Goal: Task Accomplishment & Management: Use online tool/utility

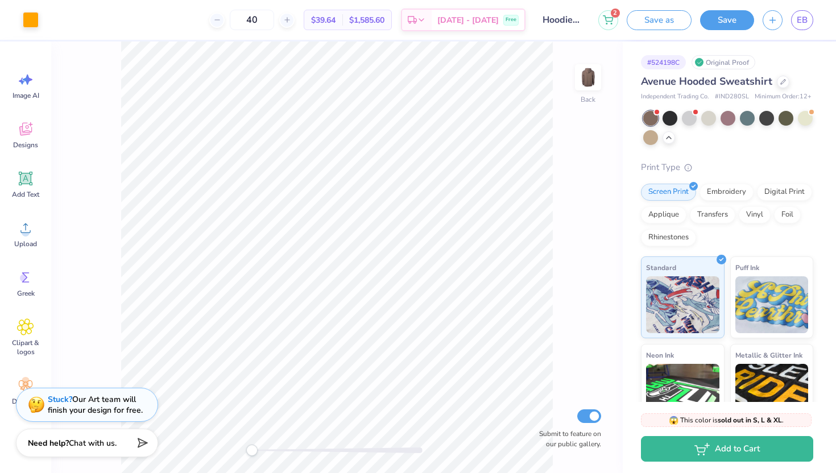
click at [726, 96] on span "# IND280SL" at bounding box center [732, 97] width 34 height 10
copy span "IND280SL"
click at [771, 87] on span "Avenue Hooded Sweatshirt" at bounding box center [706, 82] width 131 height 14
click at [779, 85] on div at bounding box center [783, 81] width 13 height 13
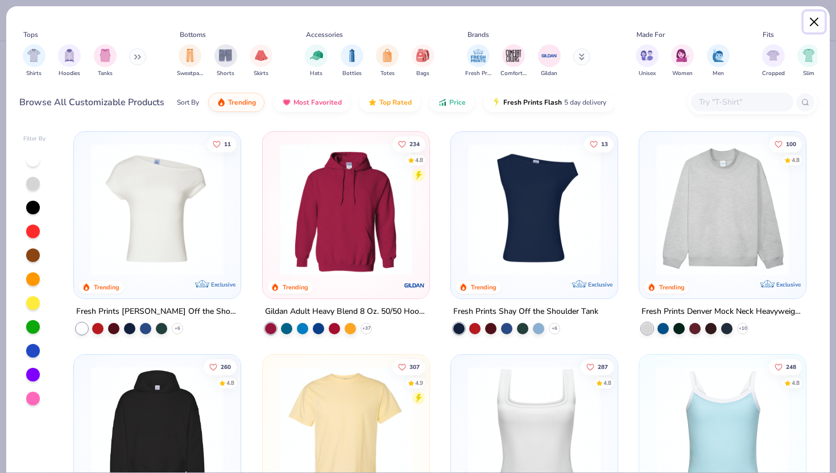
click at [816, 26] on button "Close" at bounding box center [815, 22] width 22 height 22
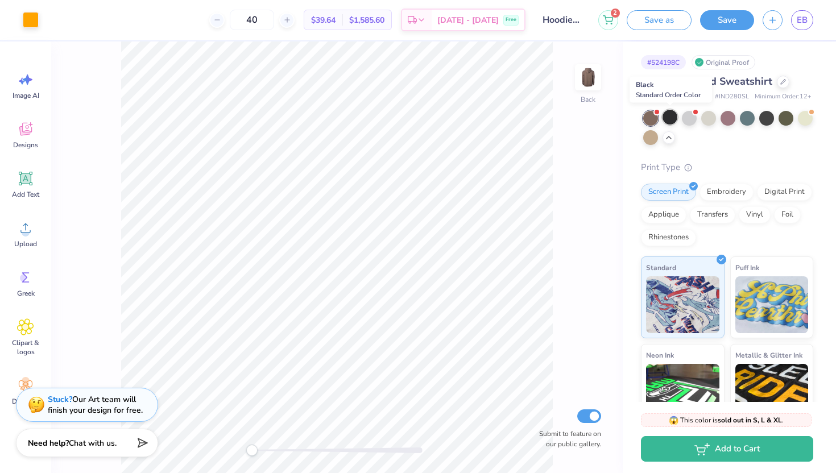
click at [669, 118] on div at bounding box center [670, 117] width 15 height 15
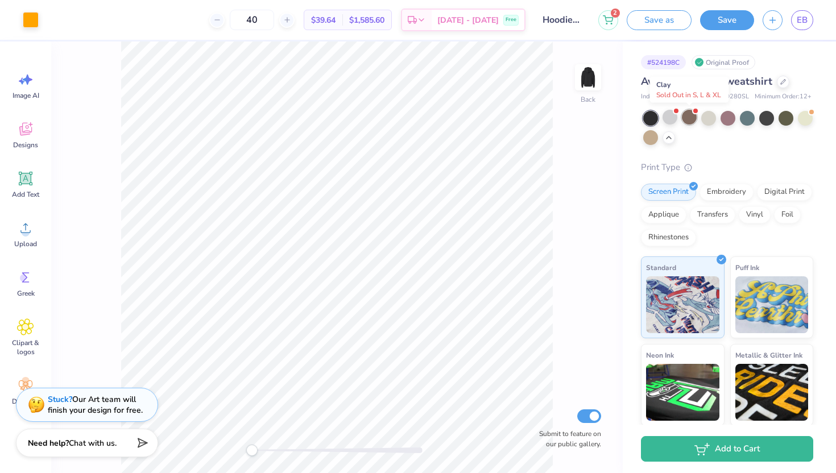
click at [685, 120] on div at bounding box center [689, 117] width 15 height 15
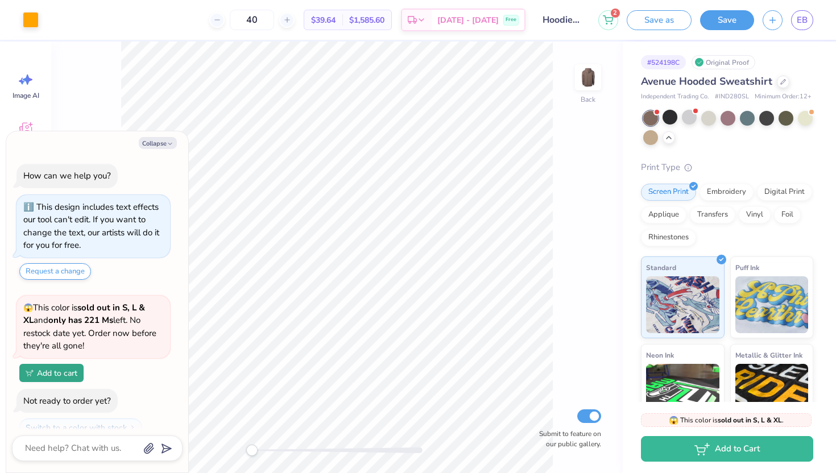
scroll to position [574, 0]
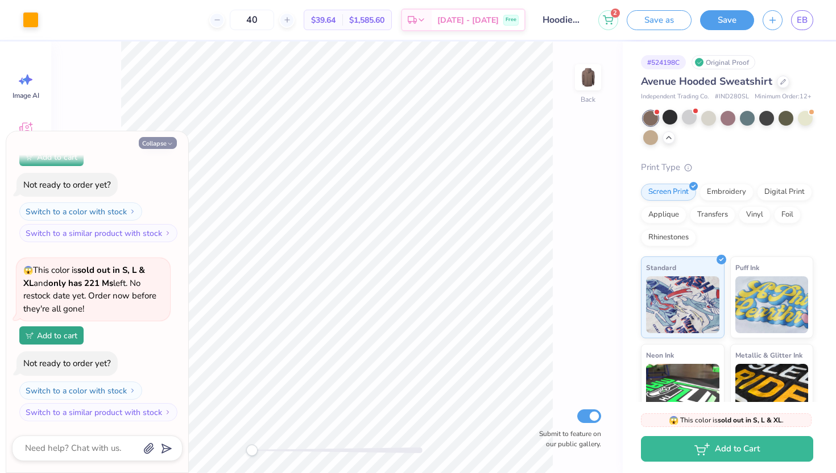
click at [167, 142] on icon "button" at bounding box center [170, 144] width 7 height 7
type textarea "x"
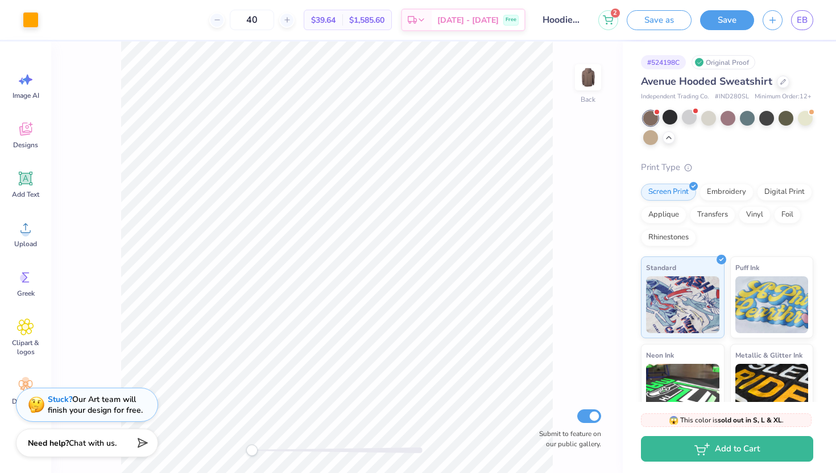
click at [700, 60] on icon at bounding box center [700, 63] width 6 height 6
click at [771, 100] on span "Minimum Order: 12 +" at bounding box center [783, 97] width 57 height 10
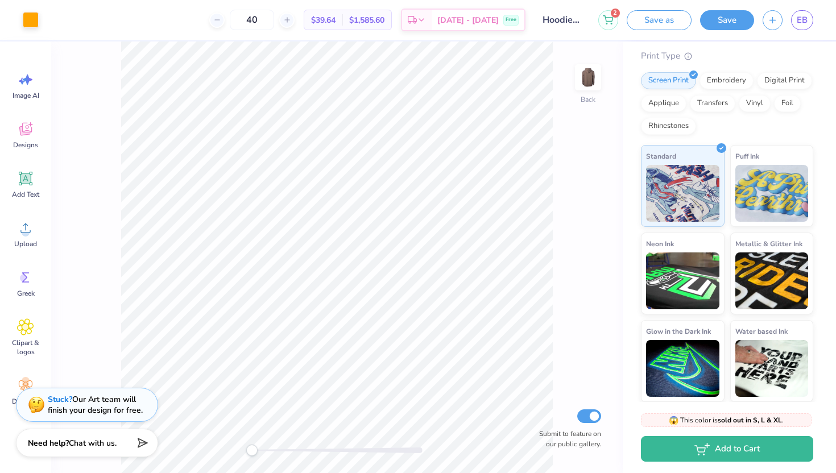
scroll to position [0, 0]
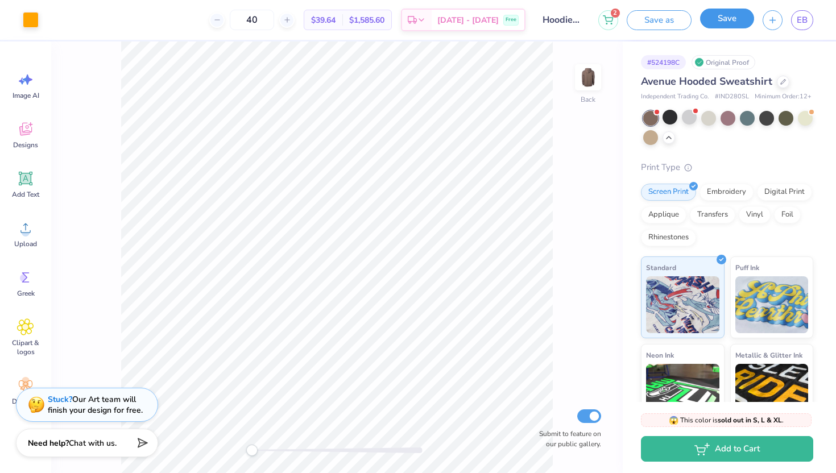
click at [719, 20] on button "Save" at bounding box center [727, 19] width 54 height 20
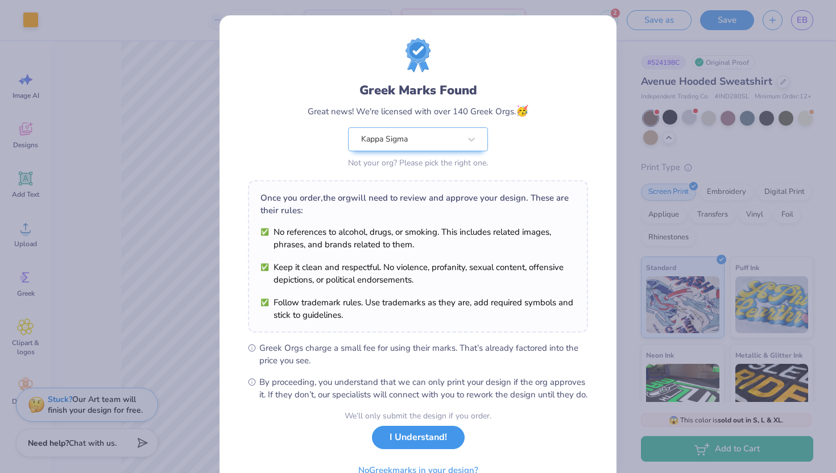
click at [410, 449] on button "I Understand!" at bounding box center [418, 437] width 93 height 23
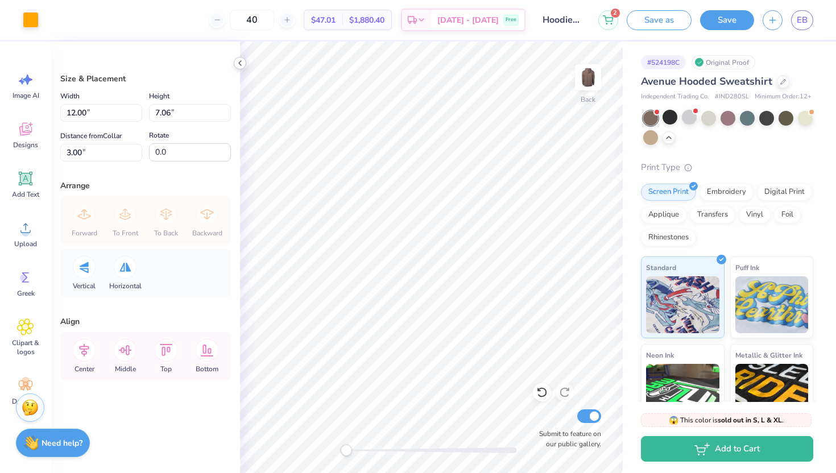
click at [242, 67] on icon at bounding box center [240, 63] width 9 height 9
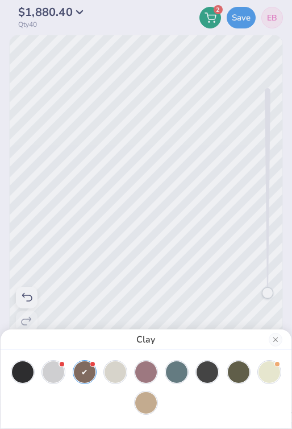
click at [158, 179] on div "Clay" at bounding box center [146, 214] width 292 height 429
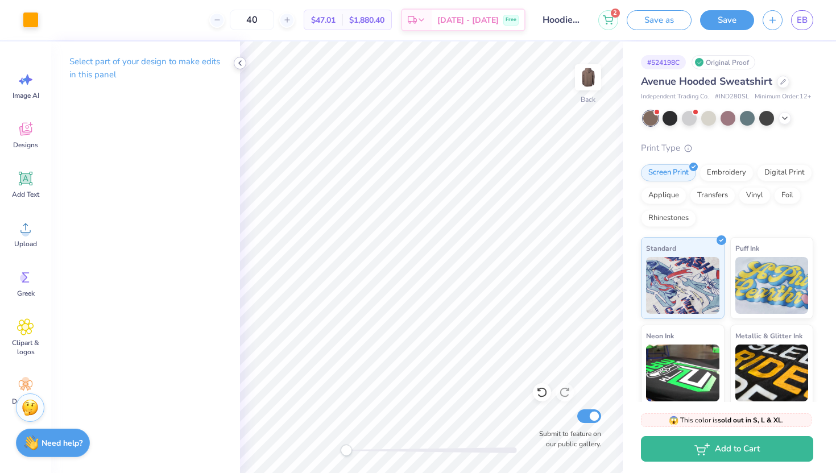
click at [243, 64] on icon at bounding box center [240, 63] width 9 height 9
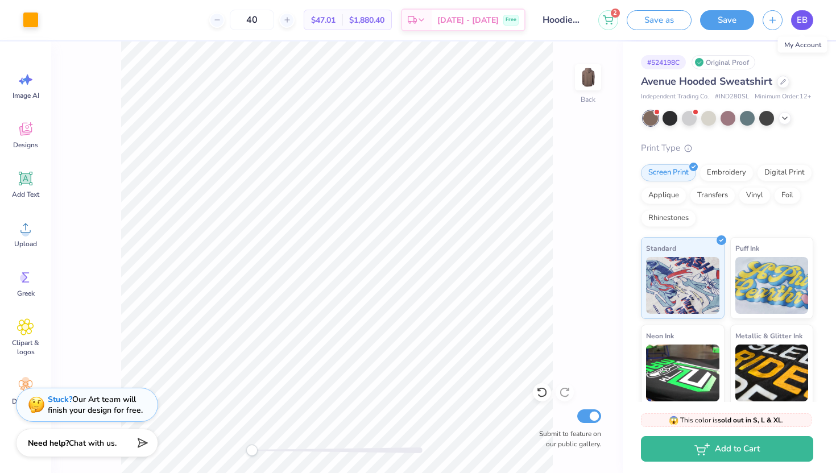
click at [810, 15] on link "EB" at bounding box center [802, 20] width 22 height 20
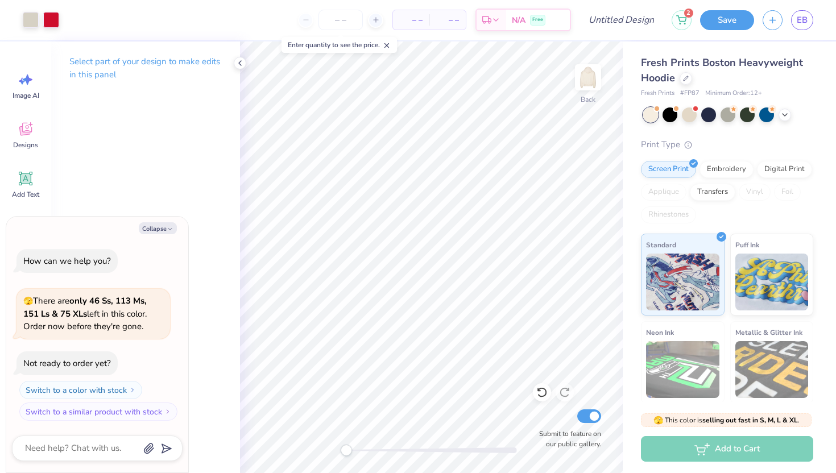
click at [151, 234] on div "Collapse How can we help you? 🫣 There are only 46 Ss, 113 Ms, 151 Ls & 75 XLs l…" at bounding box center [97, 345] width 182 height 257
click at [151, 233] on button "Collapse" at bounding box center [158, 228] width 38 height 12
type textarea "x"
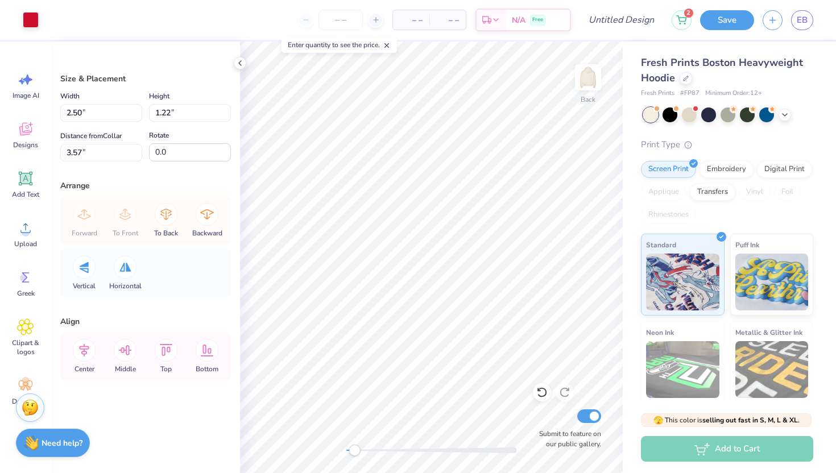
drag, startPoint x: 346, startPoint y: 452, endPoint x: 363, endPoint y: 451, distance: 16.5
click at [360, 452] on div "Accessibility label" at bounding box center [354, 450] width 11 height 11
click at [236, 56] on div "Size & Placement Width 2.50 2.50 " Height 1.22 1.22 " Distance from Collar 3.57…" at bounding box center [145, 258] width 189 height 432
click at [242, 65] on icon at bounding box center [240, 63] width 9 height 9
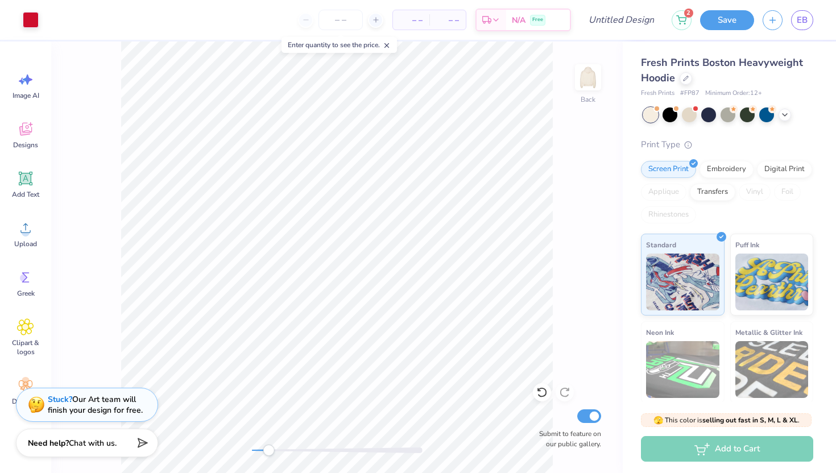
type input "2.14"
type input "1.05"
type input "5.53"
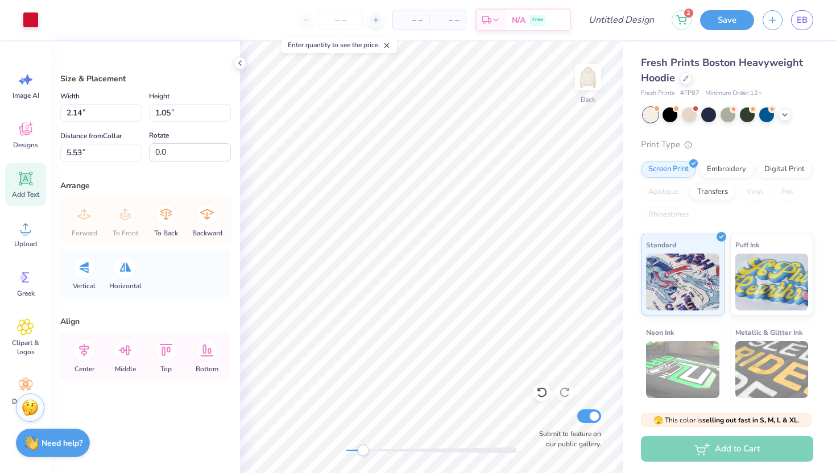
click at [26, 180] on icon at bounding box center [25, 178] width 11 height 11
click at [26, 129] on icon at bounding box center [25, 129] width 17 height 17
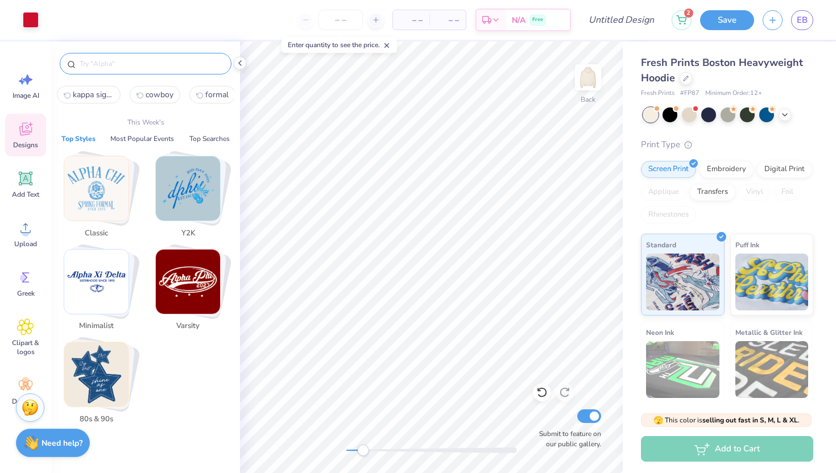
click at [156, 68] on input "text" at bounding box center [152, 63] width 146 height 11
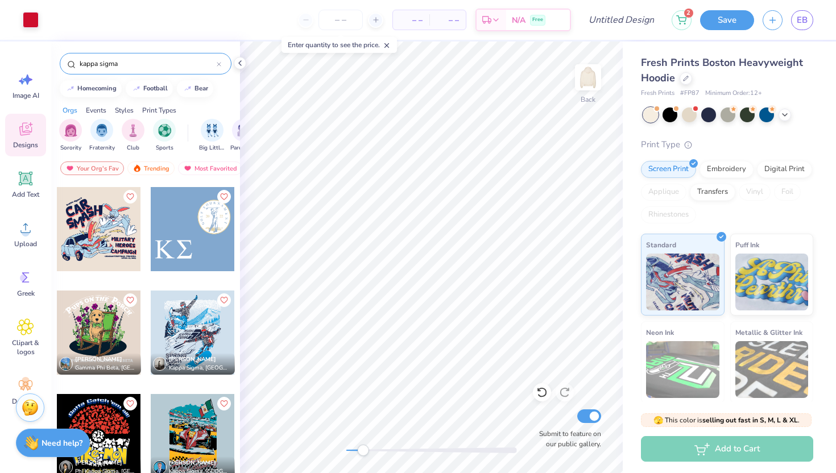
scroll to position [2838, 0]
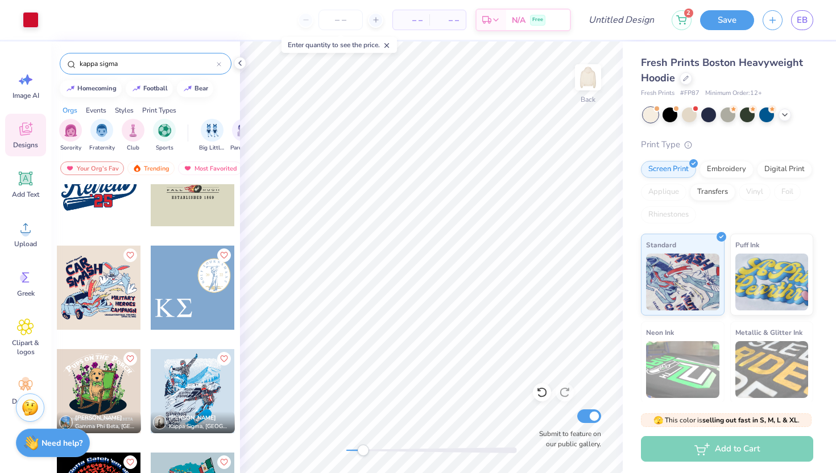
type input "kappa sigma"
click at [183, 284] on div at bounding box center [193, 288] width 84 height 84
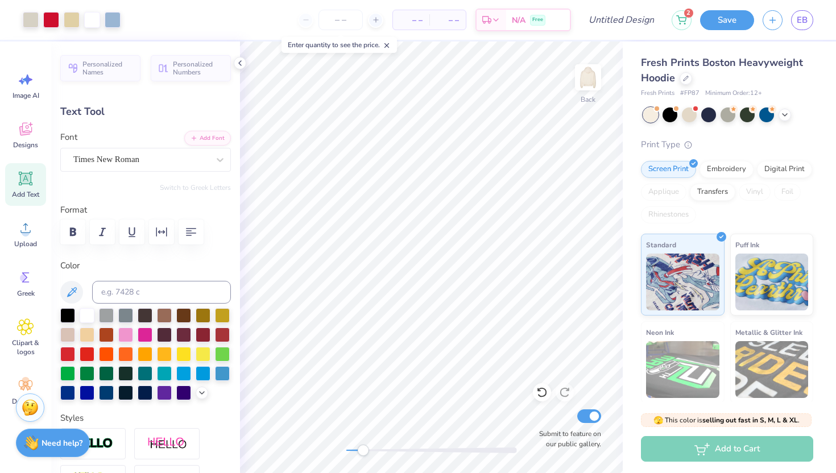
type input "2.18"
type input "2.10"
type input "7.59"
type input "2.18"
type input "2.10"
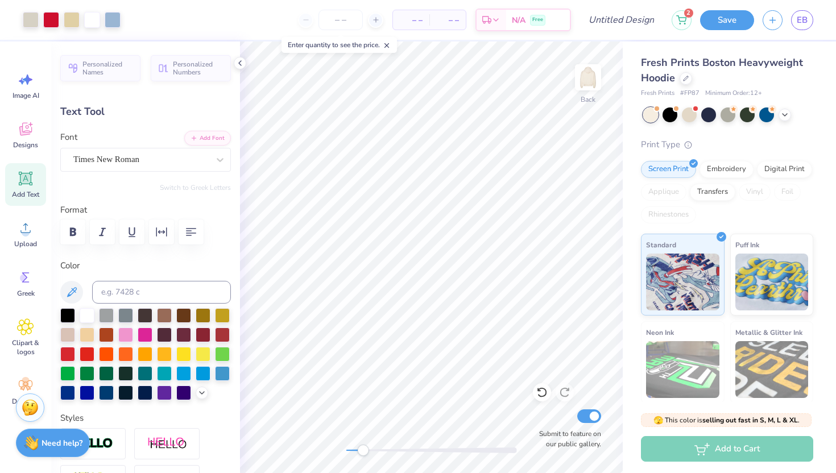
type input "7.59"
click at [191, 166] on div at bounding box center [140, 159] width 135 height 15
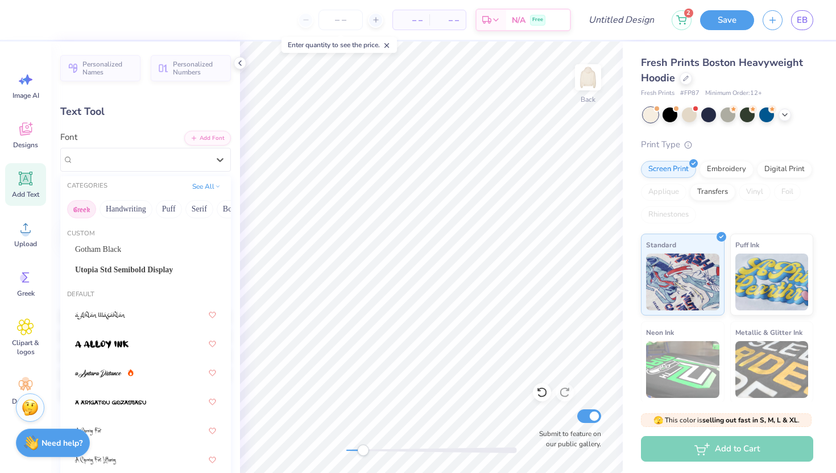
click at [85, 208] on button "Greek" at bounding box center [81, 209] width 29 height 18
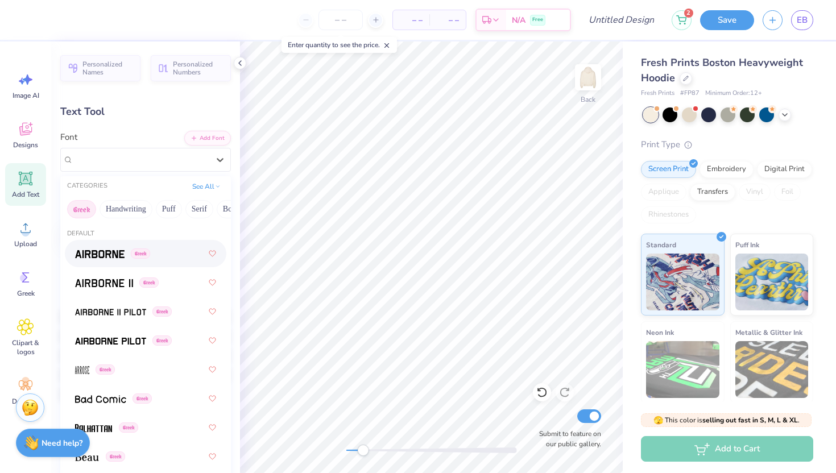
click at [171, 259] on div "Greek" at bounding box center [145, 253] width 141 height 20
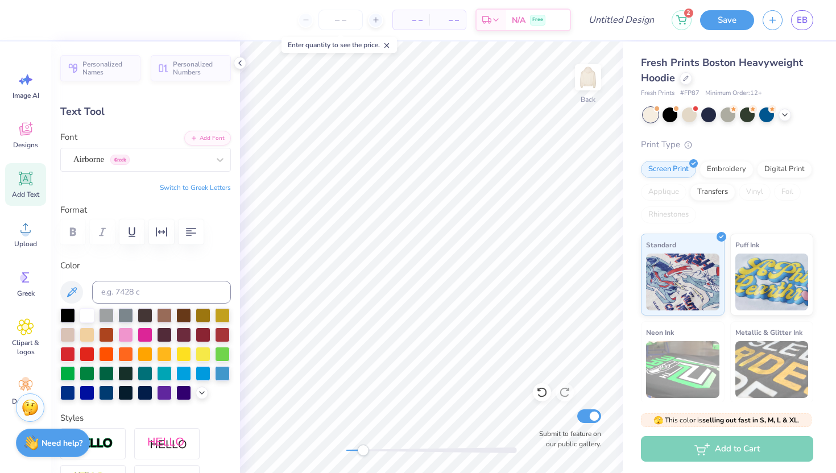
click at [215, 187] on button "Switch to Greek Letters" at bounding box center [195, 187] width 71 height 9
type textarea "ΚΣ"
click at [55, 16] on div at bounding box center [51, 19] width 16 height 16
click at [68, 352] on div at bounding box center [67, 353] width 15 height 15
click at [241, 61] on icon at bounding box center [240, 63] width 9 height 9
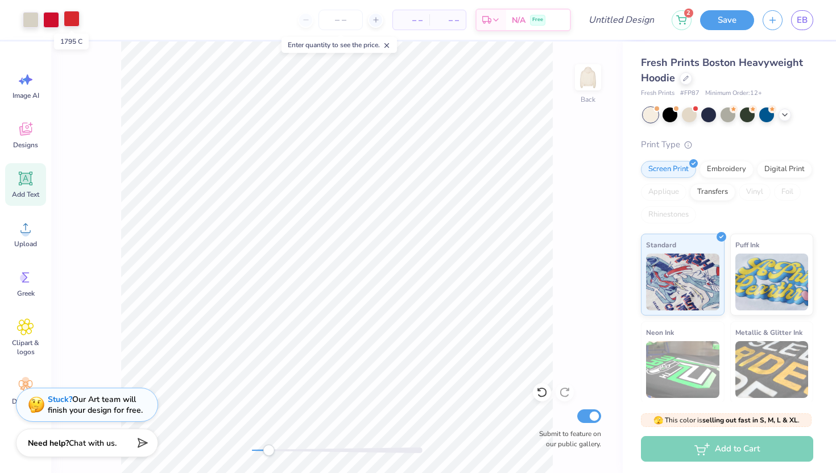
click at [73, 26] on div at bounding box center [72, 19] width 16 height 16
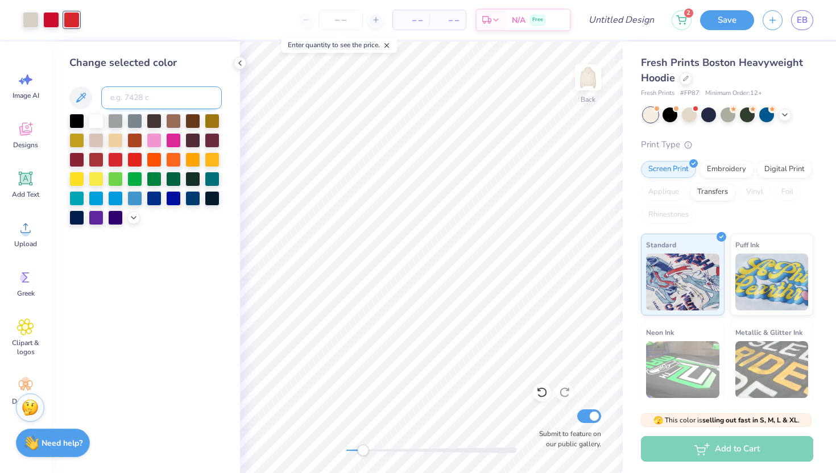
click at [127, 95] on input at bounding box center [161, 97] width 121 height 23
type input "186"
click at [242, 59] on icon at bounding box center [240, 63] width 9 height 9
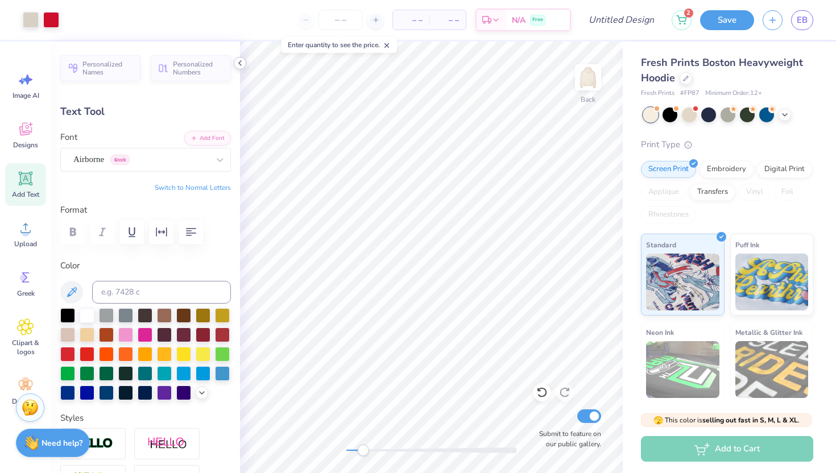
type input "2.79"
type input "1.82"
type input "3.00"
type input "1.65"
type input "0.22"
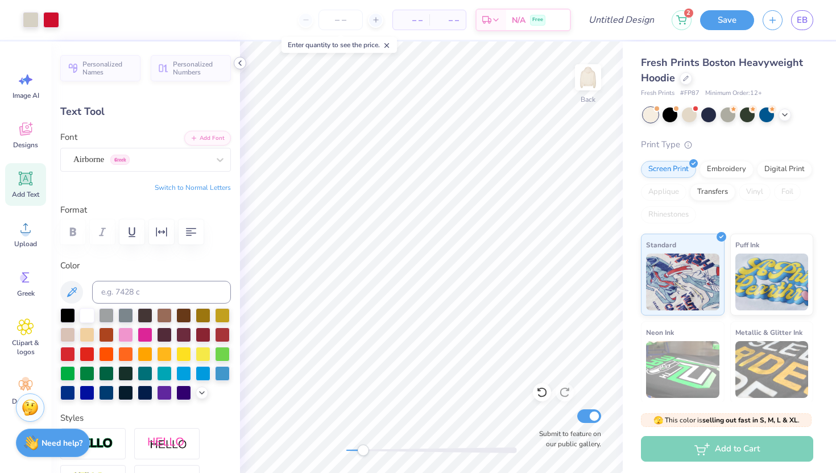
type input "4.51"
type input "0.66"
type input "0.21"
type input "4.61"
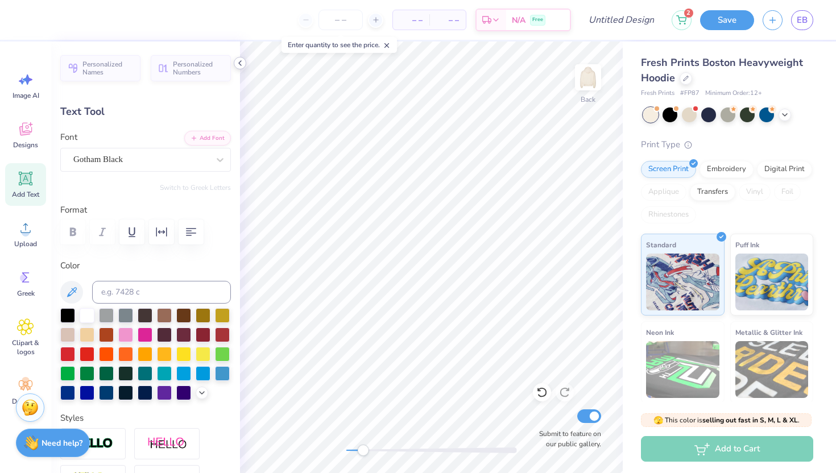
type textarea "[GEOGRAPHIC_DATA]"
type input "1.95"
type input "0.25"
type input "4.79"
type textarea "SINCE 1869"
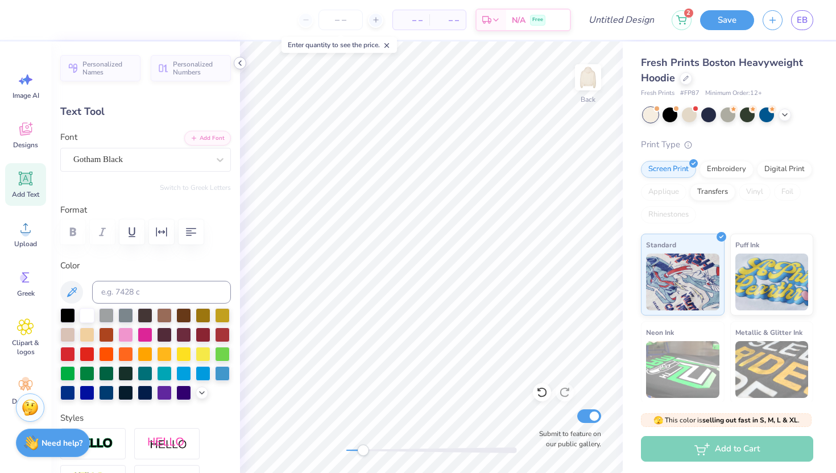
scroll to position [0, 2]
click at [239, 60] on icon at bounding box center [240, 63] width 9 height 9
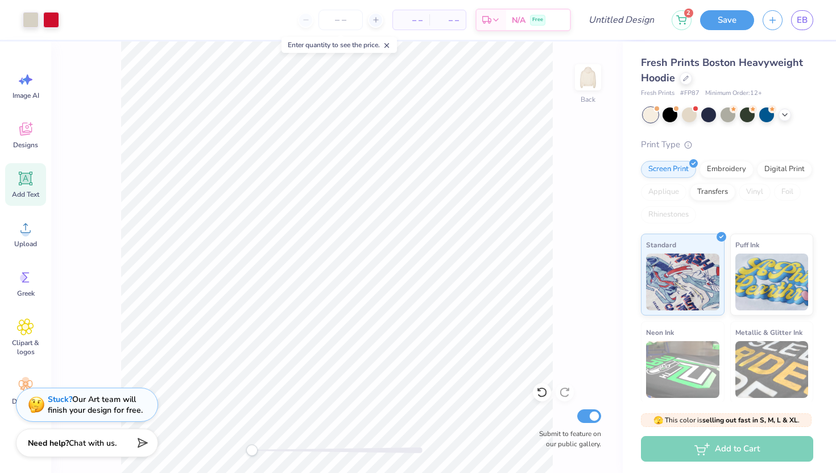
click at [213, 445] on div "Back Submit to feature on our public gallery." at bounding box center [337, 258] width 572 height 432
click at [345, 26] on input "number" at bounding box center [341, 20] width 44 height 20
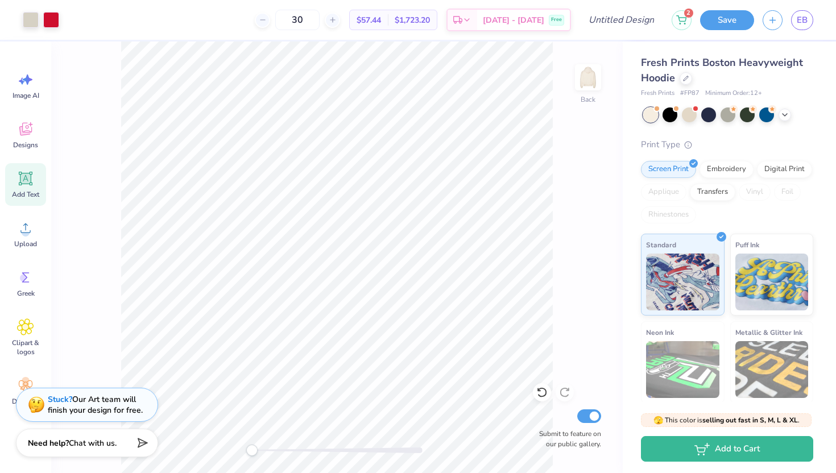
type input "30"
type input "2.79"
type input "1.82"
type input "3.00"
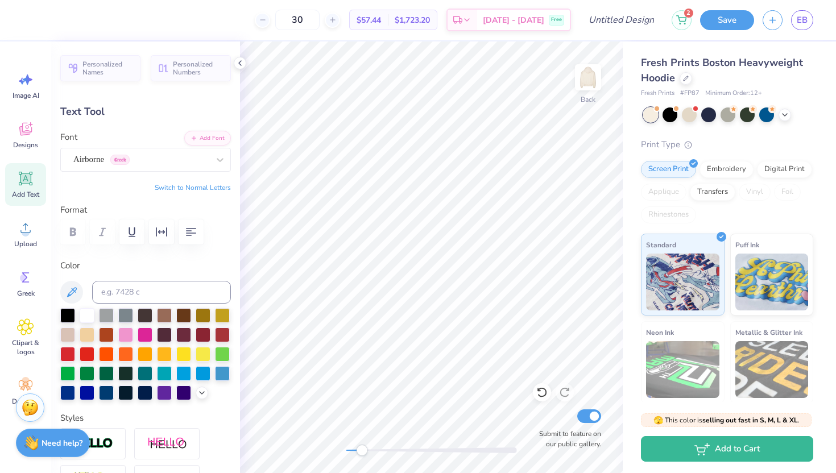
drag, startPoint x: 350, startPoint y: 450, endPoint x: 370, endPoint y: 449, distance: 20.5
click at [367, 449] on div "Accessibility label" at bounding box center [361, 450] width 11 height 11
click at [303, 452] on div "Back Submit to feature on our public gallery." at bounding box center [431, 258] width 383 height 432
click at [688, 114] on div at bounding box center [689, 113] width 15 height 15
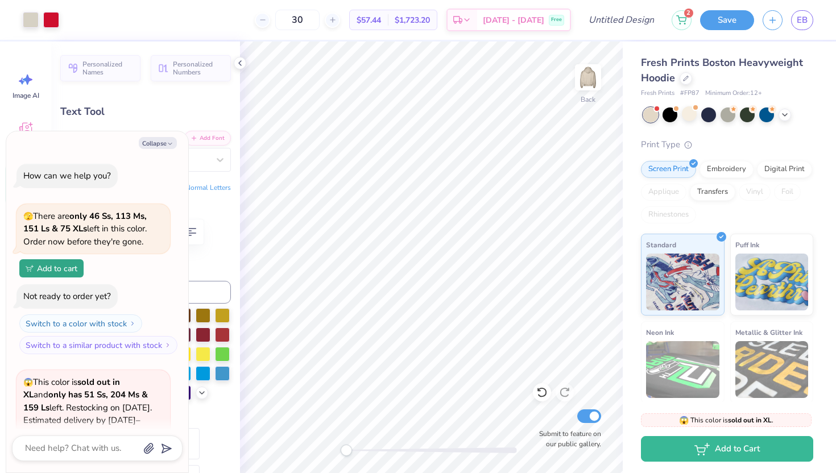
scroll to position [125, 0]
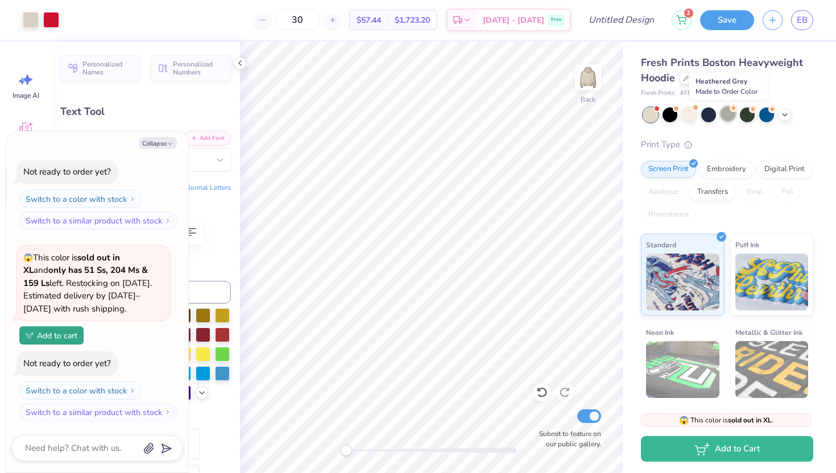
click at [725, 111] on div at bounding box center [728, 113] width 15 height 15
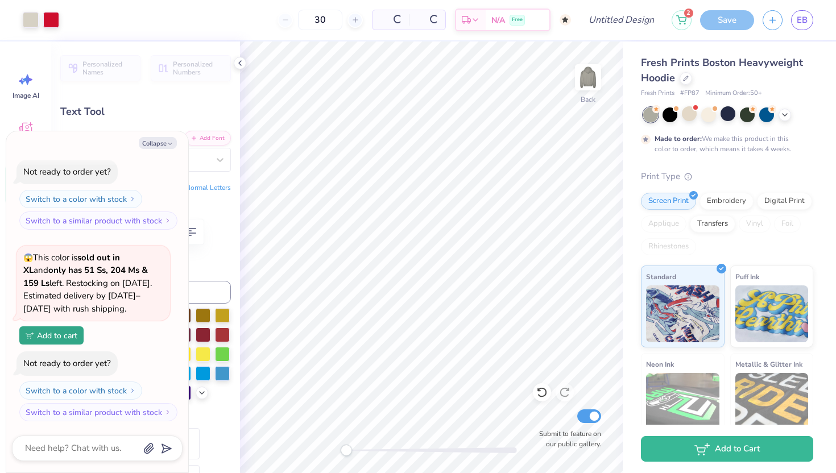
type textarea "x"
type input "50"
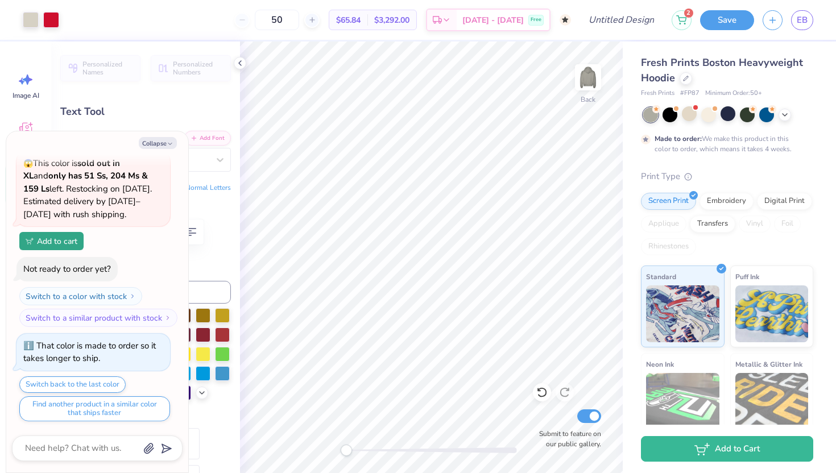
click at [789, 122] on div "Made to order: We make this product in this color to order, which means it take…" at bounding box center [727, 131] width 172 height 47
click at [789, 115] on icon at bounding box center [784, 113] width 9 height 9
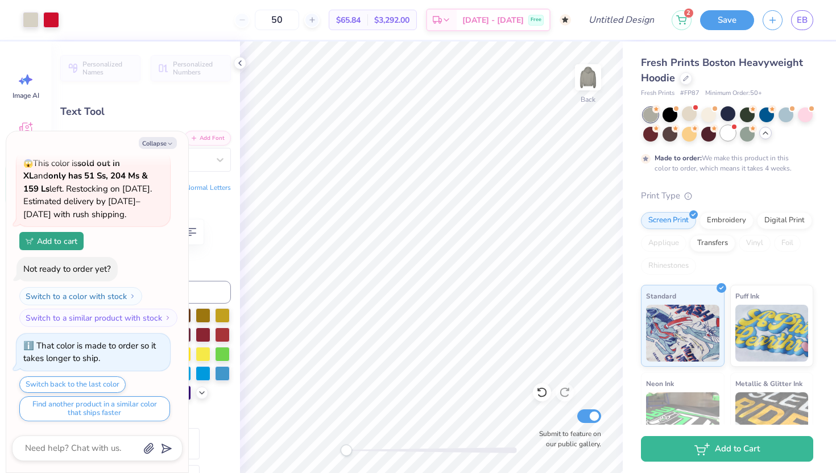
click at [728, 133] on div at bounding box center [728, 133] width 15 height 15
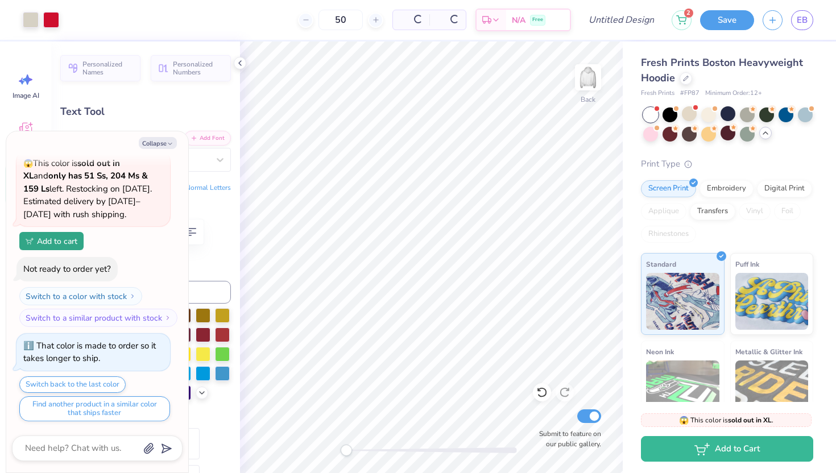
scroll to position [480, 0]
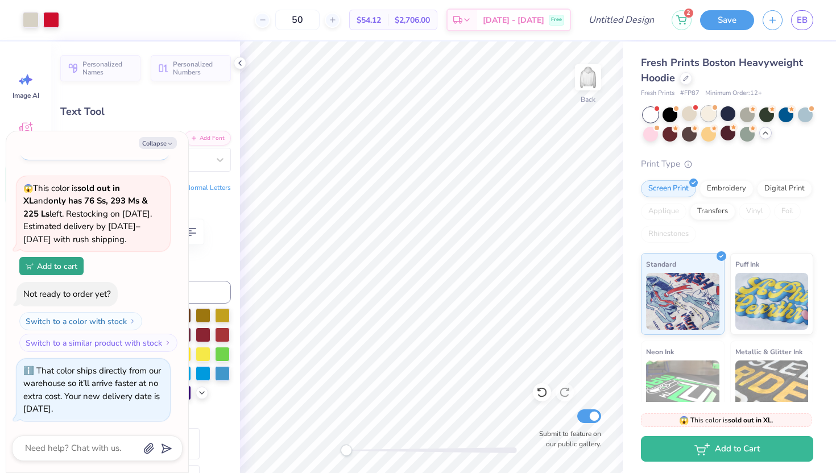
click at [707, 112] on div at bounding box center [708, 113] width 15 height 15
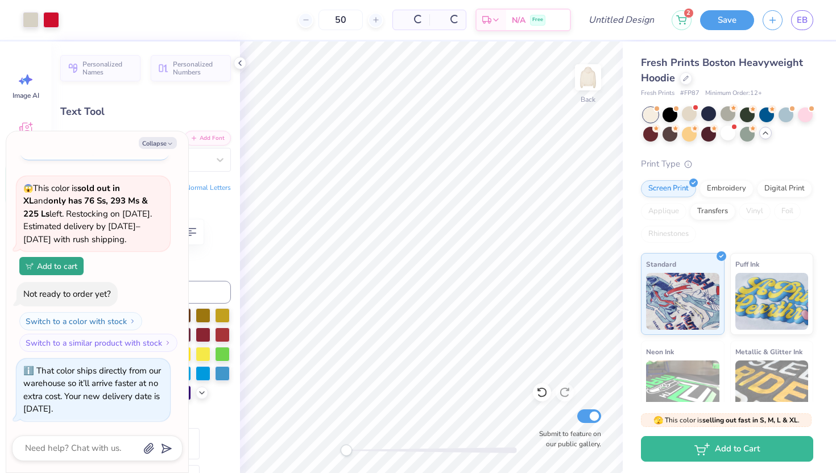
scroll to position [646, 0]
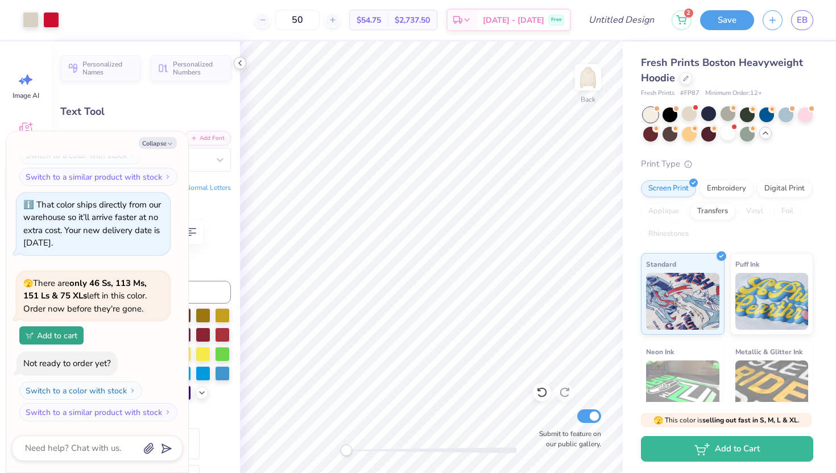
click at [240, 61] on polyline at bounding box center [240, 63] width 2 height 5
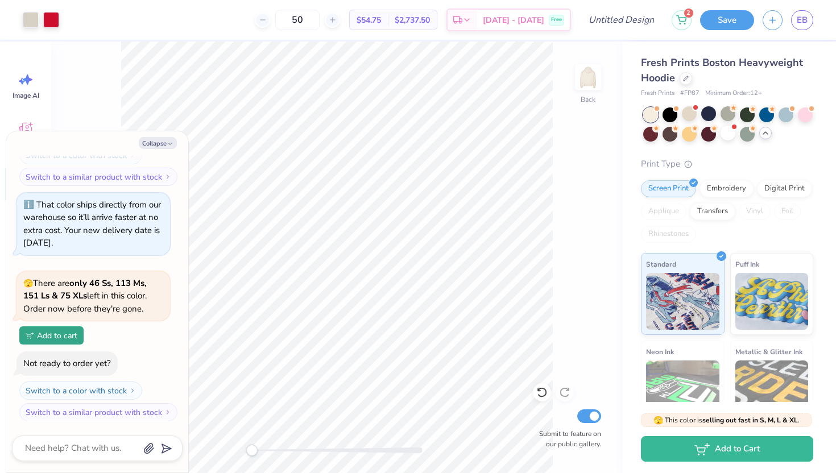
type textarea "x"
type input "0.92"
type input "0.21"
type input "4.61"
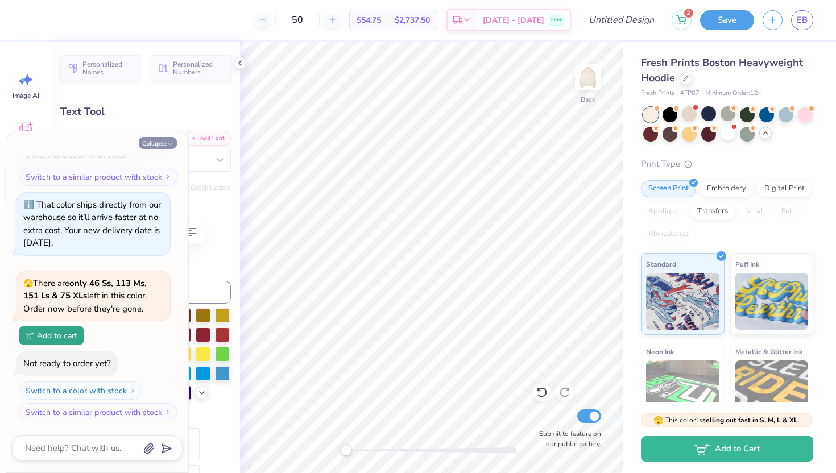
click at [168, 145] on icon "button" at bounding box center [170, 144] width 7 height 7
type textarea "x"
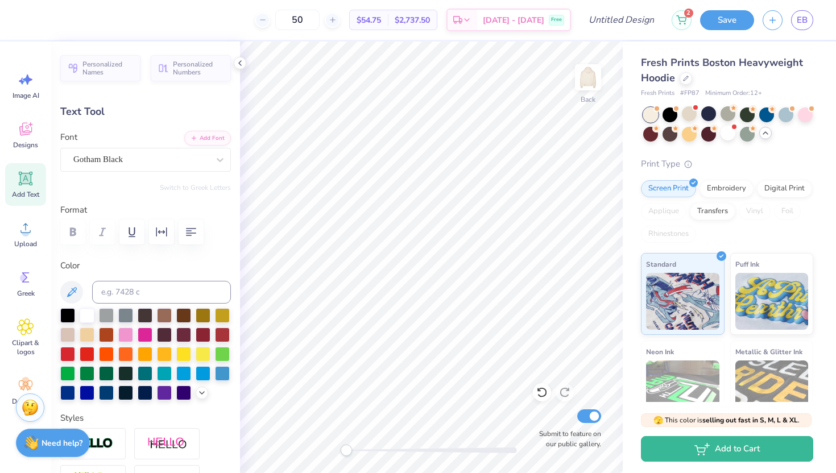
type input "2.79"
type input "1.82"
type input "3.00"
type input "0.92"
type input "0.21"
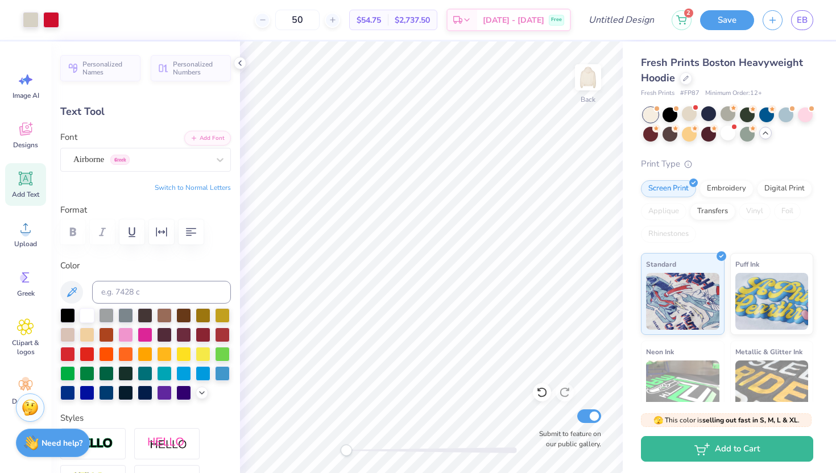
type input "4.61"
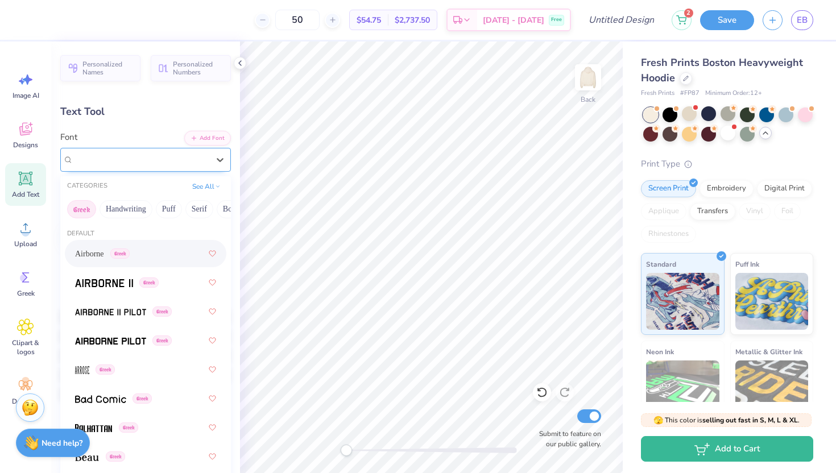
click at [150, 155] on div "Gotham Black" at bounding box center [141, 160] width 138 height 18
click at [101, 254] on span "Airborne" at bounding box center [89, 254] width 29 height 12
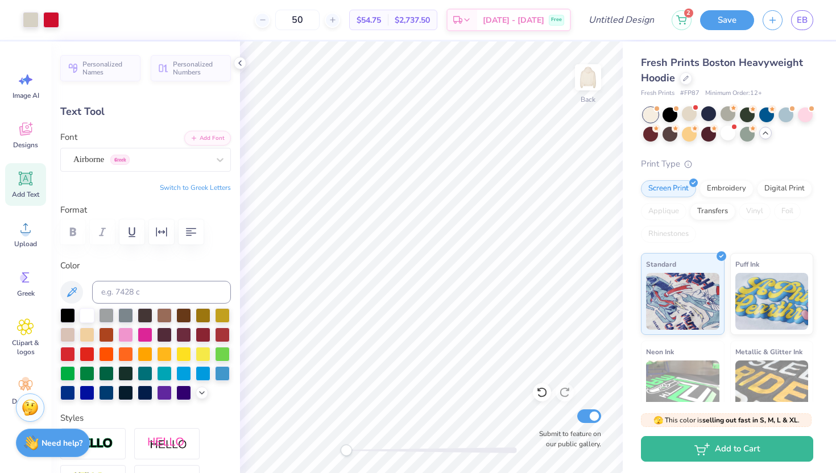
type input "1.95"
type input "0.25"
type input "4.79"
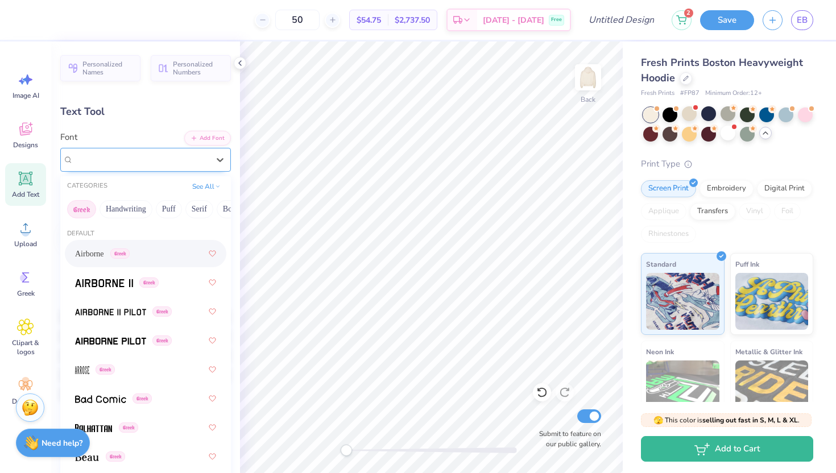
click at [183, 163] on div "Gotham Black" at bounding box center [141, 160] width 138 height 18
click at [104, 258] on span "Airborne" at bounding box center [89, 254] width 29 height 12
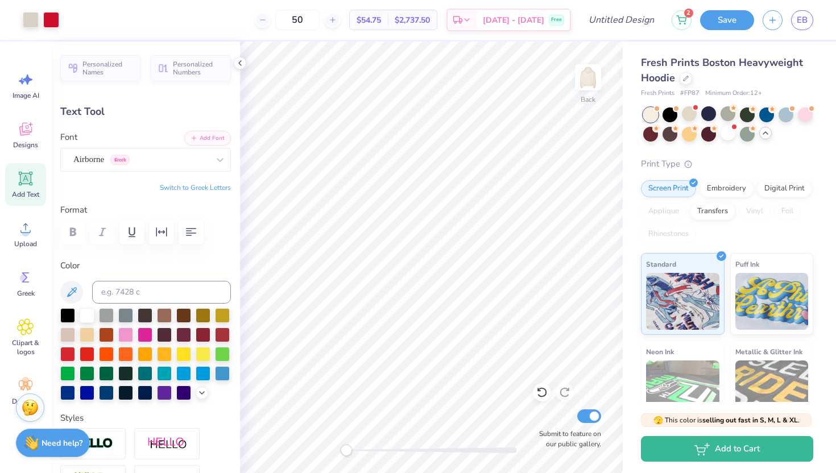
click at [363, 453] on div "Back Submit to feature on our public gallery." at bounding box center [431, 258] width 383 height 432
drag, startPoint x: 344, startPoint y: 447, endPoint x: 369, endPoint y: 445, distance: 25.1
click at [369, 445] on div "Accessibility label" at bounding box center [367, 450] width 11 height 11
type input "0.79"
type input "0.22"
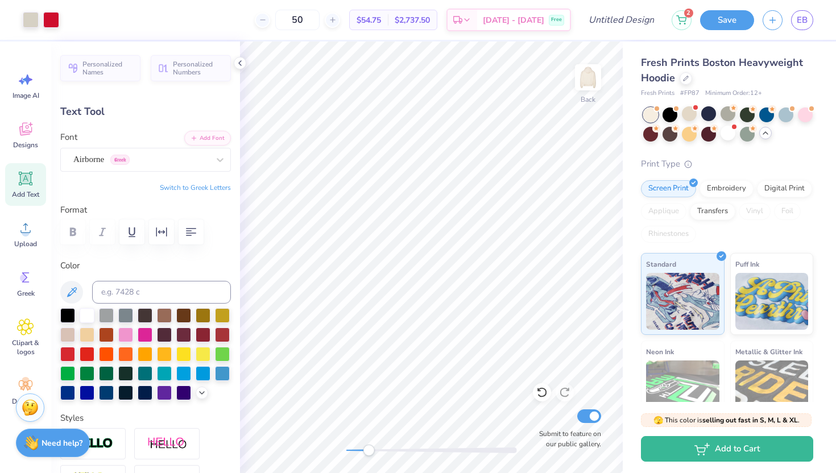
type input "4.60"
type input "1.74"
type input "0.25"
type input "4.79"
type input "0.79"
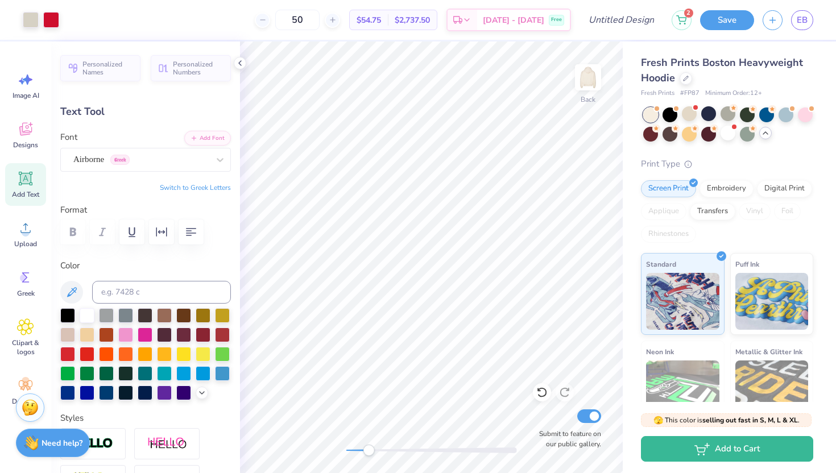
type input "0.22"
type input "4.60"
type input "0.86"
type input "0.24"
click at [342, 432] on div "Back Submit to feature on our public gallery." at bounding box center [431, 258] width 383 height 432
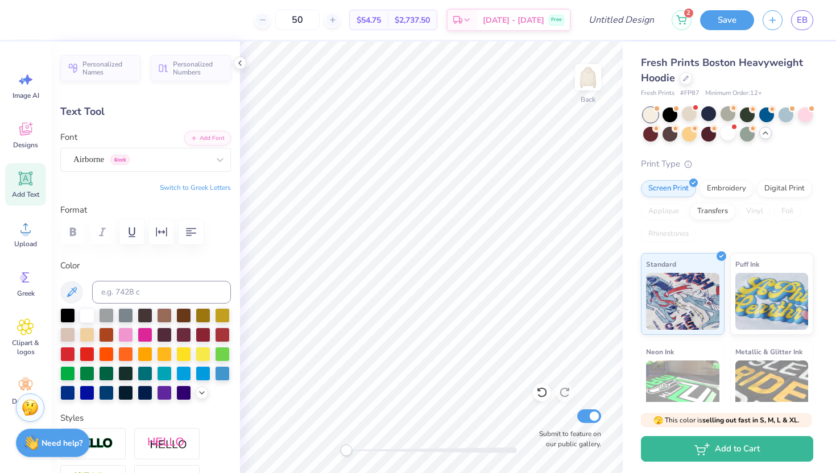
type input "2.79"
type input "1.82"
type input "3.00"
click at [243, 65] on icon at bounding box center [240, 63] width 9 height 9
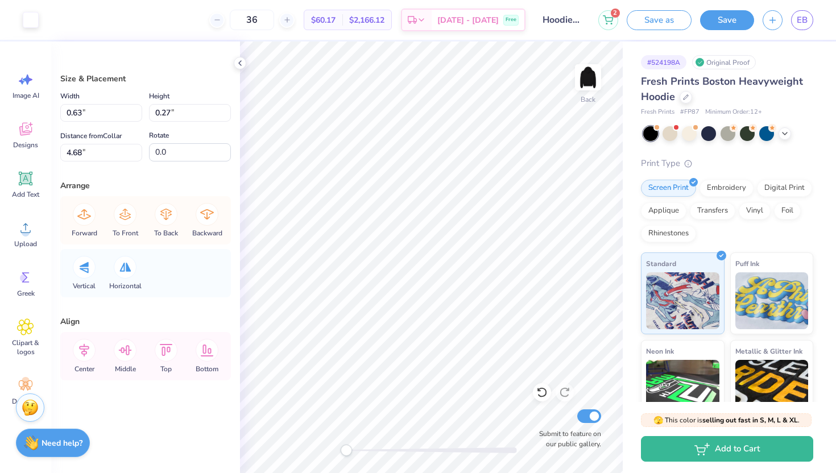
type input "0.63"
type input "0.27"
type input "4.68"
drag, startPoint x: 345, startPoint y: 448, endPoint x: 393, endPoint y: 453, distance: 48.1
click at [393, 453] on div "Accessibility label" at bounding box center [392, 450] width 11 height 11
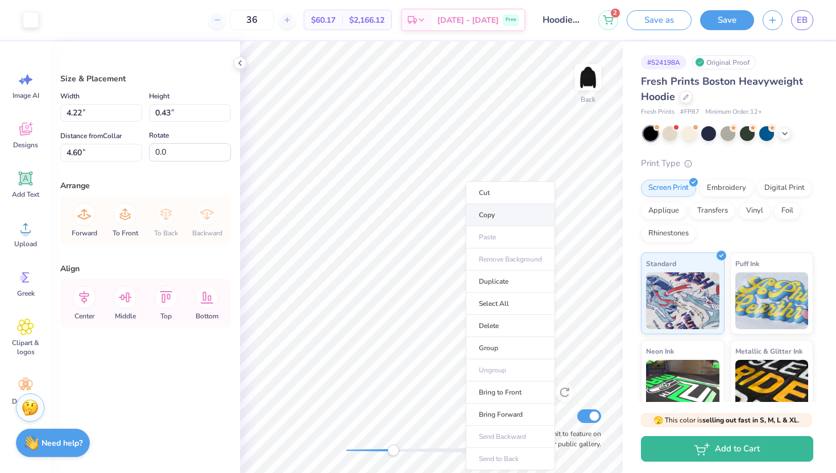
click at [486, 217] on li "Copy" at bounding box center [510, 215] width 89 height 22
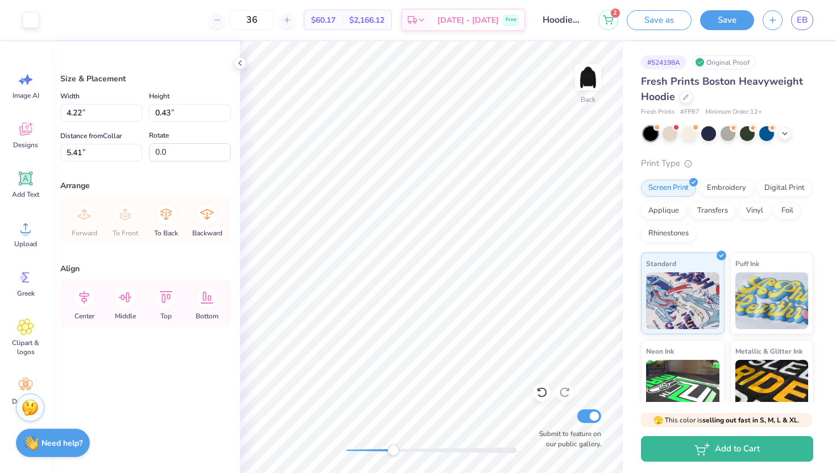
type input "4.60"
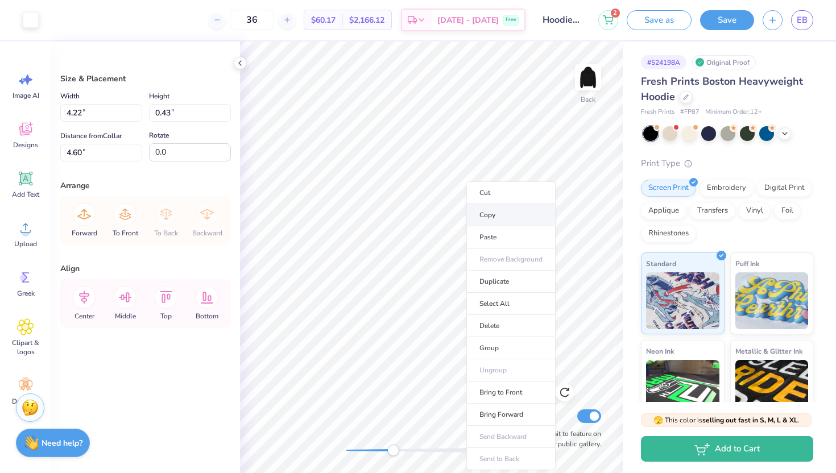
click at [488, 222] on li "Copy" at bounding box center [510, 215] width 89 height 22
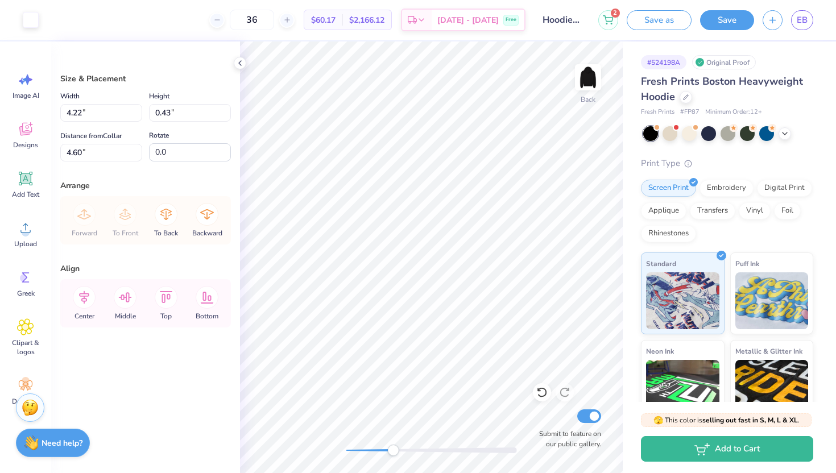
type input "5.49"
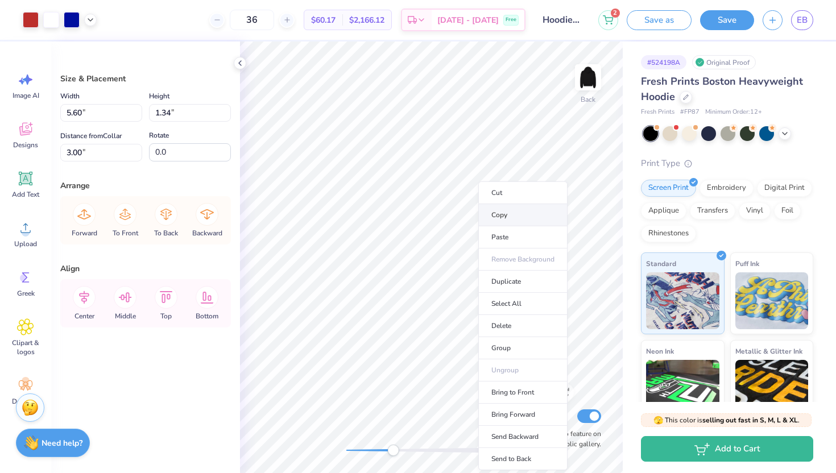
click at [511, 218] on li "Copy" at bounding box center [522, 215] width 89 height 22
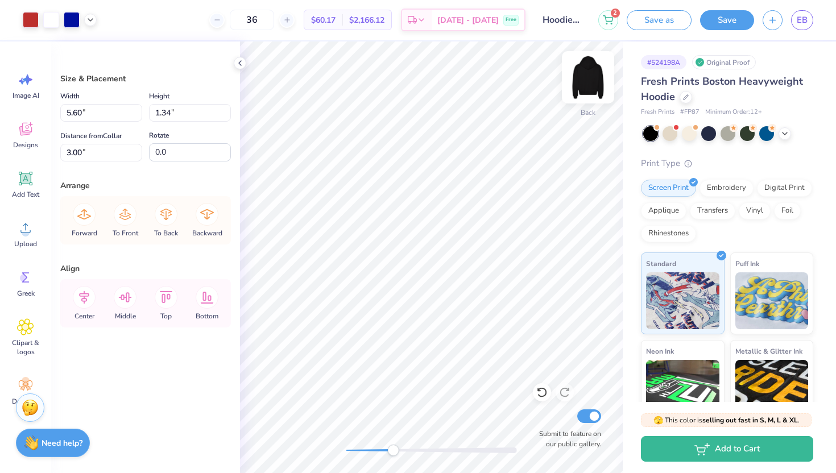
click at [589, 73] on img at bounding box center [588, 78] width 46 height 46
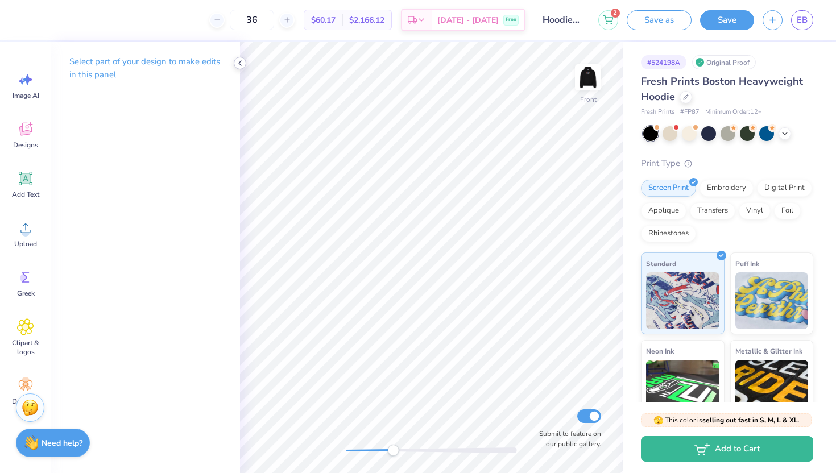
click at [243, 65] on icon at bounding box center [240, 63] width 9 height 9
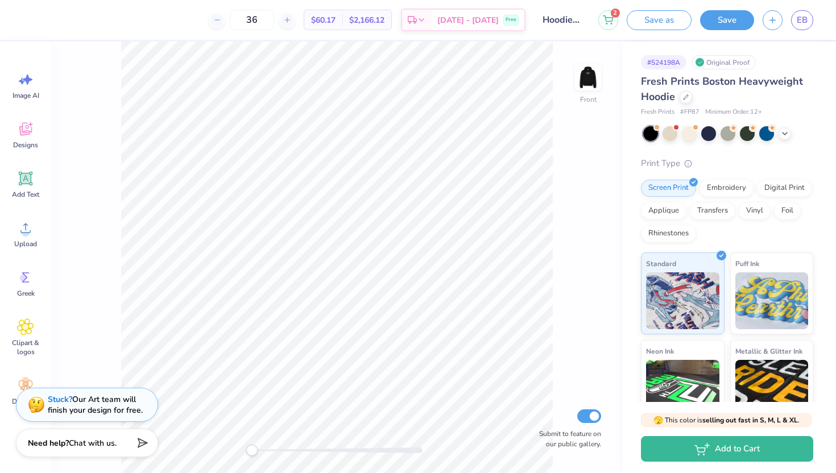
click at [220, 445] on div "Front Submit to feature on our public gallery." at bounding box center [337, 258] width 572 height 432
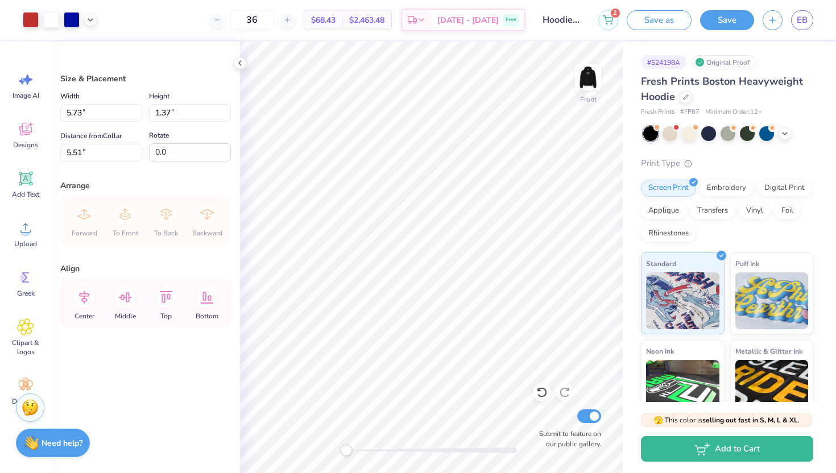
type input "6.62"
type input "11.30"
type input "2.69"
type input "8.55"
type input "10.74"
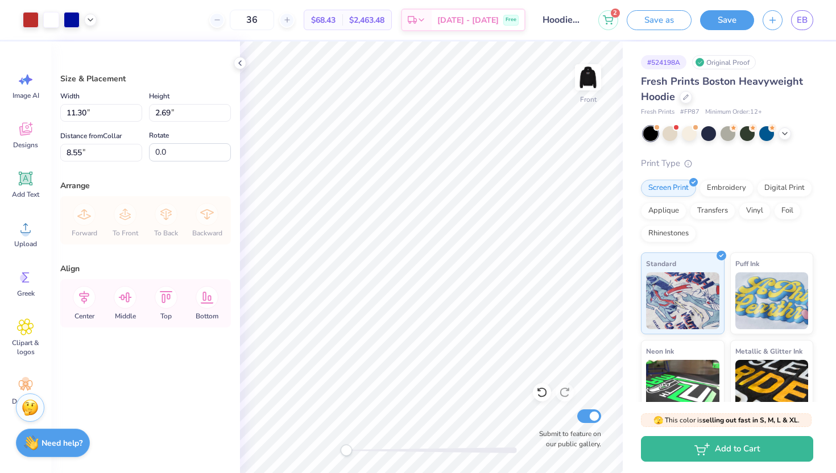
type input "5.73"
type input "7.03"
type input "12.18"
type input "6.49"
type input "7.08"
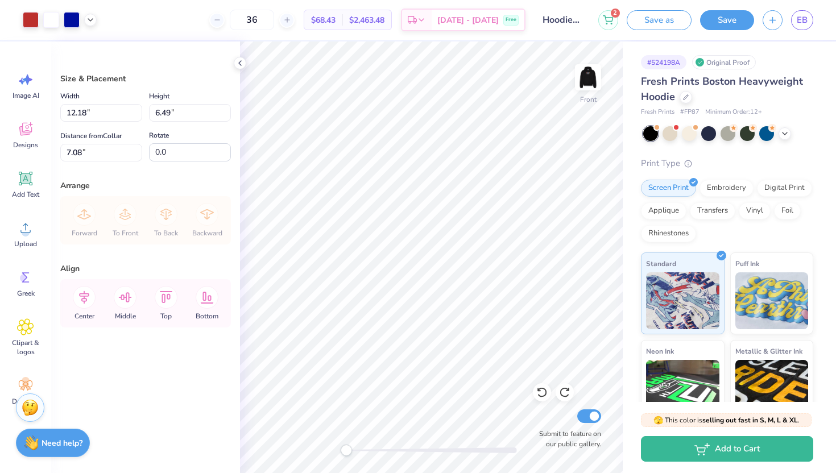
type input "5.94"
type input "14.03"
type input "7.48"
type input "6.01"
type input "6.09"
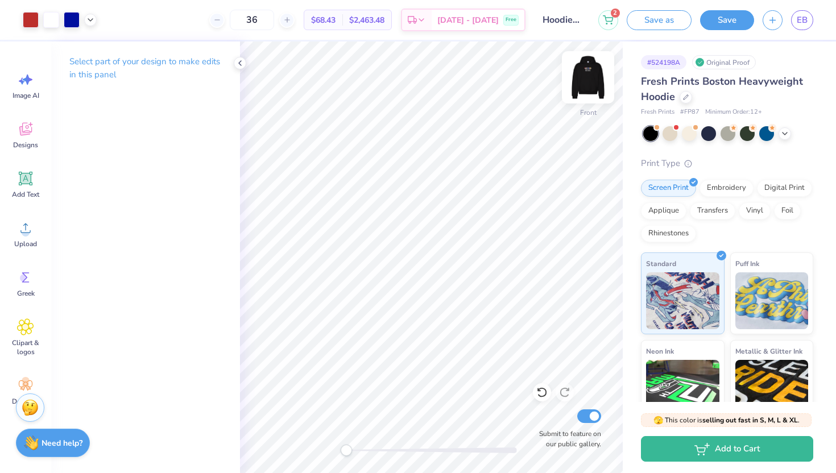
click at [594, 68] on img at bounding box center [588, 78] width 46 height 46
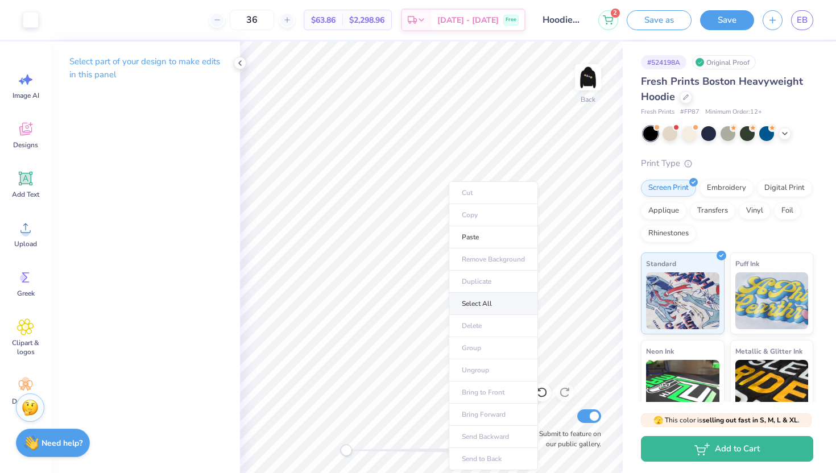
click at [458, 300] on li "Select All" at bounding box center [493, 304] width 89 height 22
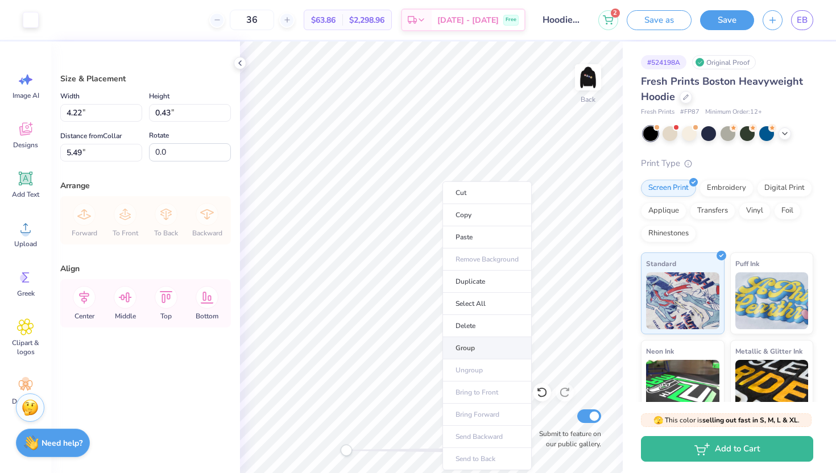
click at [468, 340] on li "Group" at bounding box center [487, 348] width 89 height 22
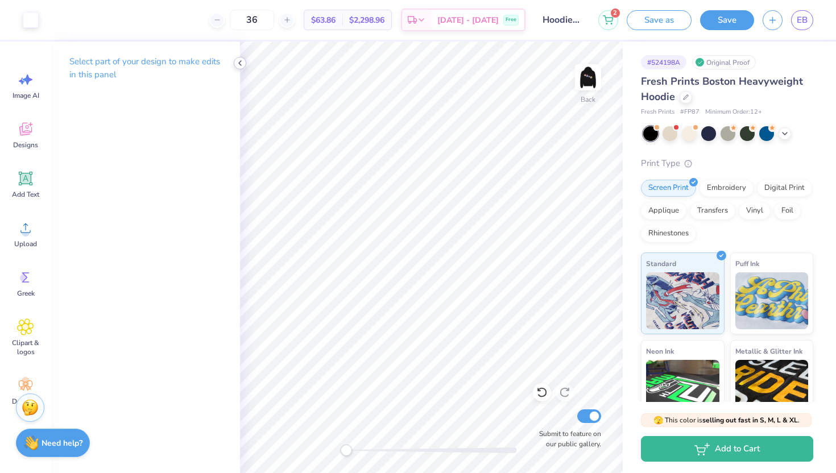
click at [244, 65] on icon at bounding box center [240, 63] width 9 height 9
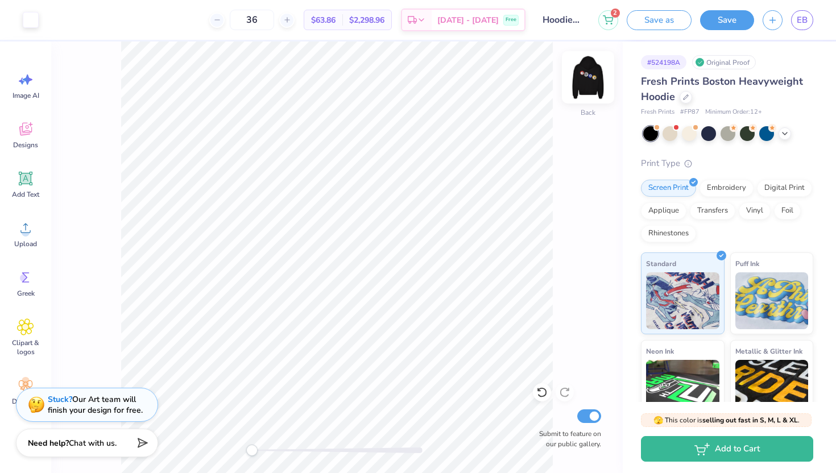
click at [574, 81] on img at bounding box center [588, 78] width 46 height 46
click at [589, 88] on img at bounding box center [588, 78] width 46 height 46
click at [593, 73] on img at bounding box center [588, 78] width 46 height 46
click at [593, 73] on img at bounding box center [588, 77] width 23 height 23
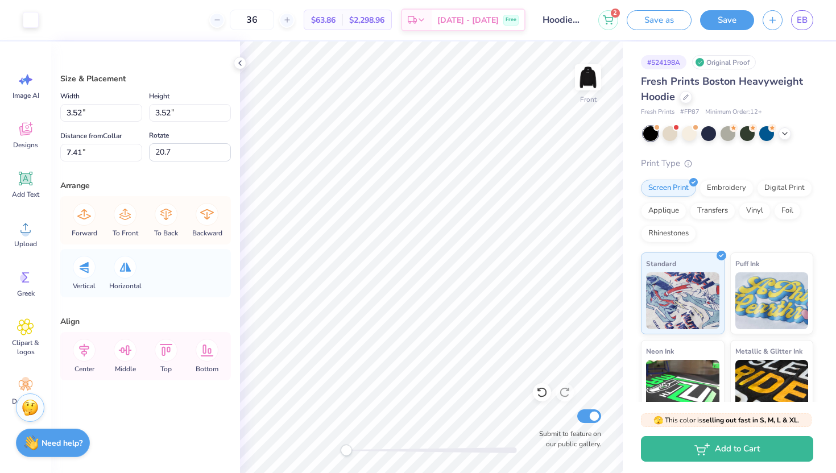
click at [24, 30] on div "Art colors" at bounding box center [19, 20] width 39 height 40
click at [30, 23] on div at bounding box center [31, 19] width 16 height 16
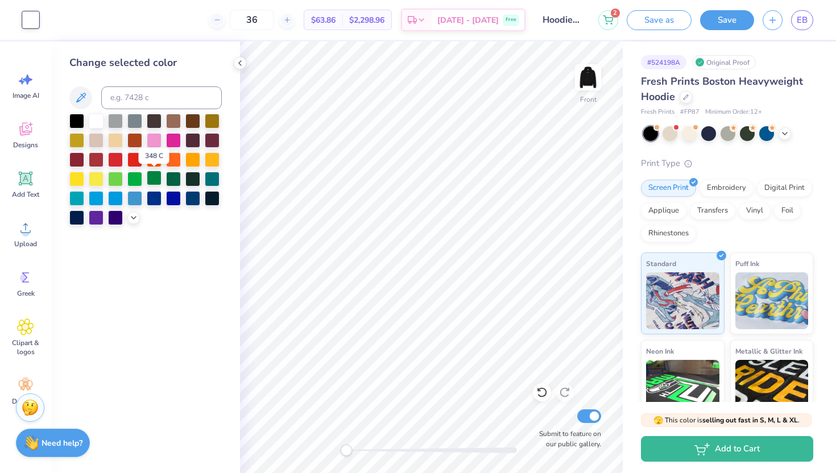
click at [154, 177] on div at bounding box center [154, 178] width 15 height 15
click at [175, 179] on div at bounding box center [173, 178] width 15 height 15
drag, startPoint x: 346, startPoint y: 451, endPoint x: 379, endPoint y: 453, distance: 33.0
click at [379, 453] on div "Accessibility label" at bounding box center [379, 450] width 11 height 11
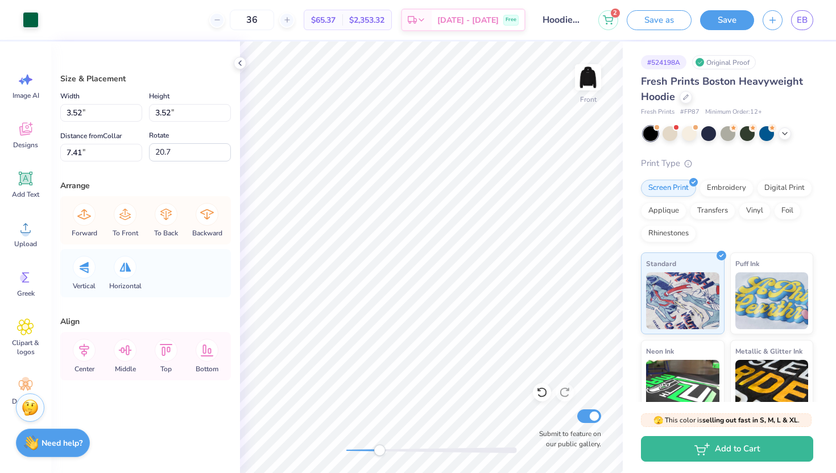
type input "2.44"
type input "9.22"
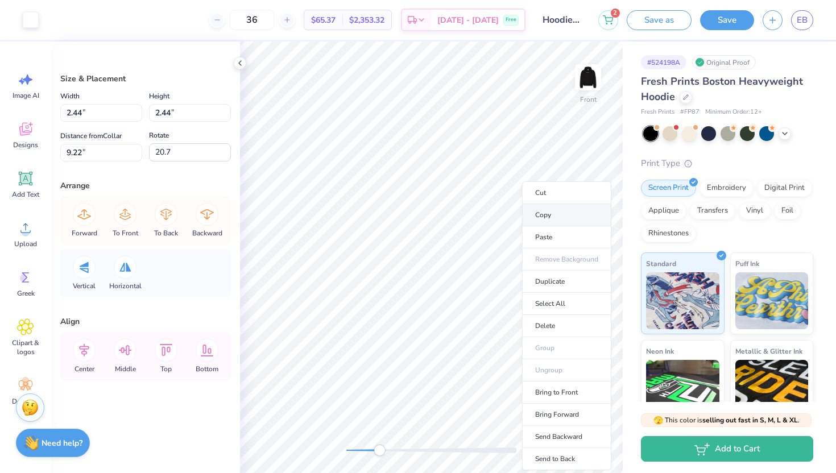
click at [546, 211] on li "Copy" at bounding box center [566, 215] width 89 height 22
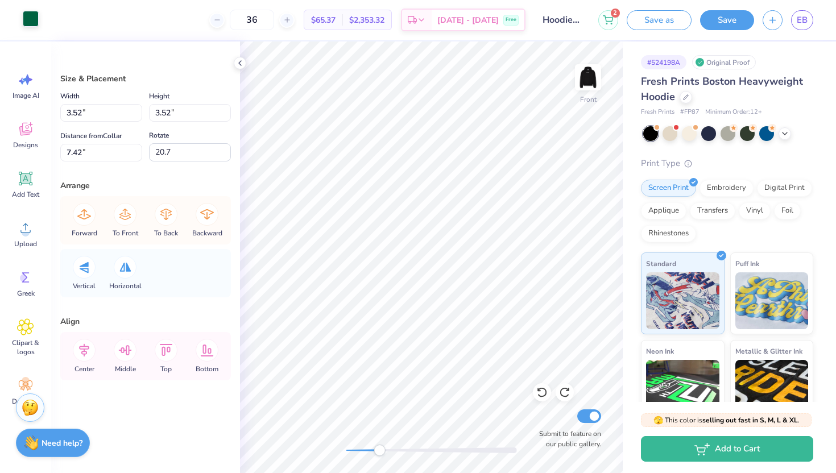
click at [34, 11] on div at bounding box center [31, 19] width 16 height 16
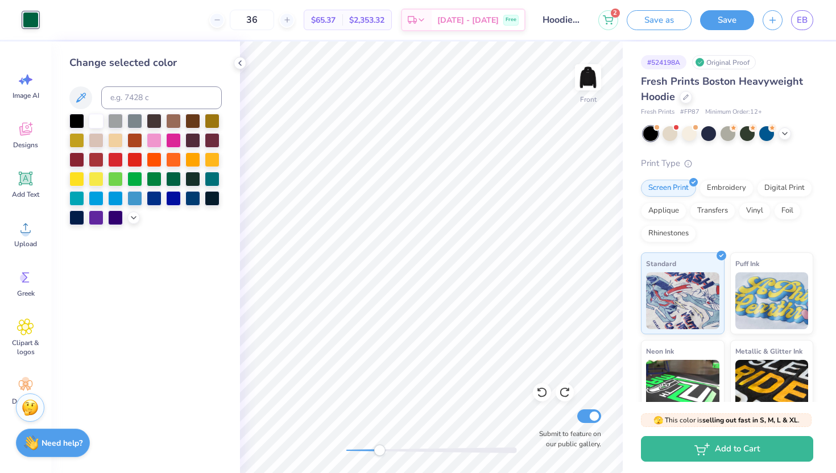
click at [34, 17] on div at bounding box center [31, 20] width 16 height 16
click at [96, 123] on div at bounding box center [96, 120] width 15 height 15
click at [238, 62] on icon at bounding box center [240, 63] width 9 height 9
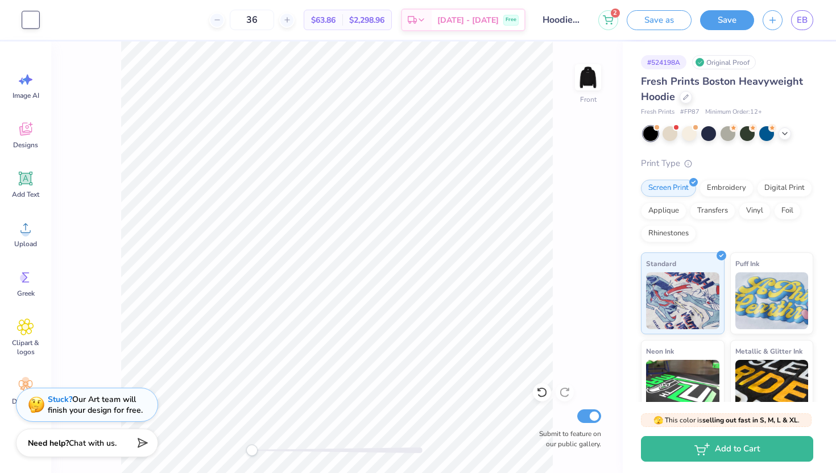
click at [234, 452] on div "Front Submit to feature on our public gallery." at bounding box center [337, 258] width 572 height 432
click at [596, 80] on img at bounding box center [588, 78] width 46 height 46
click at [596, 80] on img at bounding box center [588, 77] width 23 height 23
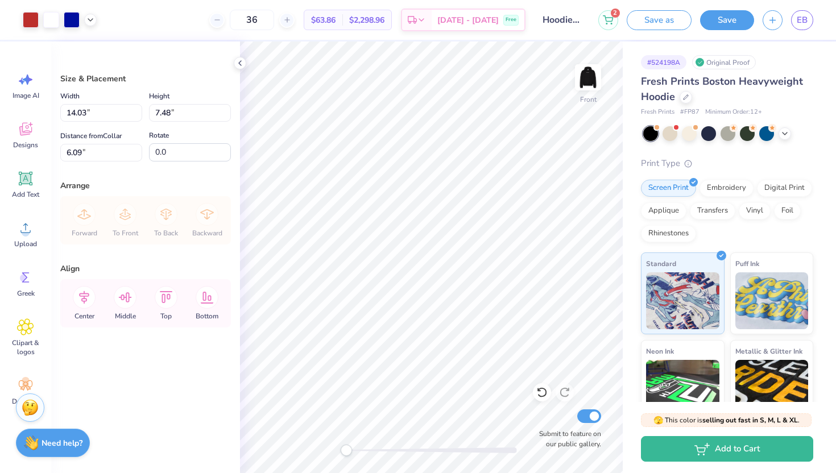
type input "14.73"
type input "4.21"
type input "7.73"
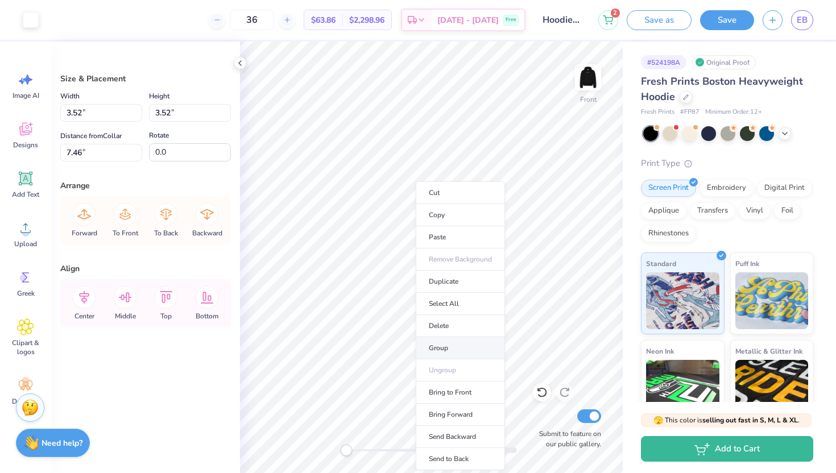
click at [441, 343] on li "Group" at bounding box center [460, 348] width 89 height 22
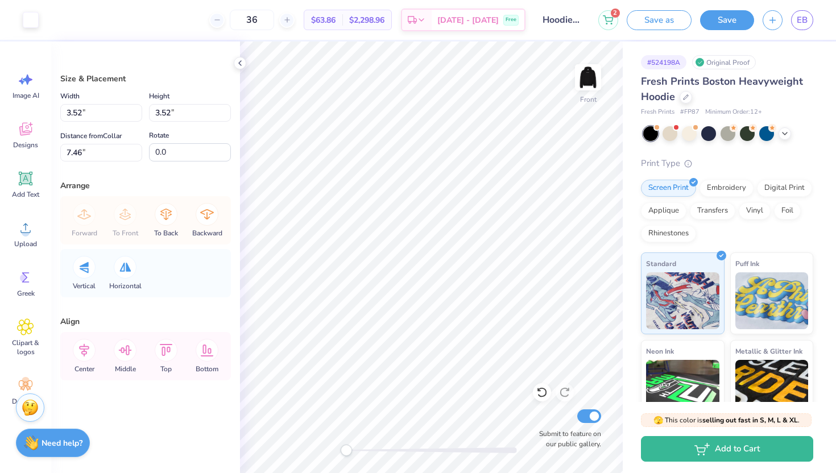
type input "8.73"
type input "20.7"
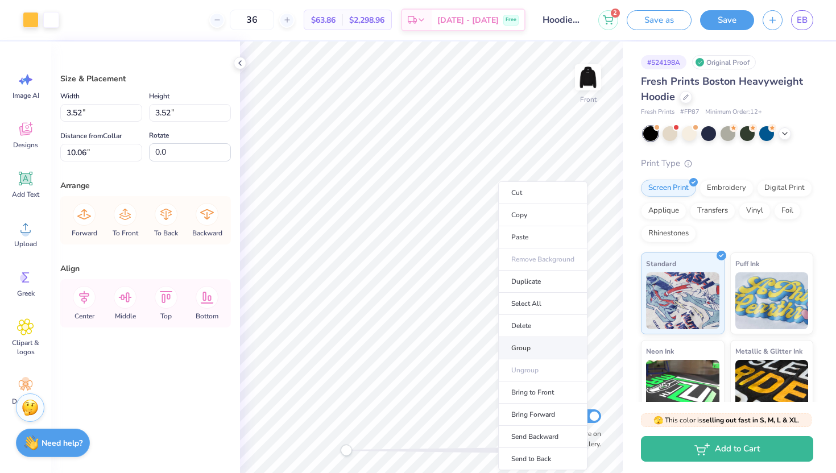
click at [559, 345] on li "Group" at bounding box center [542, 348] width 89 height 22
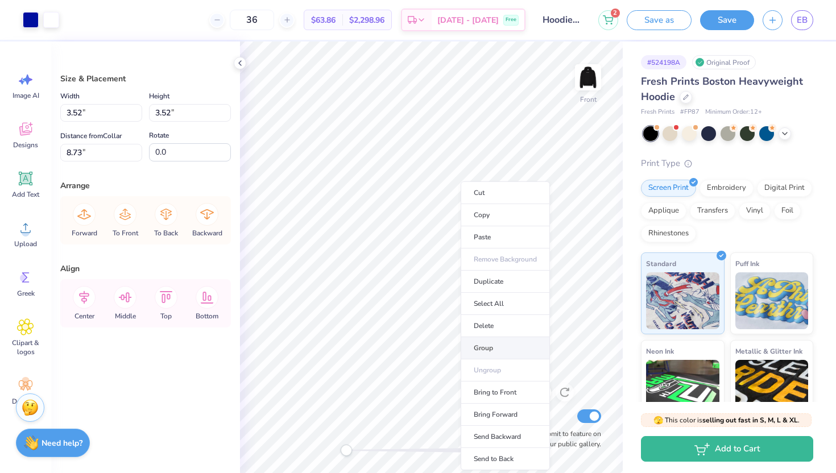
click at [491, 346] on li "Group" at bounding box center [505, 348] width 89 height 22
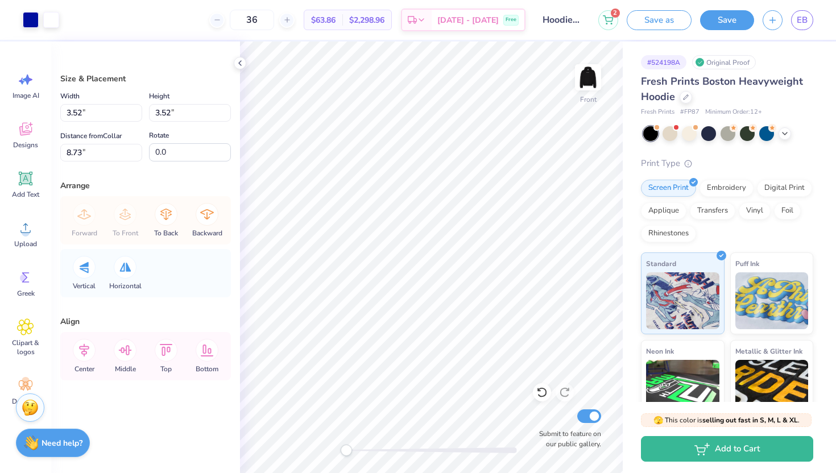
type input "10.44"
type input "12.27"
type input "14.10"
type input "14.27"
type input "14.14"
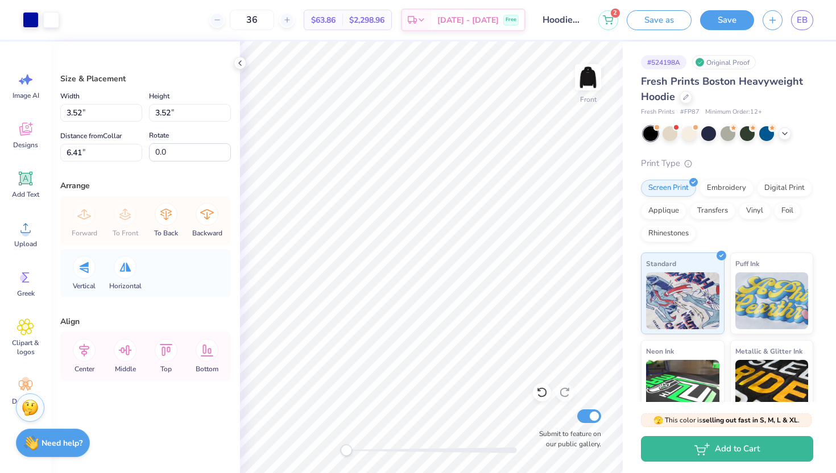
type input "9.09"
type input "3.52"
type input "6.09"
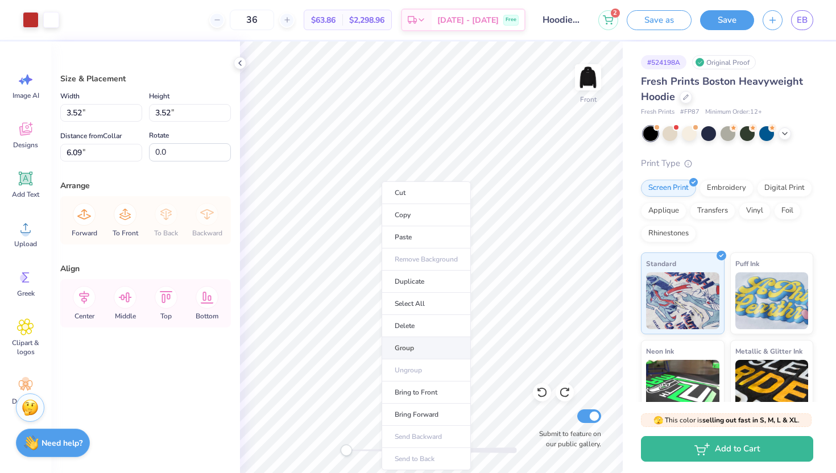
click at [406, 342] on li "Group" at bounding box center [426, 348] width 89 height 22
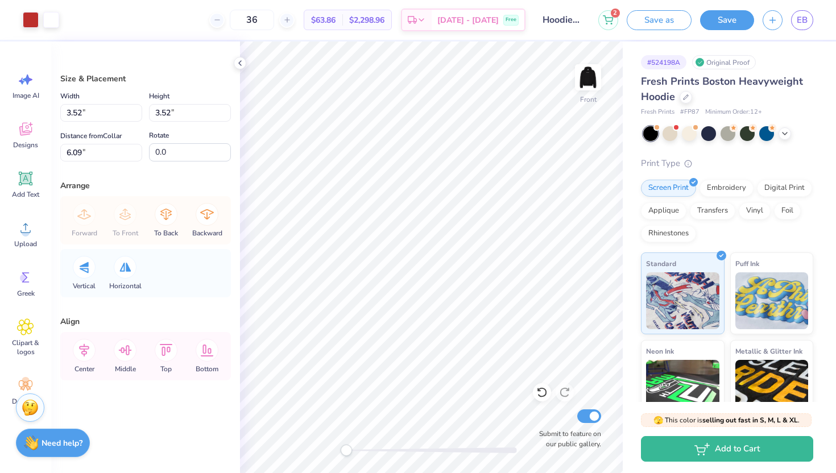
type input "9.09"
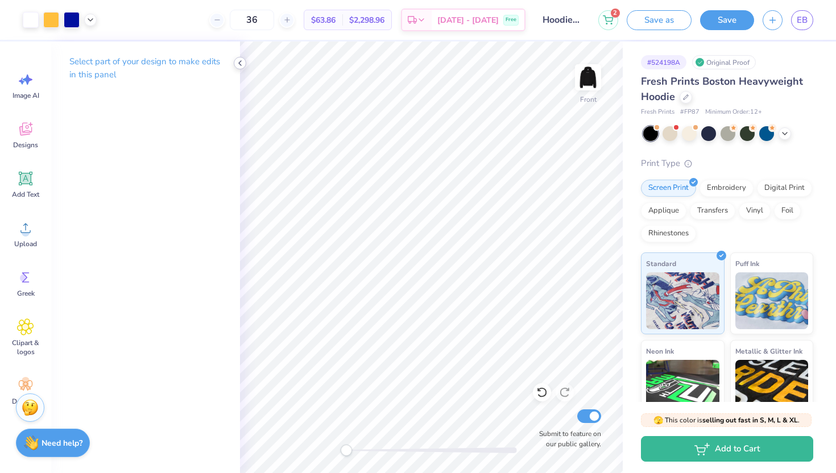
click at [242, 60] on icon at bounding box center [240, 63] width 9 height 9
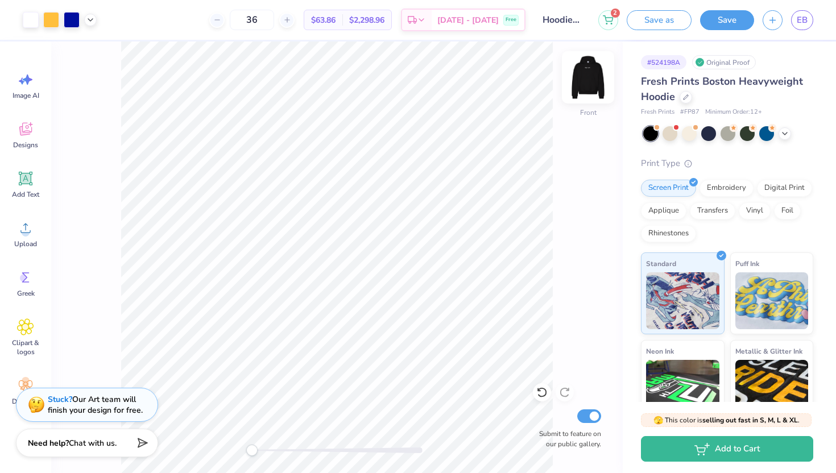
click at [593, 84] on img at bounding box center [588, 78] width 46 height 46
click at [585, 80] on img at bounding box center [588, 78] width 46 height 46
click at [691, 98] on div at bounding box center [686, 96] width 13 height 13
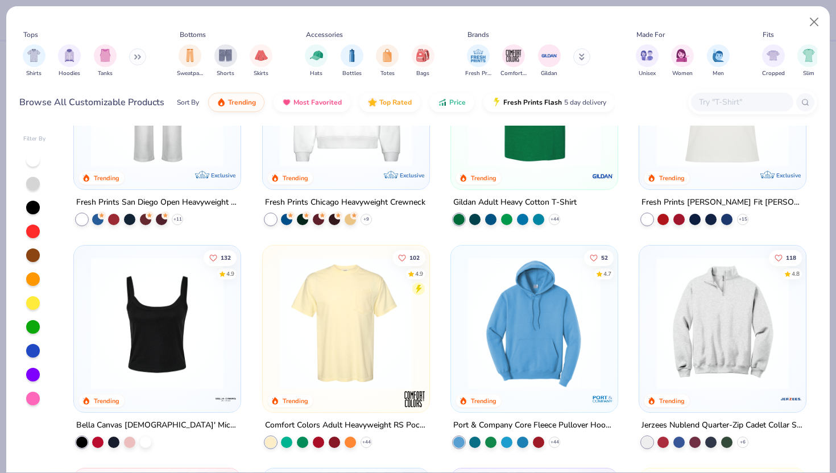
scroll to position [925, 0]
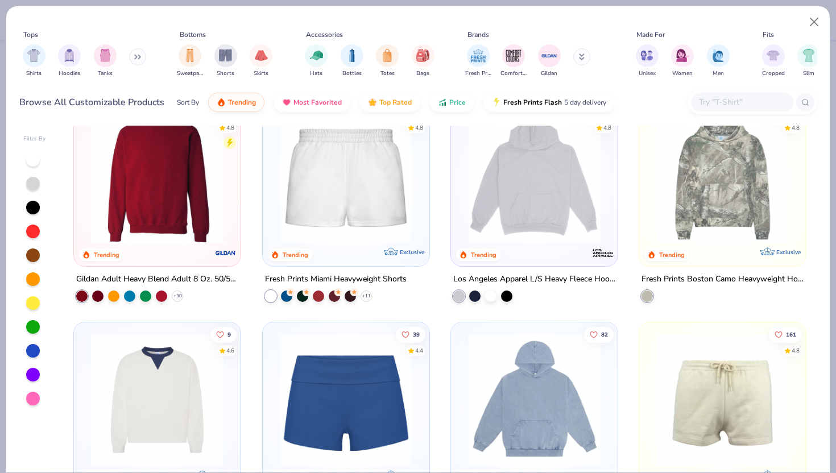
click at [588, 204] on img at bounding box center [534, 177] width 144 height 133
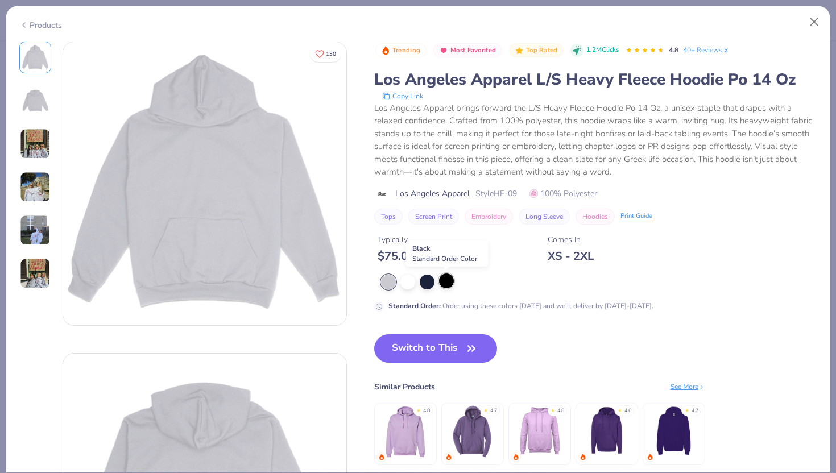
click at [441, 283] on div at bounding box center [446, 281] width 15 height 15
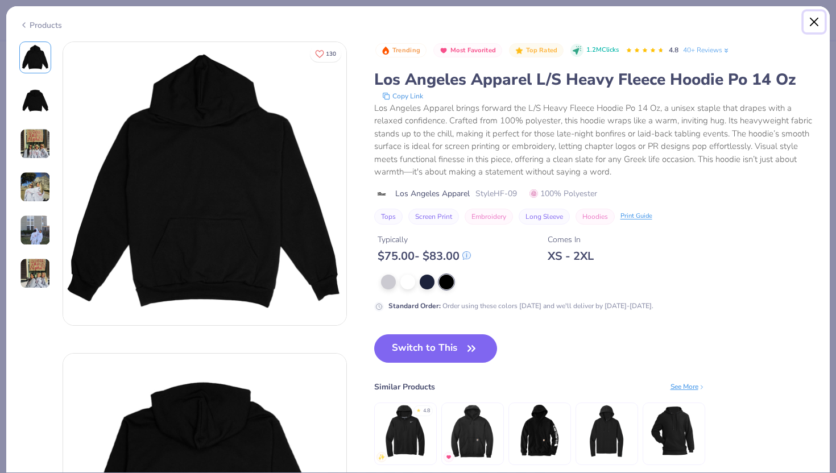
click at [811, 31] on button "Close" at bounding box center [815, 22] width 22 height 22
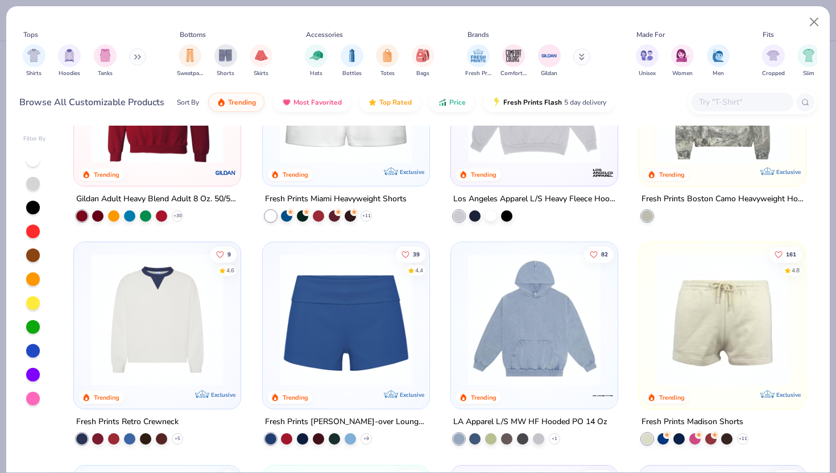
scroll to position [1008, 0]
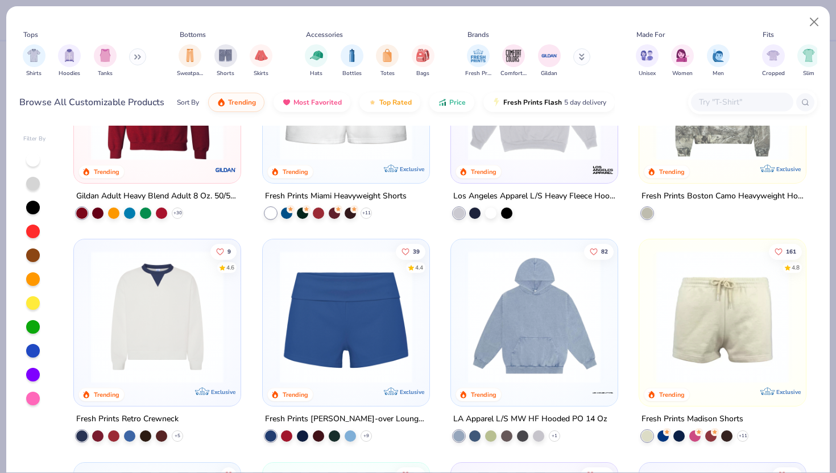
click at [486, 327] on img at bounding box center [534, 317] width 144 height 133
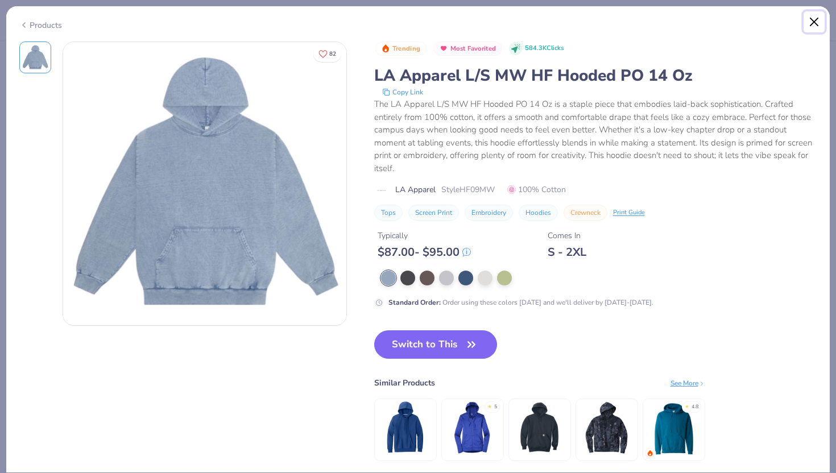
click at [817, 24] on button "Close" at bounding box center [815, 22] width 22 height 22
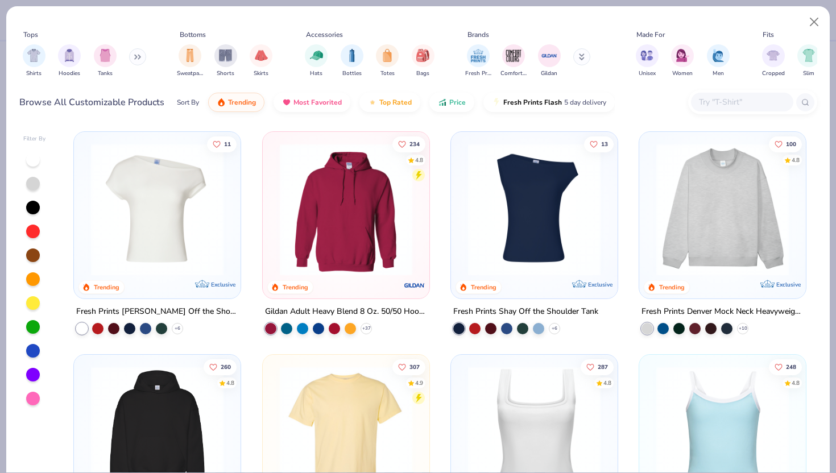
click at [714, 95] on div at bounding box center [742, 102] width 102 height 19
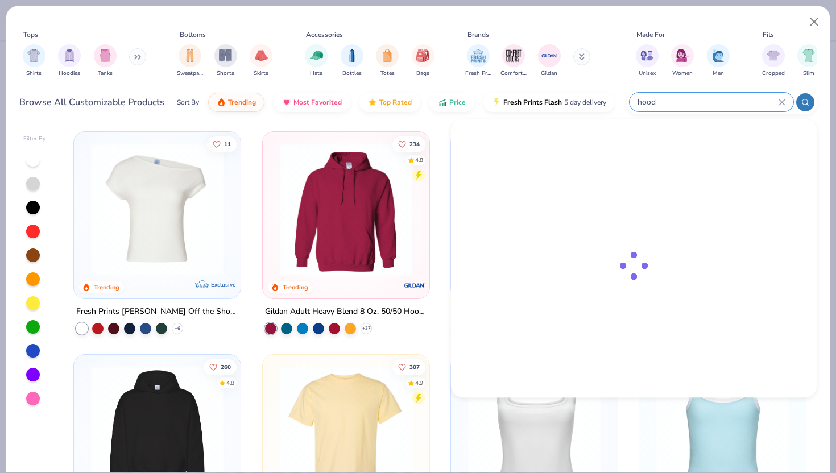
type input "hood"
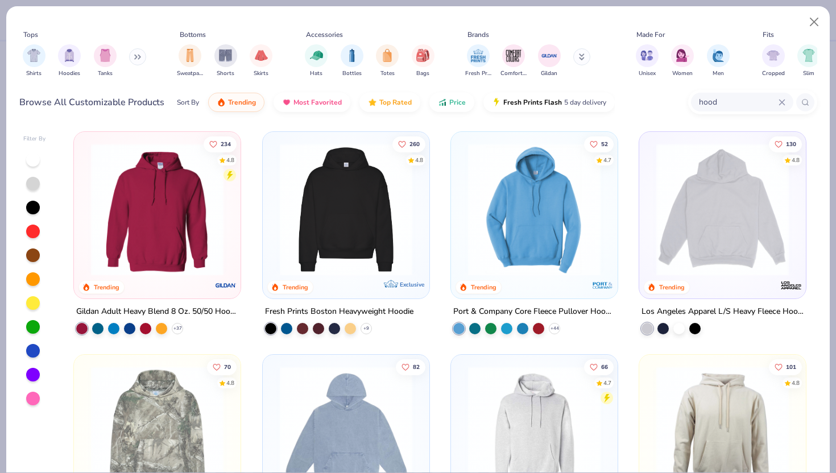
click at [544, 243] on img at bounding box center [534, 209] width 144 height 133
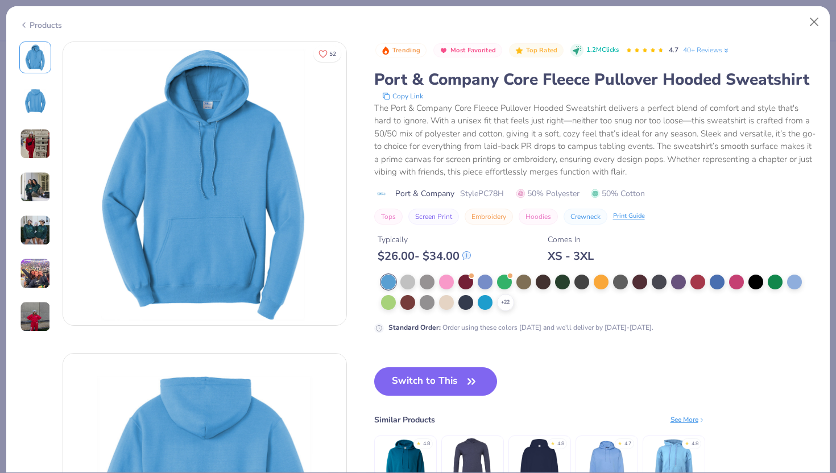
click at [21, 145] on img at bounding box center [35, 144] width 31 height 31
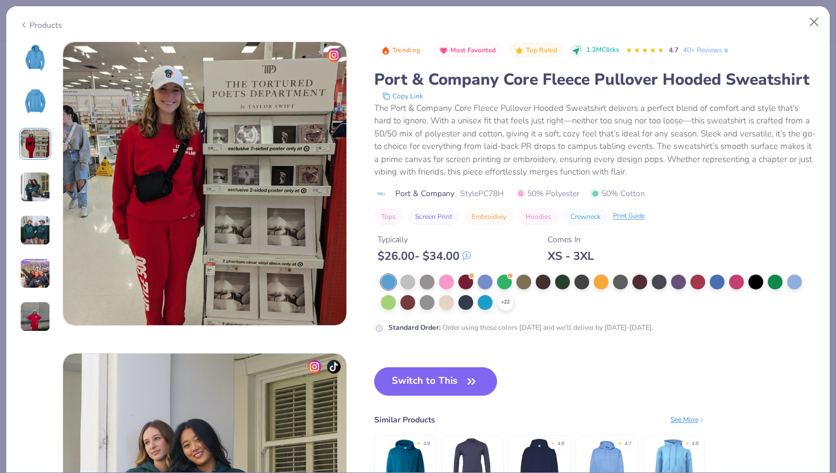
click at [26, 177] on img at bounding box center [35, 187] width 31 height 31
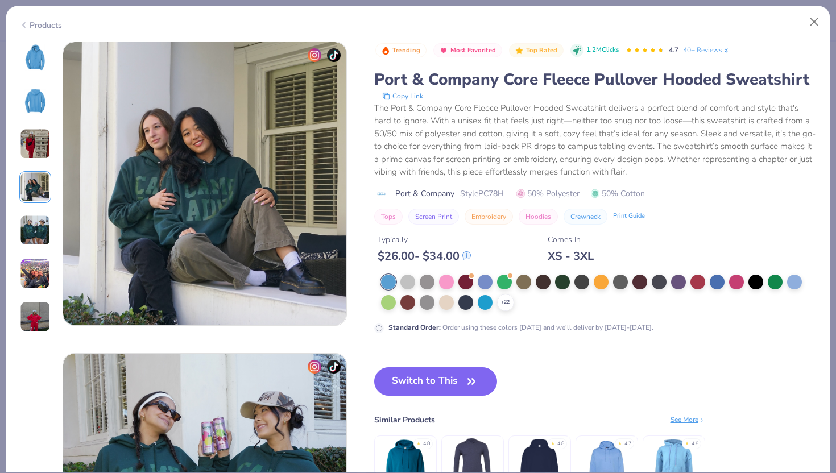
click at [24, 223] on img at bounding box center [35, 230] width 31 height 31
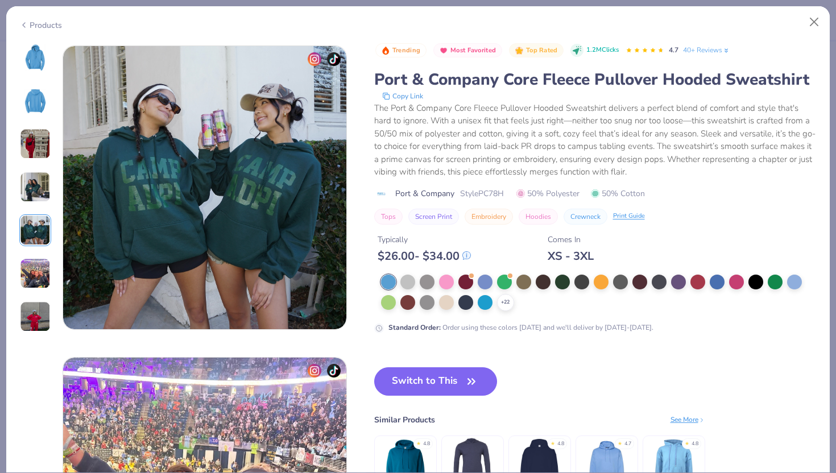
scroll to position [1247, 0]
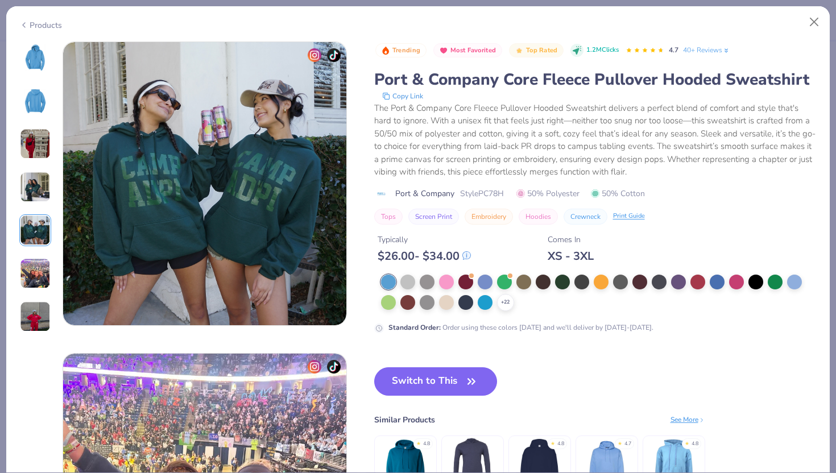
click at [34, 47] on img at bounding box center [35, 57] width 27 height 27
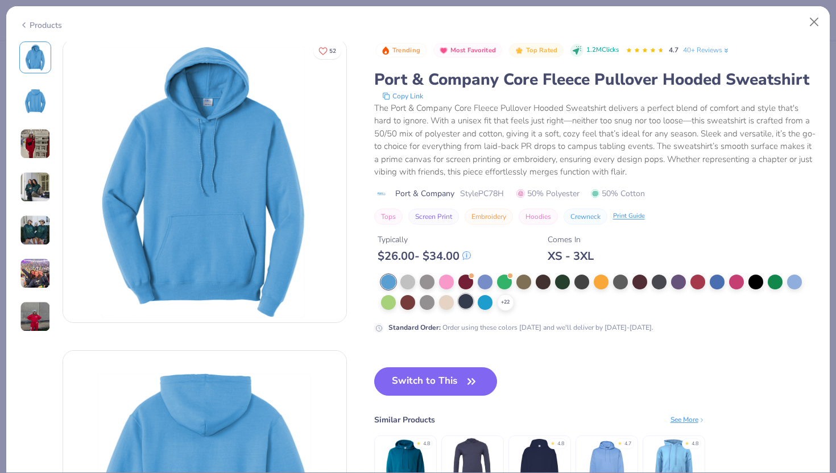
scroll to position [0, 0]
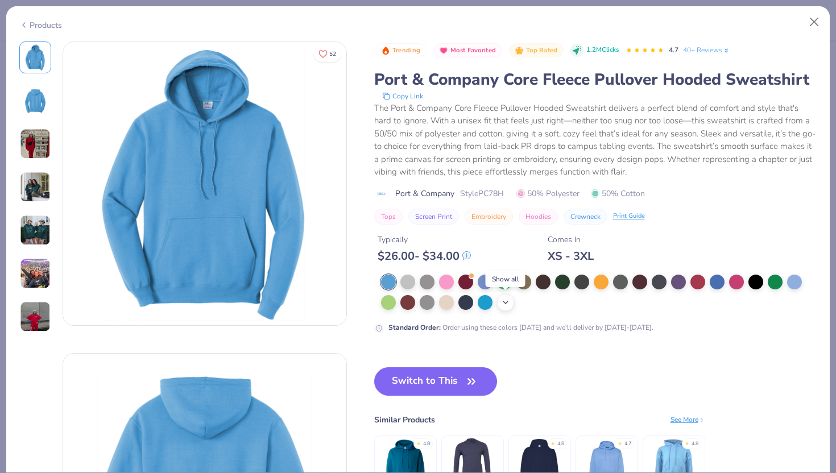
click at [503, 307] on div "+ 22" at bounding box center [505, 302] width 17 height 17
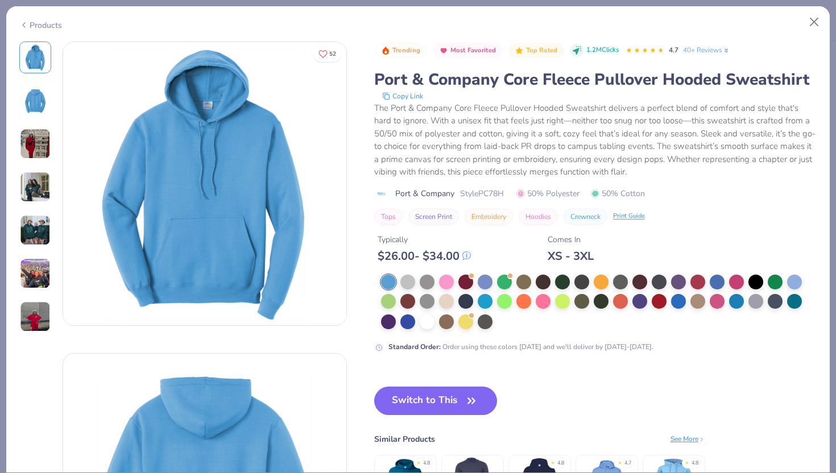
click at [45, 317] on img at bounding box center [35, 316] width 31 height 31
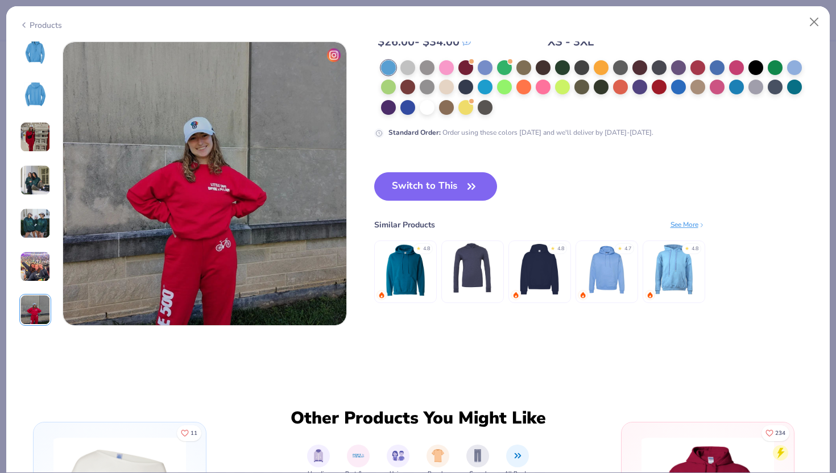
click at [20, 270] on img at bounding box center [35, 266] width 31 height 31
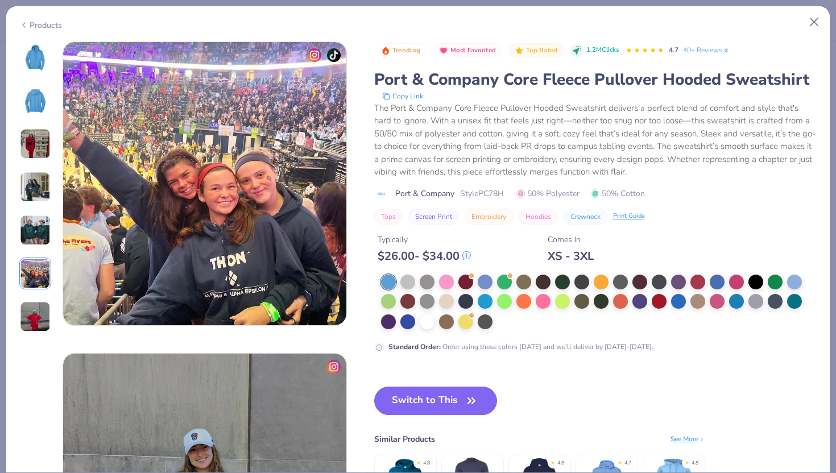
click at [33, 224] on img at bounding box center [35, 230] width 31 height 31
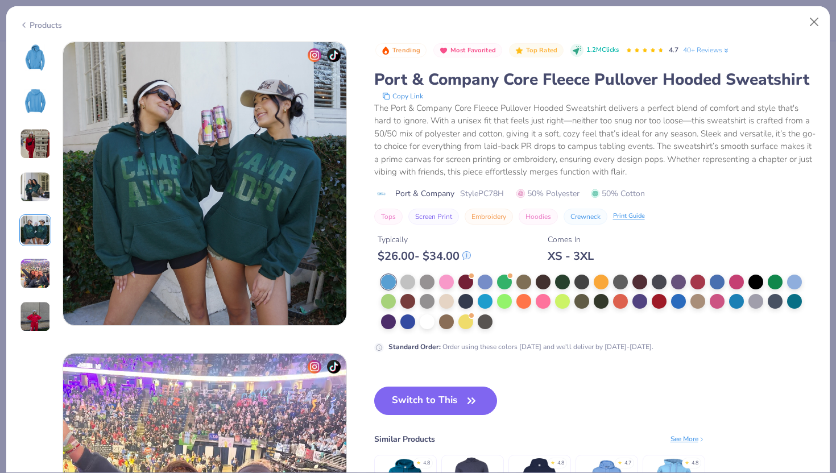
click at [31, 197] on img at bounding box center [35, 187] width 31 height 31
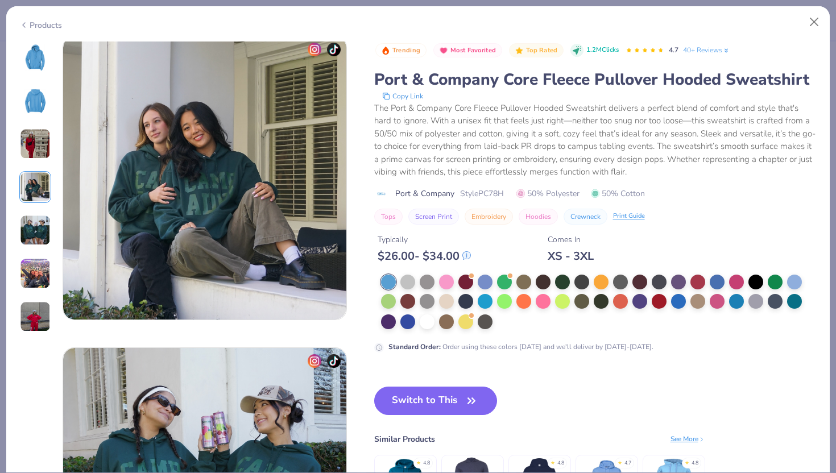
scroll to position [935, 0]
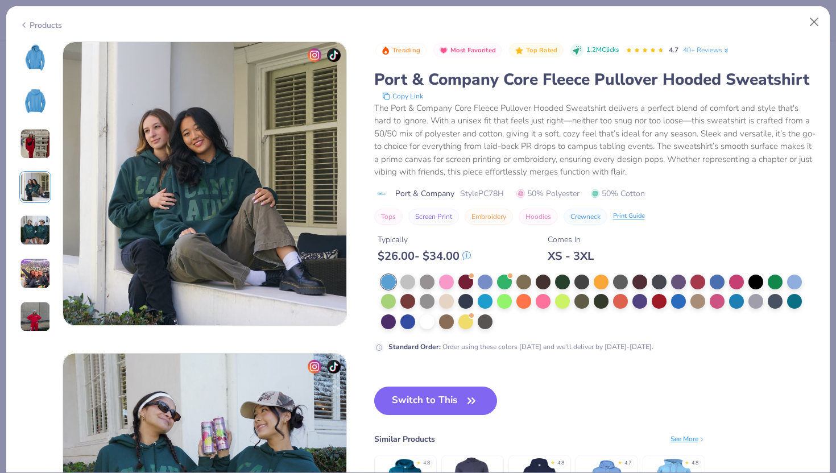
click at [38, 164] on div at bounding box center [35, 187] width 32 height 291
click at [35, 145] on img at bounding box center [35, 144] width 31 height 31
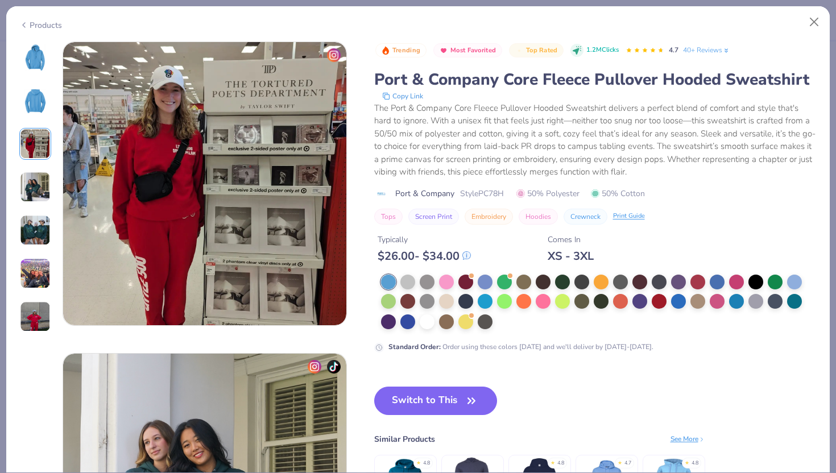
click at [33, 68] on img at bounding box center [35, 57] width 27 height 27
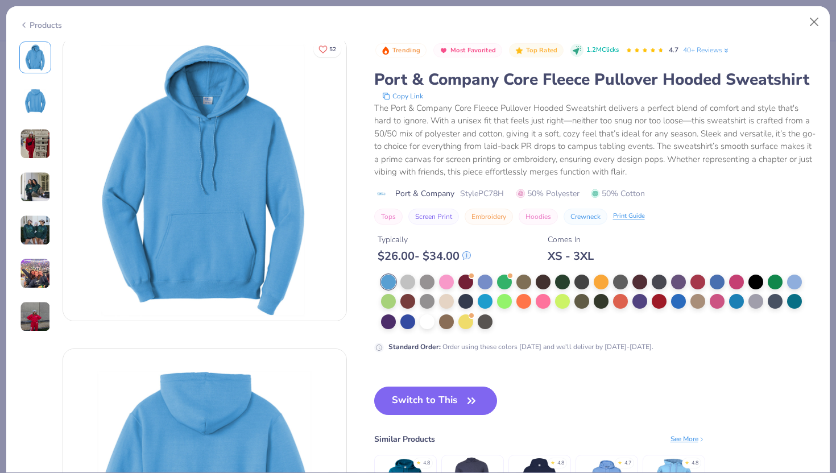
scroll to position [0, 0]
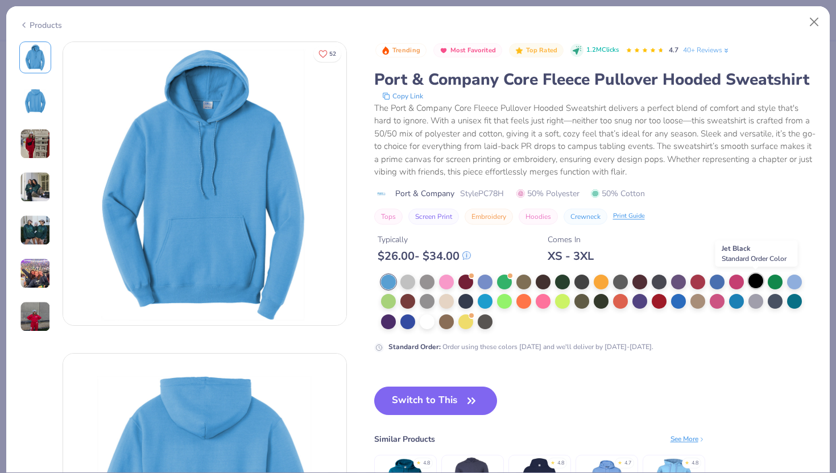
click at [755, 280] on div at bounding box center [756, 281] width 15 height 15
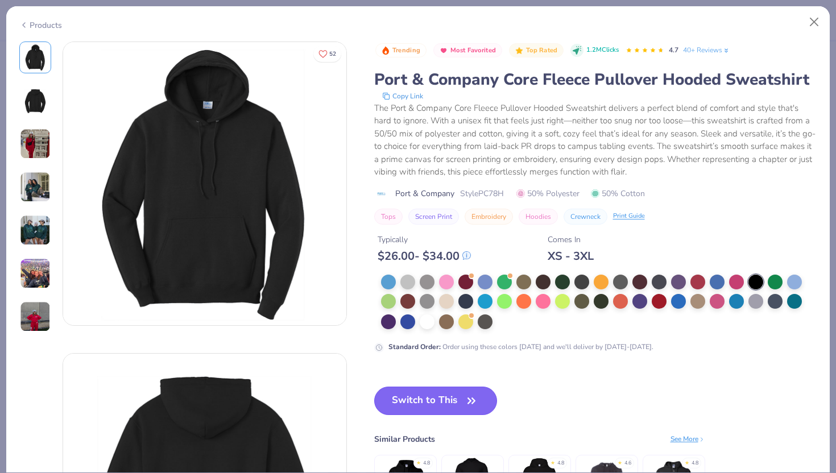
click at [432, 415] on button "Switch to This" at bounding box center [435, 401] width 123 height 28
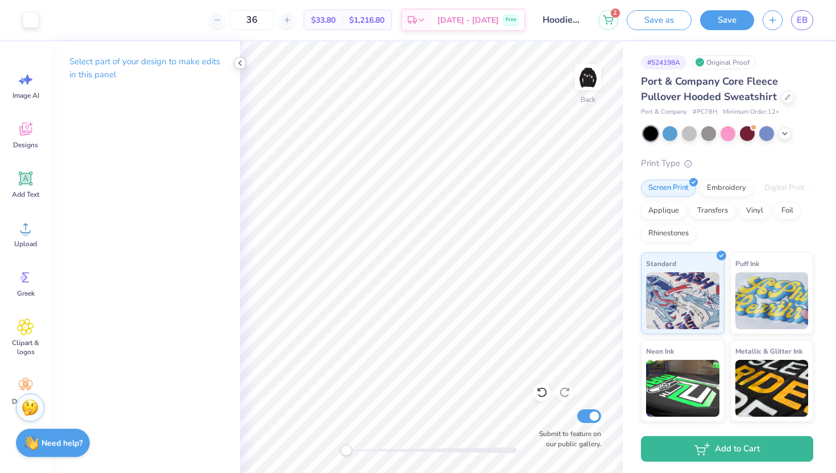
click at [241, 61] on icon at bounding box center [240, 63] width 9 height 9
click at [589, 77] on img at bounding box center [588, 78] width 46 height 46
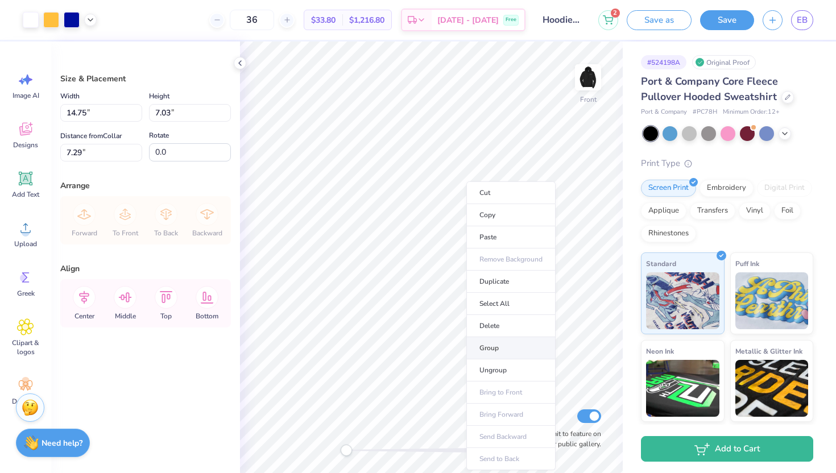
click at [479, 349] on li "Group" at bounding box center [510, 348] width 89 height 22
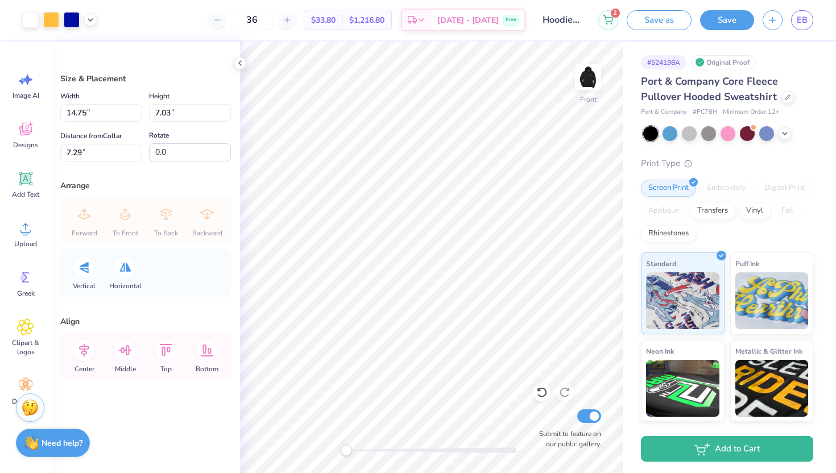
type input "13.02"
type input "6.21"
type input "7.23"
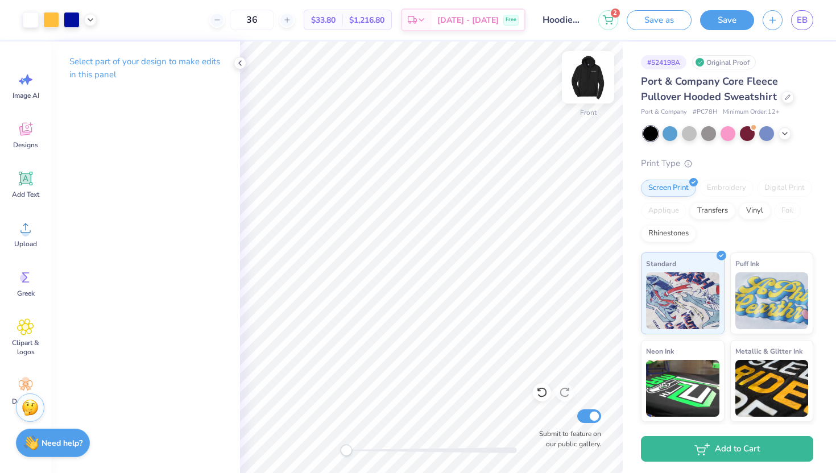
click at [596, 88] on img at bounding box center [588, 78] width 46 height 46
click at [239, 61] on icon at bounding box center [240, 63] width 9 height 9
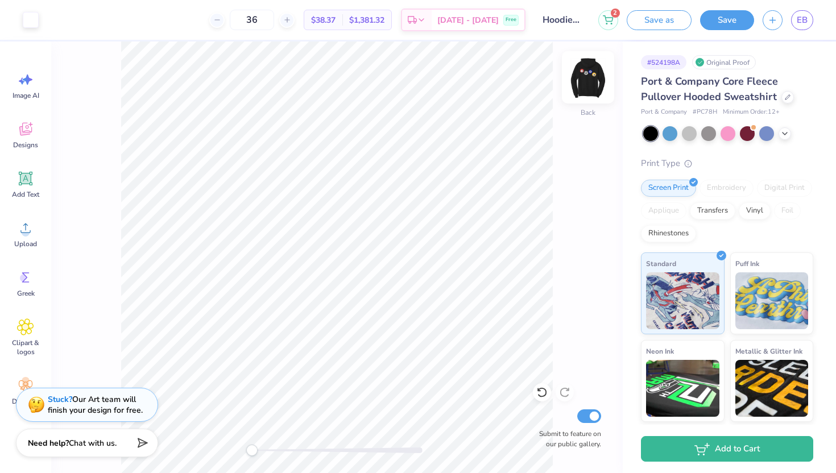
click at [588, 85] on img at bounding box center [588, 78] width 46 height 46
click at [579, 86] on img at bounding box center [588, 78] width 46 height 46
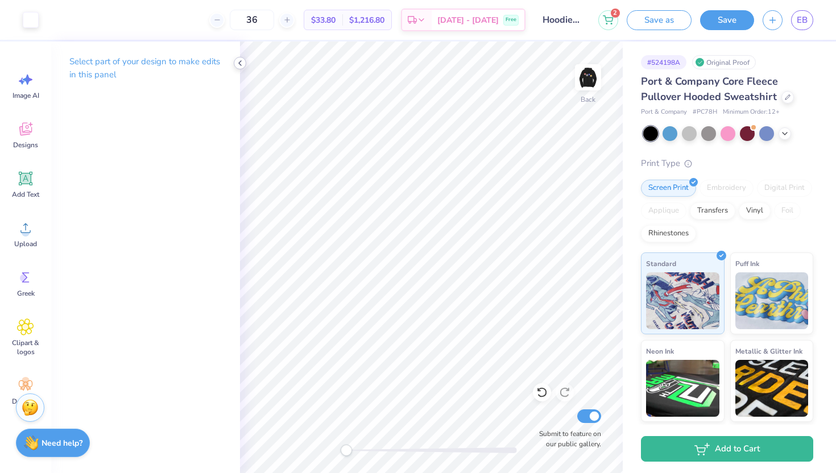
click at [239, 64] on icon at bounding box center [240, 63] width 9 height 9
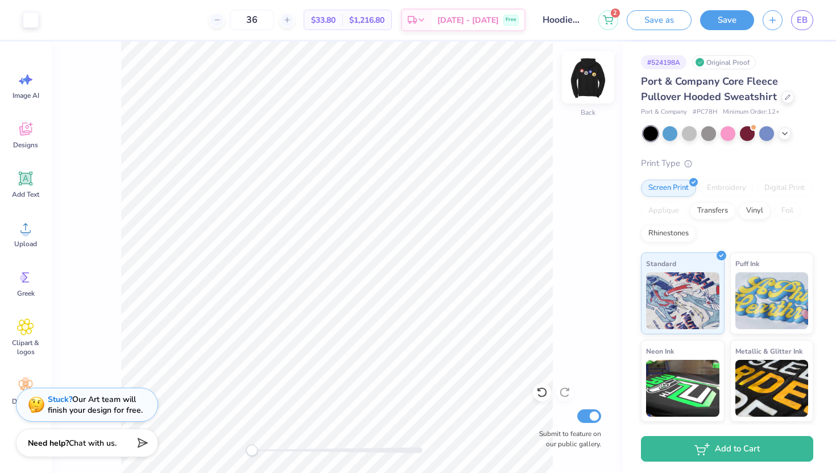
click at [586, 85] on img at bounding box center [588, 78] width 46 height 46
click at [595, 71] on img at bounding box center [588, 78] width 46 height 46
click at [191, 446] on div "Back Submit to feature on our public gallery." at bounding box center [337, 258] width 572 height 432
click at [597, 77] on img at bounding box center [588, 78] width 46 height 46
click at [597, 77] on img at bounding box center [588, 77] width 23 height 23
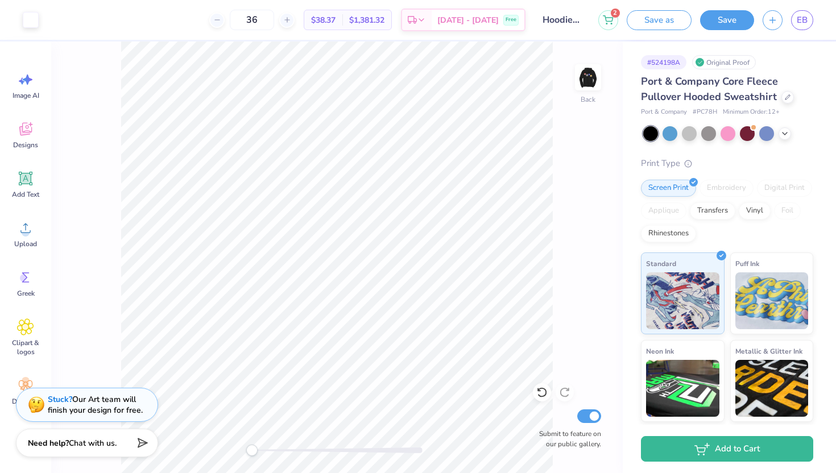
click at [597, 77] on img at bounding box center [588, 77] width 23 height 23
click at [782, 98] on div at bounding box center [788, 96] width 13 height 13
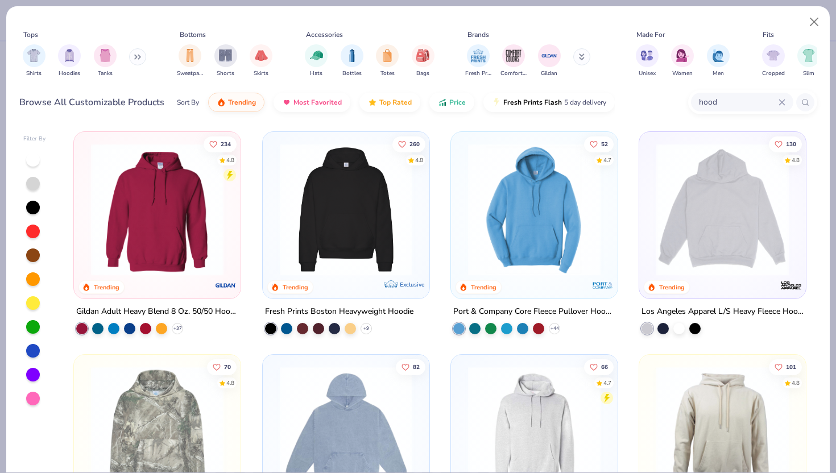
click at [167, 229] on img at bounding box center [157, 209] width 144 height 133
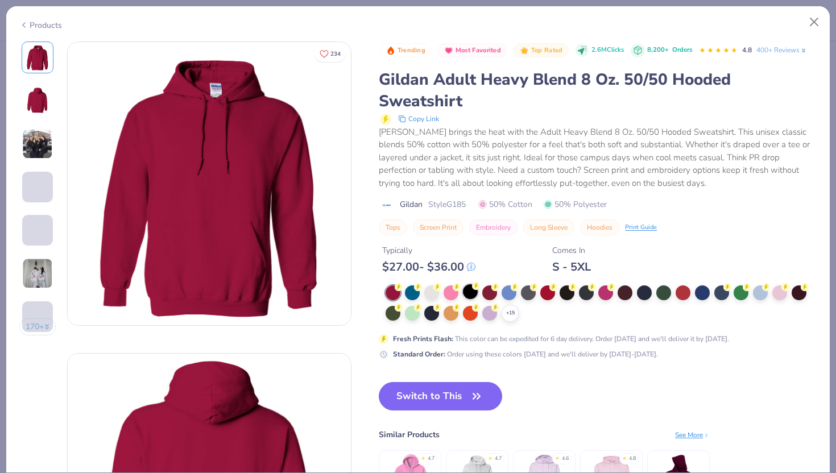
click at [472, 293] on div at bounding box center [470, 291] width 15 height 15
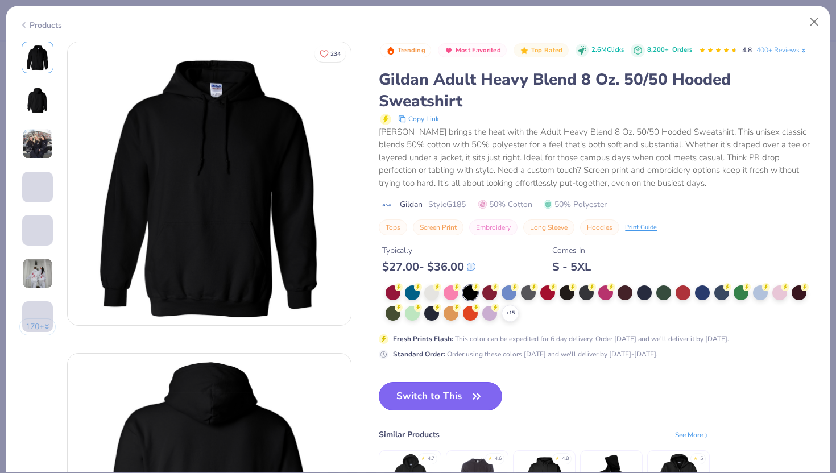
click at [431, 395] on button "Switch to This" at bounding box center [440, 396] width 123 height 28
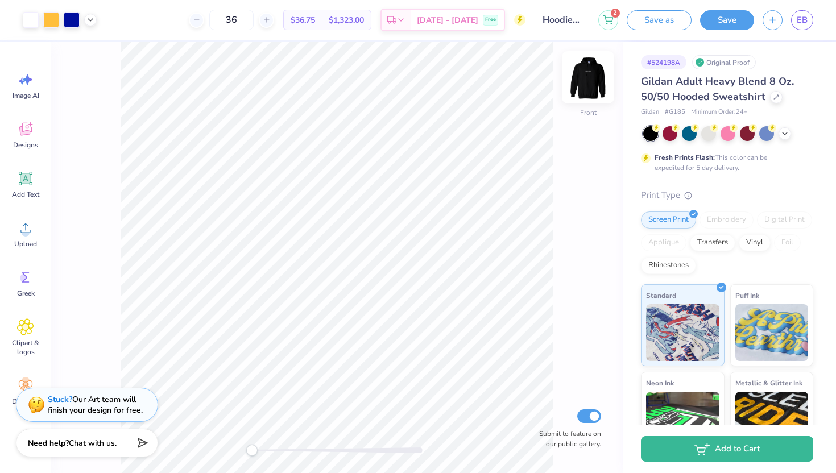
click at [584, 78] on img at bounding box center [588, 78] width 46 height 46
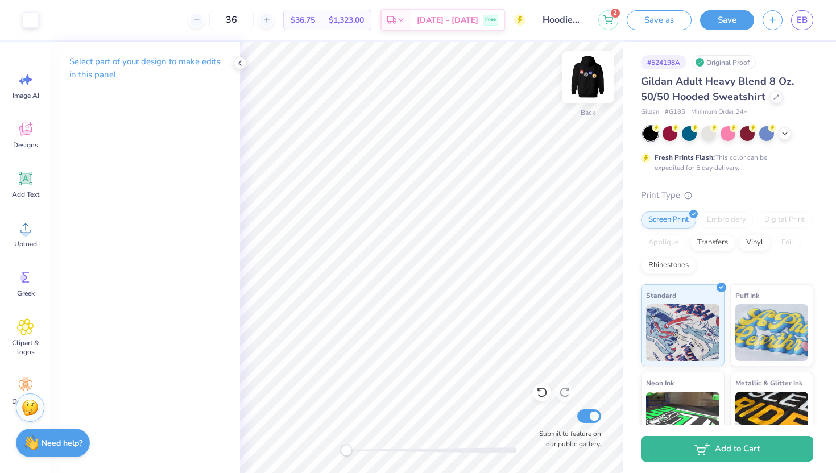
click at [585, 87] on img at bounding box center [588, 78] width 46 height 46
click at [585, 87] on img at bounding box center [588, 77] width 23 height 23
click at [241, 62] on icon at bounding box center [240, 63] width 9 height 9
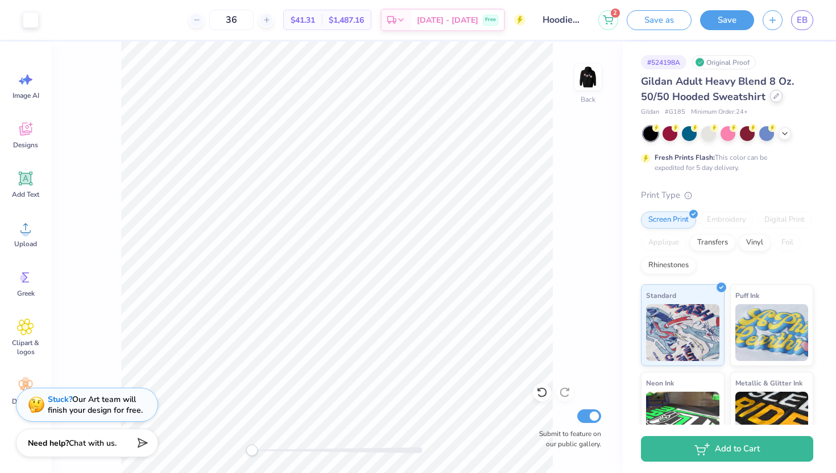
click at [770, 96] on div at bounding box center [776, 96] width 13 height 13
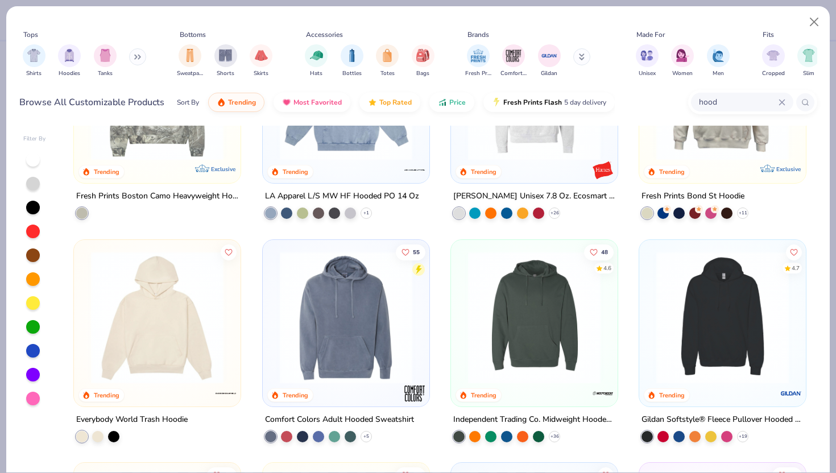
scroll to position [366, 0]
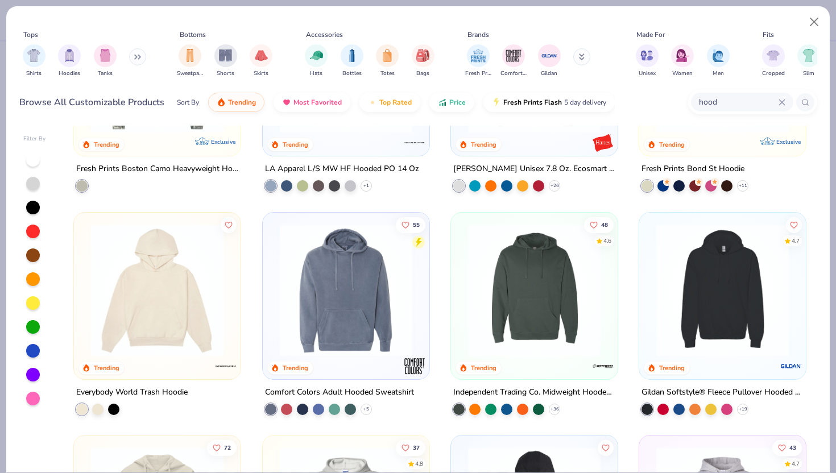
click at [170, 324] on img at bounding box center [157, 290] width 144 height 133
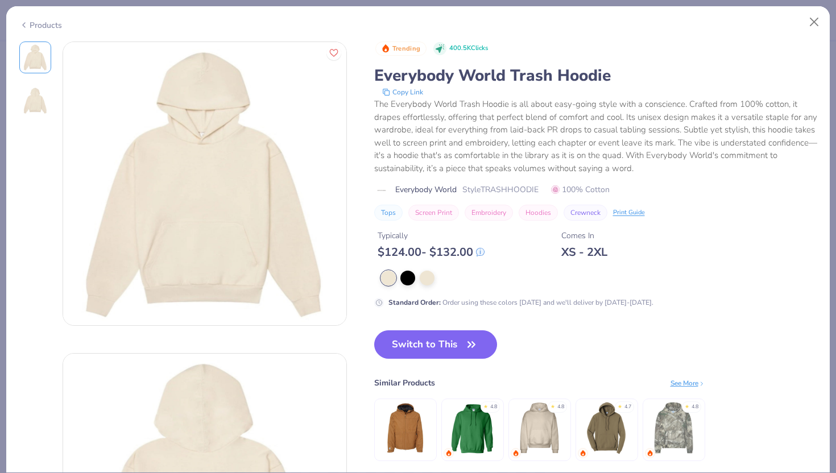
click at [815, 34] on div "Products" at bounding box center [418, 21] width 824 height 30
click at [817, 27] on button "Close" at bounding box center [815, 22] width 22 height 22
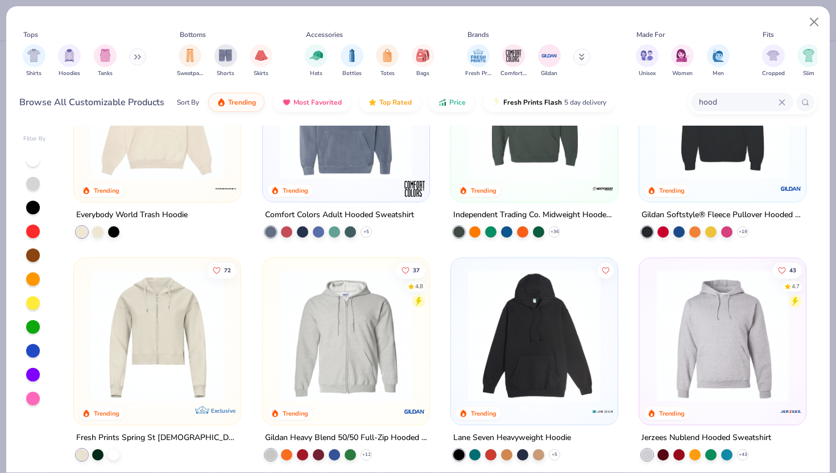
scroll to position [549, 0]
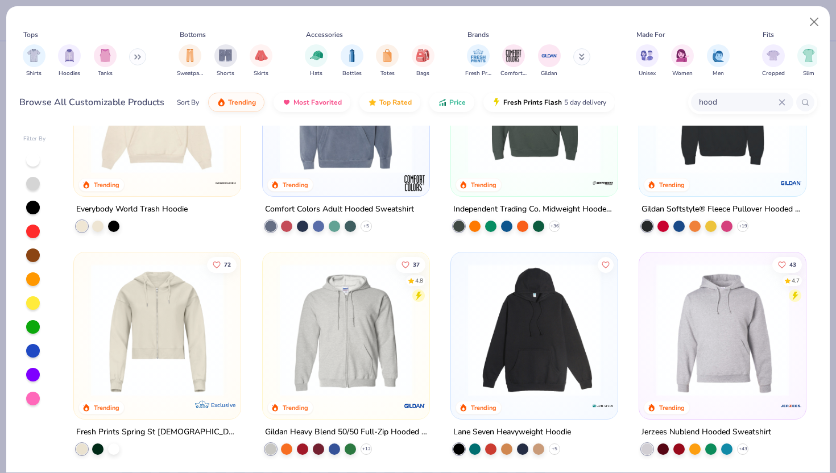
click at [524, 162] on img at bounding box center [534, 106] width 144 height 133
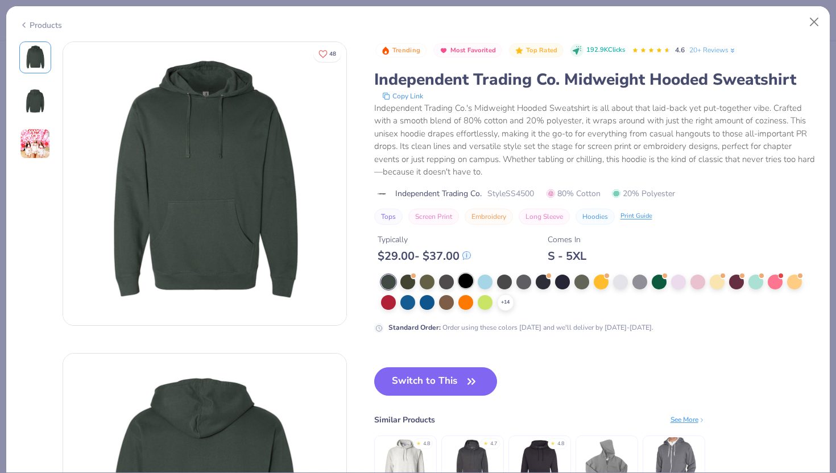
click at [461, 279] on div at bounding box center [465, 281] width 15 height 15
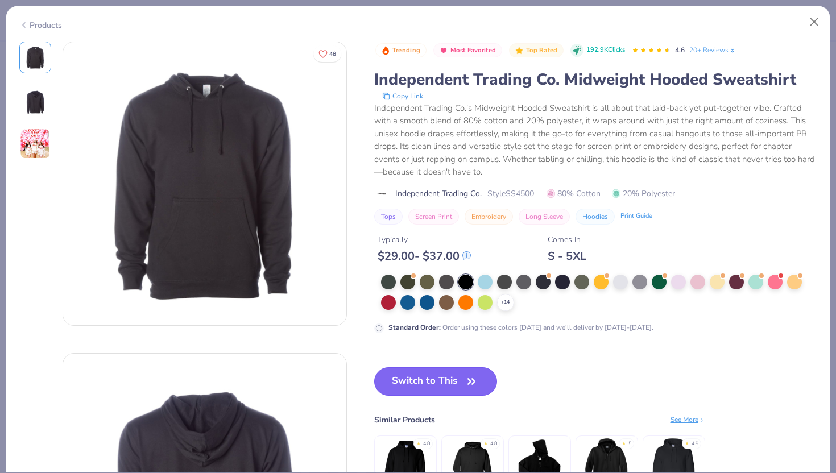
click at [442, 373] on button "Switch to This" at bounding box center [435, 381] width 123 height 28
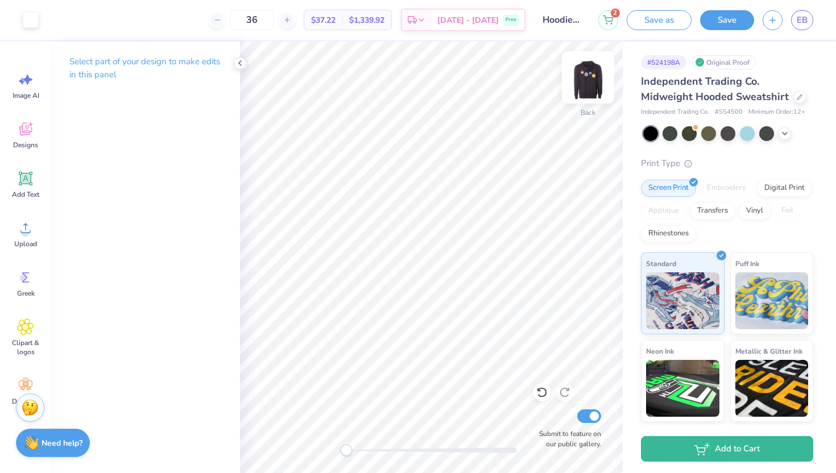
click at [586, 88] on img at bounding box center [588, 78] width 46 height 46
click at [590, 93] on img at bounding box center [588, 78] width 46 height 46
click at [797, 97] on icon at bounding box center [800, 96] width 6 height 6
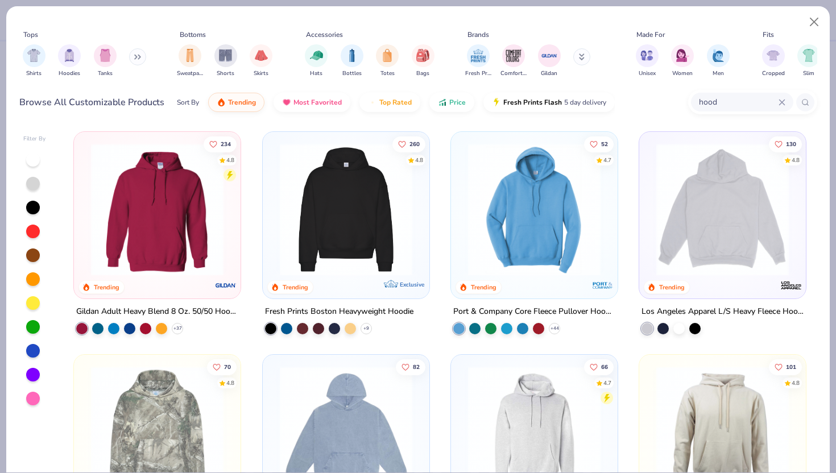
click at [394, 210] on img at bounding box center [346, 209] width 144 height 133
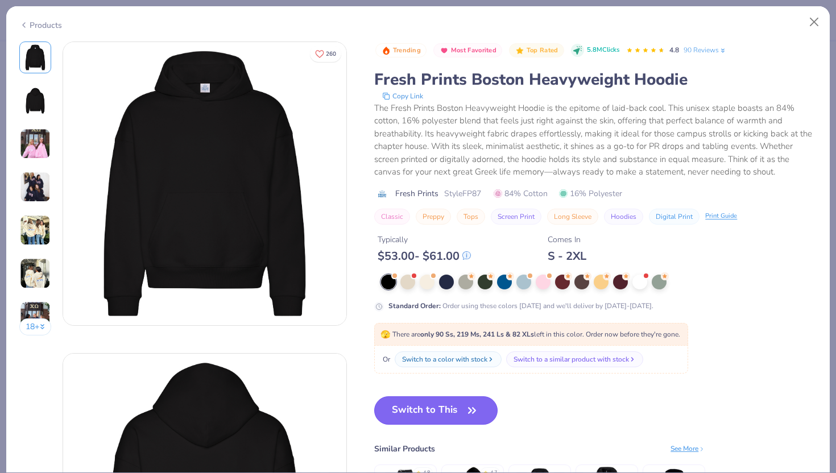
click at [403, 409] on button "Switch to This" at bounding box center [435, 410] width 123 height 28
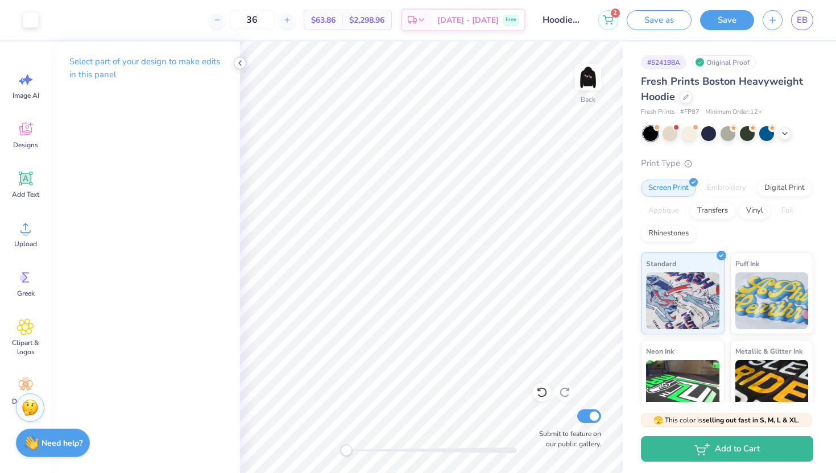
click at [239, 69] on div at bounding box center [240, 63] width 13 height 13
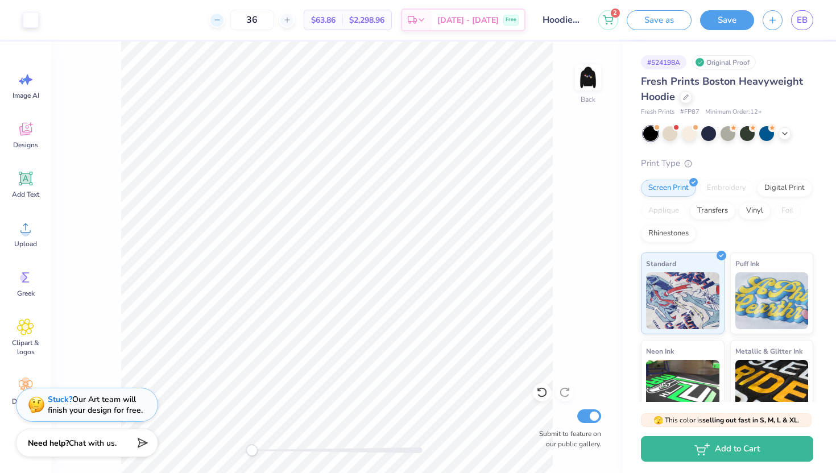
click at [219, 20] on line at bounding box center [216, 20] width 5 height 0
click at [295, 24] on div at bounding box center [286, 20] width 15 height 15
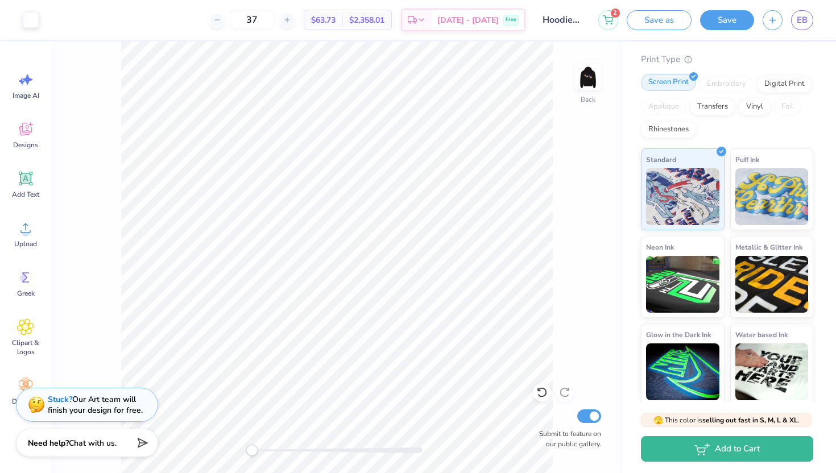
scroll to position [108, 0]
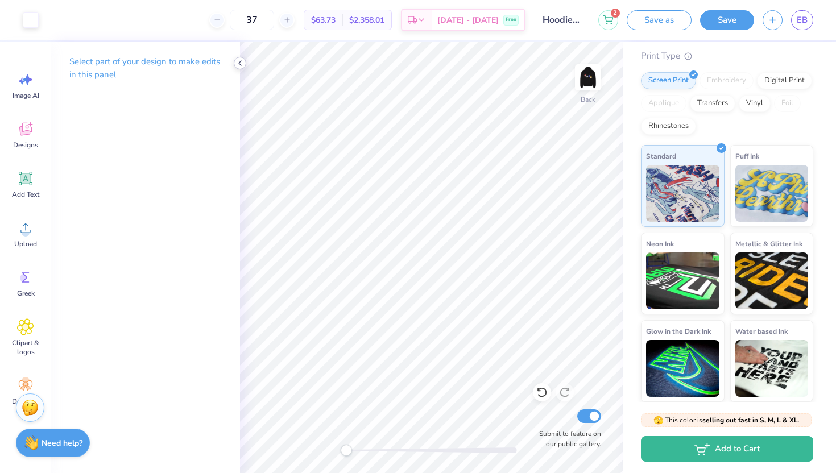
click at [241, 63] on icon at bounding box center [240, 63] width 9 height 9
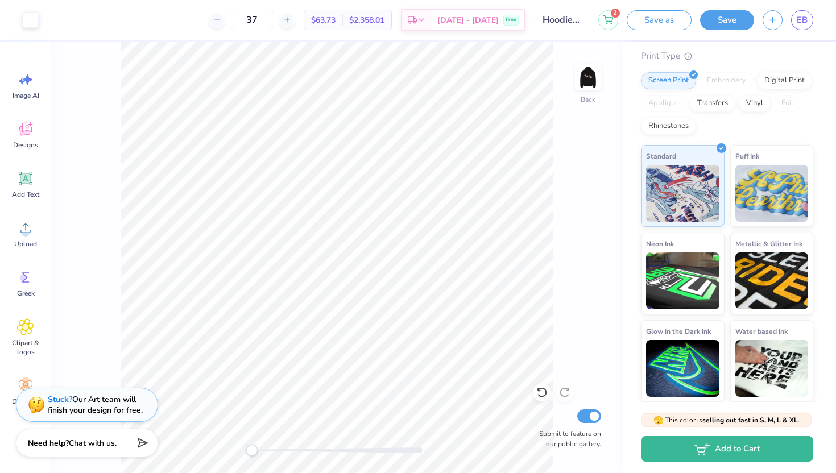
click at [227, 23] on div "37 $63.73 Per Item $2,358.01 Total Est. Delivery Oct 7 - 10 Free" at bounding box center [286, 20] width 478 height 40
click at [225, 24] on div at bounding box center [216, 20] width 15 height 15
type input "36"
click at [590, 84] on img at bounding box center [588, 78] width 46 height 46
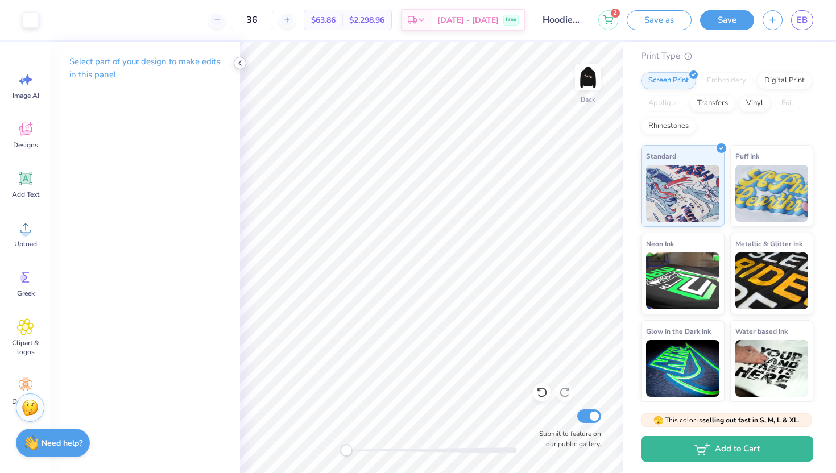
click at [242, 61] on icon at bounding box center [240, 63] width 9 height 9
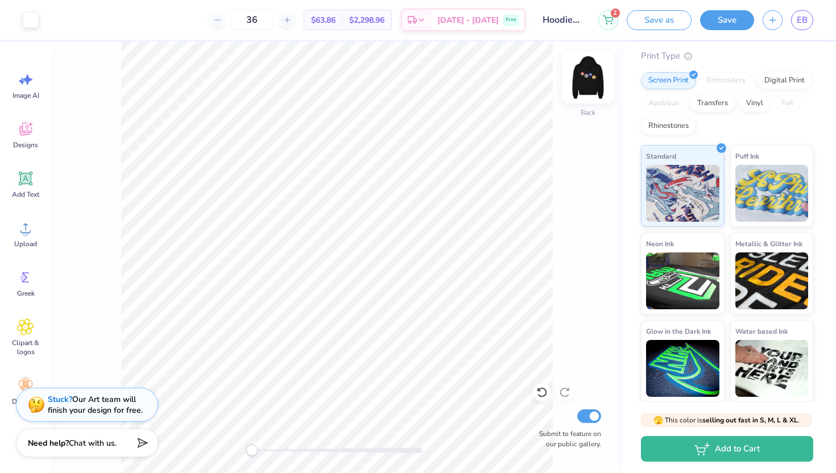
click at [588, 83] on img at bounding box center [588, 78] width 46 height 46
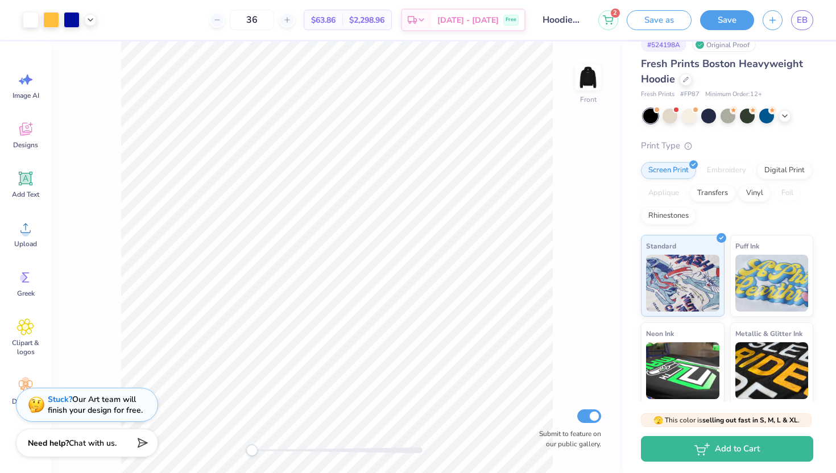
scroll to position [0, 0]
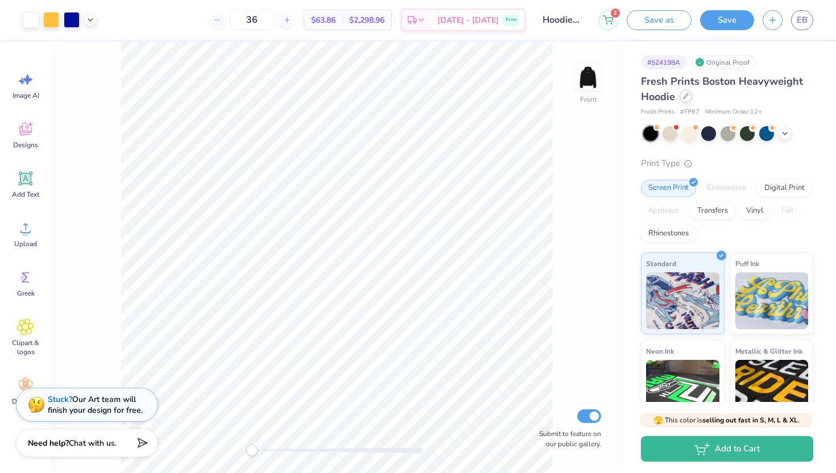
click at [687, 96] on icon at bounding box center [686, 96] width 6 height 6
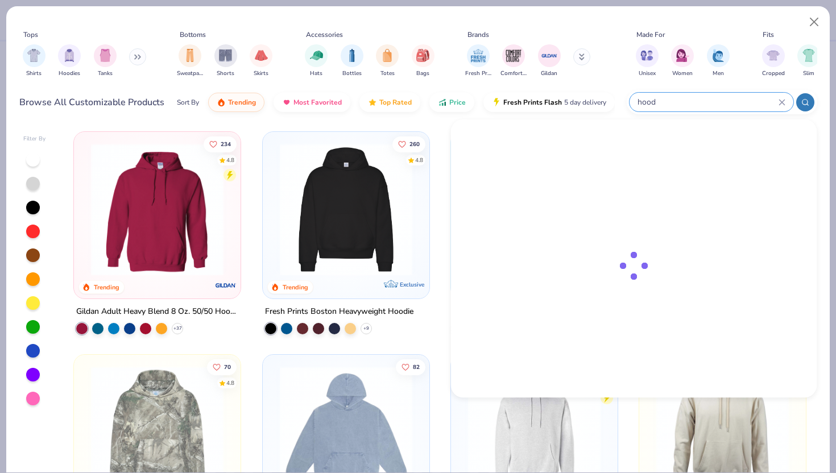
click at [723, 98] on input "hood" at bounding box center [708, 102] width 142 height 13
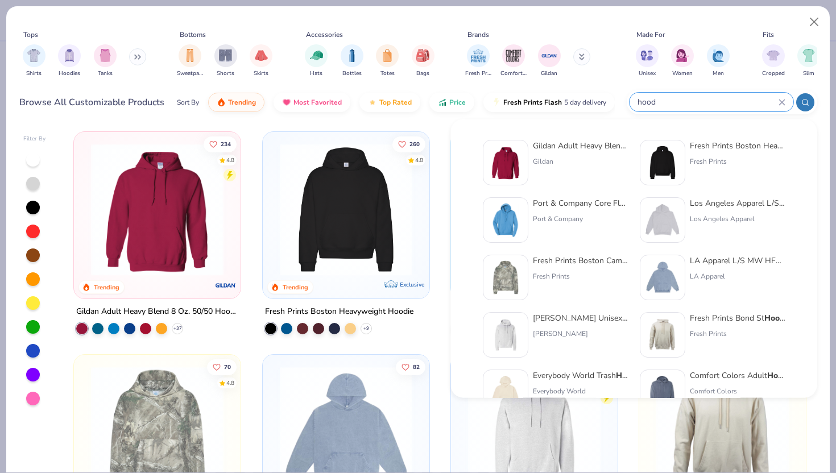
click at [781, 101] on icon at bounding box center [781, 102] width 5 height 5
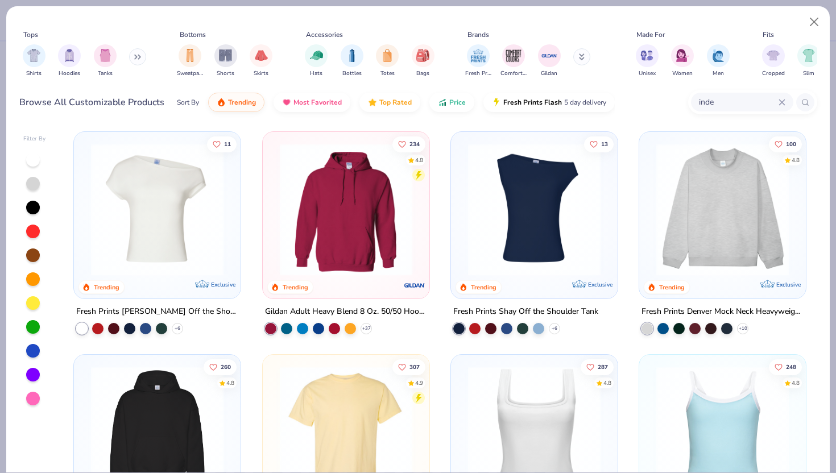
type input "inde"
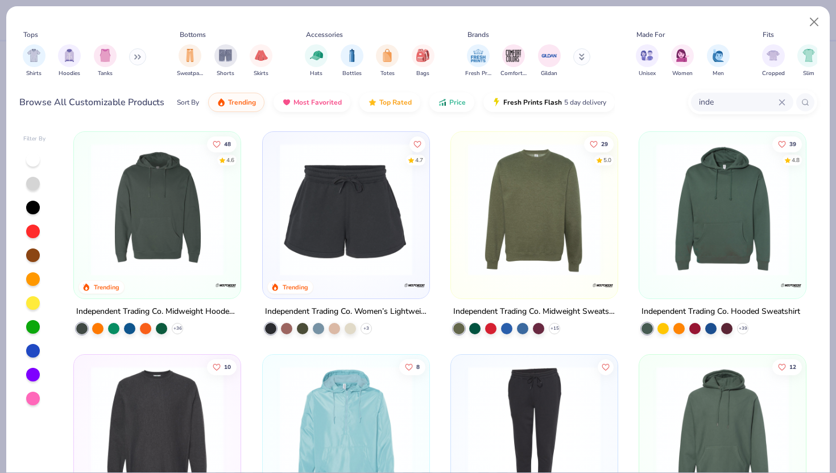
click at [147, 200] on img at bounding box center [157, 209] width 144 height 133
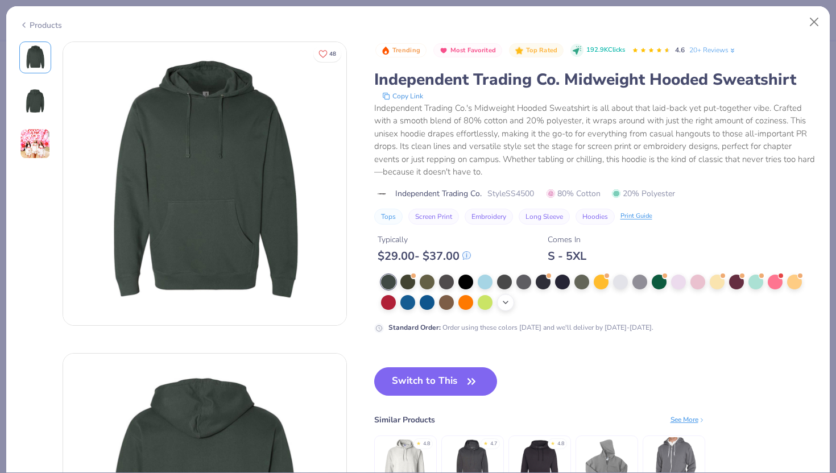
click at [504, 298] on div "+ 14" at bounding box center [505, 302] width 17 height 17
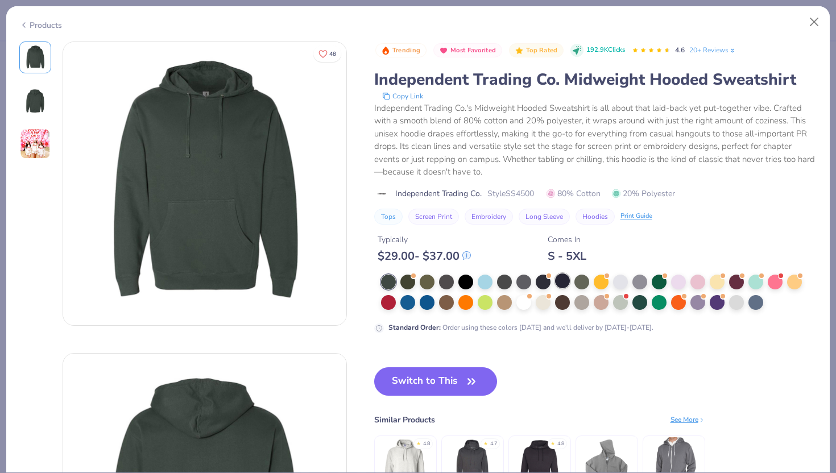
click at [564, 282] on div at bounding box center [562, 281] width 15 height 15
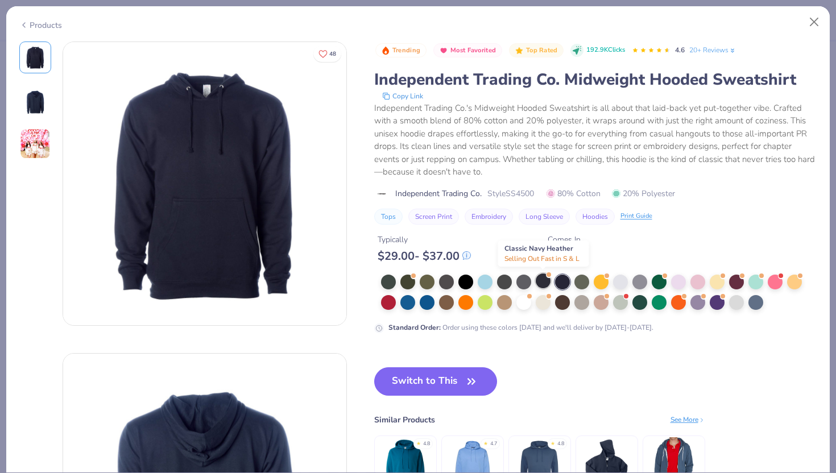
click at [543, 280] on div at bounding box center [543, 281] width 15 height 15
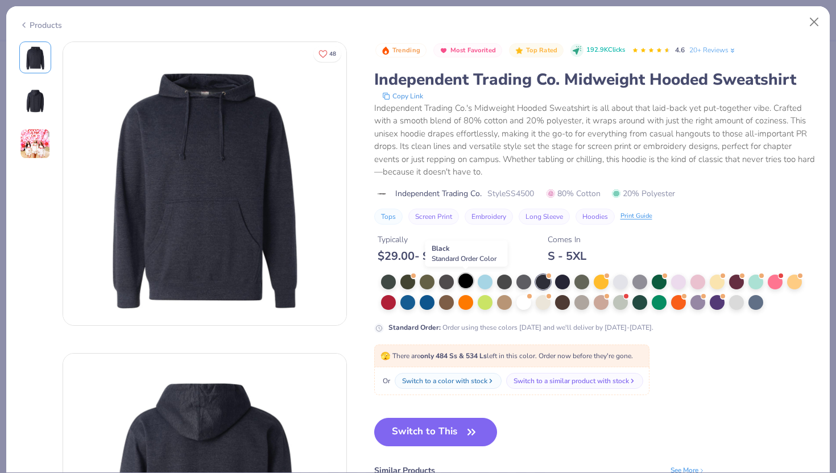
click at [466, 280] on div at bounding box center [465, 281] width 15 height 15
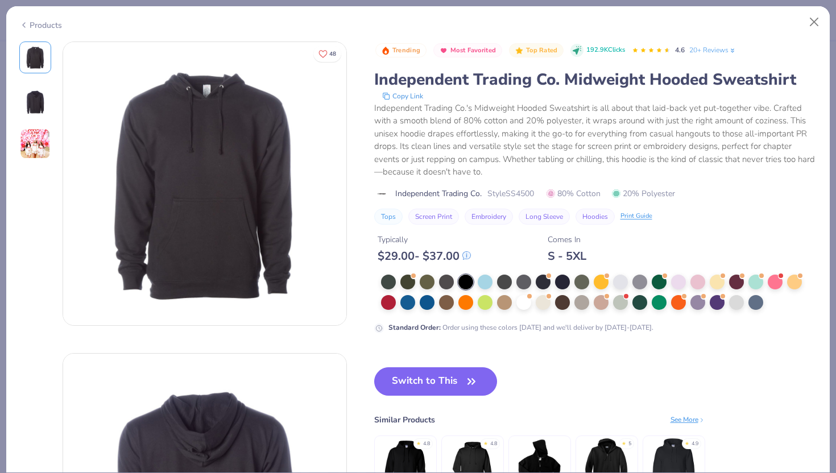
click at [817, 9] on div "Products" at bounding box center [418, 21] width 824 height 30
click at [29, 30] on div "Products" at bounding box center [418, 21] width 824 height 30
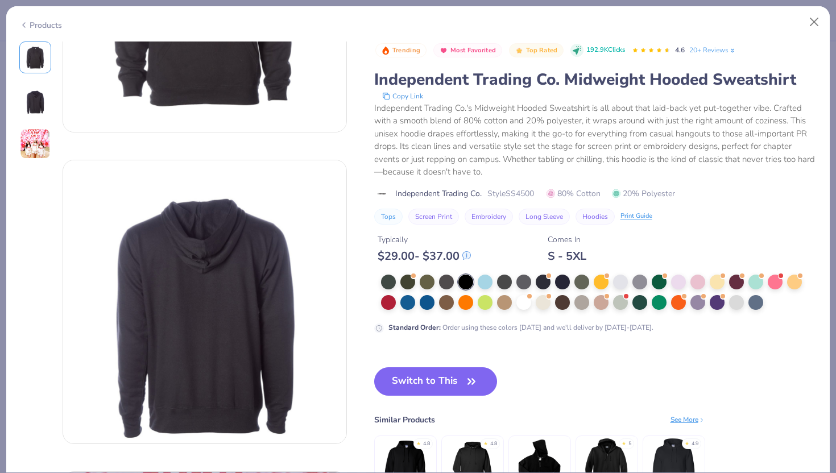
scroll to position [252, 0]
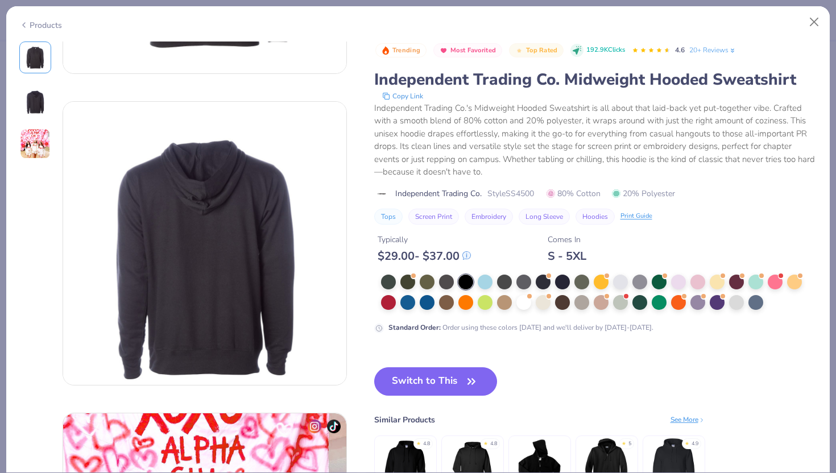
click at [36, 23] on div "Products" at bounding box center [40, 25] width 43 height 12
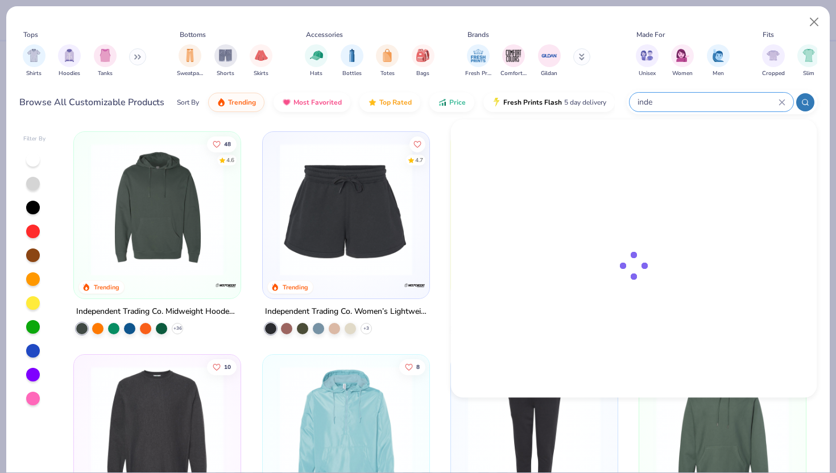
click at [726, 105] on input "inde" at bounding box center [708, 102] width 142 height 13
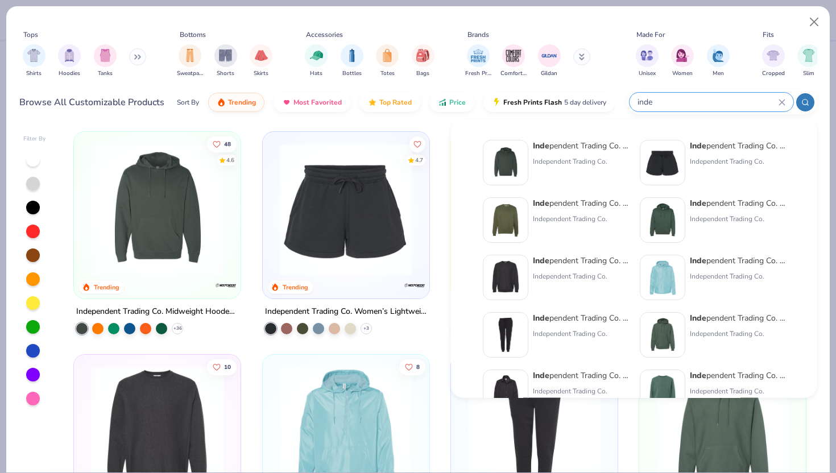
click at [726, 105] on input "inde" at bounding box center [708, 102] width 142 height 13
click at [780, 104] on icon at bounding box center [781, 102] width 5 height 5
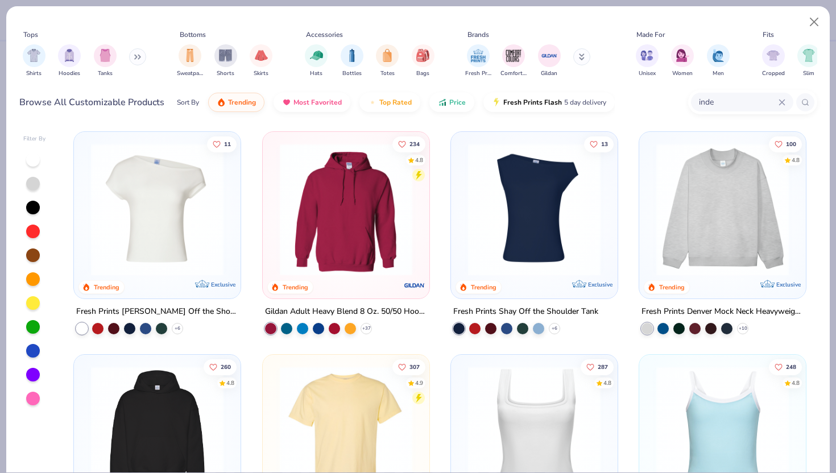
click at [783, 102] on icon at bounding box center [782, 102] width 7 height 7
paste input "IND280SL"
type input "IND280SL"
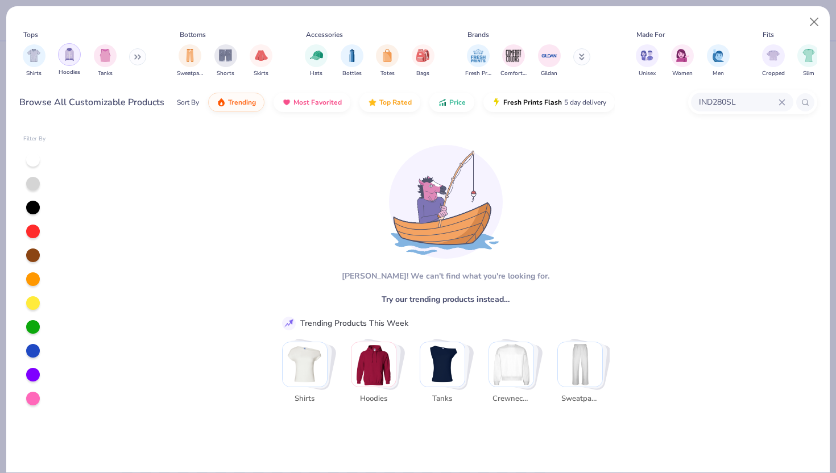
click at [72, 57] on img "filter for Hoodies" at bounding box center [69, 54] width 13 height 13
click at [783, 102] on icon at bounding box center [782, 102] width 7 height 7
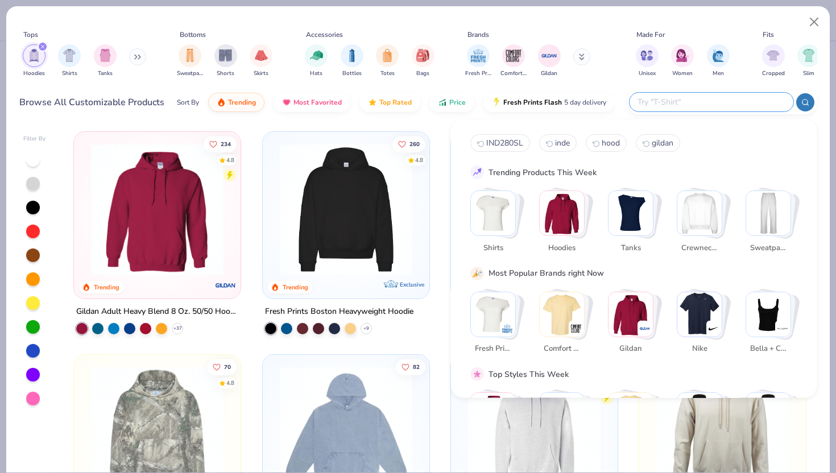
click at [408, 121] on div "Tops Hoodies Shirts Tanks Bottoms Sweatpants Shorts Skirts Accessories Hats Bot…" at bounding box center [418, 64] width 824 height 117
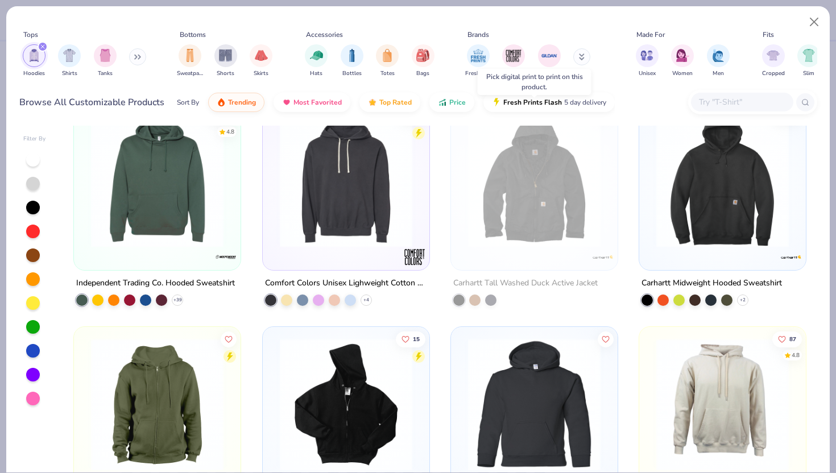
scroll to position [1145, 0]
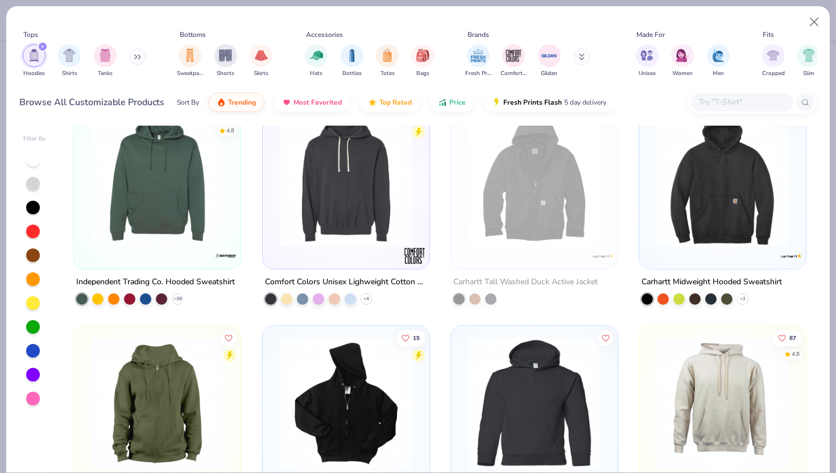
click at [118, 221] on img at bounding box center [157, 180] width 144 height 133
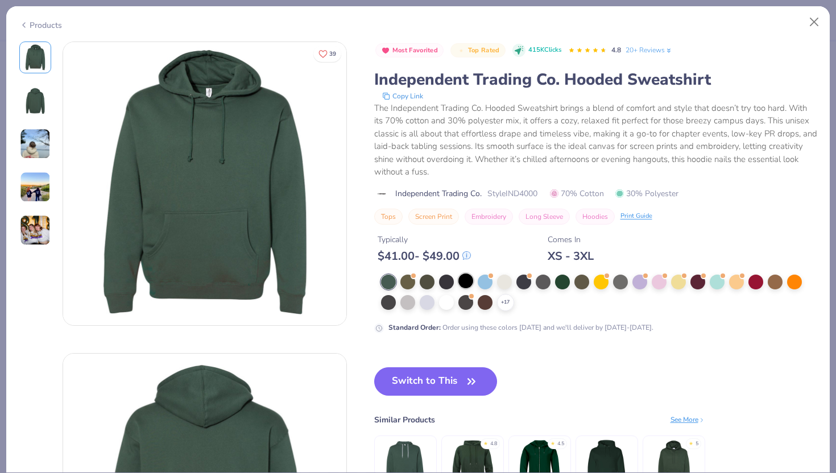
click at [472, 286] on div at bounding box center [465, 281] width 15 height 15
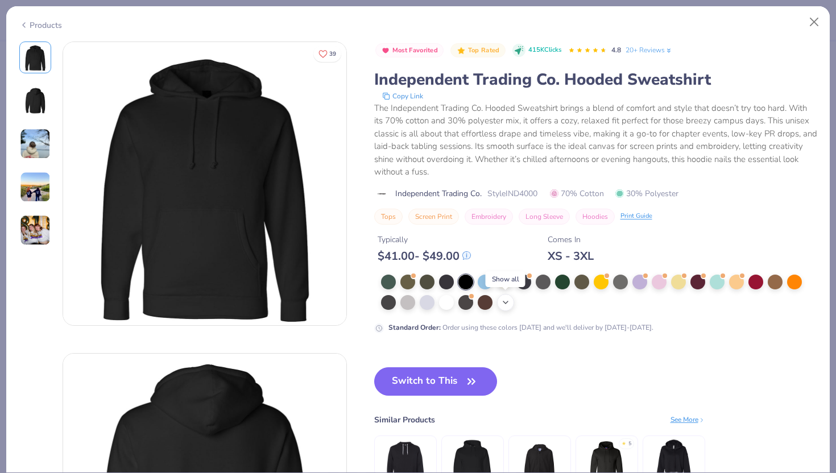
click at [506, 307] on div "+ 17" at bounding box center [505, 302] width 17 height 17
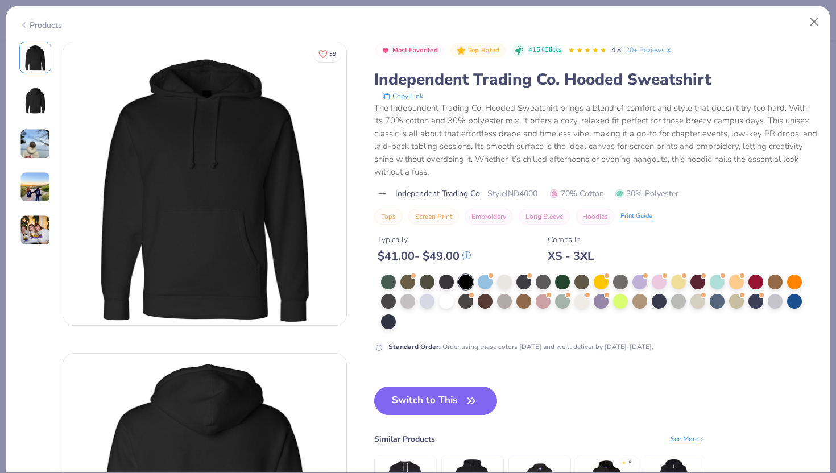
click at [48, 27] on div "Products" at bounding box center [40, 25] width 43 height 12
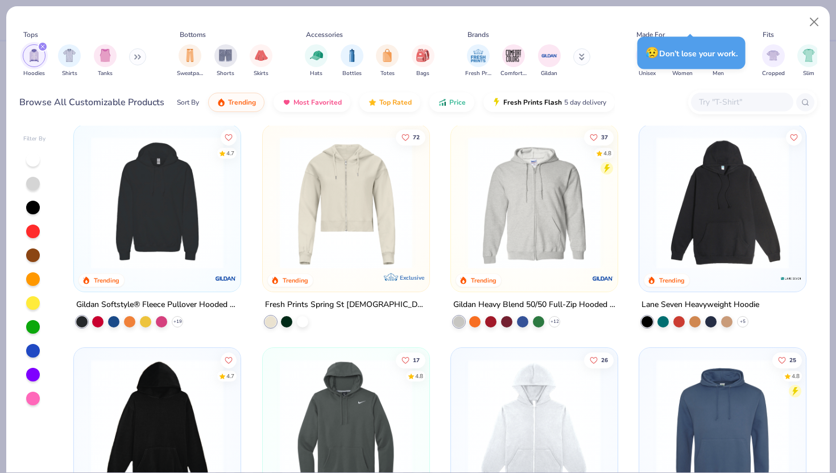
scroll to position [692, 0]
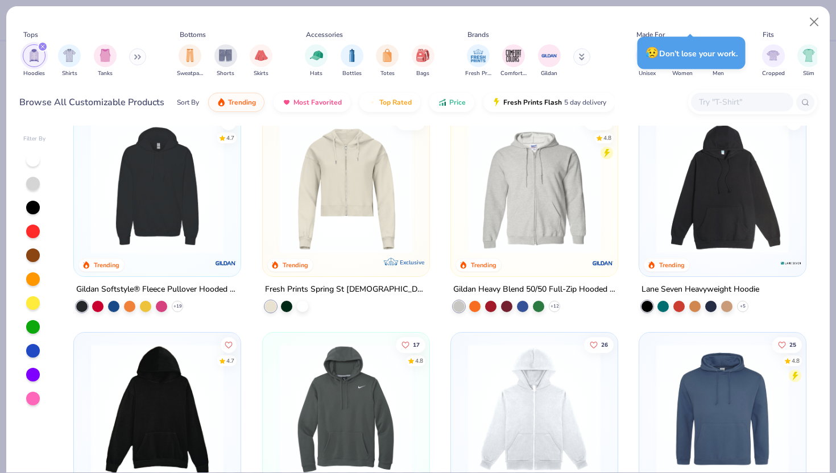
click at [170, 428] on img at bounding box center [157, 410] width 144 height 133
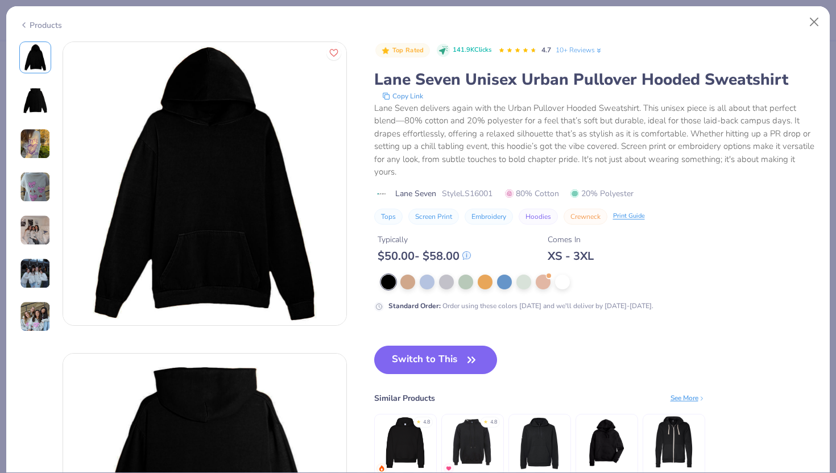
click at [39, 223] on img at bounding box center [35, 230] width 31 height 31
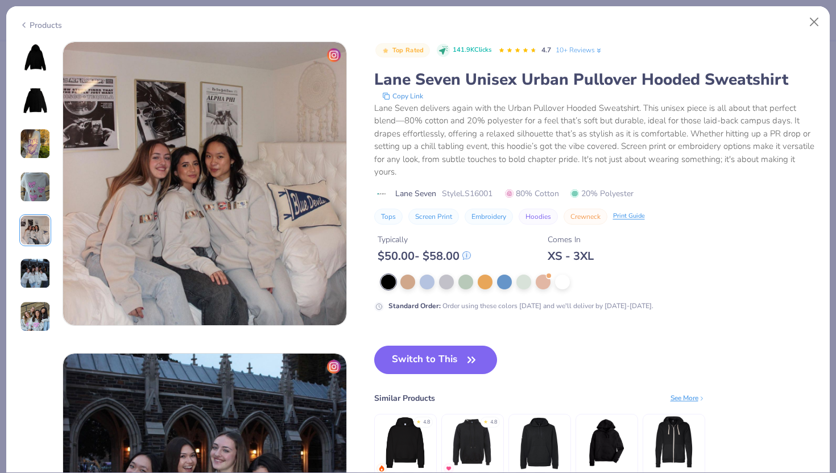
click at [34, 189] on img at bounding box center [35, 187] width 31 height 31
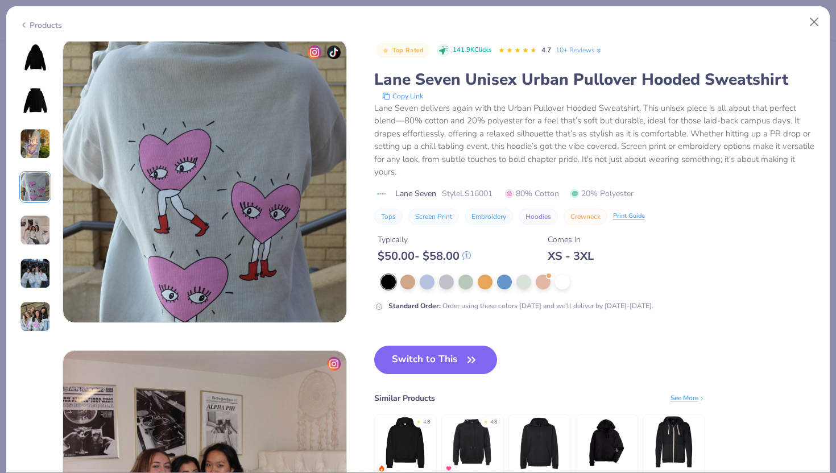
scroll to position [935, 0]
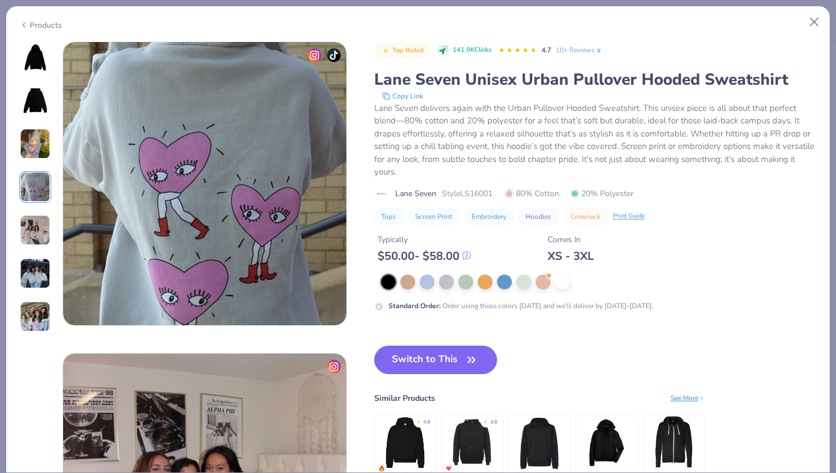
click at [38, 269] on img at bounding box center [35, 273] width 31 height 31
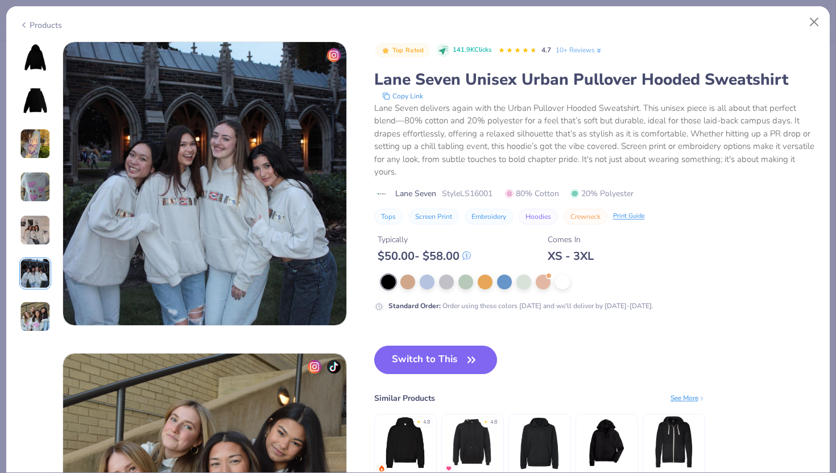
click at [43, 316] on img at bounding box center [35, 316] width 31 height 31
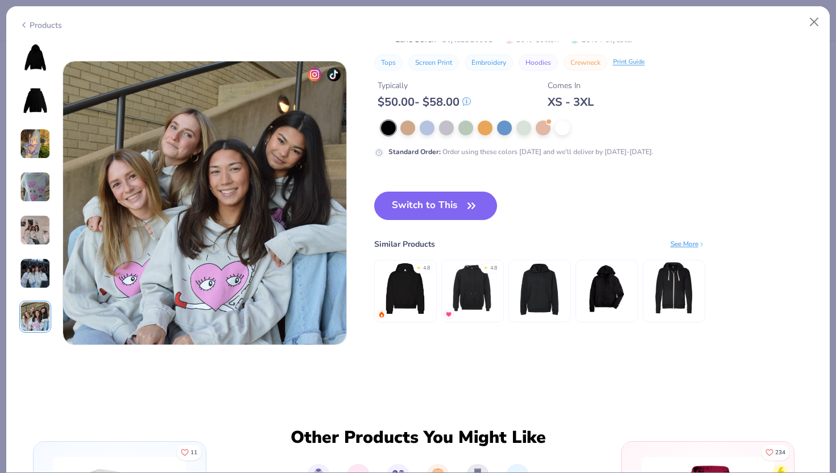
scroll to position [1870, 0]
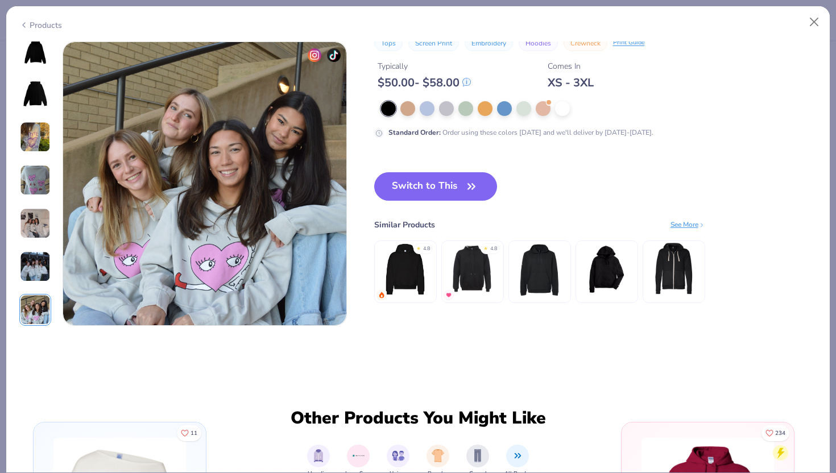
click at [54, 21] on div "Products" at bounding box center [40, 25] width 43 height 12
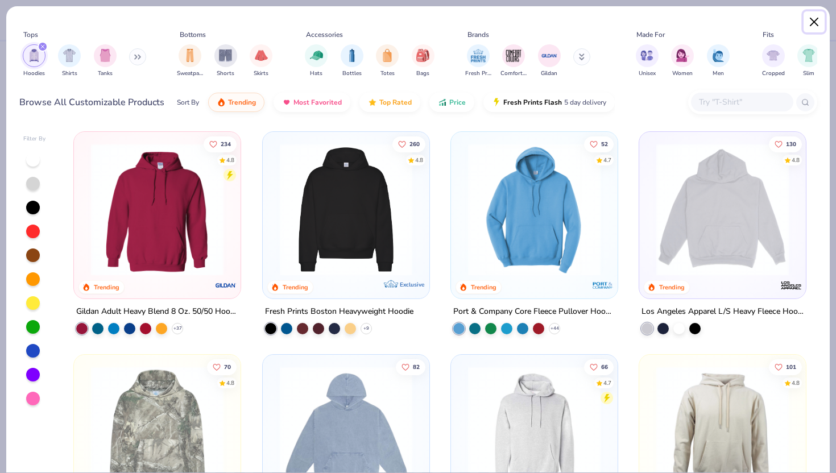
click at [816, 24] on button "Close" at bounding box center [815, 22] width 22 height 22
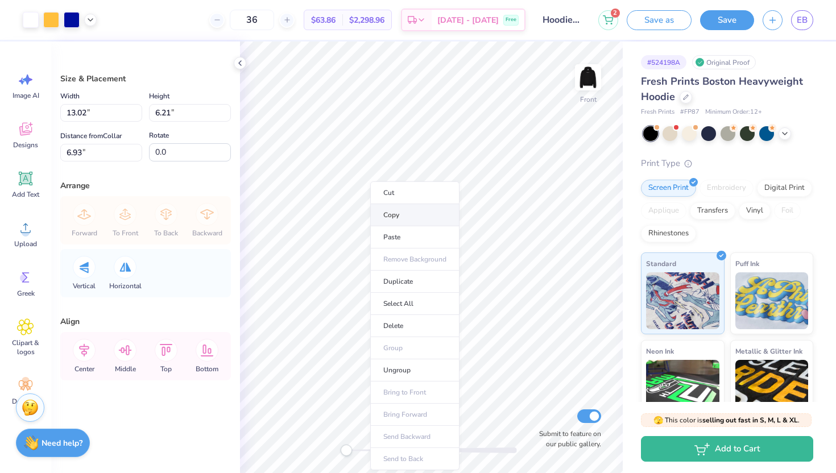
click at [414, 213] on li "Copy" at bounding box center [414, 215] width 89 height 22
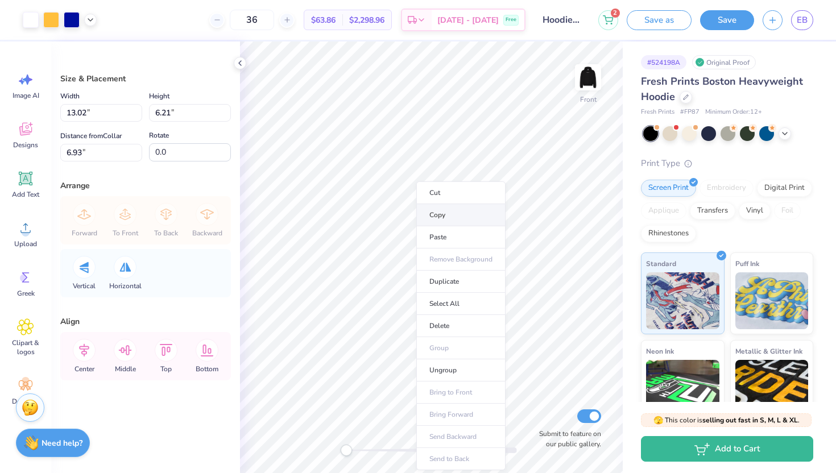
click at [441, 217] on li "Copy" at bounding box center [460, 215] width 89 height 22
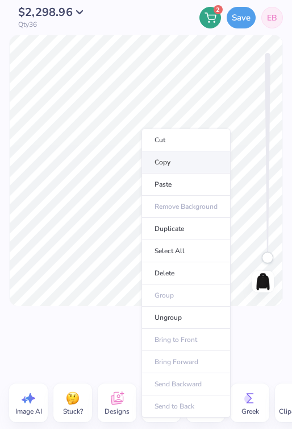
click at [162, 167] on li "Copy" at bounding box center [186, 162] width 89 height 22
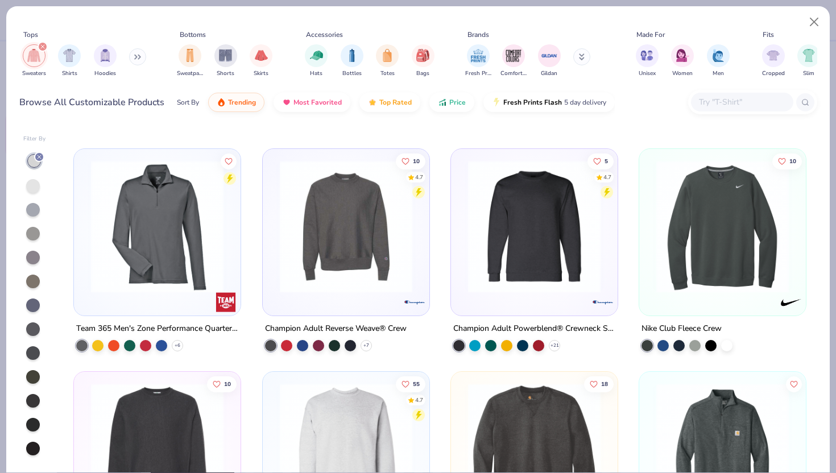
scroll to position [1342, 0]
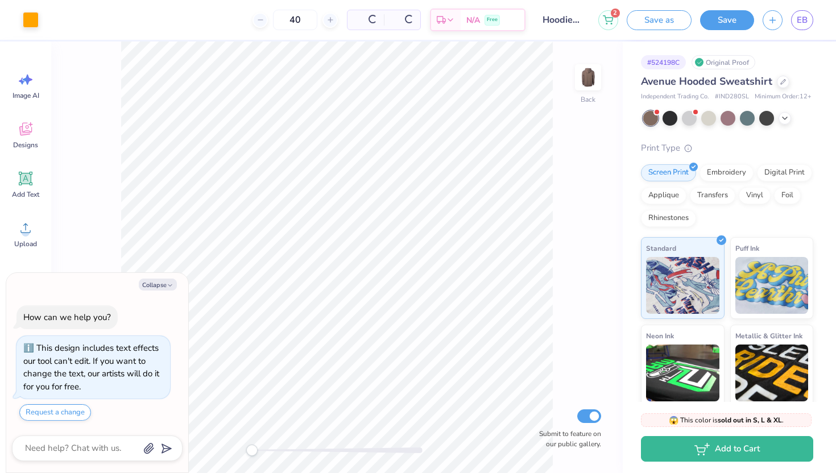
scroll to position [38, 0]
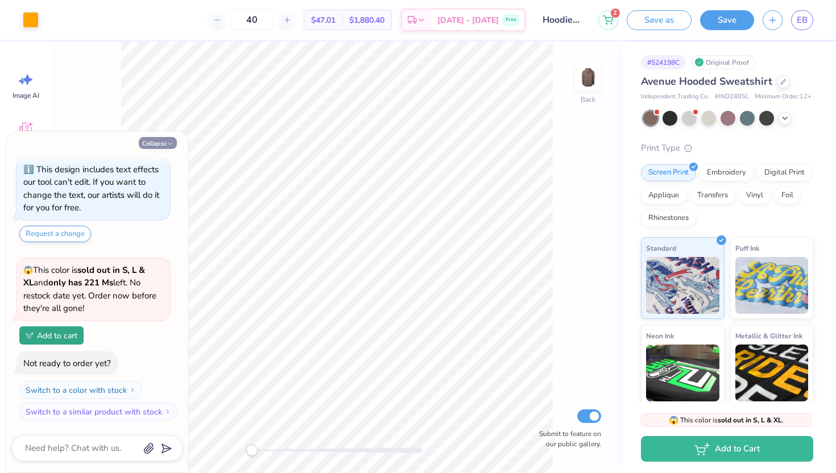
click at [155, 145] on button "Collapse" at bounding box center [158, 143] width 38 height 12
type textarea "x"
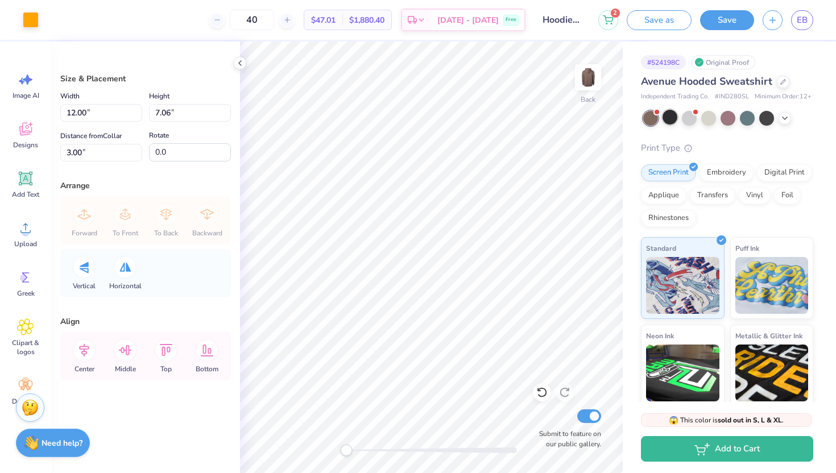
click at [672, 124] on div at bounding box center [670, 117] width 15 height 15
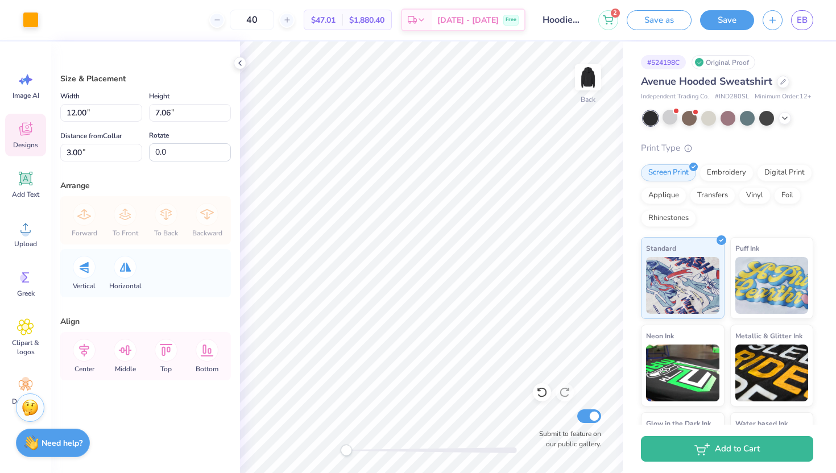
click at [18, 150] on div "Designs" at bounding box center [25, 135] width 41 height 43
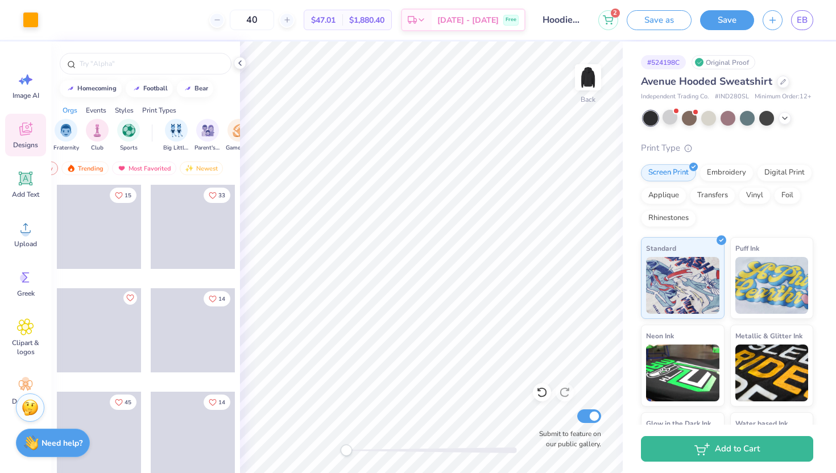
scroll to position [0, 0]
click at [84, 124] on div "Sorority Fraternity Club Sports" at bounding box center [123, 136] width 129 height 34
click at [94, 127] on div "filter for Fraternity" at bounding box center [101, 129] width 23 height 23
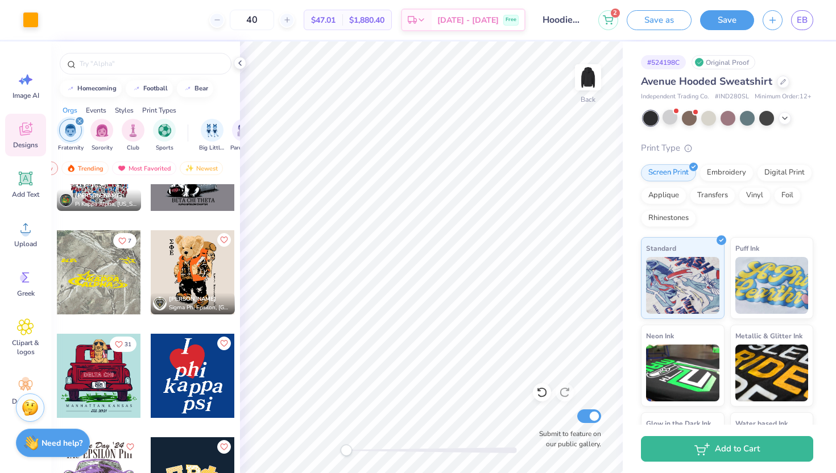
scroll to position [59, 0]
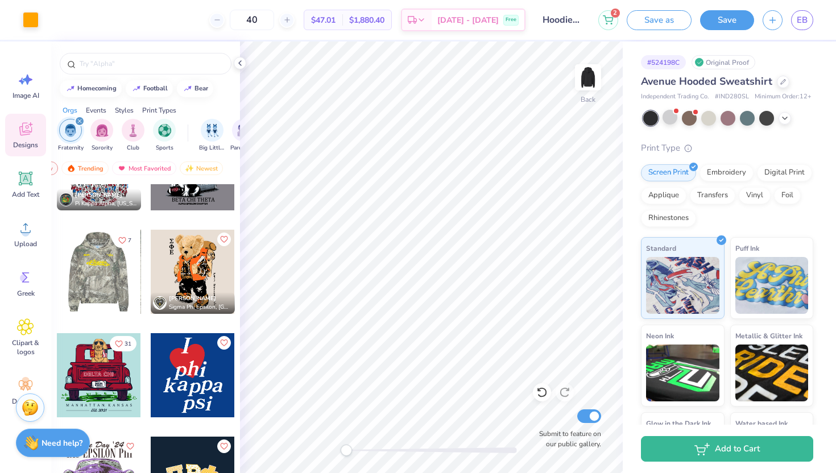
click at [115, 287] on div at bounding box center [98, 272] width 84 height 84
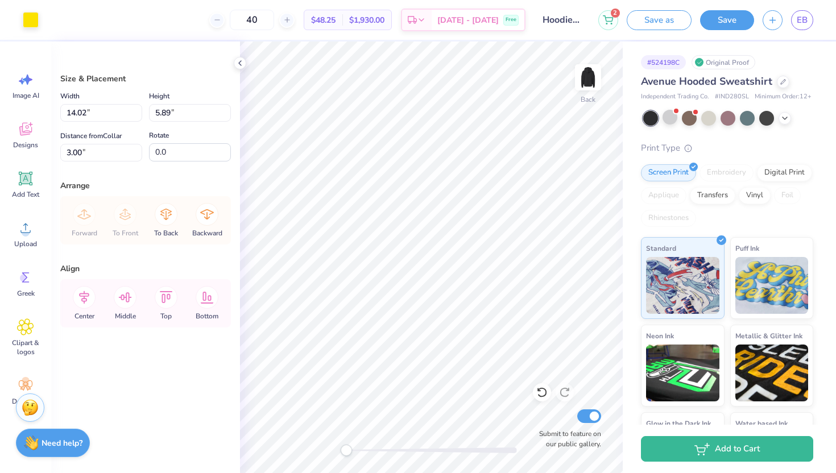
type input "12.00"
type input "7.06"
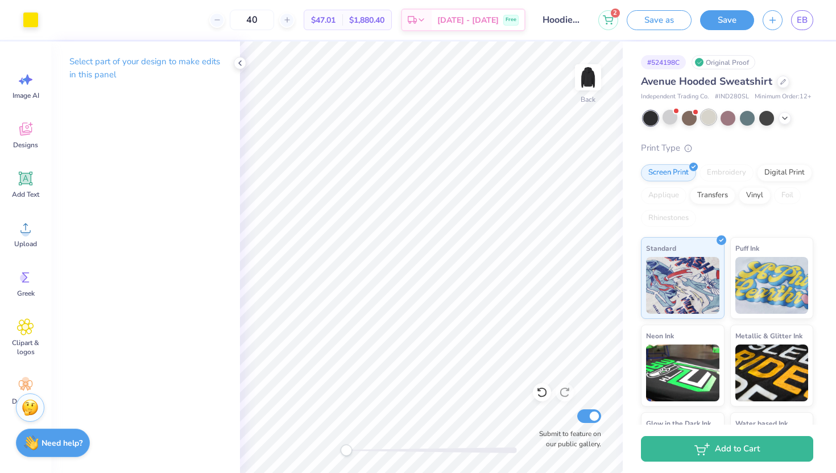
click at [710, 119] on div at bounding box center [708, 117] width 15 height 15
click at [673, 120] on div at bounding box center [670, 117] width 15 height 15
click at [783, 118] on icon at bounding box center [784, 117] width 9 height 9
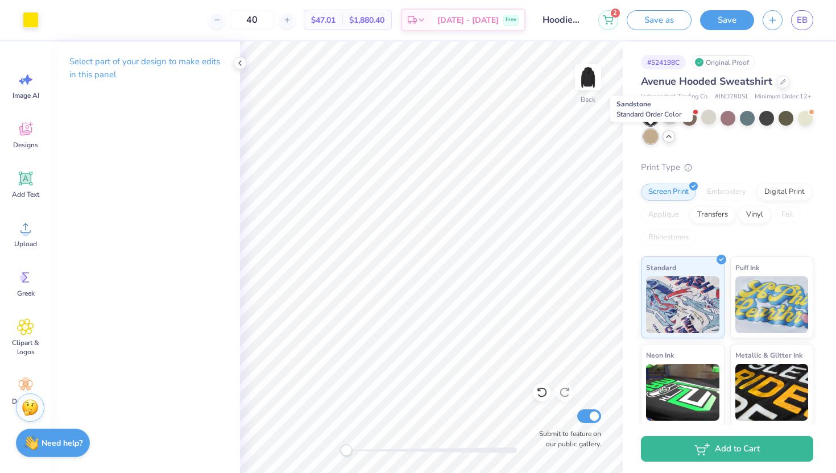
click at [650, 137] on div at bounding box center [650, 136] width 15 height 15
click at [668, 118] on div at bounding box center [670, 117] width 15 height 15
click at [707, 118] on div at bounding box center [708, 117] width 15 height 15
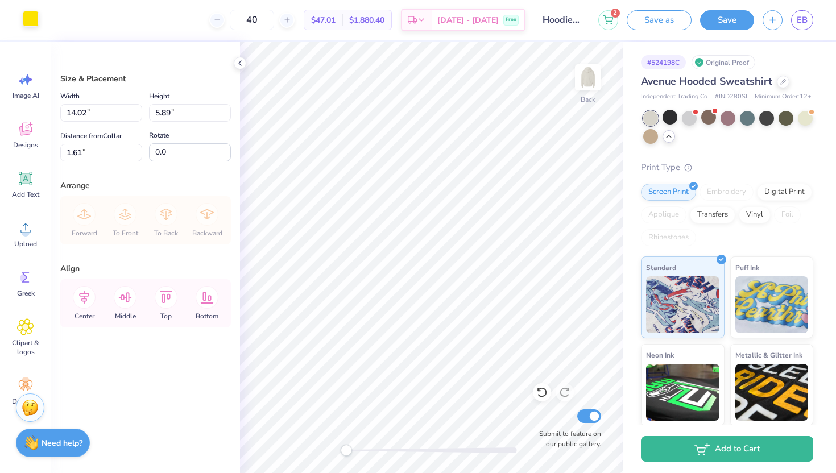
click at [29, 25] on div at bounding box center [31, 19] width 16 height 16
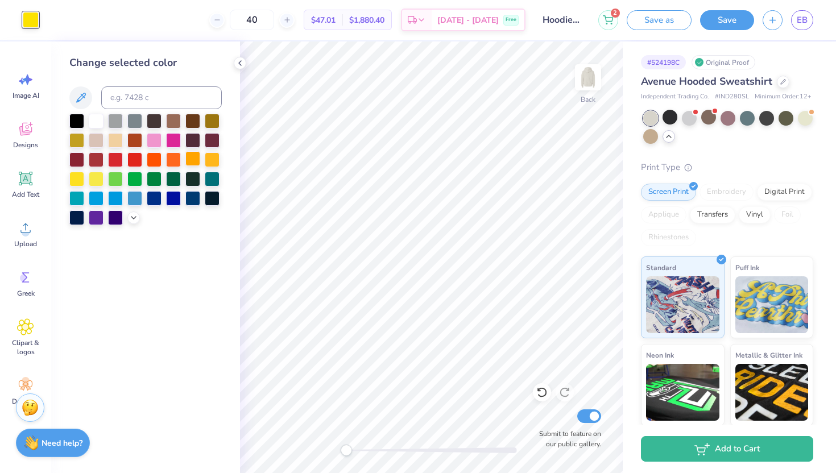
click at [193, 162] on div at bounding box center [192, 158] width 15 height 15
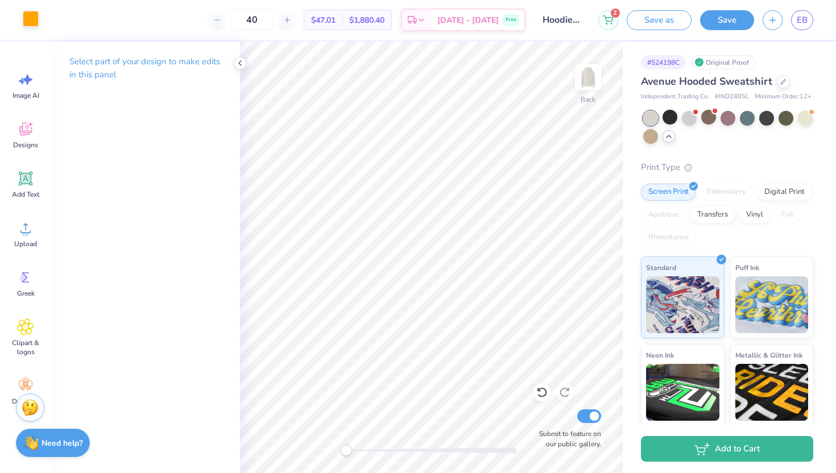
click at [31, 26] on div at bounding box center [31, 19] width 16 height 16
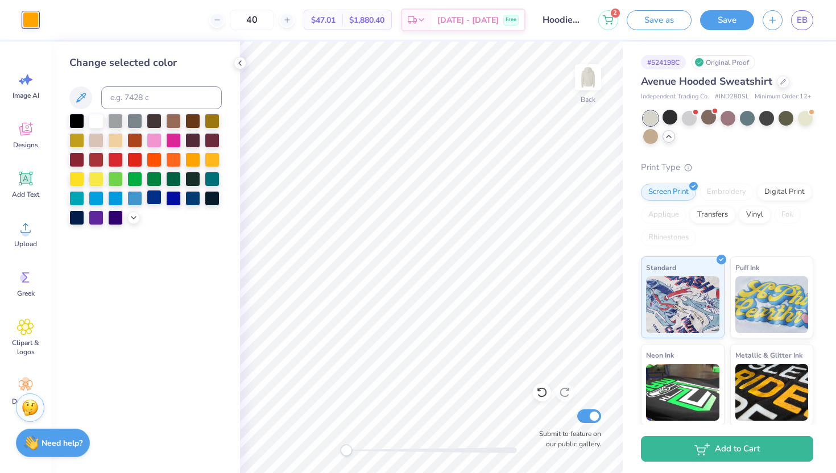
click at [156, 197] on div at bounding box center [154, 197] width 15 height 15
click at [135, 217] on icon at bounding box center [133, 216] width 9 height 9
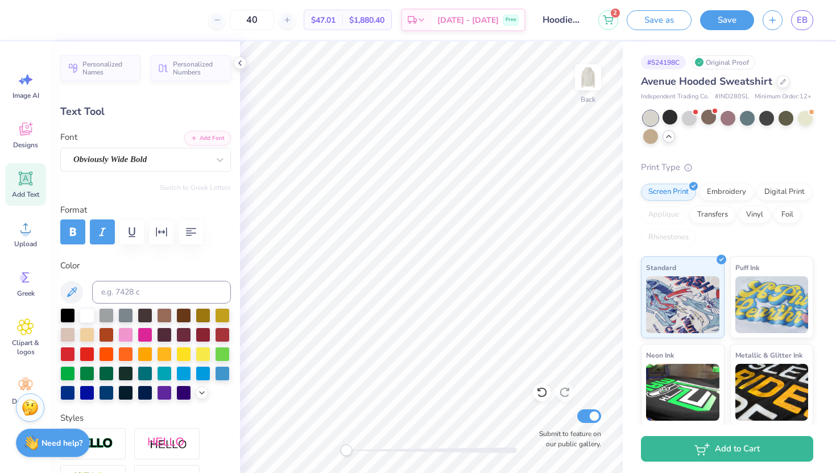
scroll to position [0, 0]
type textarea "SIGMA"
drag, startPoint x: 343, startPoint y: 451, endPoint x: 367, endPoint y: 447, distance: 24.1
click at [367, 447] on div "Accessibility label" at bounding box center [367, 450] width 11 height 11
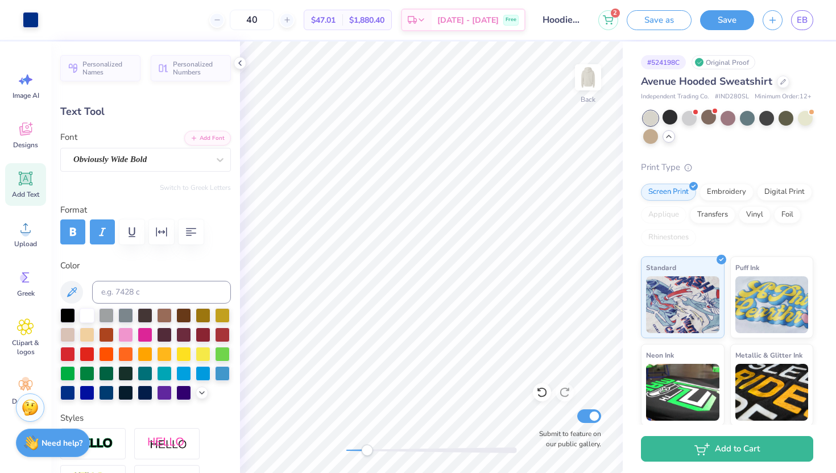
type input "4.07"
type input "0.19"
type input "5.07"
type textarea "[GEOGRAPHIC_DATA]"
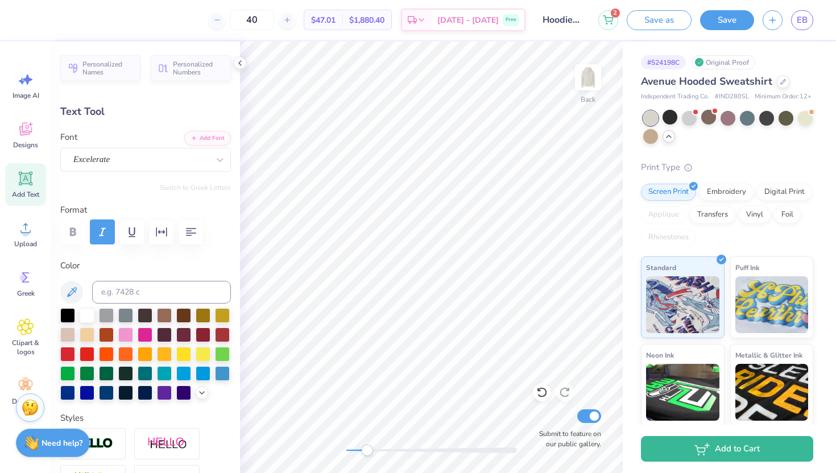
scroll to position [0, 1]
type input "2.90"
type input "0.60"
type input "2.04"
click at [207, 158] on div "Excelerate" at bounding box center [141, 160] width 138 height 18
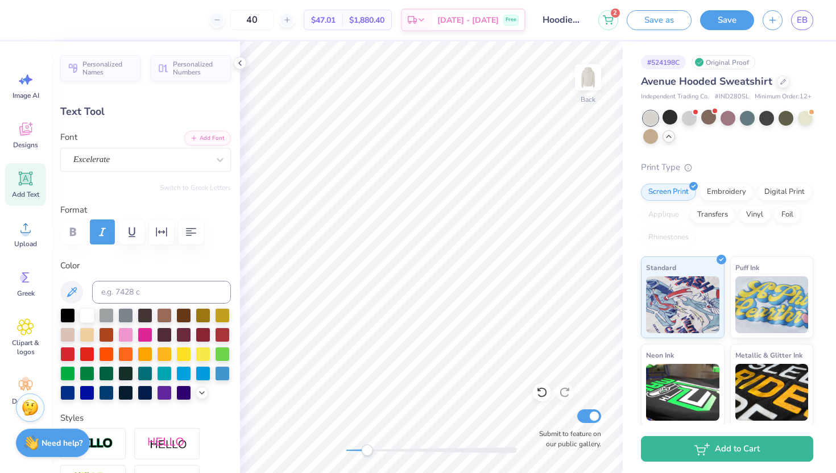
type textarea "KA"
type input "2.11"
click at [224, 152] on div at bounding box center [220, 160] width 20 height 20
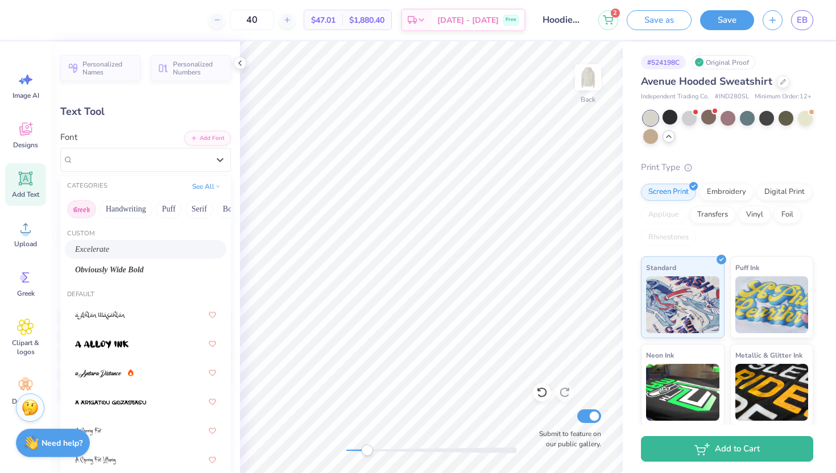
click at [81, 209] on button "Greek" at bounding box center [81, 209] width 29 height 18
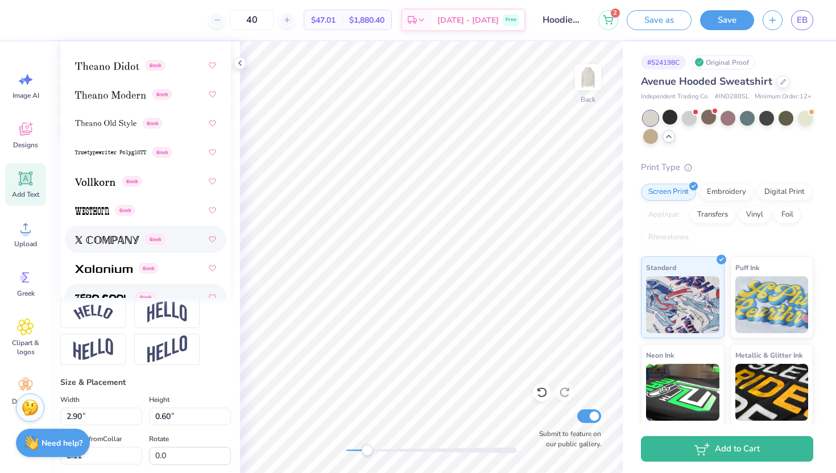
scroll to position [1073, 0]
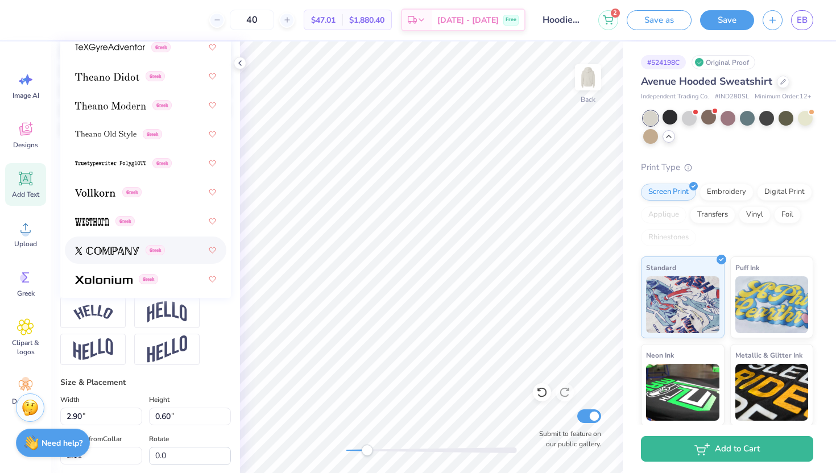
click at [118, 247] on img at bounding box center [107, 251] width 64 height 8
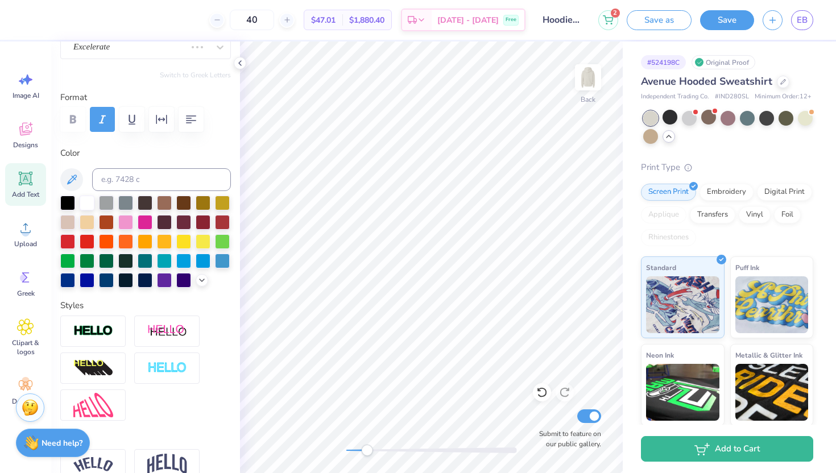
scroll to position [85, 0]
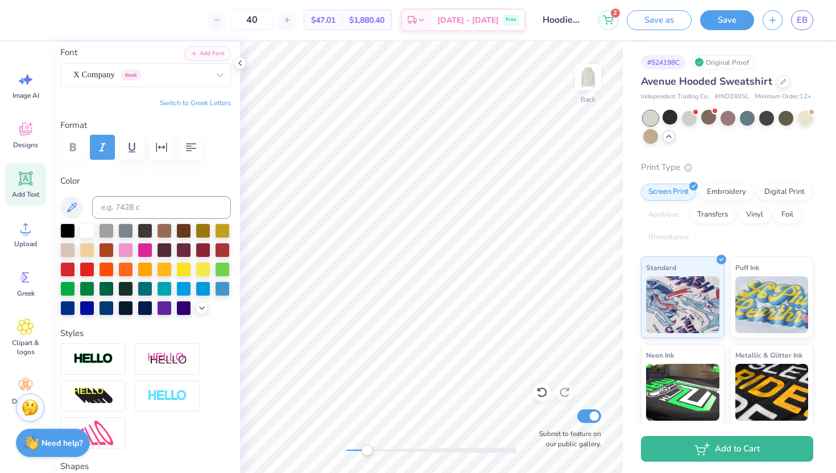
click at [207, 100] on button "Switch to Greek Letters" at bounding box center [195, 102] width 71 height 9
type textarea "ΚΣ"
click at [242, 61] on icon at bounding box center [240, 63] width 9 height 9
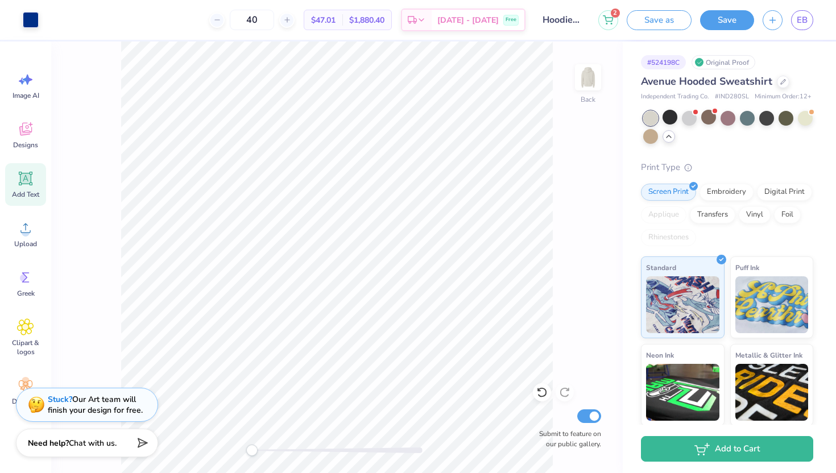
click at [206, 437] on div "Back Submit to feature on our public gallery." at bounding box center [337, 258] width 572 height 432
drag, startPoint x: 251, startPoint y: 452, endPoint x: 274, endPoint y: 451, distance: 22.8
click at [270, 451] on div "Accessibility label" at bounding box center [263, 450] width 11 height 11
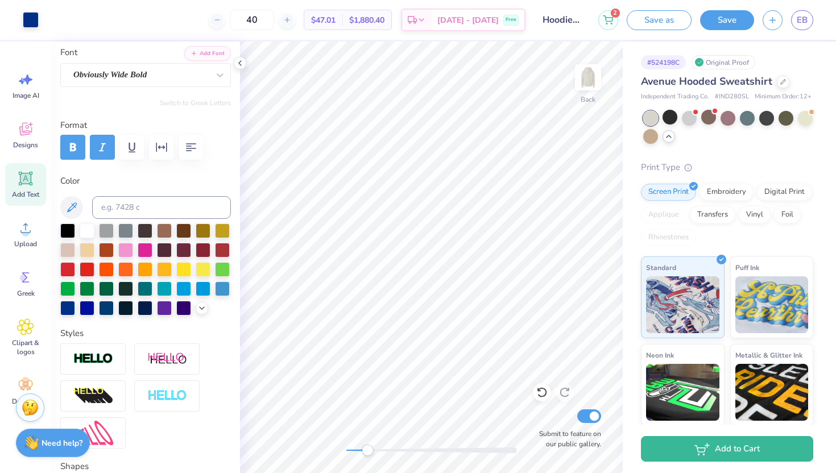
type input "5.60"
type input "0.91"
type input "6.37"
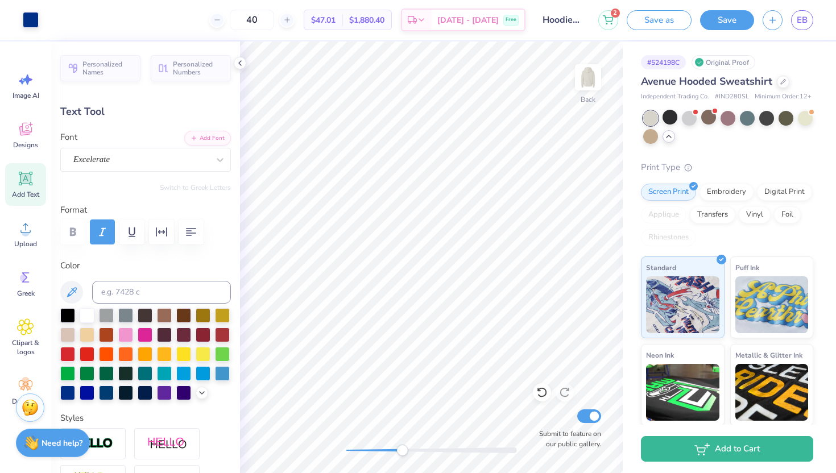
drag, startPoint x: 366, startPoint y: 453, endPoint x: 423, endPoint y: 452, distance: 57.5
click at [408, 451] on div "Accessibility label" at bounding box center [401, 450] width 11 height 11
type input "0.78"
type input "6.93"
type input "0.75"
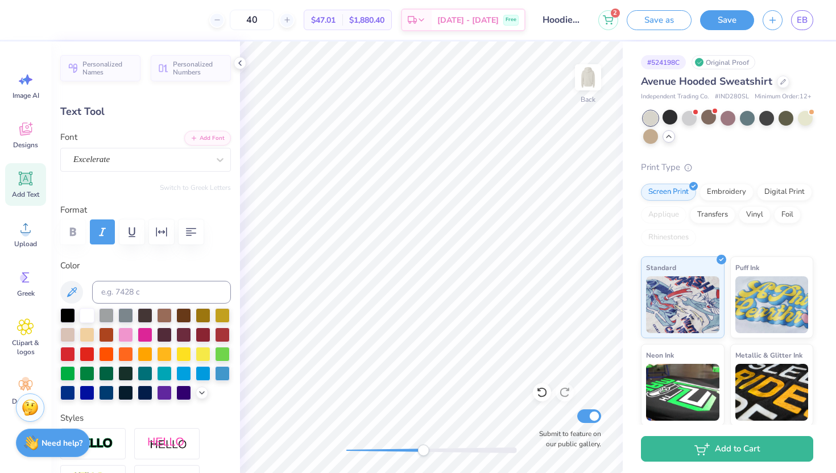
type input "6.74"
type input "0.78"
type input "6.93"
click at [316, 452] on div "Back Submit to feature on our public gallery." at bounding box center [431, 258] width 383 height 432
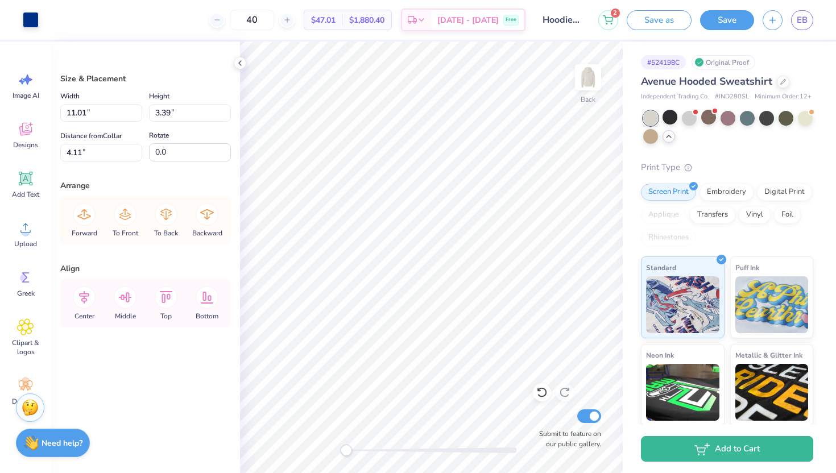
type input "3.00"
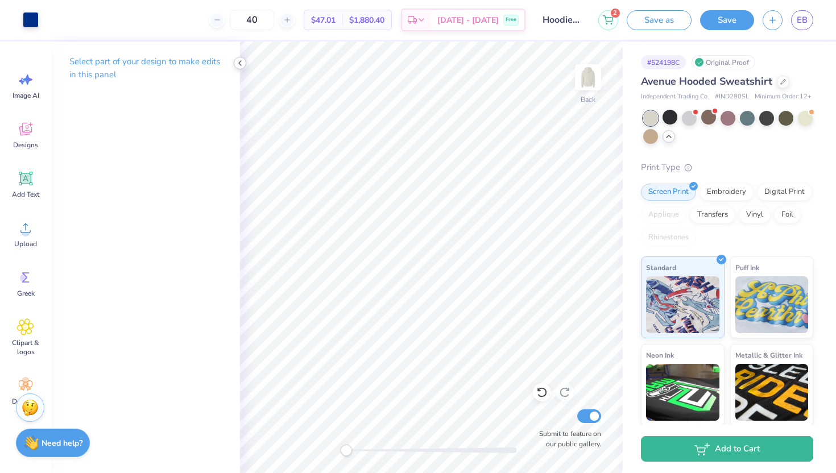
click at [243, 62] on icon at bounding box center [240, 63] width 9 height 9
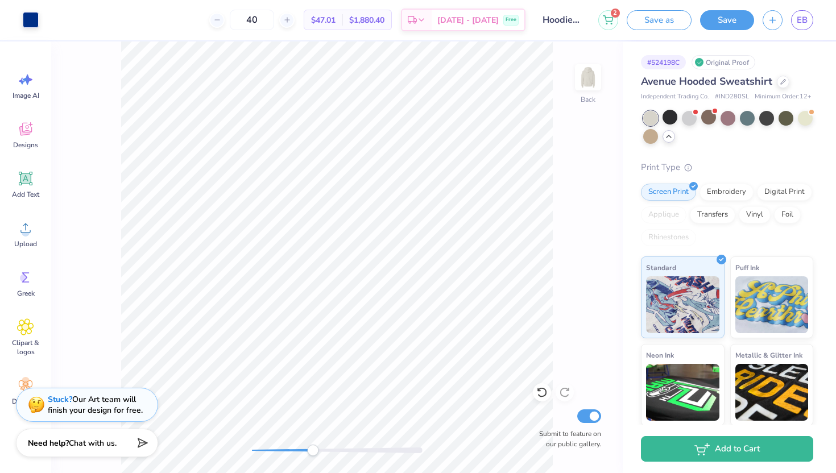
drag, startPoint x: 252, startPoint y: 451, endPoint x: 314, endPoint y: 451, distance: 62.0
click at [314, 451] on div "Accessibility label" at bounding box center [312, 450] width 11 height 11
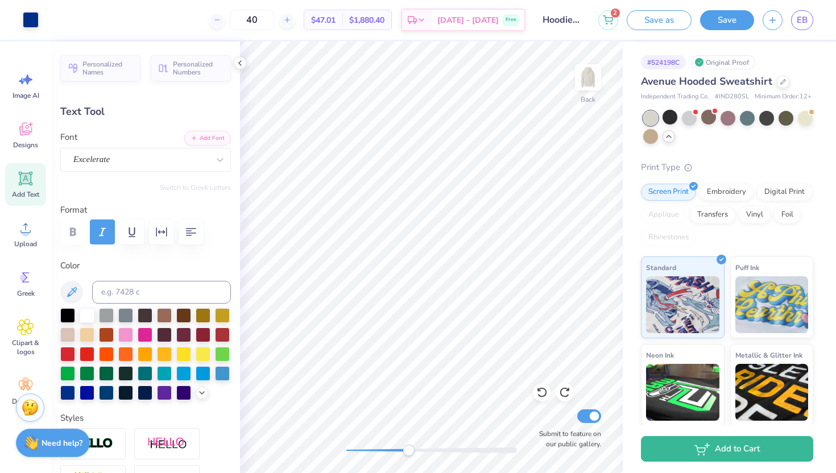
type input "0.75"
type input "5.63"
type input "0.78"
type input "5.81"
click at [406, 449] on div "Accessibility label" at bounding box center [405, 450] width 11 height 11
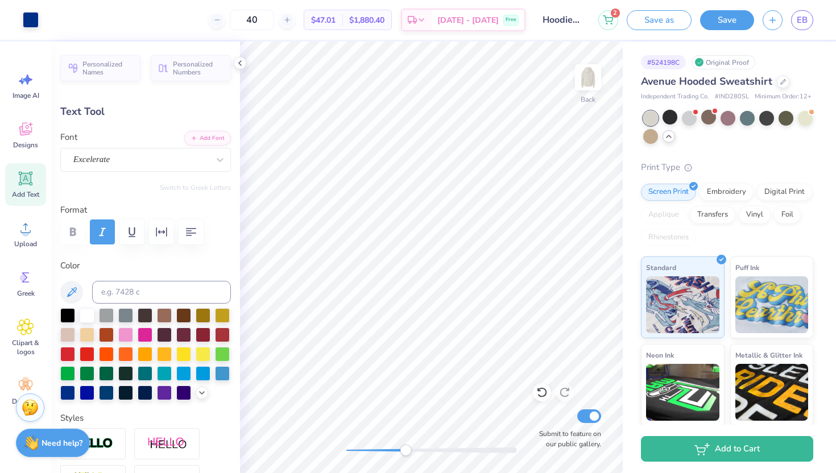
type input "0.75"
type input "6.20"
type input "0.78"
type input "6.30"
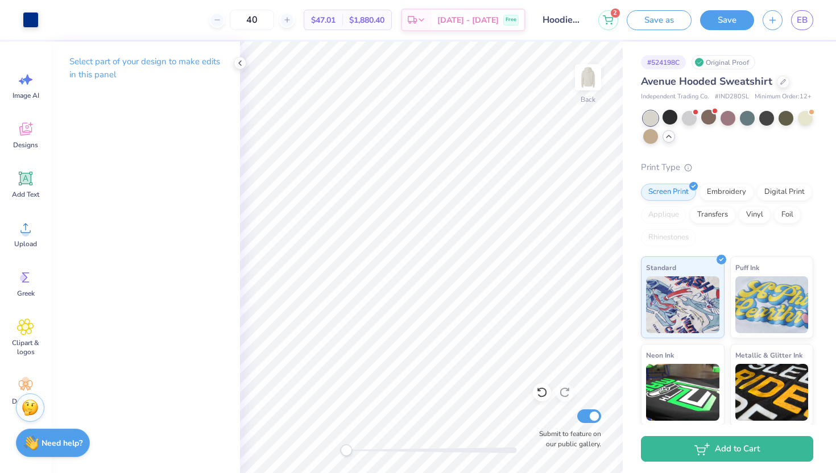
click at [327, 453] on div "Back Submit to feature on our public gallery." at bounding box center [431, 258] width 383 height 432
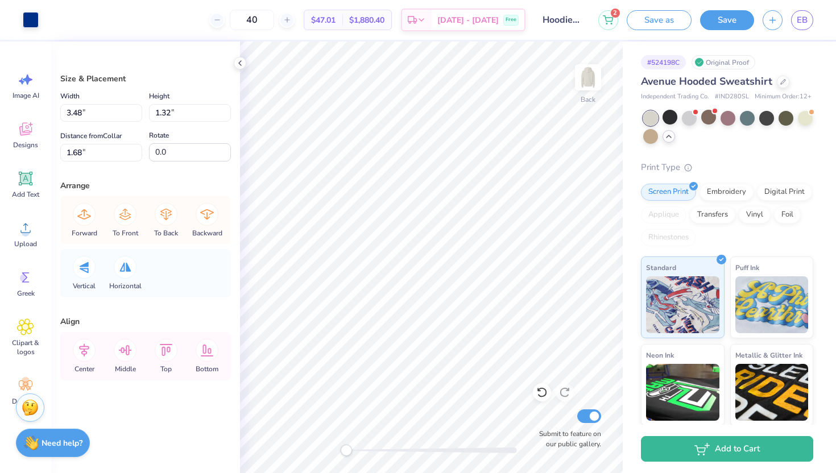
type input "1.46"
type input "0.70"
type input "2.41"
click at [304, 432] on div "Back Submit to feature on our public gallery." at bounding box center [431, 258] width 383 height 432
type input "3.48"
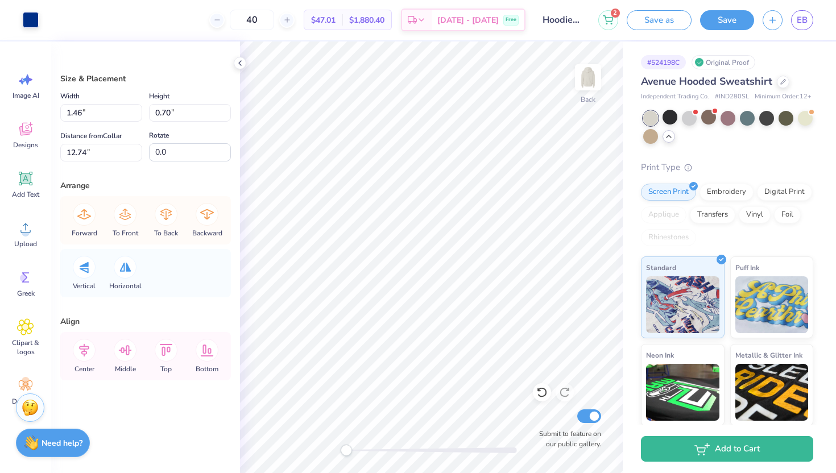
type input "1.32"
type input "11.43"
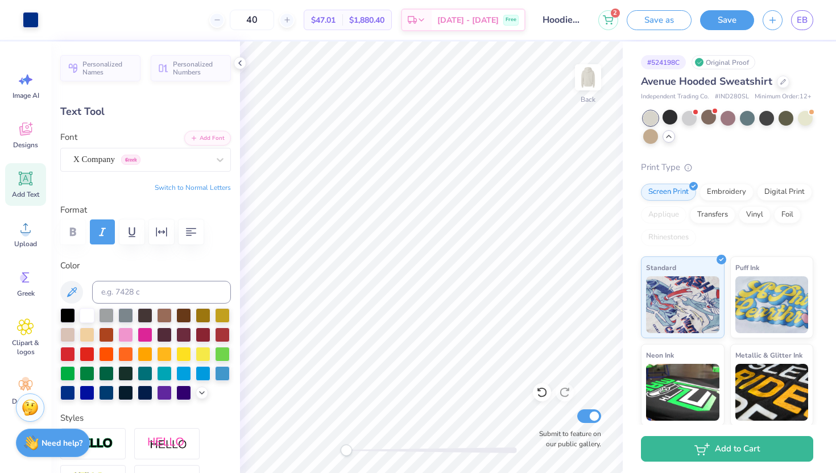
type input "3.00"
drag, startPoint x: 345, startPoint y: 450, endPoint x: 360, endPoint y: 449, distance: 14.8
click at [360, 449] on div "Accessibility label" at bounding box center [359, 450] width 11 height 11
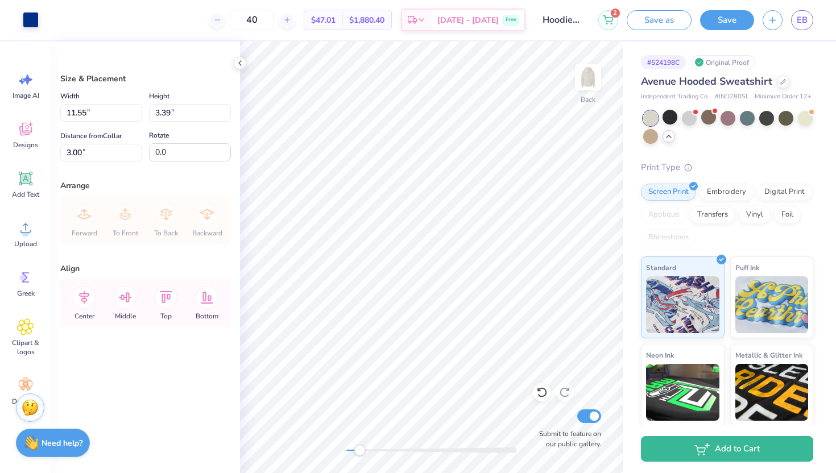
type input "1.78"
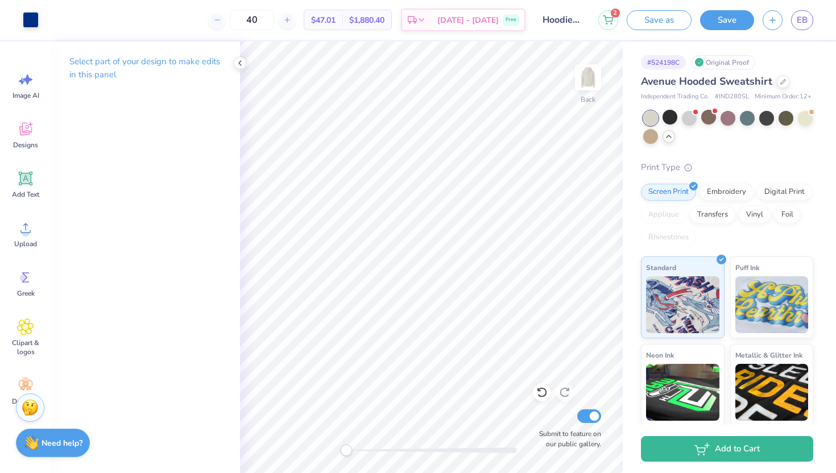
click at [315, 447] on div "Back Submit to feature on our public gallery." at bounding box center [431, 258] width 383 height 432
click at [239, 64] on polyline at bounding box center [240, 63] width 2 height 5
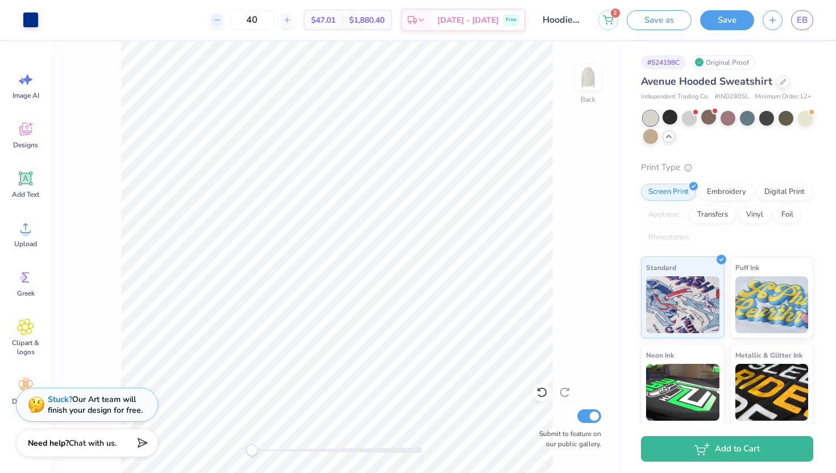
click at [225, 25] on div at bounding box center [216, 20] width 15 height 15
click at [225, 24] on div at bounding box center [216, 20] width 15 height 15
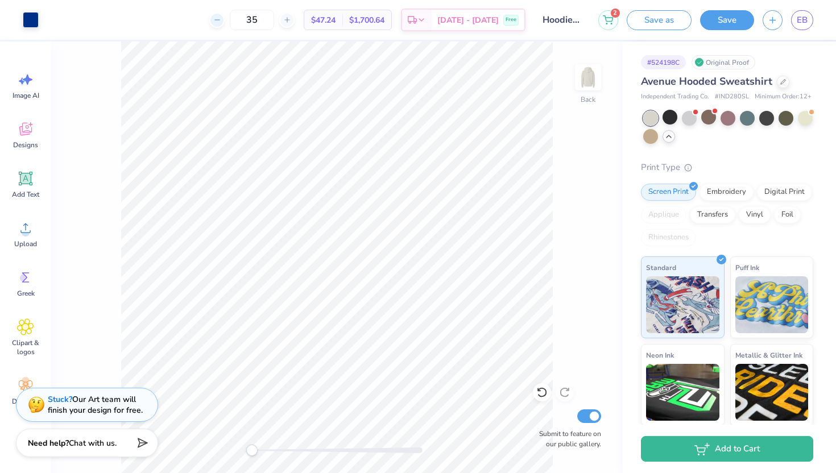
click at [225, 24] on div at bounding box center [216, 20] width 15 height 15
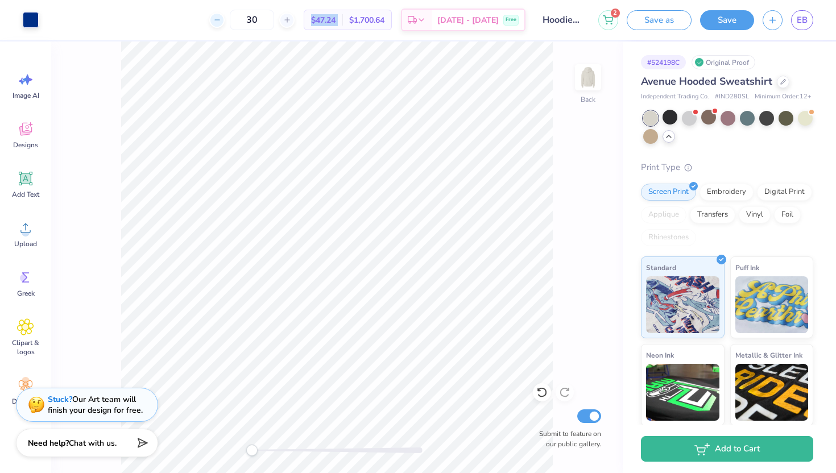
click at [225, 24] on div at bounding box center [216, 20] width 15 height 15
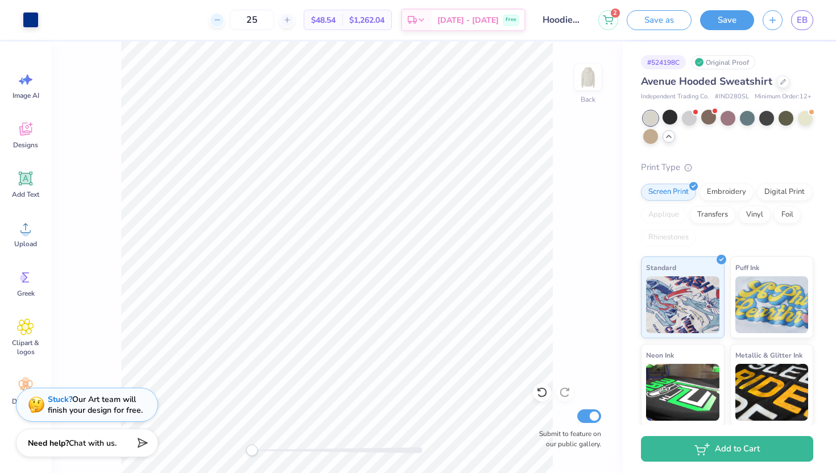
click at [225, 24] on div at bounding box center [216, 20] width 15 height 15
type input "24"
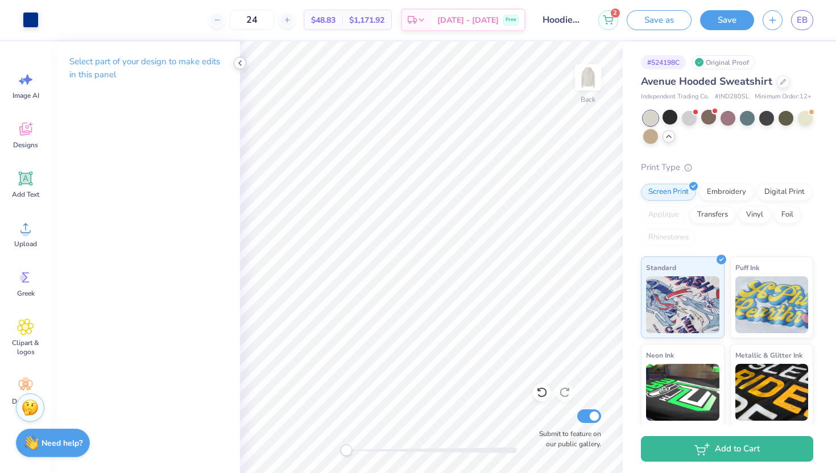
click at [240, 60] on icon at bounding box center [240, 63] width 9 height 9
click at [239, 62] on icon at bounding box center [240, 63] width 9 height 9
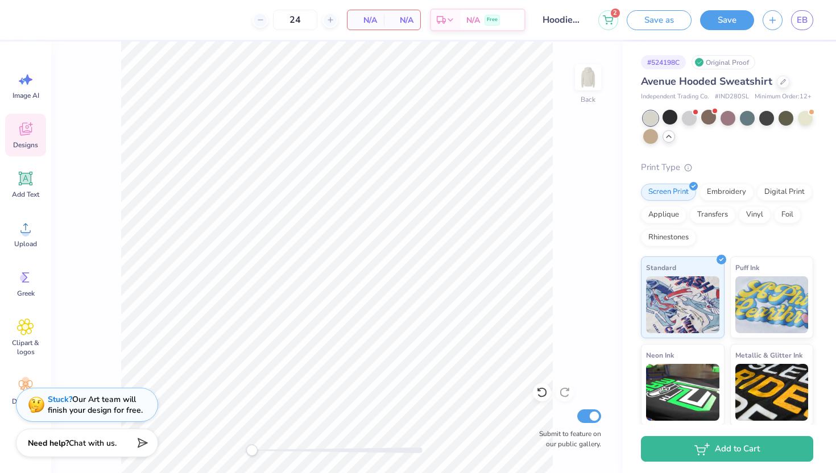
click at [27, 132] on icon at bounding box center [25, 129] width 13 height 13
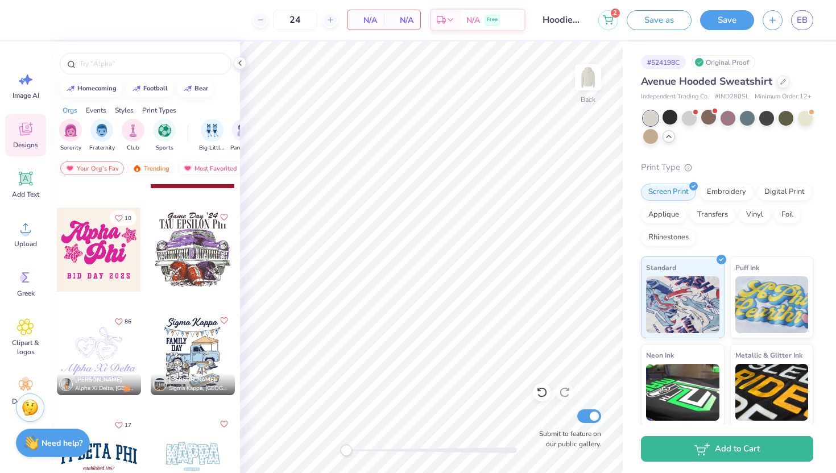
scroll to position [2154, 0]
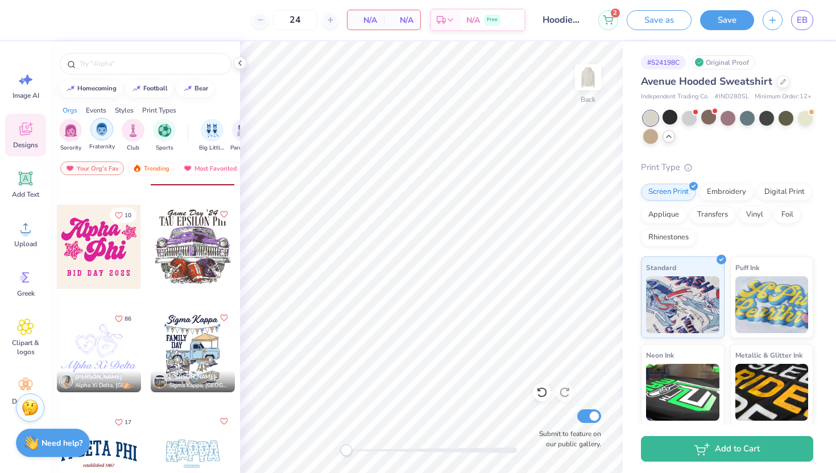
click at [104, 135] on img "filter for Fraternity" at bounding box center [102, 129] width 13 height 13
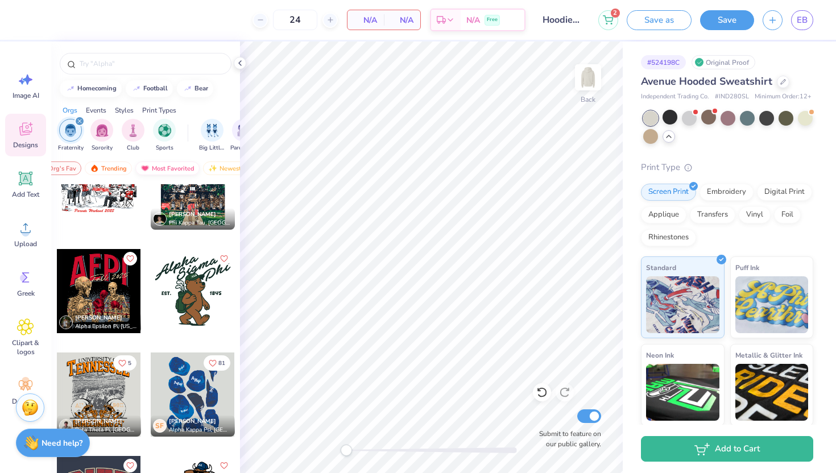
scroll to position [0, 44]
click at [167, 167] on div "Most Favorited" at bounding box center [166, 169] width 64 height 14
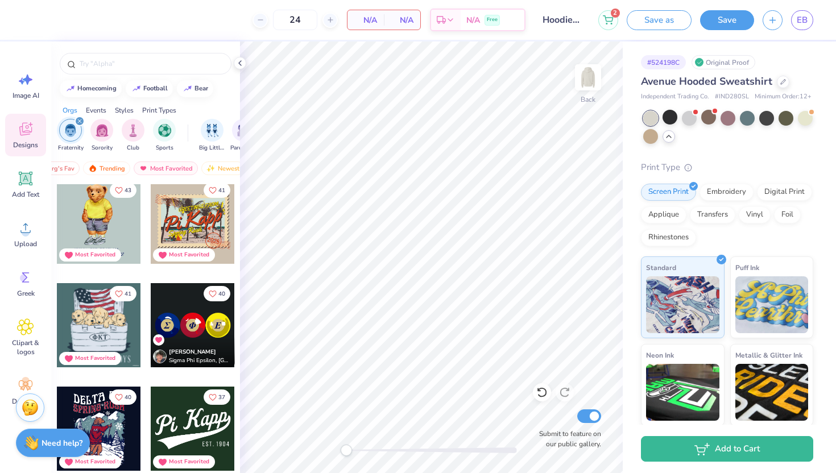
scroll to position [256, 0]
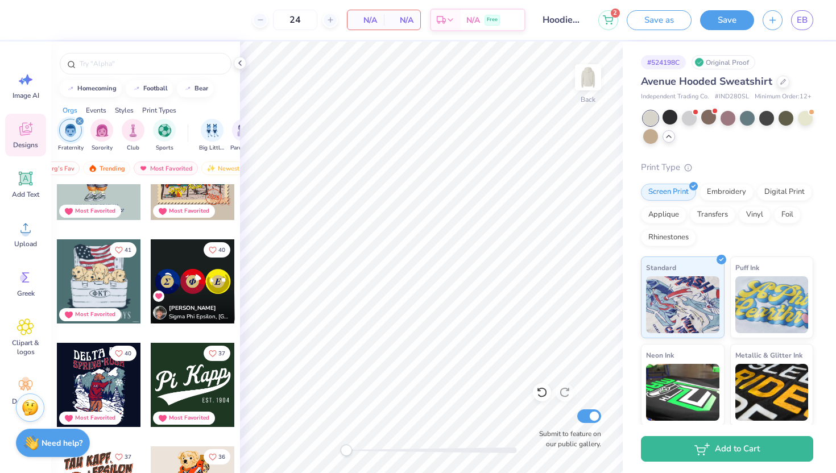
click at [201, 287] on div at bounding box center [193, 281] width 84 height 84
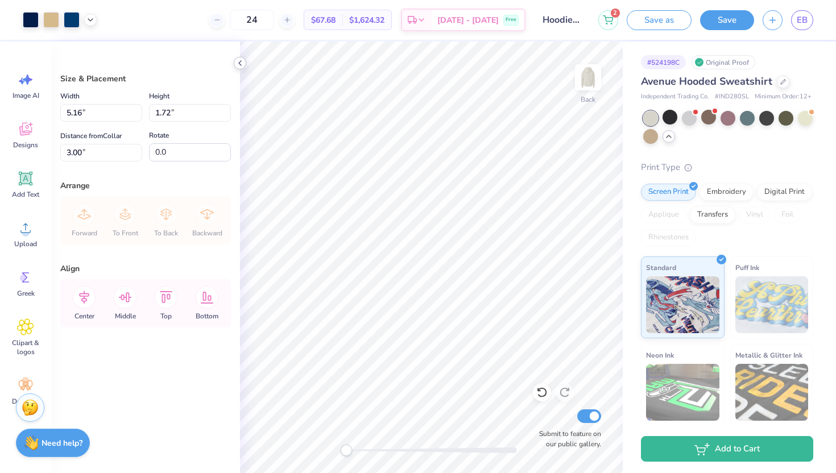
click at [239, 61] on icon at bounding box center [240, 63] width 9 height 9
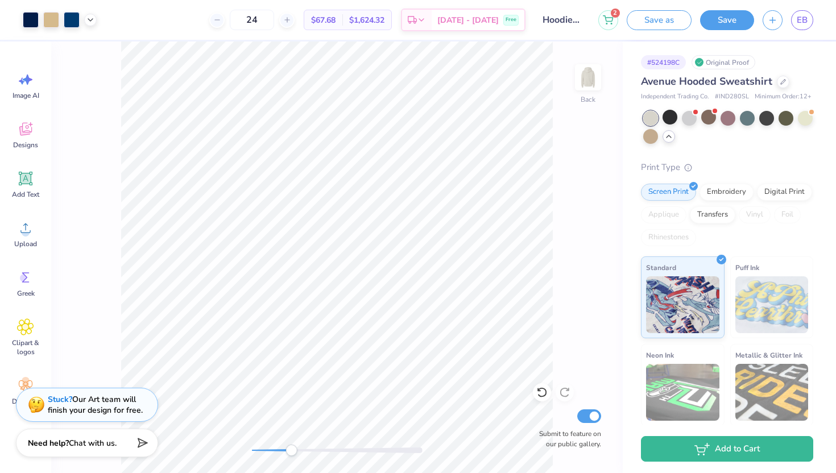
drag, startPoint x: 250, startPoint y: 453, endPoint x: 295, endPoint y: 452, distance: 44.4
click at [295, 452] on div "Accessibility label" at bounding box center [291, 450] width 11 height 11
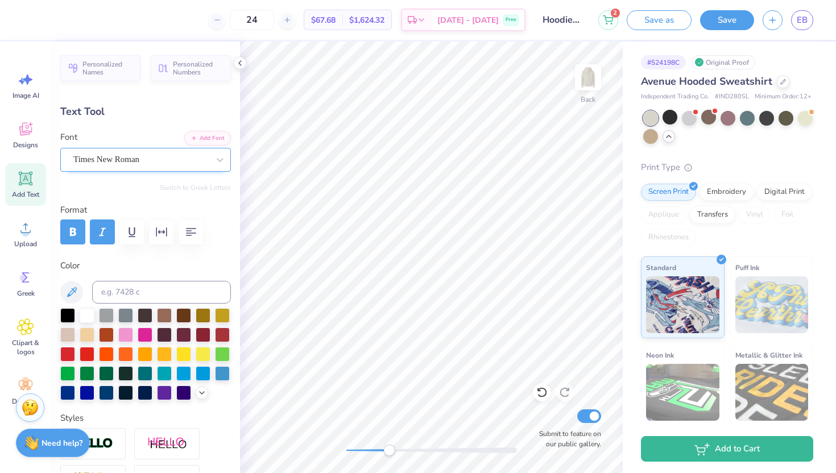
click at [193, 164] on div "Times New Roman" at bounding box center [141, 160] width 138 height 18
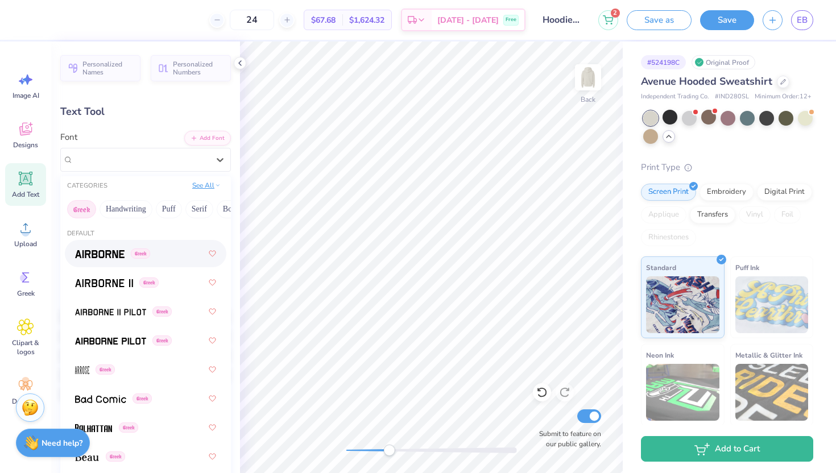
type textarea "S"
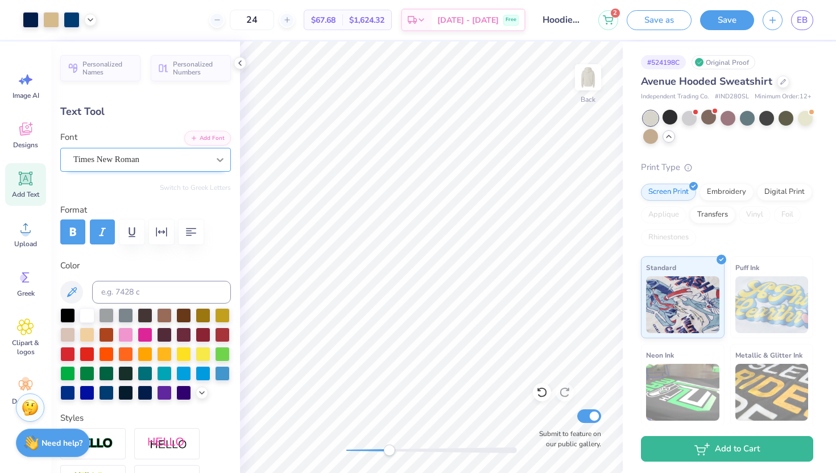
click at [216, 157] on icon at bounding box center [219, 159] width 11 height 11
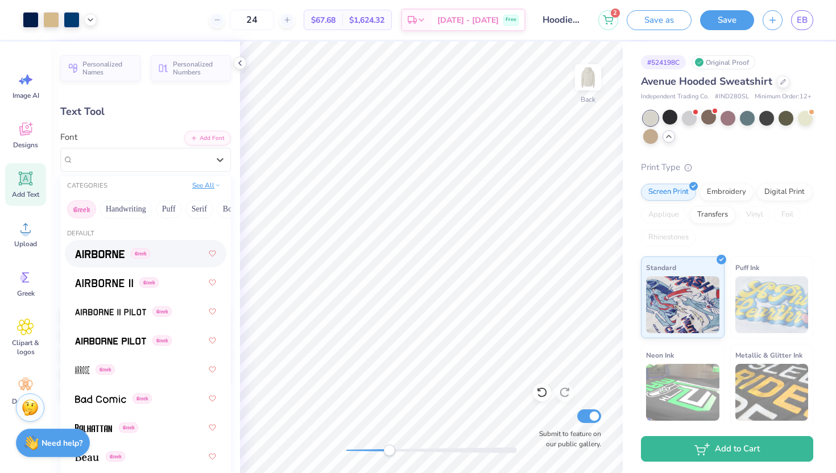
click at [203, 185] on button "See All" at bounding box center [206, 185] width 35 height 11
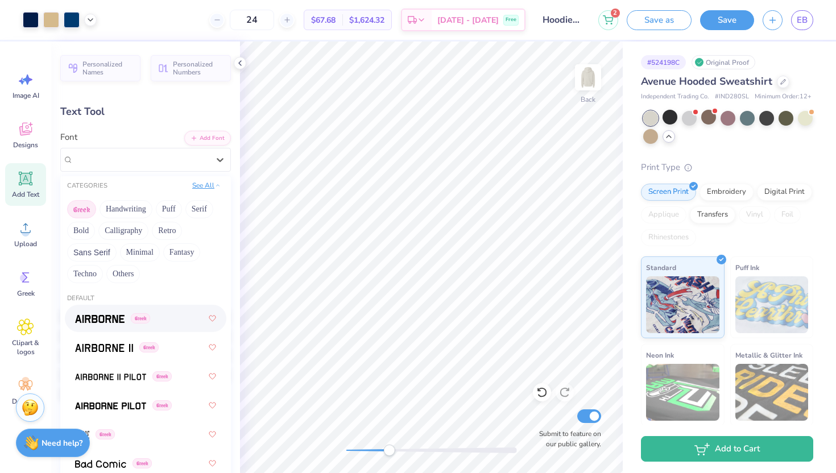
click at [204, 189] on button "See All" at bounding box center [206, 185] width 35 height 11
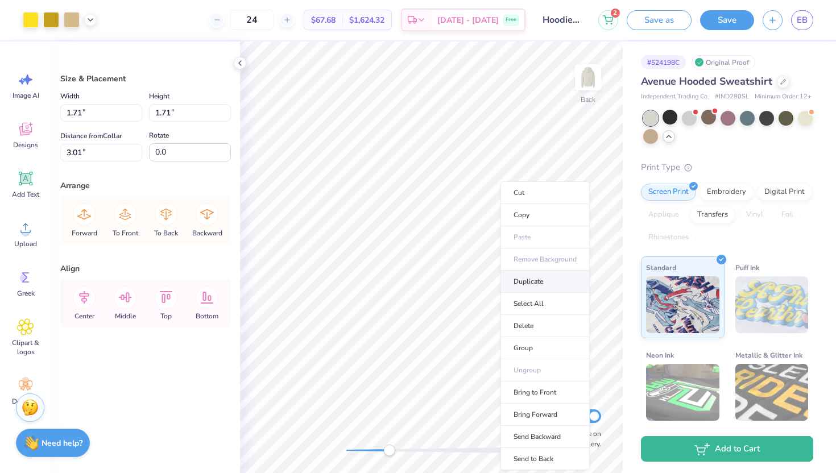
click at [534, 284] on li "Duplicate" at bounding box center [545, 282] width 89 height 22
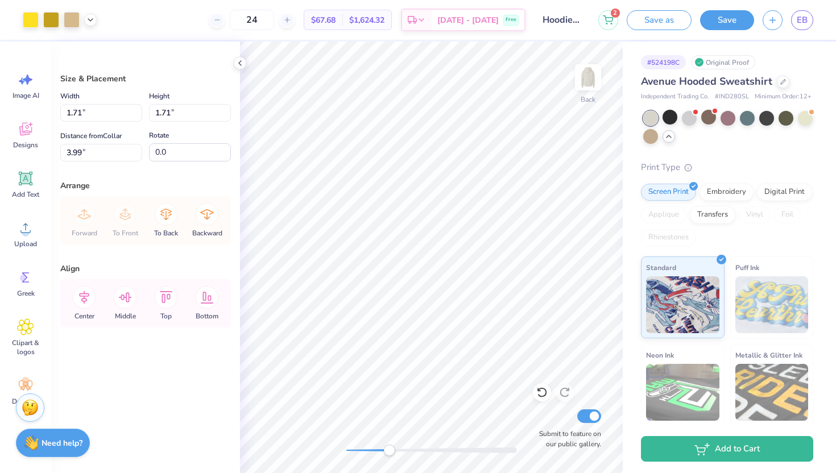
type input "3.00"
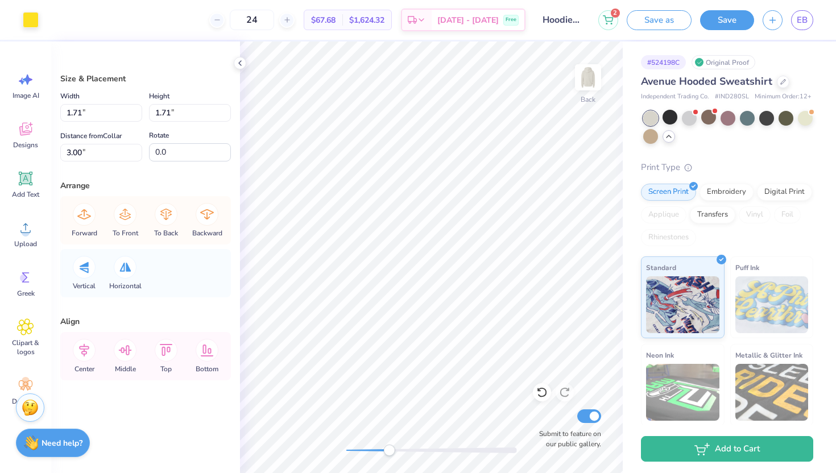
click at [18, 14] on div "Art colors" at bounding box center [19, 20] width 39 height 40
click at [31, 22] on div at bounding box center [31, 19] width 16 height 16
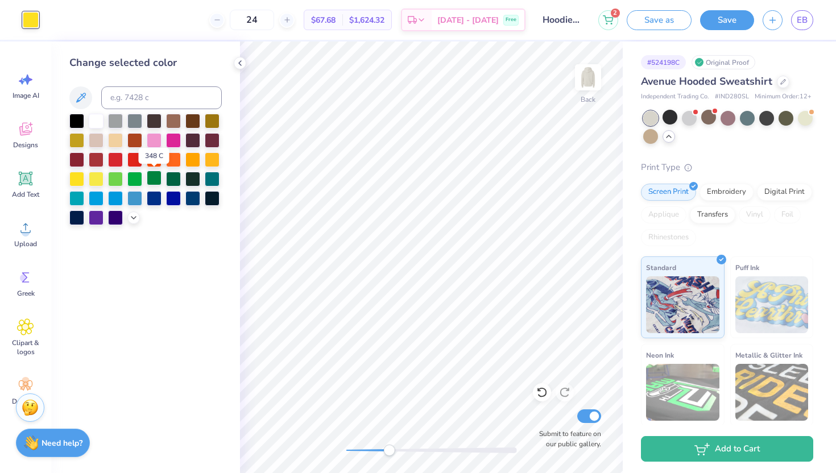
click at [158, 181] on div at bounding box center [154, 178] width 15 height 15
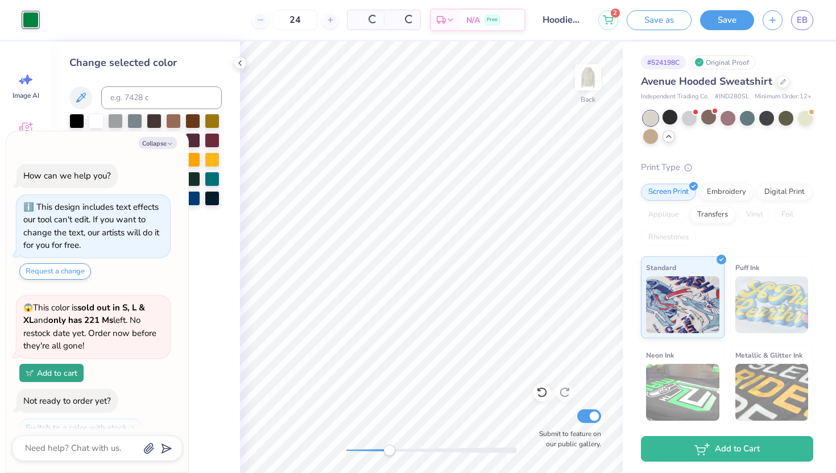
scroll to position [150, 0]
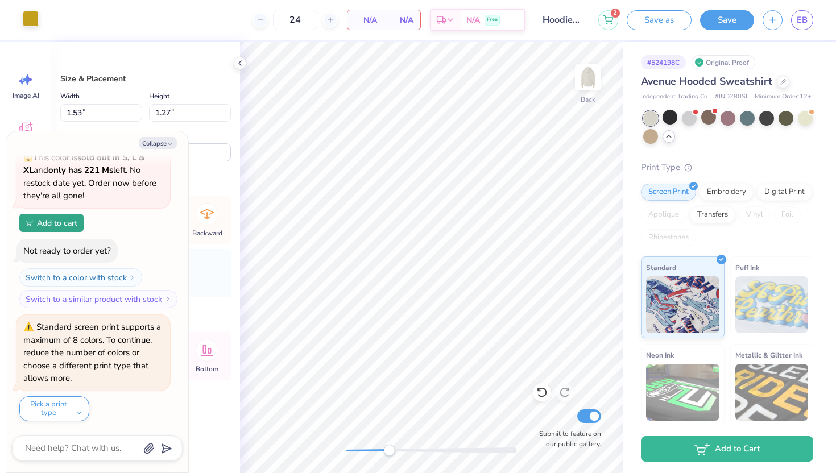
click at [27, 21] on div at bounding box center [31, 19] width 16 height 16
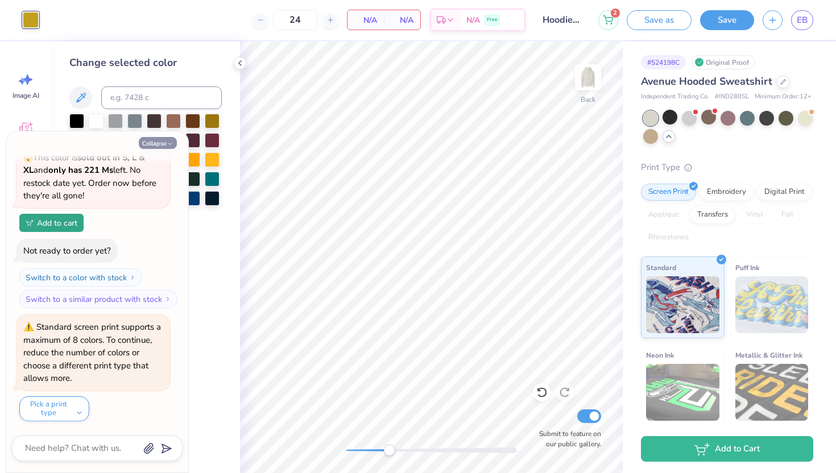
click at [171, 142] on icon "button" at bounding box center [170, 144] width 7 height 7
type textarea "x"
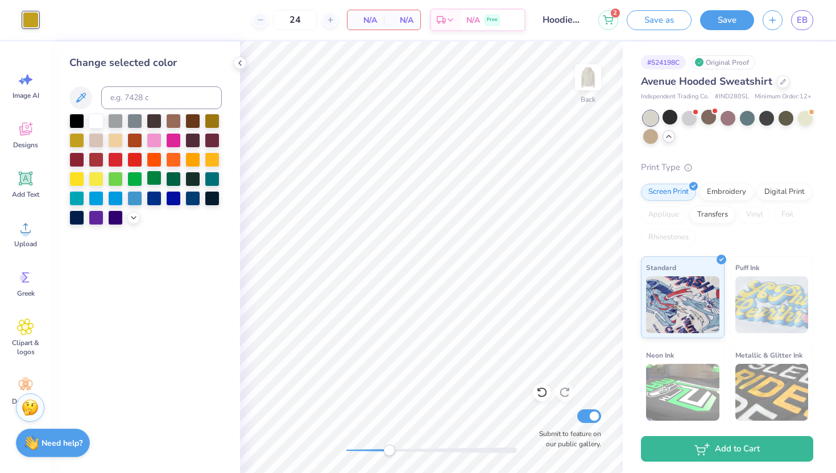
click at [157, 179] on div at bounding box center [154, 178] width 15 height 15
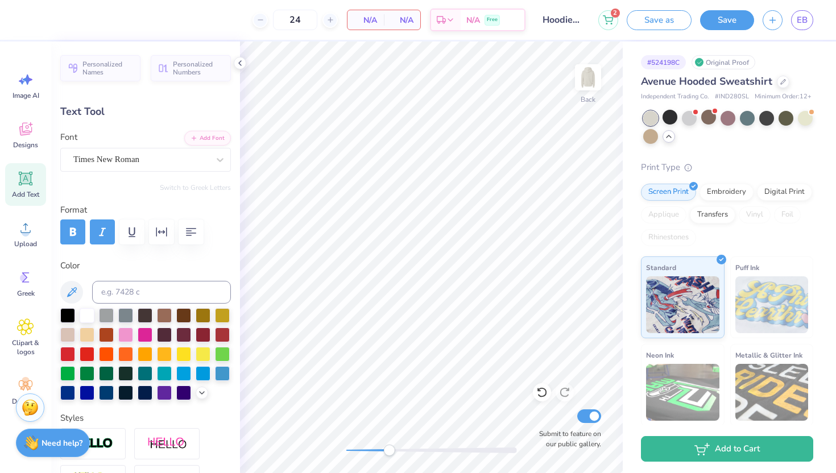
type textarea "G"
type input "3.65"
type textarea "I"
type textarea "S"
type input "0.35"
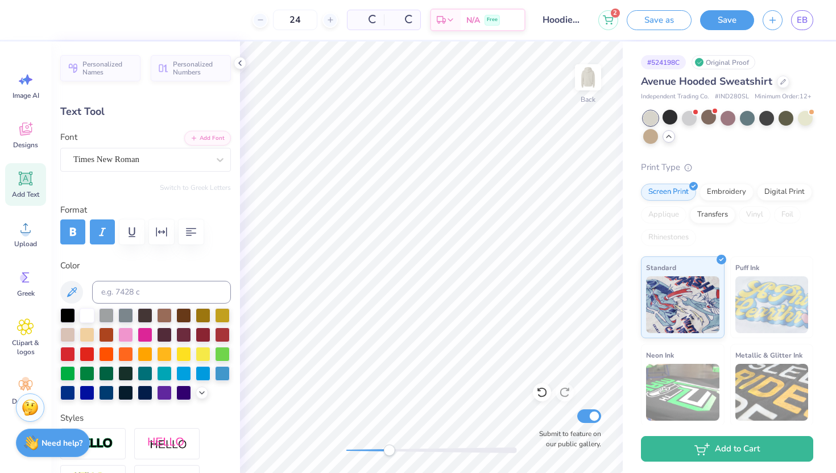
type input "0.46"
type input "3.64"
type textarea "K"
click at [236, 69] on div "Personalized Names Personalized Numbers Text Tool Add Font Font Times New Roman…" at bounding box center [145, 258] width 189 height 432
click at [241, 65] on polyline at bounding box center [240, 63] width 2 height 5
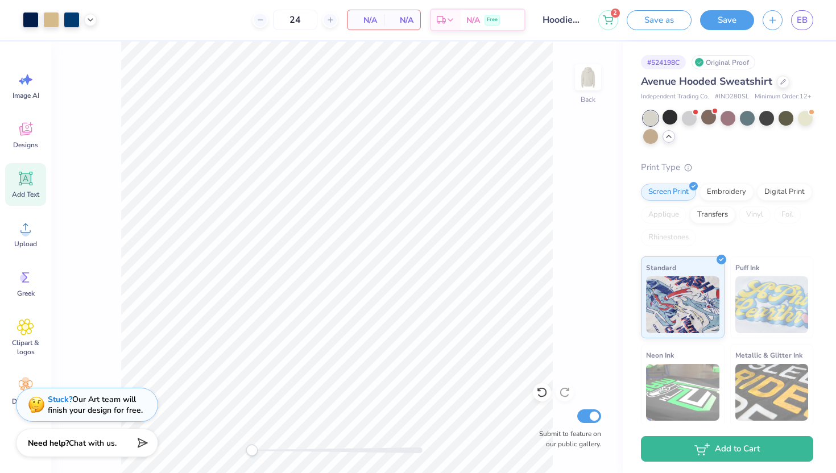
click at [212, 454] on div "Back Submit to feature on our public gallery." at bounding box center [337, 258] width 572 height 432
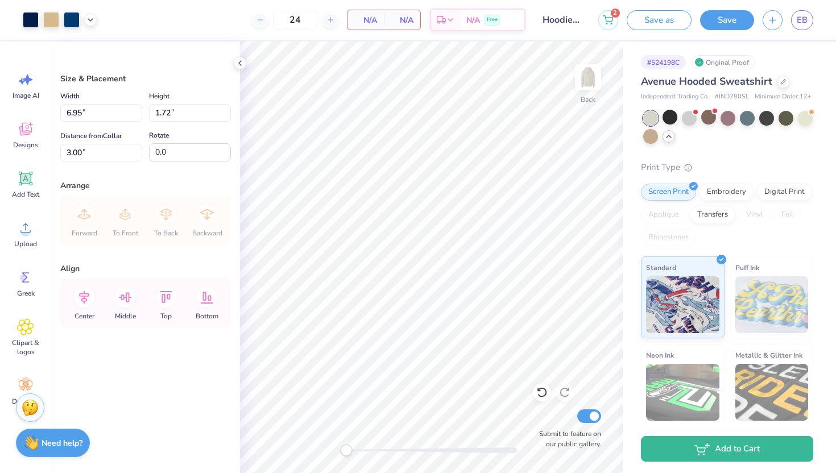
type input "2.66"
click at [331, 22] on line at bounding box center [331, 20] width 0 height 5
type input "25"
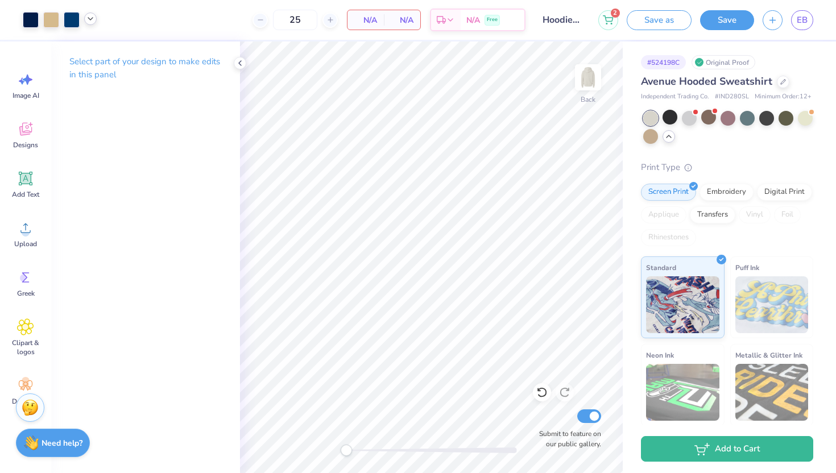
click at [90, 19] on icon at bounding box center [90, 18] width 9 height 9
click at [61, 49] on div at bounding box center [58, 48] width 16 height 16
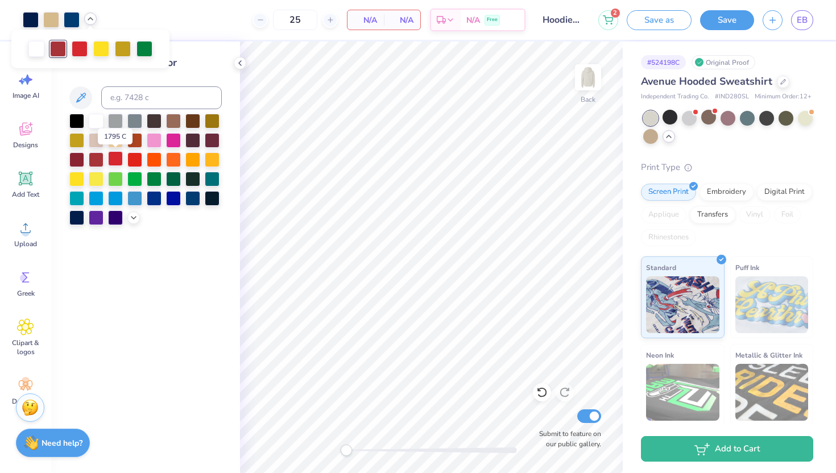
click at [119, 162] on div at bounding box center [115, 158] width 15 height 15
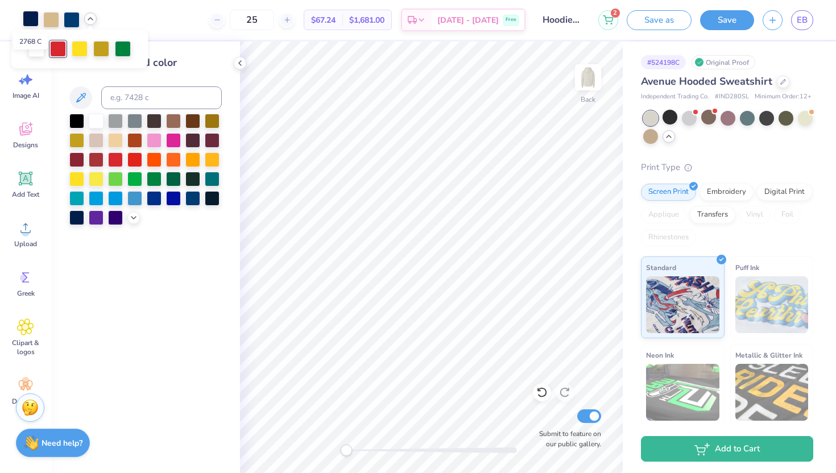
click at [32, 21] on div at bounding box center [31, 19] width 16 height 16
click at [126, 104] on input at bounding box center [161, 97] width 121 height 23
type input "541"
click at [245, 61] on div at bounding box center [240, 63] width 13 height 13
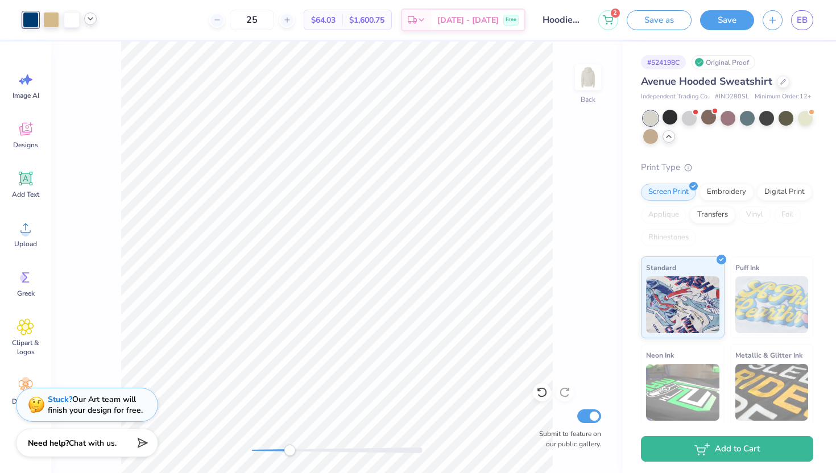
drag, startPoint x: 254, startPoint y: 449, endPoint x: 294, endPoint y: 449, distance: 40.4
click at [294, 449] on div "Accessibility label" at bounding box center [289, 450] width 11 height 11
click at [221, 21] on icon at bounding box center [217, 20] width 8 height 8
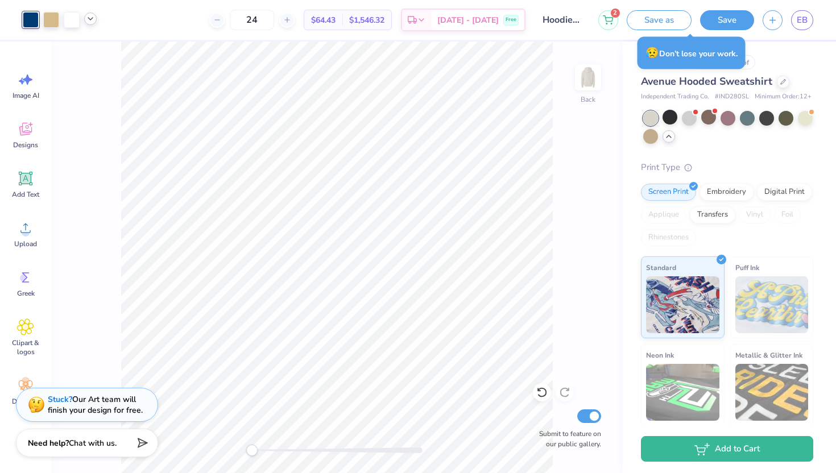
click at [212, 438] on div "Back Submit to feature on our public gallery." at bounding box center [337, 258] width 572 height 432
click at [274, 21] on input "24" at bounding box center [252, 20] width 44 height 20
type input "2"
type input "36"
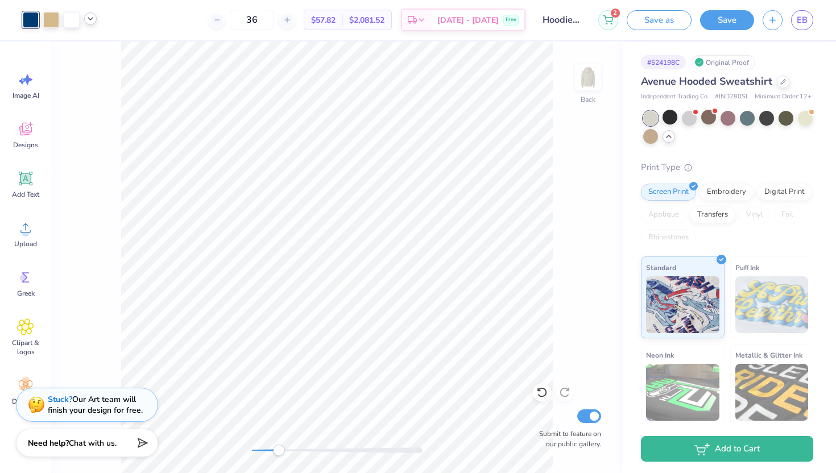
drag, startPoint x: 254, startPoint y: 452, endPoint x: 279, endPoint y: 452, distance: 24.5
click at [279, 452] on div "Accessibility label" at bounding box center [278, 450] width 11 height 11
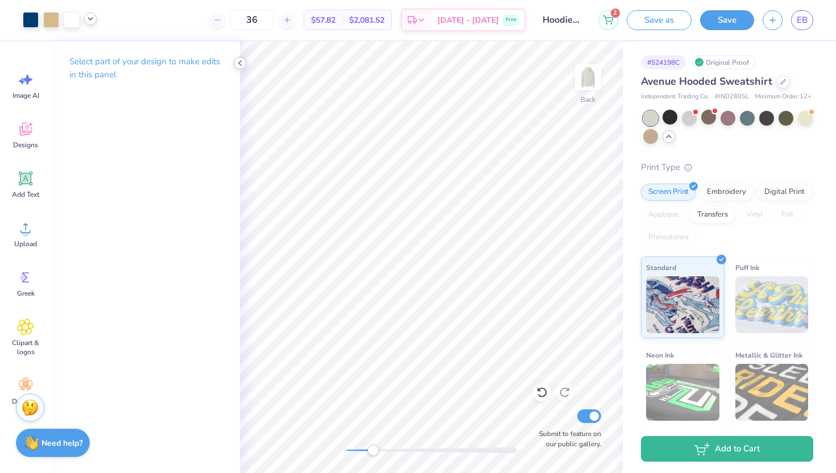
click at [241, 61] on icon at bounding box center [240, 63] width 9 height 9
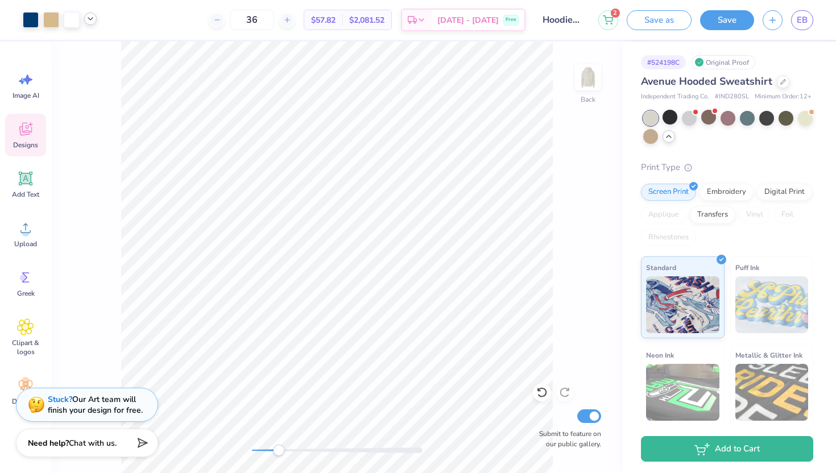
click at [31, 143] on span "Designs" at bounding box center [25, 145] width 25 height 9
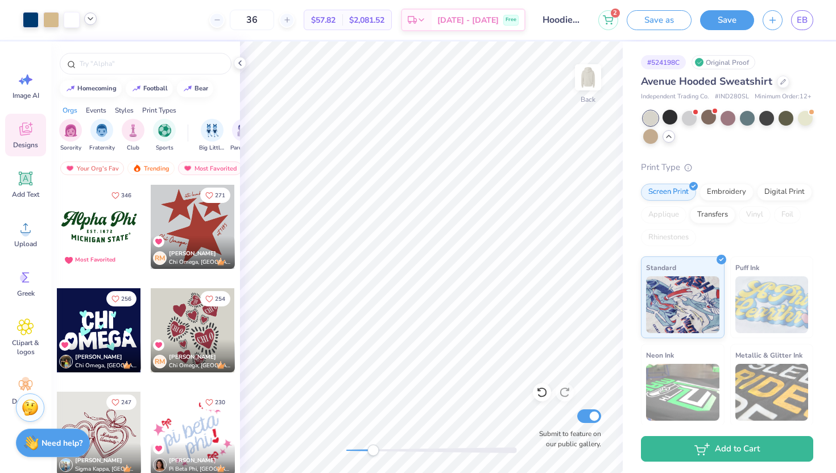
click at [158, 110] on div "Print Types" at bounding box center [159, 110] width 34 height 10
click at [126, 111] on div "Styles" at bounding box center [124, 110] width 19 height 10
click at [162, 138] on div "filter for Varsity" at bounding box center [164, 129] width 23 height 23
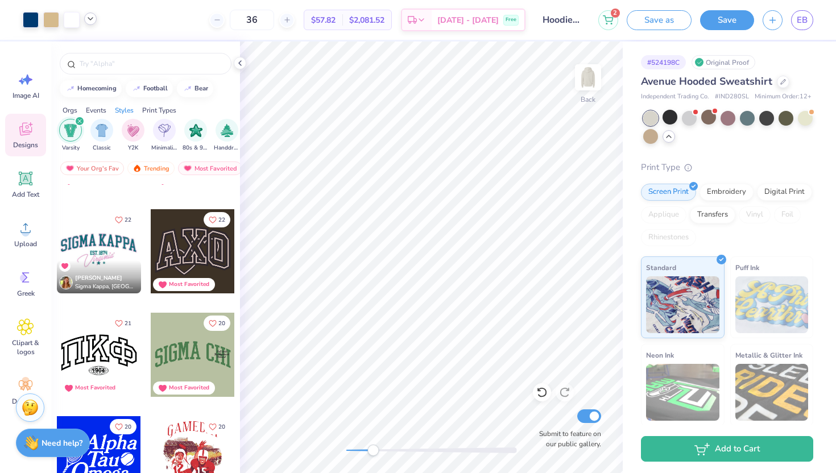
scroll to position [935, 0]
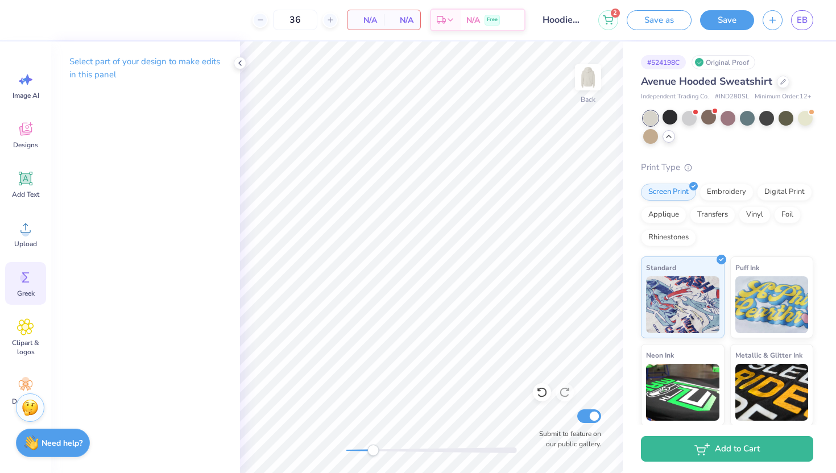
click at [28, 286] on icon at bounding box center [25, 277] width 17 height 17
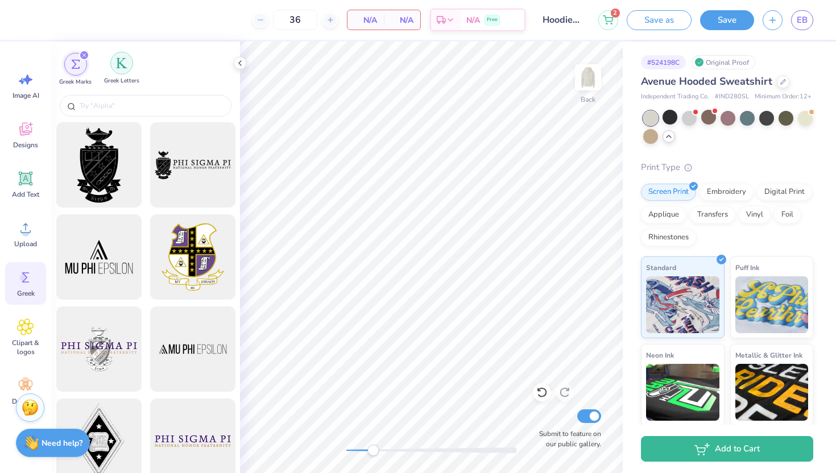
click at [119, 68] on img "filter for Greek Letters" at bounding box center [121, 62] width 11 height 11
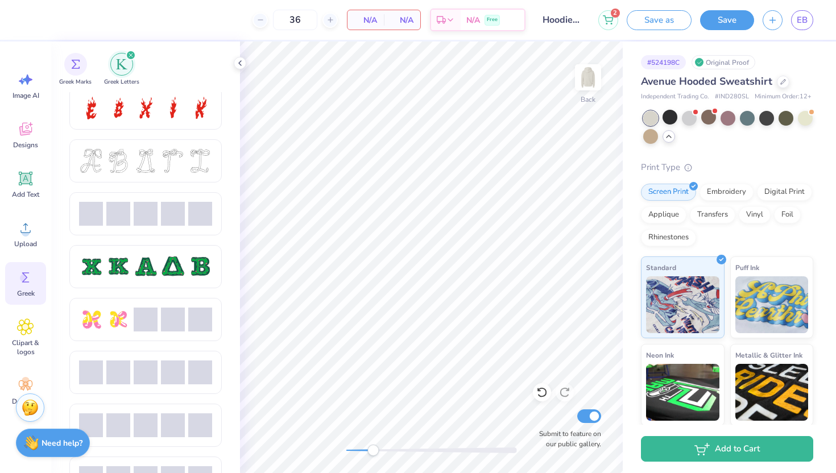
scroll to position [429, 0]
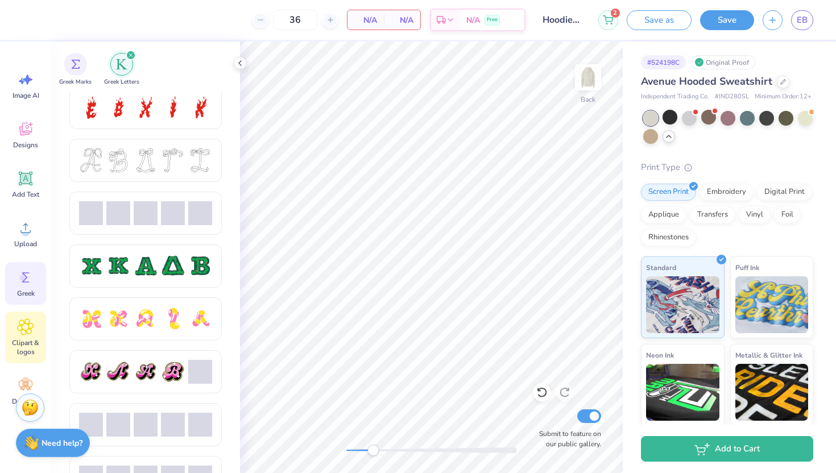
click at [23, 328] on icon at bounding box center [25, 327] width 7 height 7
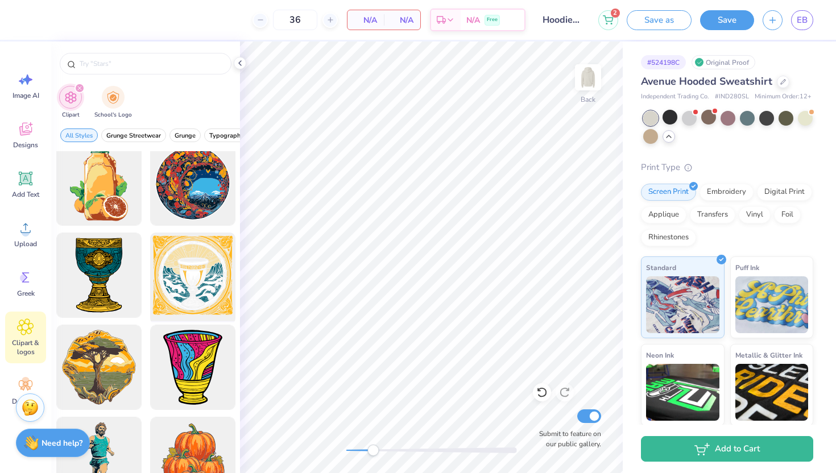
scroll to position [4253, 0]
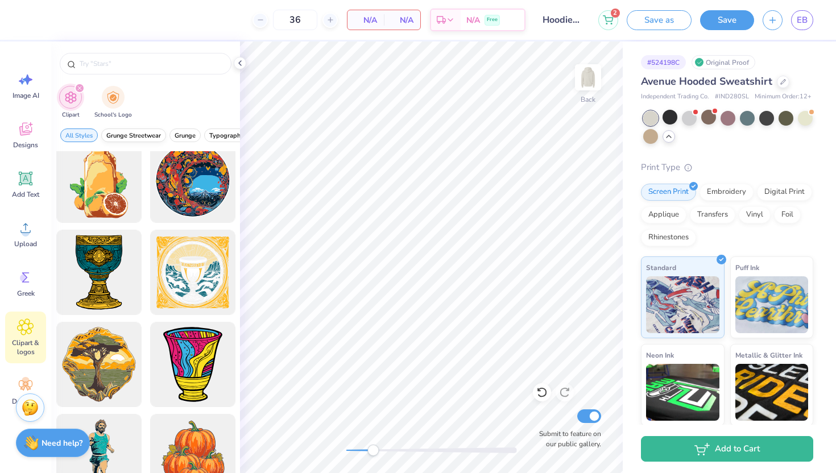
click at [148, 136] on span "Grunge Streetwear" at bounding box center [133, 135] width 55 height 9
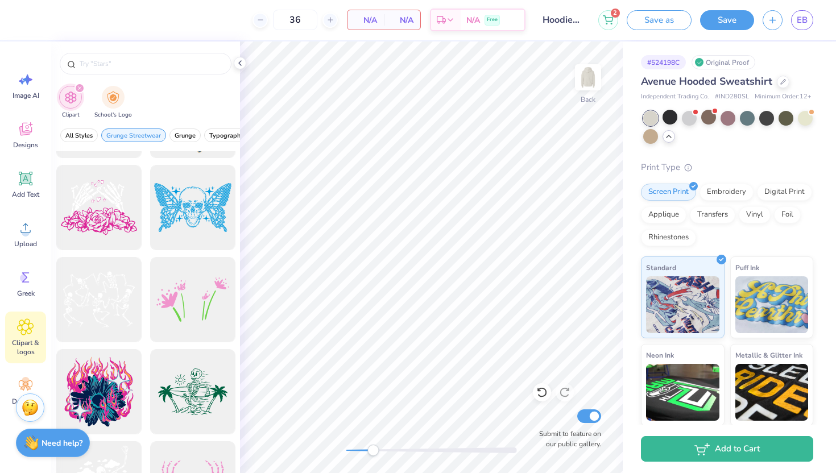
scroll to position [448, 0]
drag, startPoint x: 188, startPoint y: 131, endPoint x: 124, endPoint y: 134, distance: 64.3
click at [124, 134] on div "All Styles Grunge Streetwear Grunge Typography Graphic Streetwear 60s & 70s Ret…" at bounding box center [145, 138] width 189 height 26
click at [191, 131] on span "Minimalist" at bounding box center [195, 135] width 30 height 9
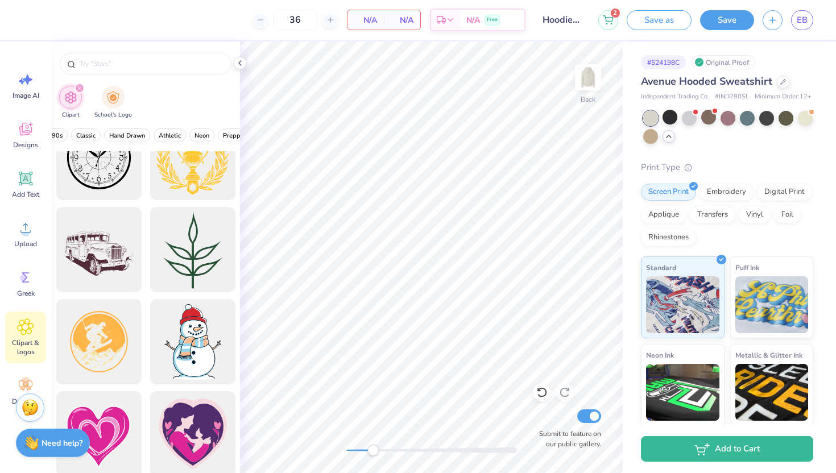
scroll to position [232, 0]
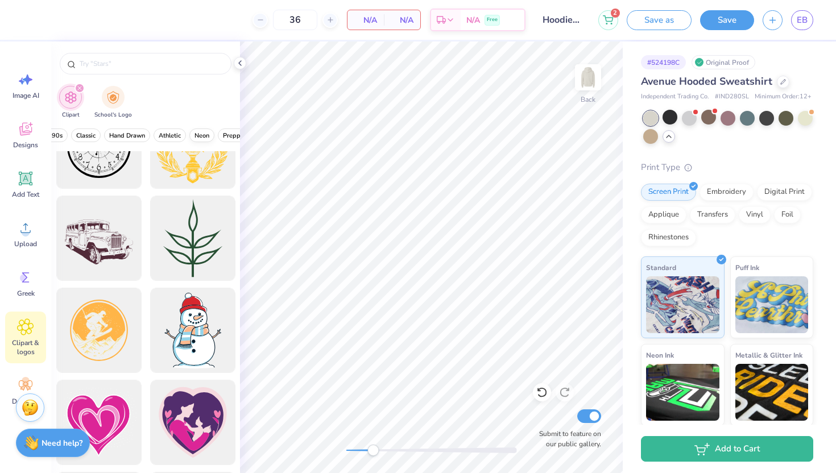
click at [204, 136] on span "Neon" at bounding box center [202, 135] width 15 height 9
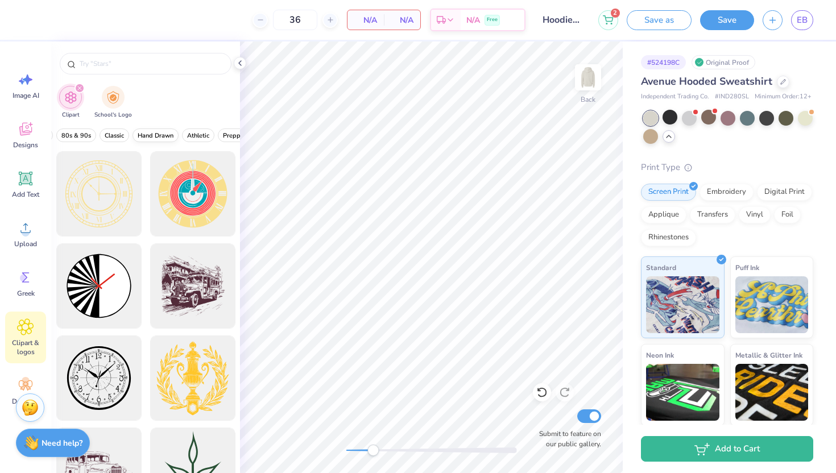
click at [168, 134] on span "Hand Drawn" at bounding box center [156, 135] width 36 height 9
click at [127, 133] on span "80s & 90s" at bounding box center [126, 135] width 30 height 9
click at [155, 139] on span "Classic" at bounding box center [163, 135] width 19 height 9
click at [139, 137] on span "60s & 70s" at bounding box center [130, 135] width 30 height 9
click at [131, 137] on span "Graphic Streetwear" at bounding box center [117, 135] width 56 height 9
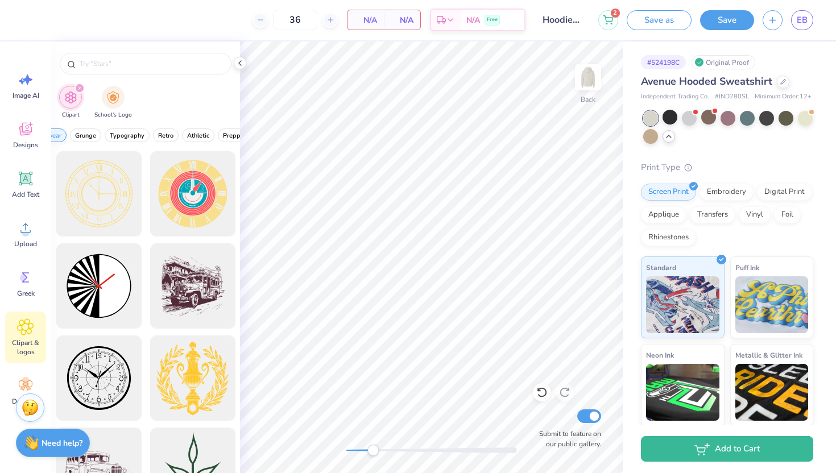
click at [131, 137] on span "Typography" at bounding box center [127, 135] width 35 height 9
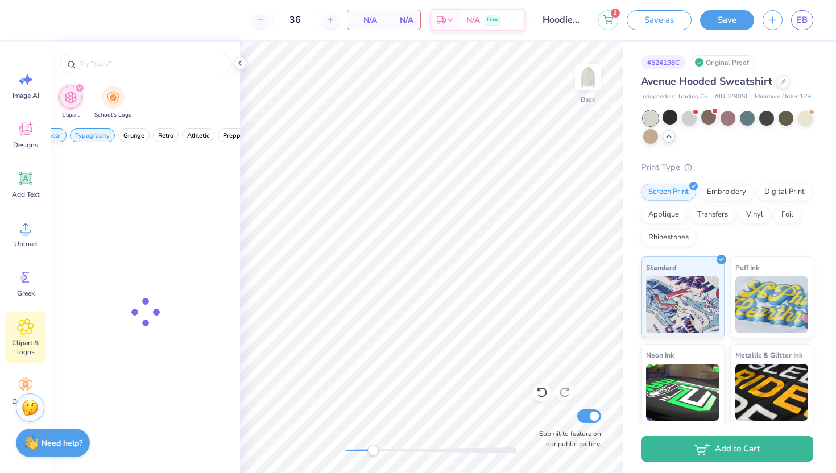
click at [131, 137] on span "Grunge" at bounding box center [133, 135] width 21 height 9
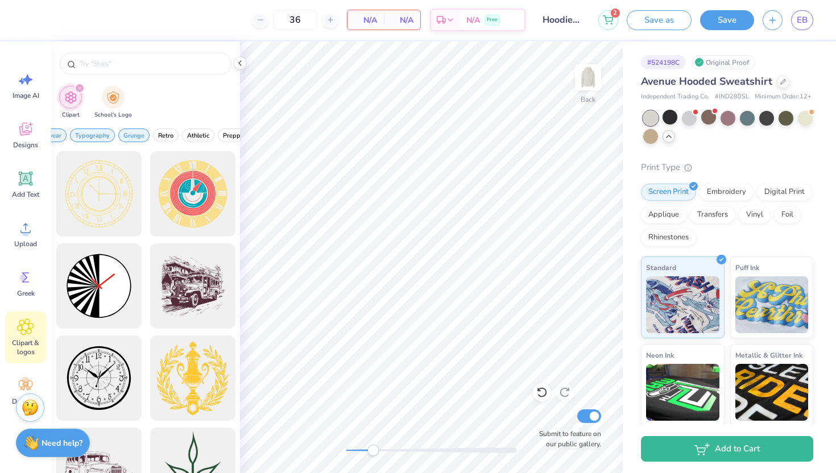
click at [131, 137] on span "Grunge" at bounding box center [133, 135] width 21 height 9
click at [110, 133] on button "Typography" at bounding box center [92, 136] width 45 height 14
click at [66, 137] on button "Graphic Streetwear" at bounding box center [34, 136] width 66 height 14
click at [78, 137] on span "All Styles" at bounding box center [78, 135] width 27 height 9
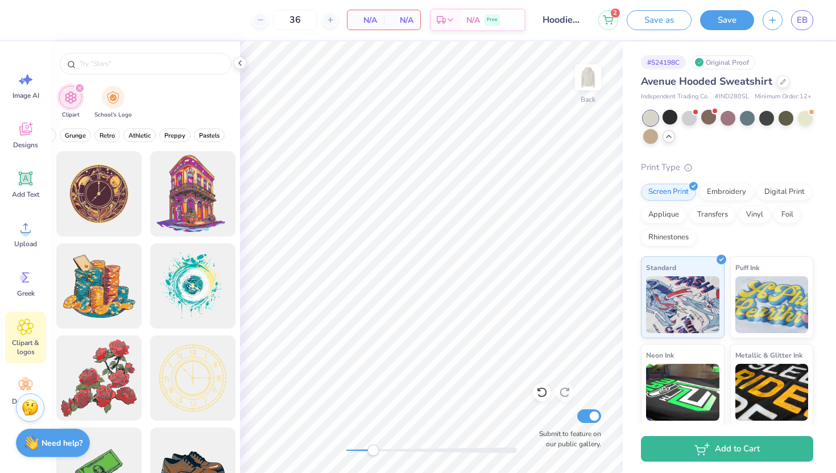
scroll to position [0, 470]
click at [166, 135] on span "Preppy" at bounding box center [172, 135] width 21 height 9
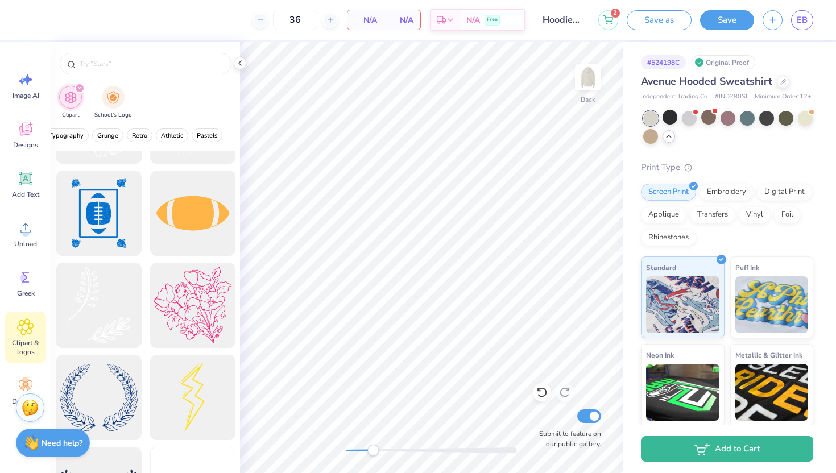
scroll to position [7418, 0]
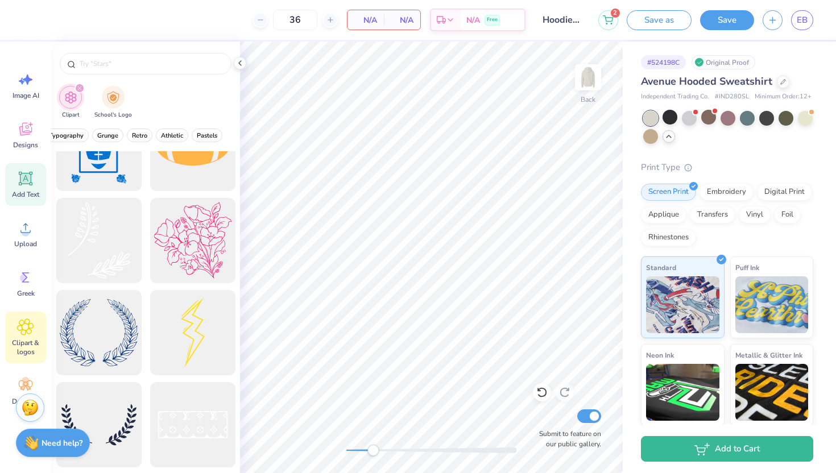
click at [36, 170] on div "Add Text" at bounding box center [25, 184] width 41 height 43
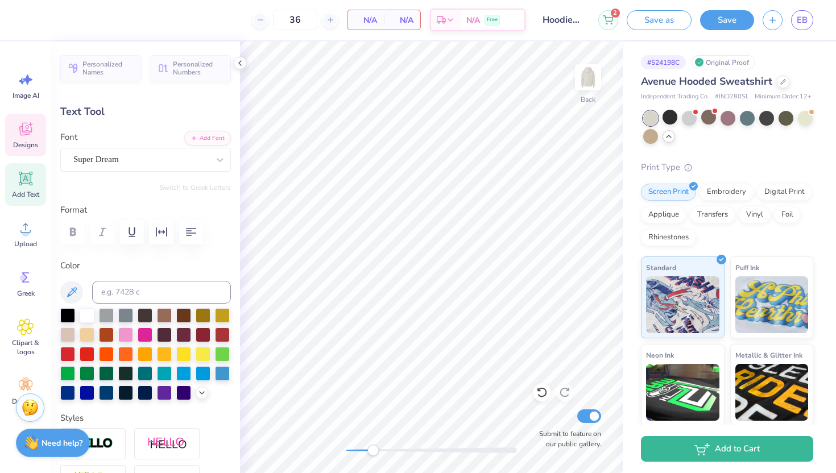
click at [23, 139] on div "Designs" at bounding box center [25, 135] width 41 height 43
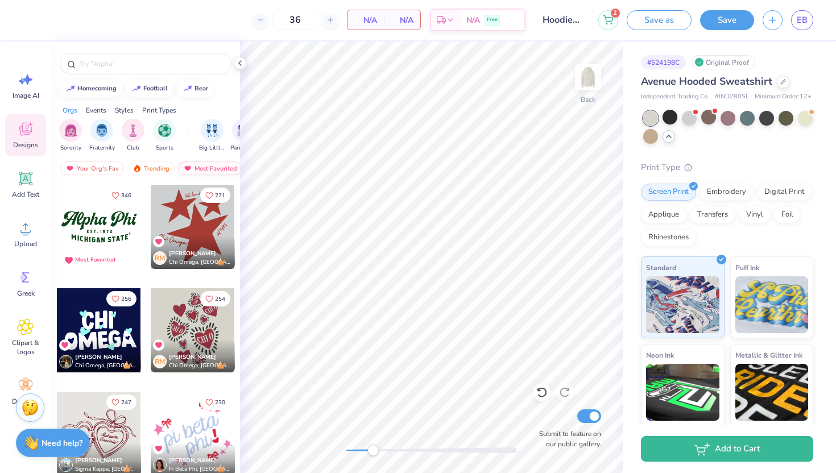
click at [194, 170] on div "Most Favorited" at bounding box center [210, 169] width 64 height 14
click at [109, 125] on div "filter for Fraternity" at bounding box center [101, 129] width 23 height 23
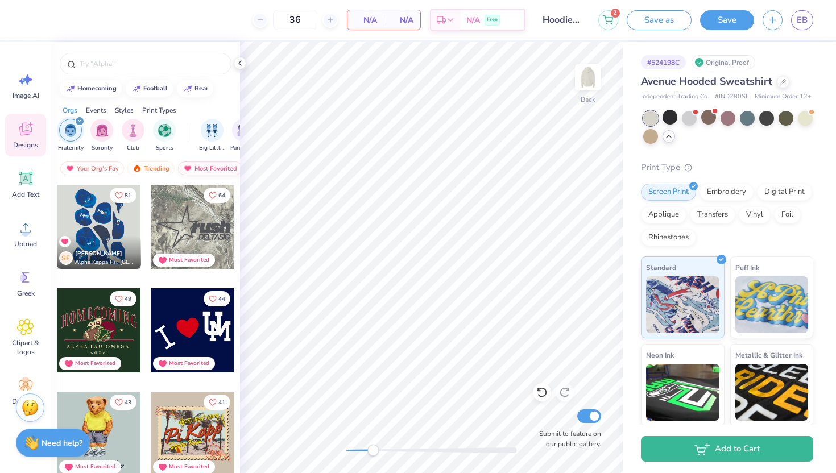
scroll to position [0, 66]
click at [194, 168] on div "Newest" at bounding box center [201, 169] width 43 height 14
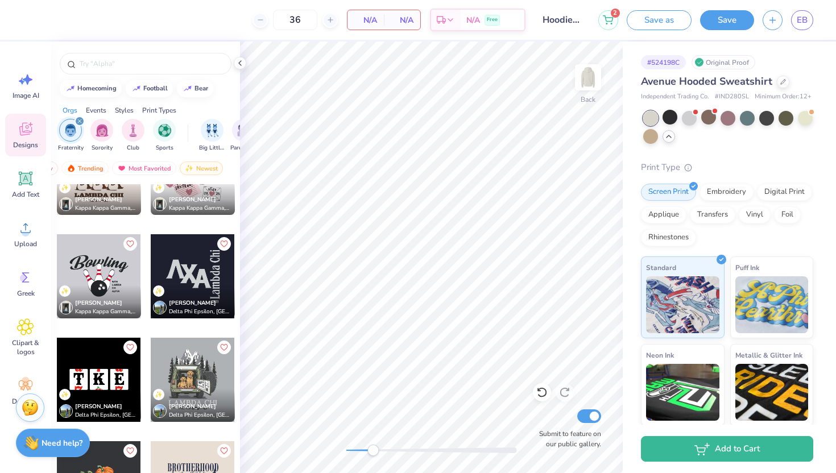
scroll to position [7926, 0]
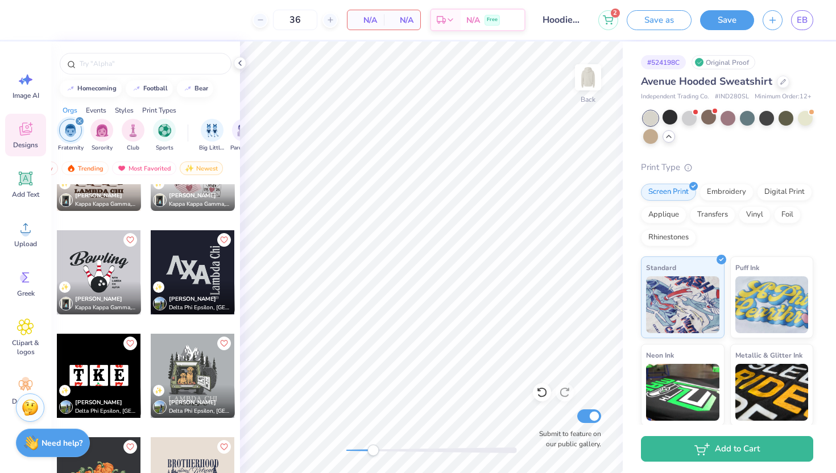
click at [189, 272] on div at bounding box center [193, 272] width 84 height 84
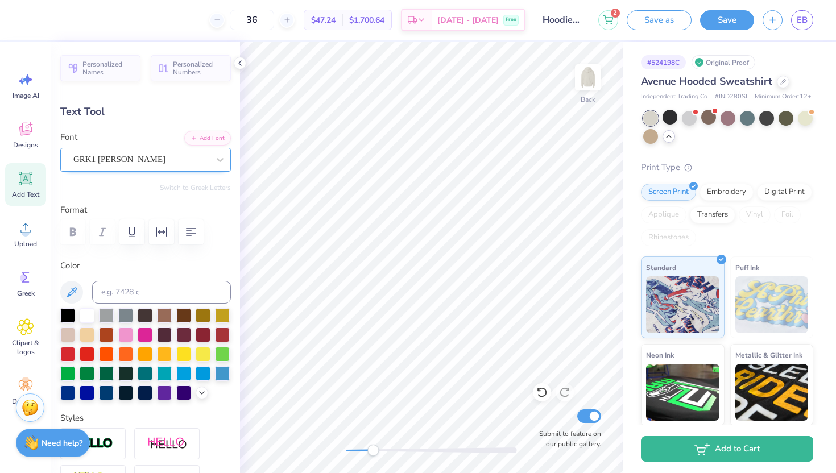
click at [185, 163] on div "GRK1 Albert" at bounding box center [141, 160] width 138 height 18
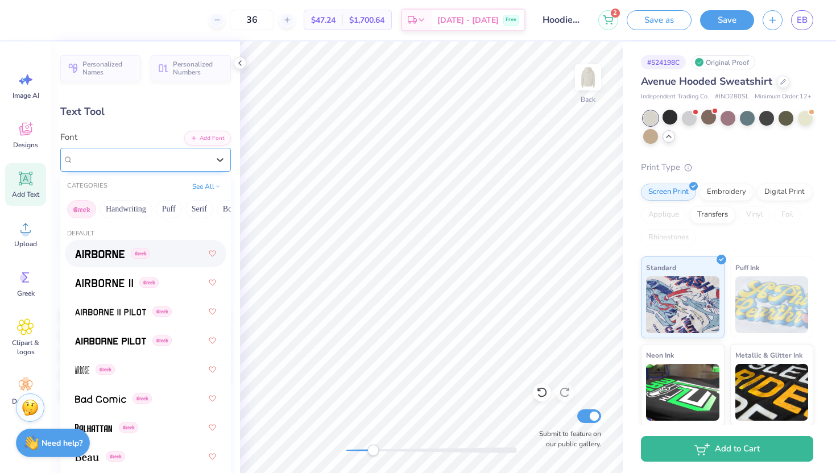
click at [185, 163] on div "GRK1 Albert" at bounding box center [140, 159] width 135 height 13
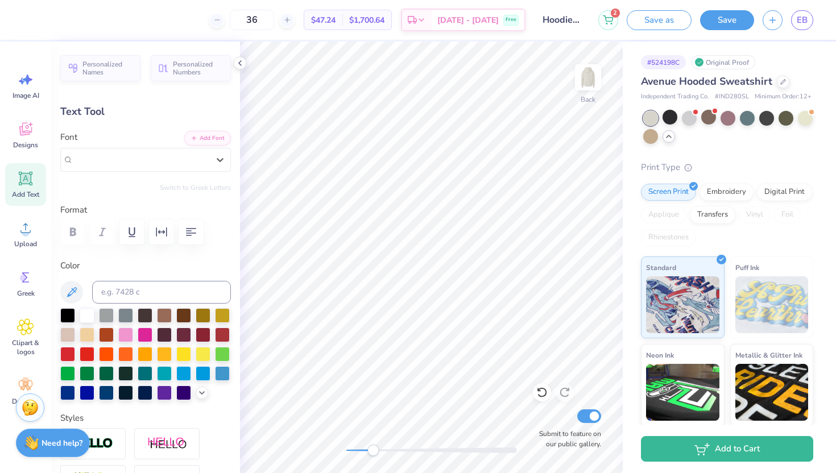
type textarea "L"
click at [158, 160] on div "GRK1 Albert" at bounding box center [141, 160] width 138 height 18
click at [108, 162] on span "GRK1 Albert" at bounding box center [119, 159] width 92 height 13
click at [109, 126] on div "Personalized Names Personalized Numbers Text Tool Add Font Font GRK1 Albert Swi…" at bounding box center [145, 258] width 189 height 432
type textarea "K"
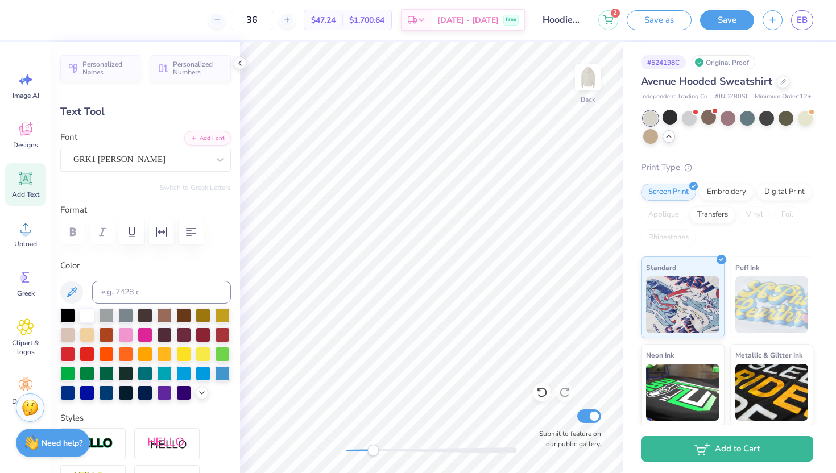
type input "3.82"
type input "6.15"
type textarea "S"
type input "4.16"
type input "7.17"
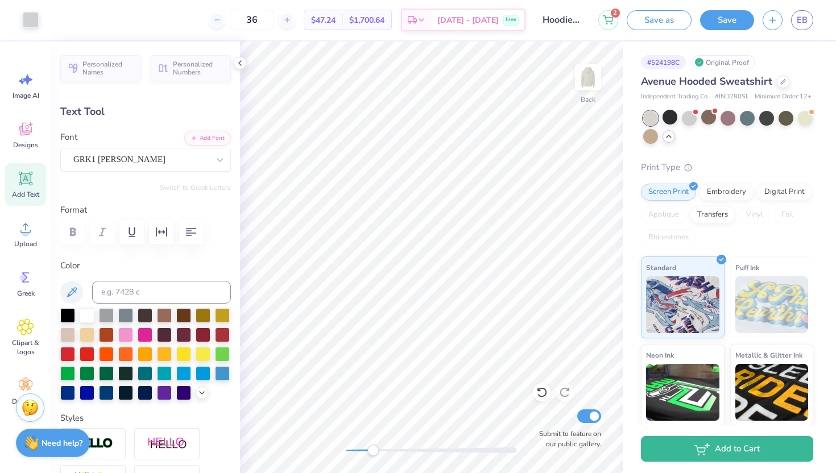
type input "3.33"
type input "6.15"
type input "3.83"
type input "5.15"
click at [332, 444] on div "Back Submit to feature on our public gallery." at bounding box center [431, 258] width 383 height 432
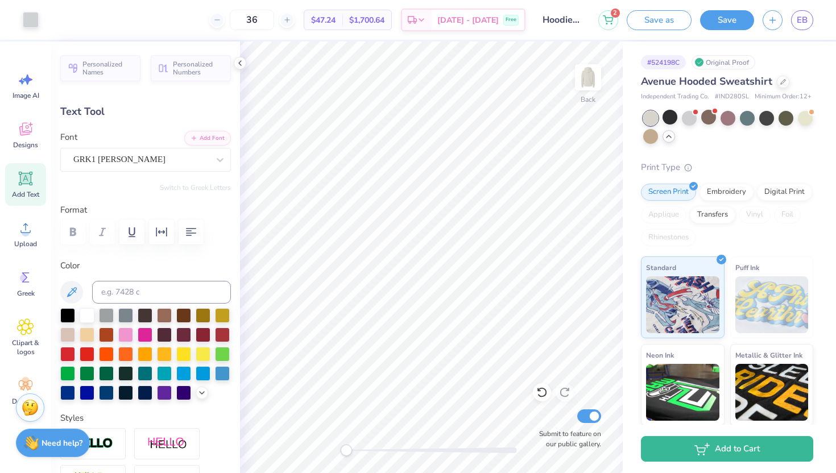
type input "2.09"
type input "10.60"
type input "3.00"
type input "-90.0"
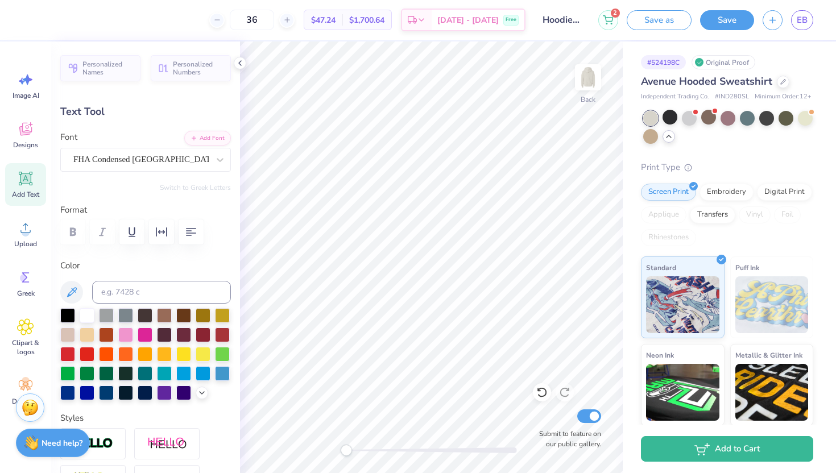
type textarea "Kappa Sig"
type input "0.0"
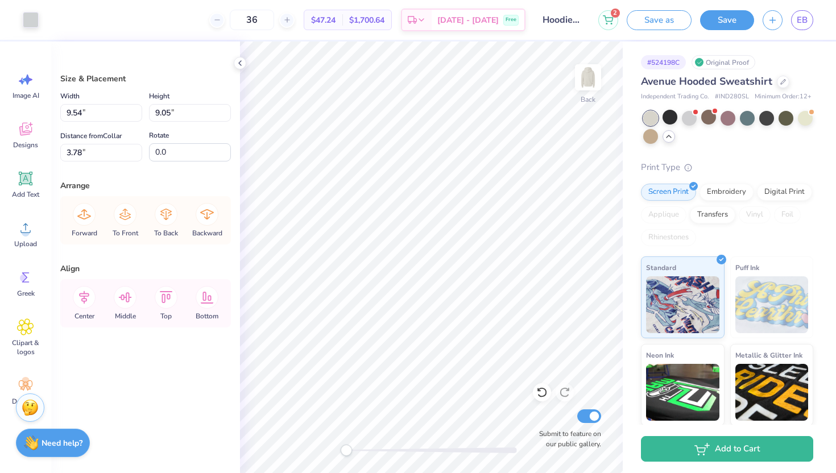
type input "1.01"
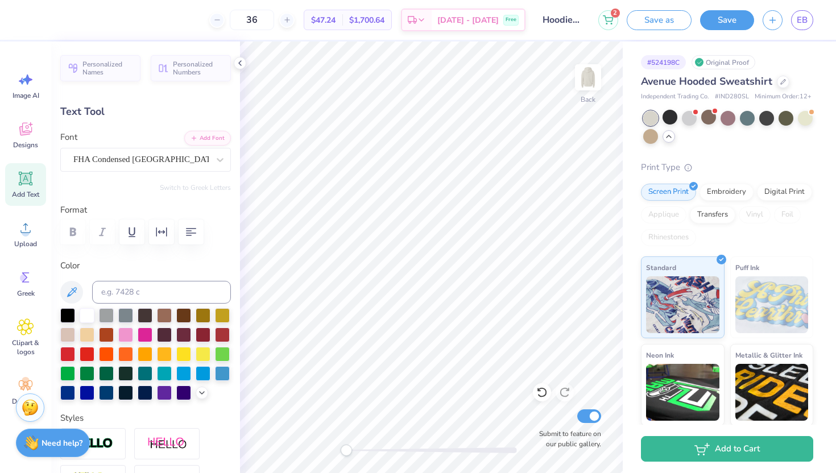
type input "0.0"
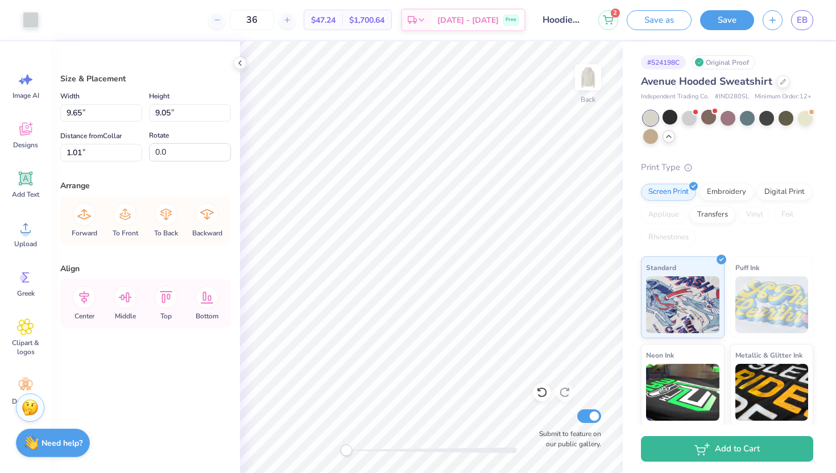
type input "1.91"
click at [654, 138] on div at bounding box center [650, 136] width 15 height 15
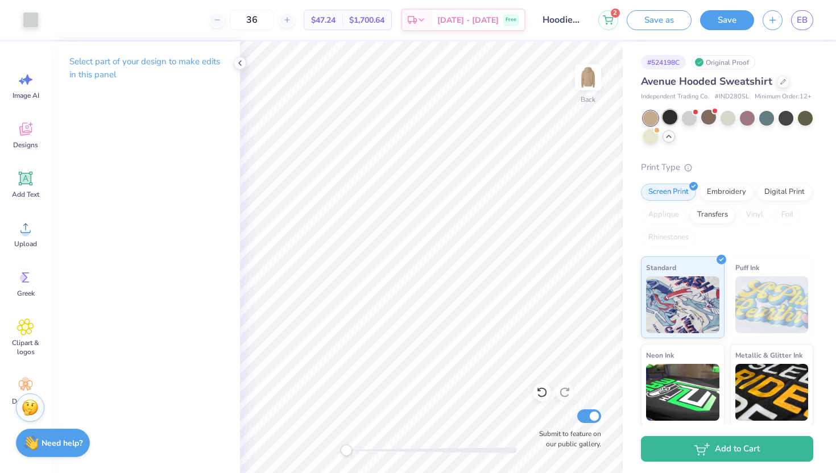
click at [670, 119] on div at bounding box center [670, 117] width 15 height 15
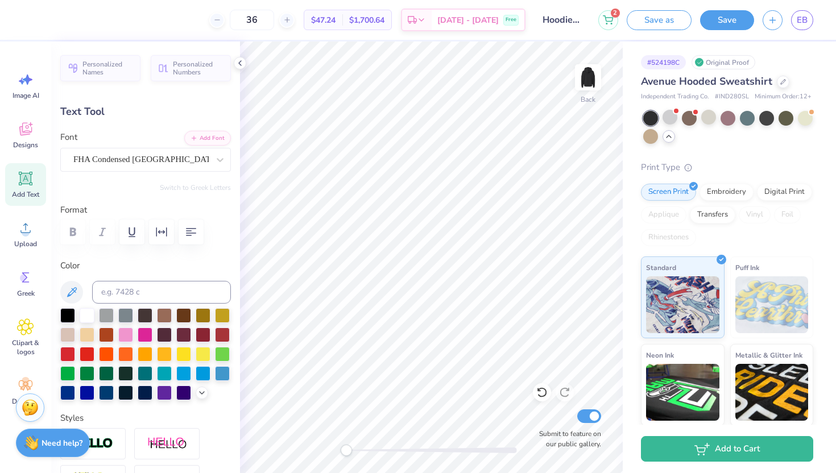
type input "1.23"
type input "0.63"
type input "13.83"
type input "0.0"
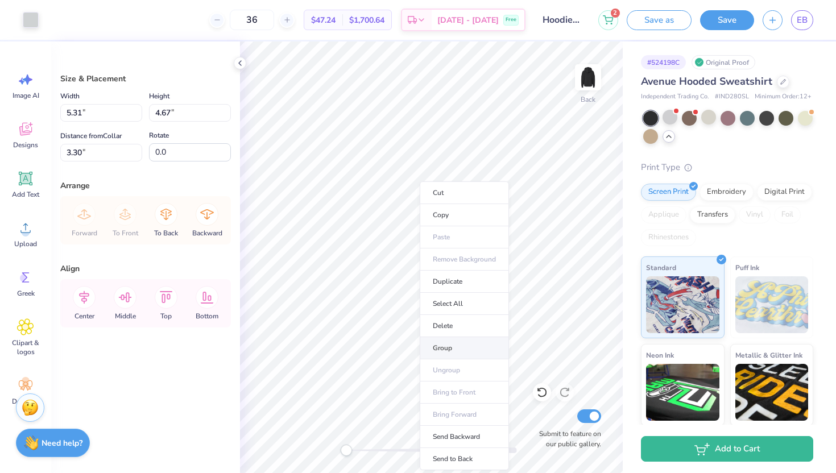
click at [447, 343] on li "Group" at bounding box center [464, 348] width 89 height 22
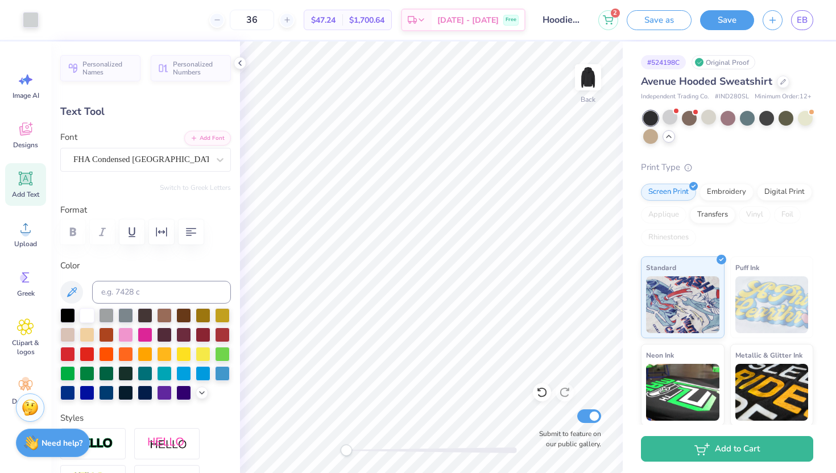
type input "0.0"
type input "1.23"
type input "0.63"
type input "13.29"
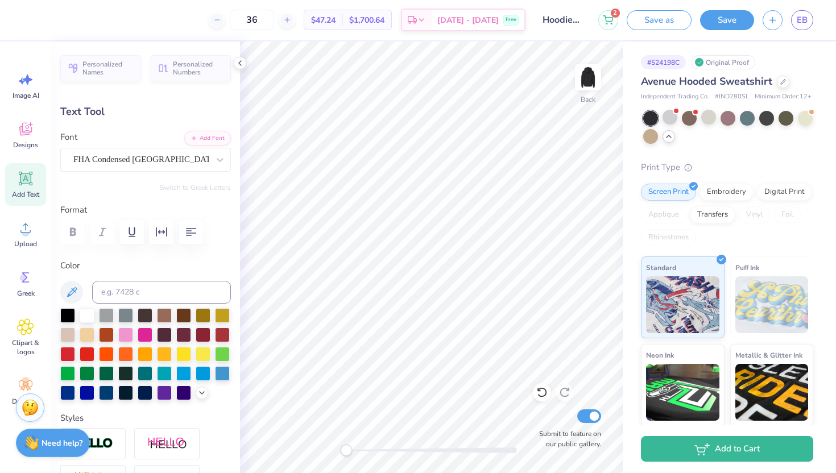
type textarea "1869"
type input "1.19"
type input "0.64"
click at [727, 113] on div at bounding box center [728, 117] width 15 height 15
click at [749, 120] on div at bounding box center [747, 117] width 15 height 15
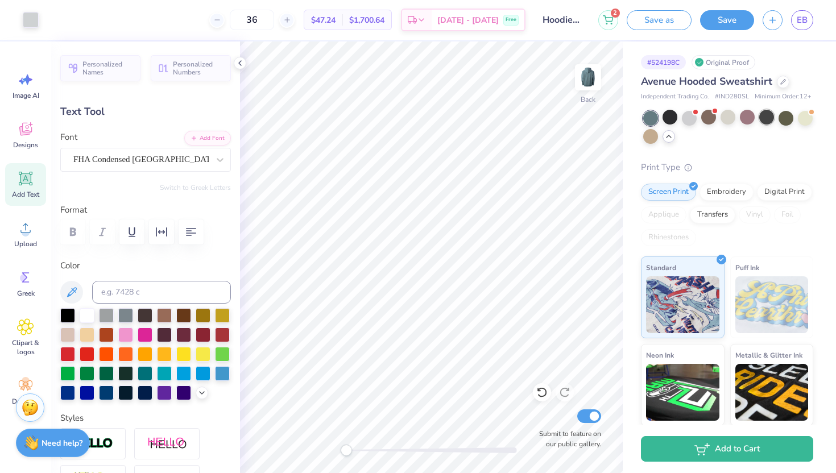
click at [764, 121] on div at bounding box center [766, 117] width 15 height 15
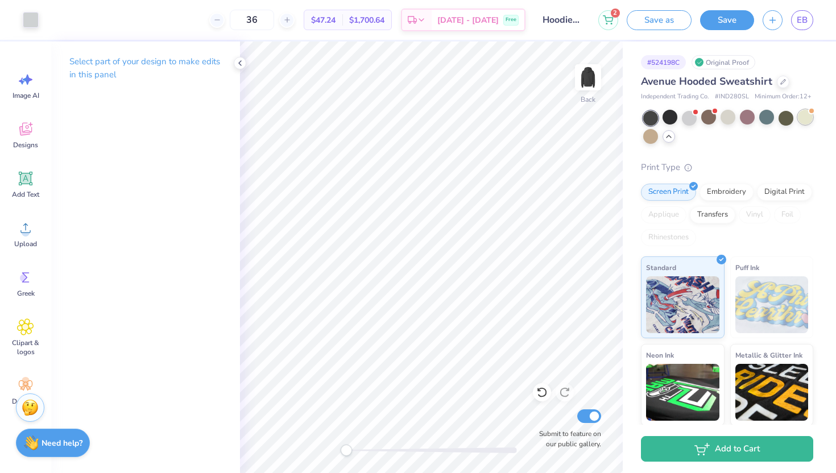
click at [809, 117] on div at bounding box center [805, 117] width 15 height 15
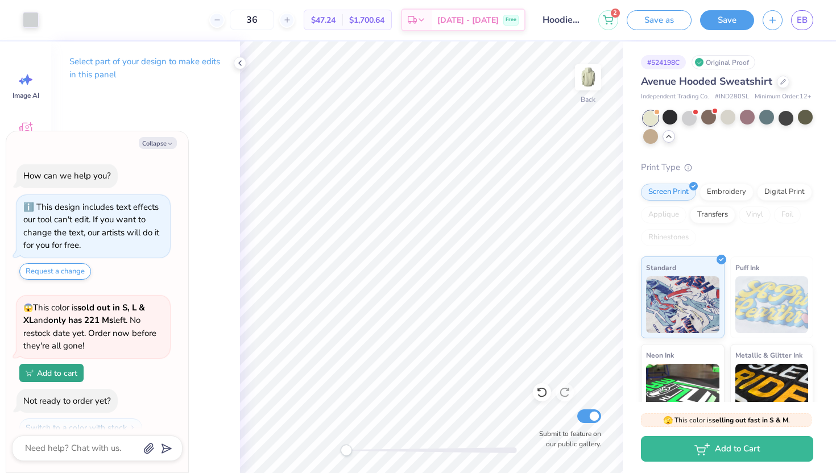
scroll to position [316, 0]
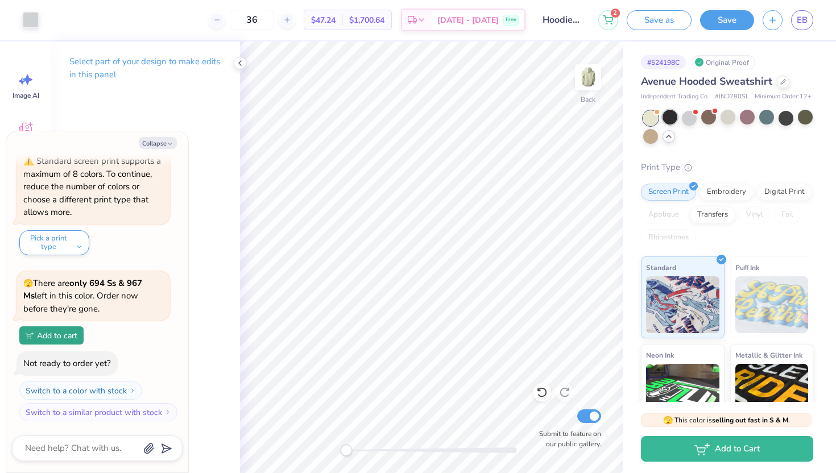
click at [670, 118] on div at bounding box center [670, 117] width 15 height 15
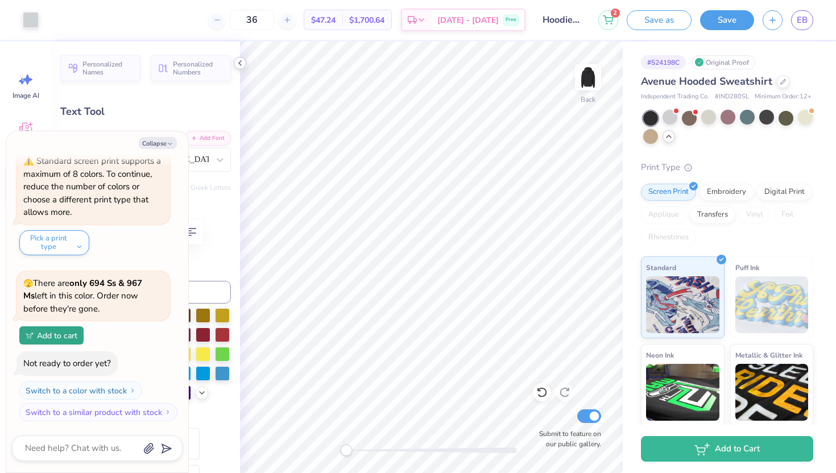
click at [240, 66] on icon at bounding box center [240, 63] width 9 height 9
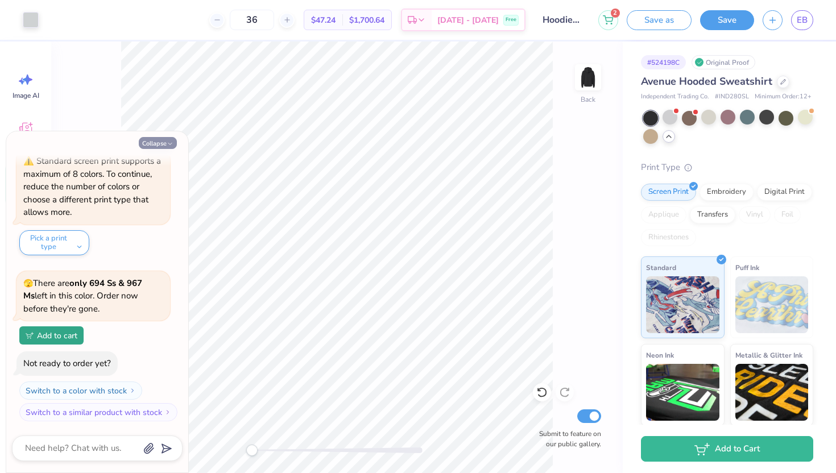
click at [164, 142] on button "Collapse" at bounding box center [158, 143] width 38 height 12
type textarea "x"
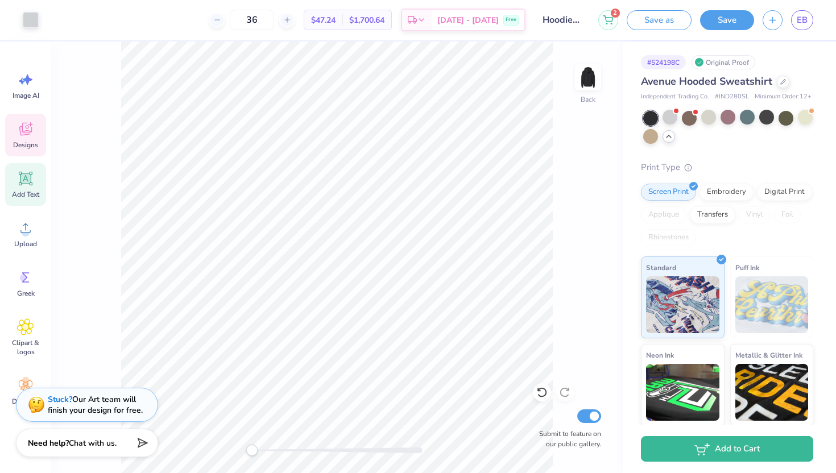
click at [32, 133] on icon at bounding box center [25, 129] width 17 height 17
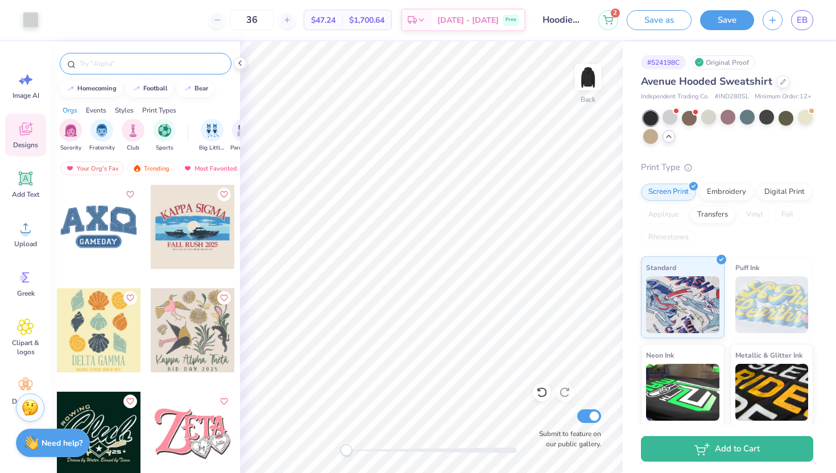
click at [148, 63] on input "text" at bounding box center [152, 63] width 146 height 11
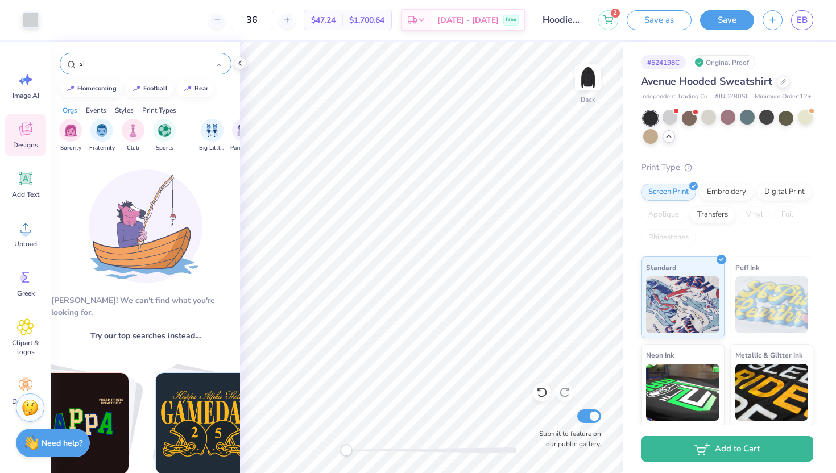
type input "s"
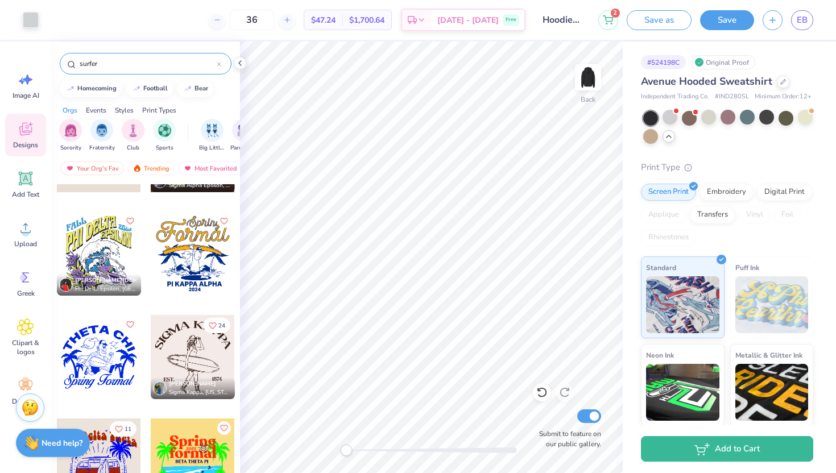
scroll to position [0, 0]
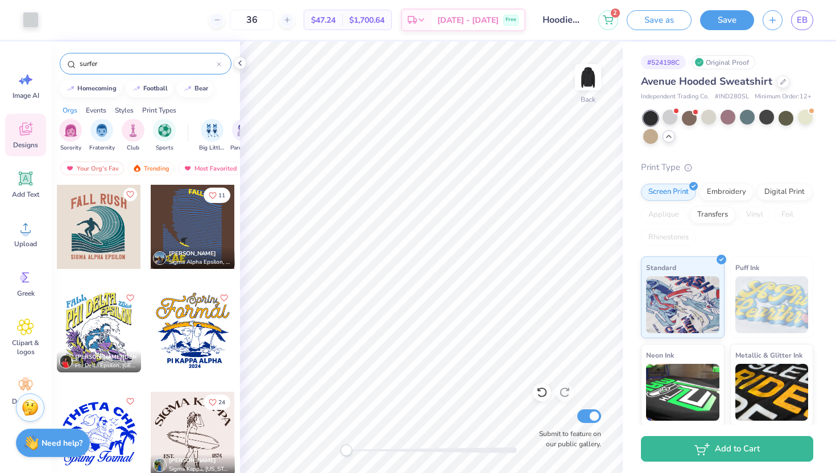
click at [128, 68] on input "surfer" at bounding box center [148, 63] width 138 height 11
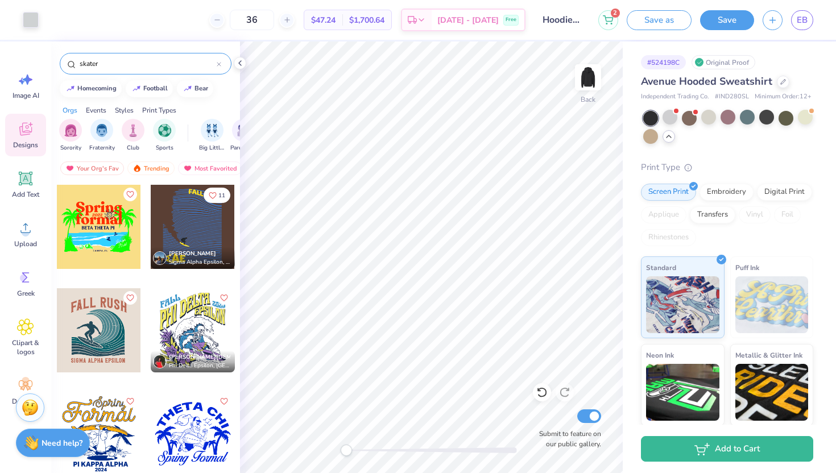
type input "skater"
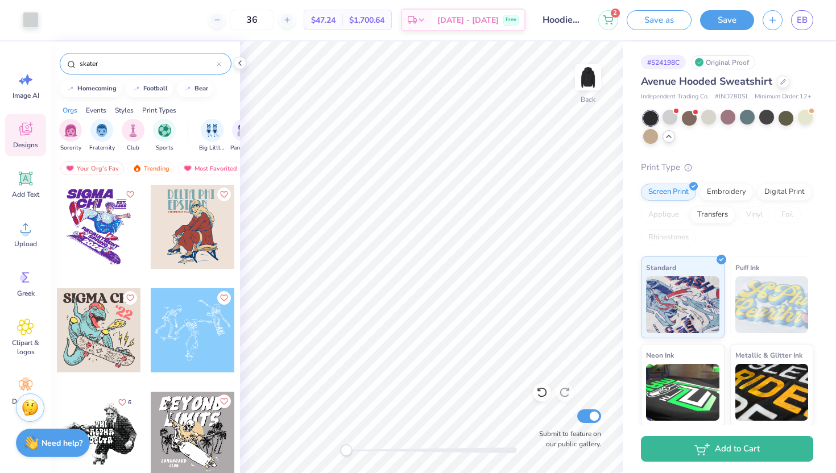
click at [190, 324] on div at bounding box center [193, 330] width 84 height 84
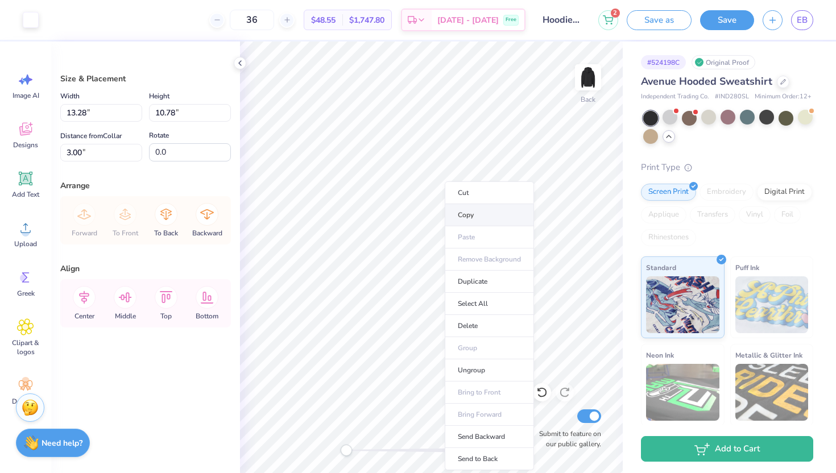
click at [480, 218] on li "Copy" at bounding box center [489, 215] width 89 height 22
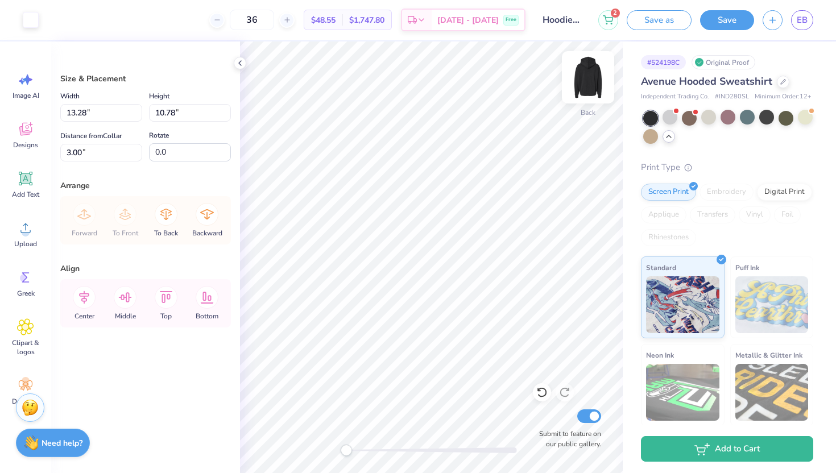
click at [593, 82] on img at bounding box center [588, 78] width 46 height 46
drag, startPoint x: 346, startPoint y: 451, endPoint x: 381, endPoint y: 450, distance: 34.7
click at [381, 450] on div "Accessibility label" at bounding box center [378, 450] width 11 height 11
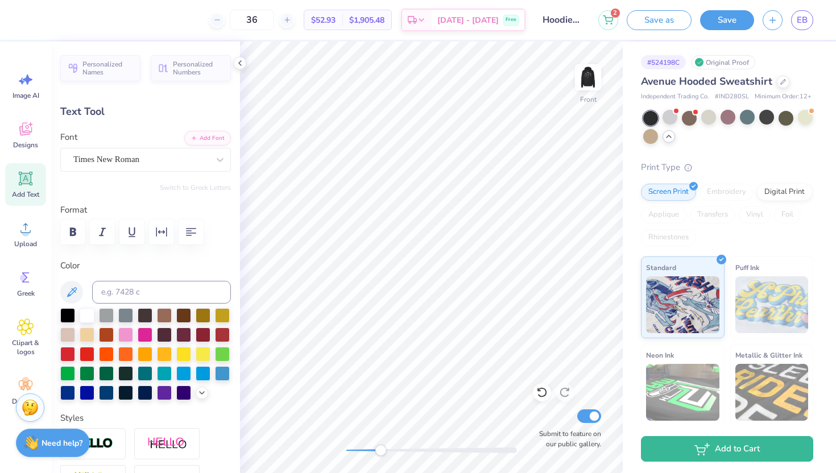
type textarea "sigma"
type input "0.93"
type input "0.22"
type input "6.70"
type textarea "miami"
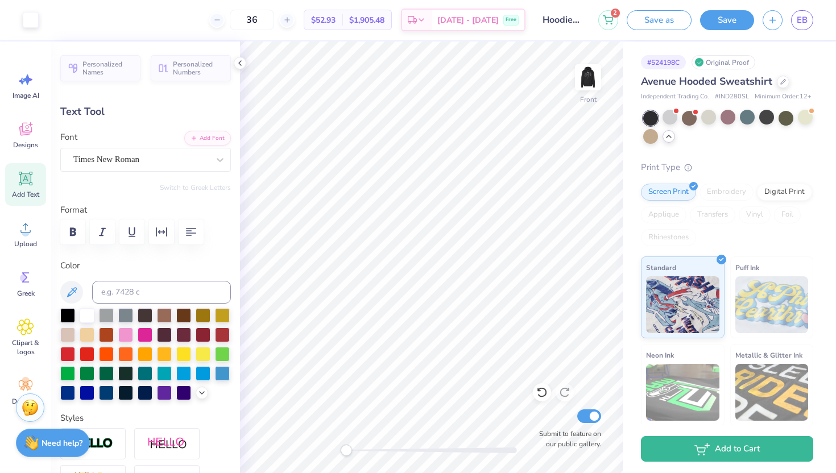
click at [315, 447] on div "Front Submit to feature on our public gallery." at bounding box center [431, 258] width 383 height 432
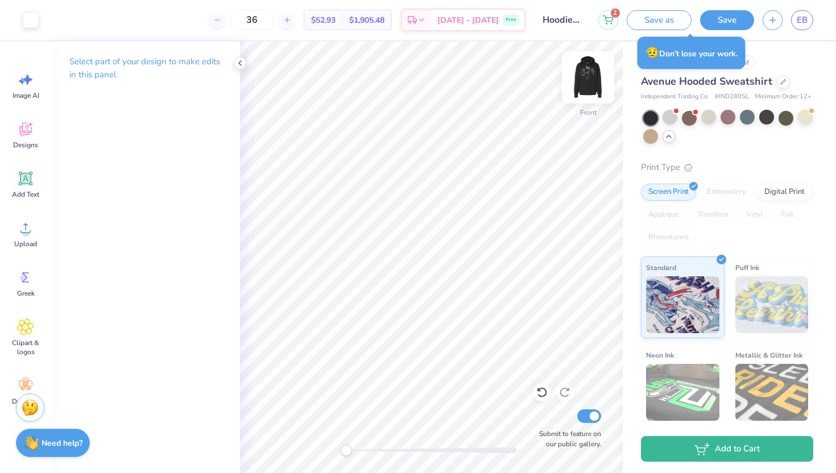
click at [585, 82] on img at bounding box center [588, 78] width 46 height 46
click at [243, 63] on icon at bounding box center [240, 63] width 9 height 9
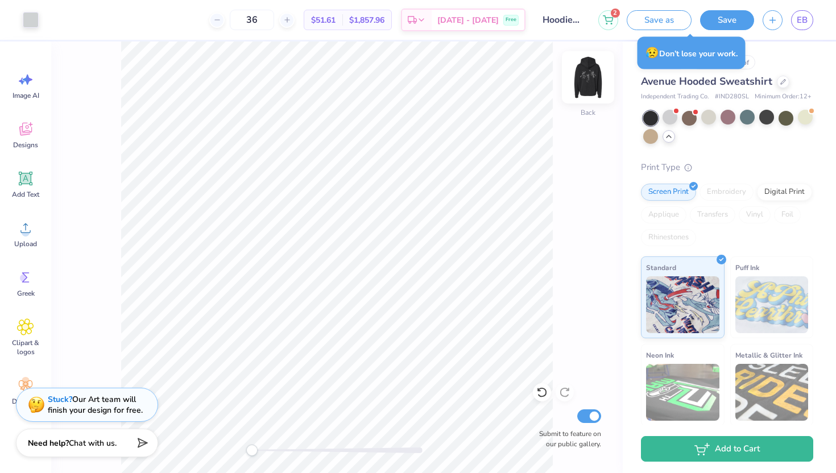
click at [593, 79] on img at bounding box center [588, 78] width 46 height 46
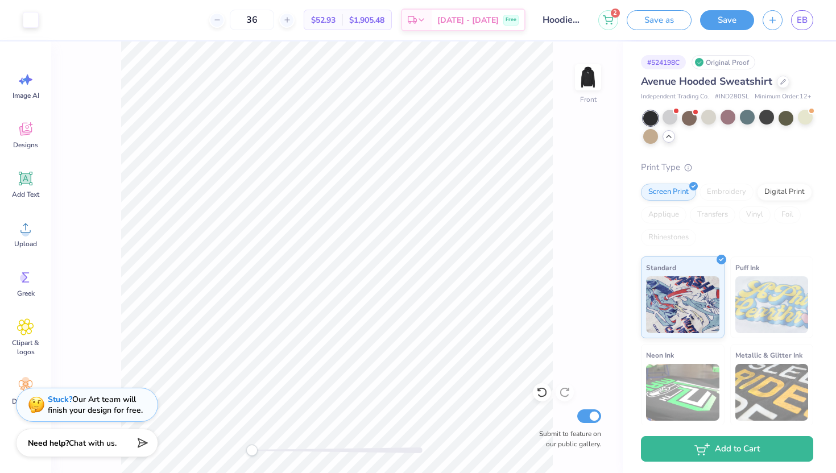
click at [593, 79] on img at bounding box center [588, 77] width 23 height 23
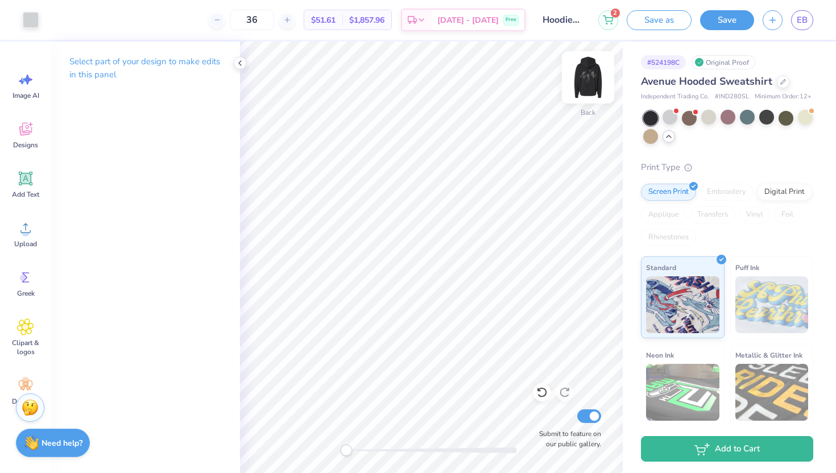
click at [587, 82] on img at bounding box center [588, 78] width 46 height 46
click at [594, 84] on img at bounding box center [588, 78] width 46 height 46
click at [321, 449] on div "Front Submit to feature on our public gallery." at bounding box center [431, 258] width 383 height 432
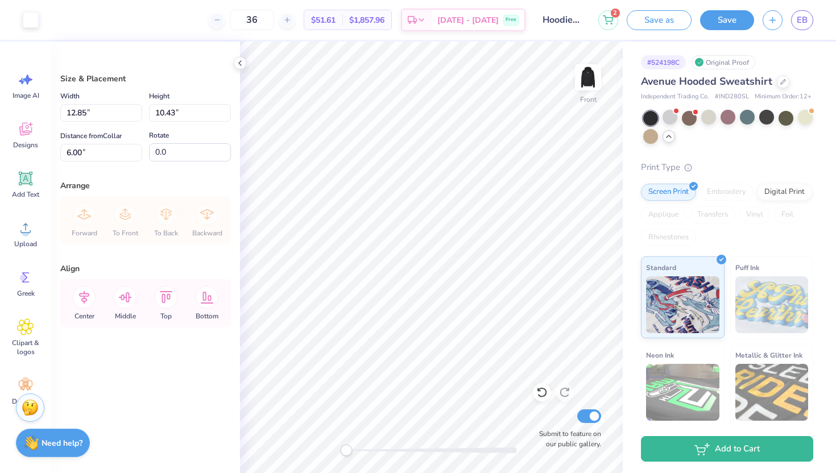
type input "13.35"
type input "10.83"
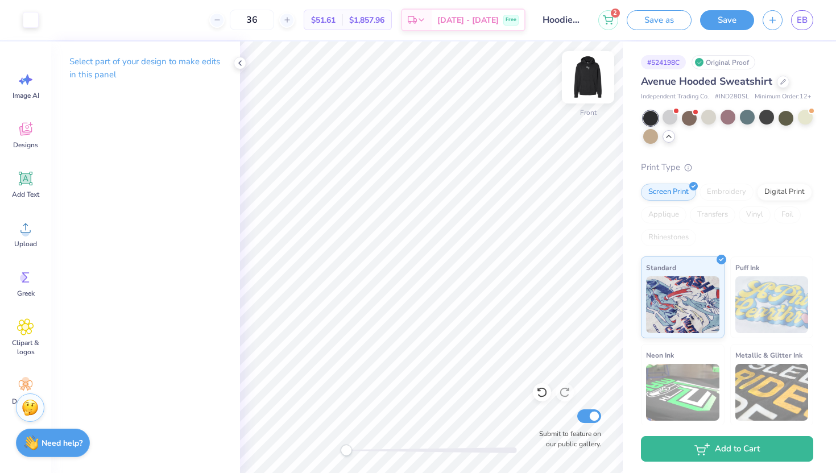
click at [592, 79] on img at bounding box center [588, 78] width 46 height 46
click at [242, 61] on icon at bounding box center [240, 63] width 9 height 9
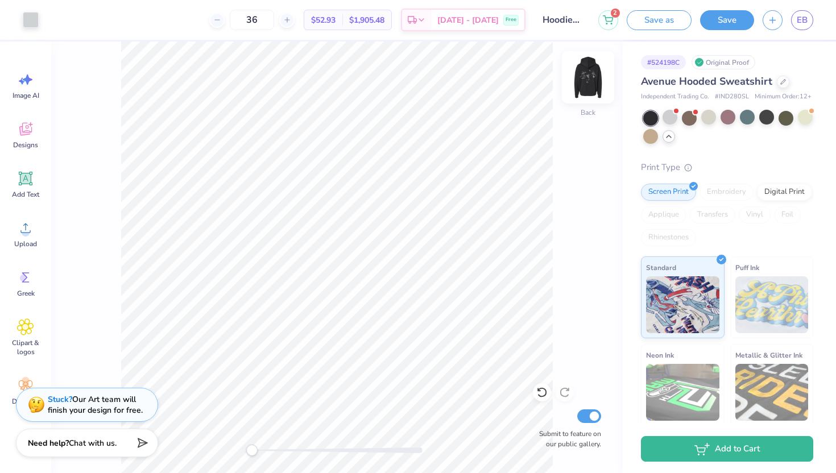
click at [580, 84] on img at bounding box center [588, 78] width 46 height 46
click at [579, 78] on img at bounding box center [588, 78] width 46 height 46
click at [579, 84] on img at bounding box center [588, 78] width 46 height 46
click at [31, 20] on div at bounding box center [31, 19] width 16 height 16
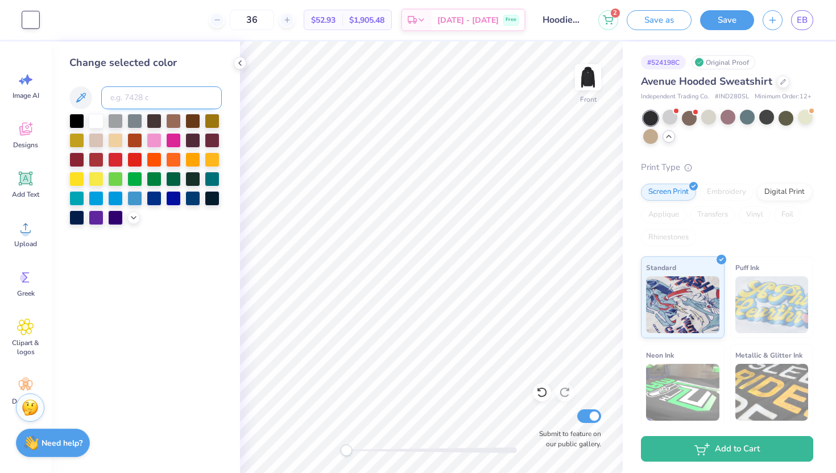
click at [171, 102] on input at bounding box center [161, 97] width 121 height 23
type input "427"
click at [241, 63] on icon at bounding box center [240, 63] width 9 height 9
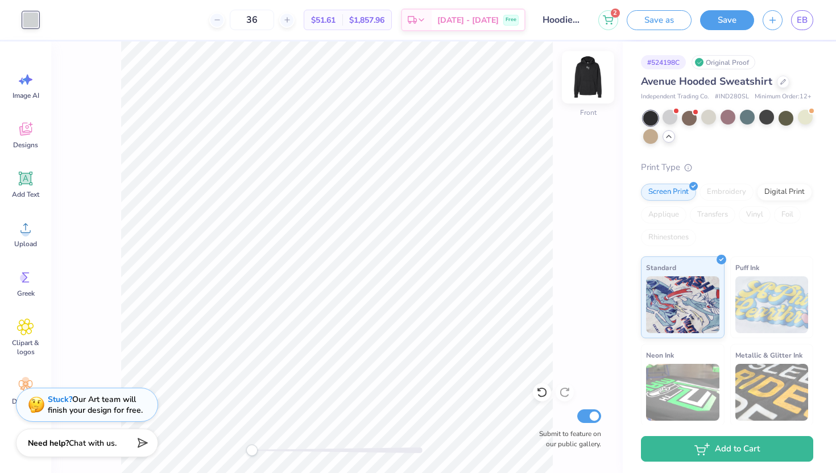
click at [594, 97] on img at bounding box center [588, 78] width 46 height 46
click at [594, 89] on img at bounding box center [588, 77] width 23 height 23
click at [568, 18] on input "Hoodies Kappa Sigma" at bounding box center [562, 20] width 56 height 23
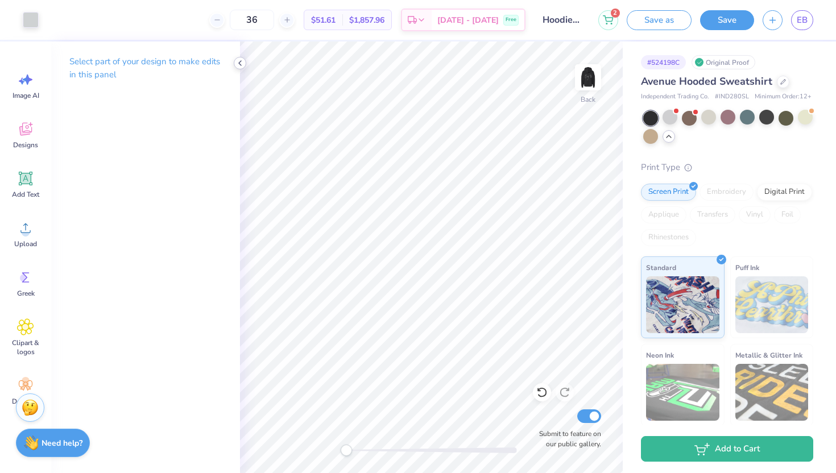
click at [243, 64] on icon at bounding box center [240, 63] width 9 height 9
click at [234, 63] on div at bounding box center [240, 63] width 13 height 13
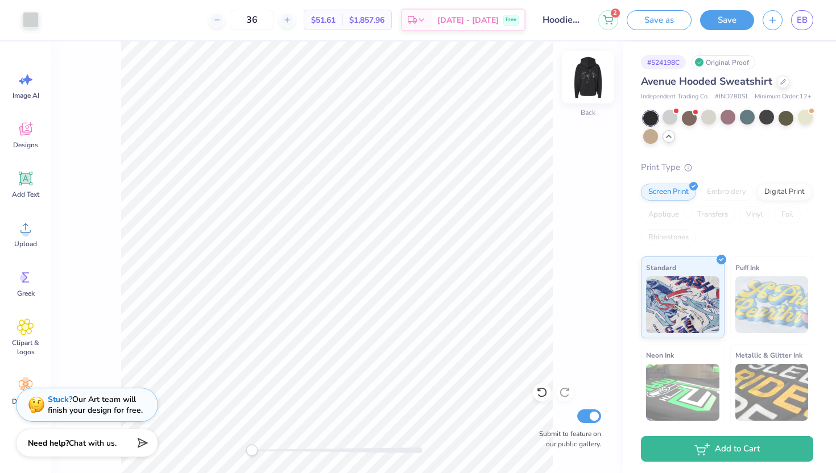
click at [597, 83] on img at bounding box center [588, 78] width 46 height 46
click at [670, 24] on button "Save as" at bounding box center [659, 19] width 65 height 20
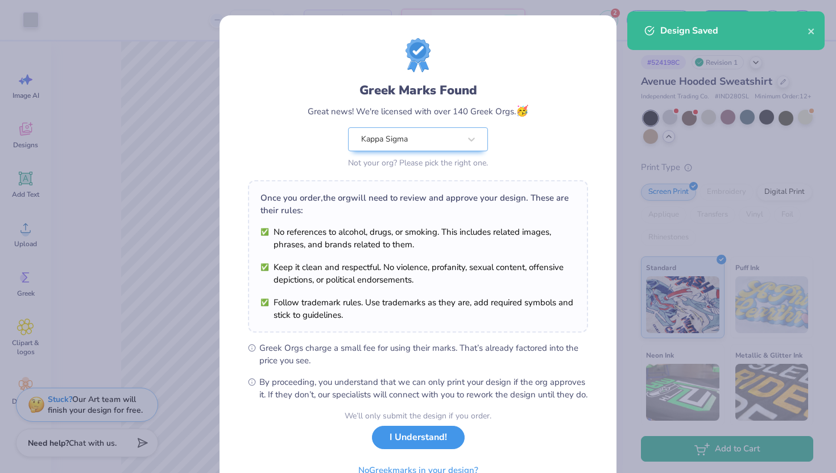
click at [422, 447] on button "I Understand!" at bounding box center [418, 437] width 93 height 23
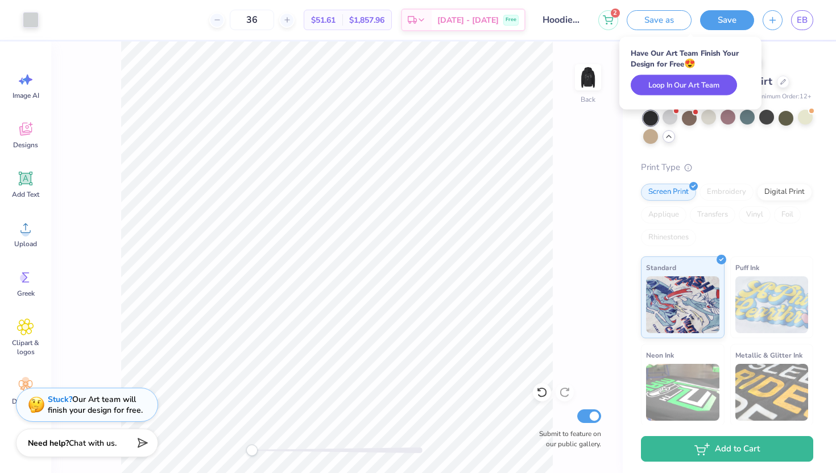
click at [690, 86] on button "Loop In Our Art Team" at bounding box center [684, 85] width 106 height 20
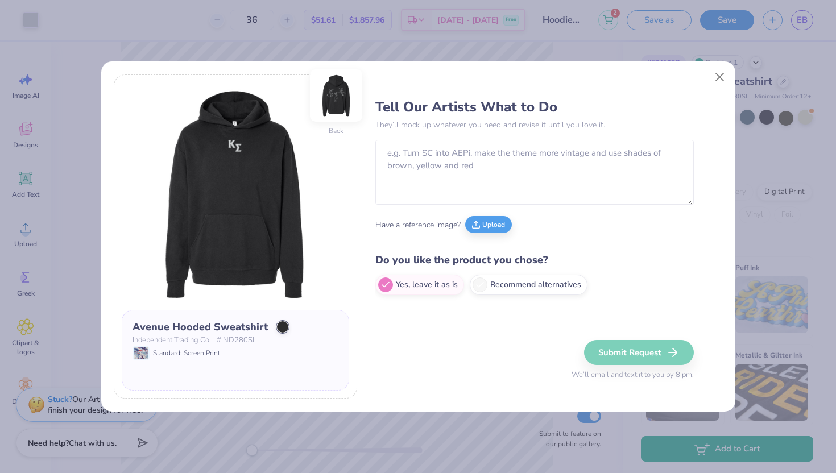
click at [349, 105] on img at bounding box center [336, 95] width 52 height 52
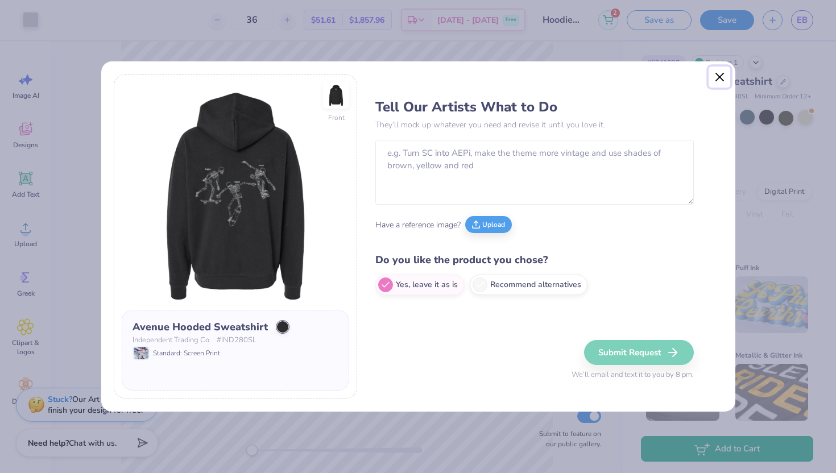
click at [720, 80] on button "Close" at bounding box center [720, 78] width 22 height 22
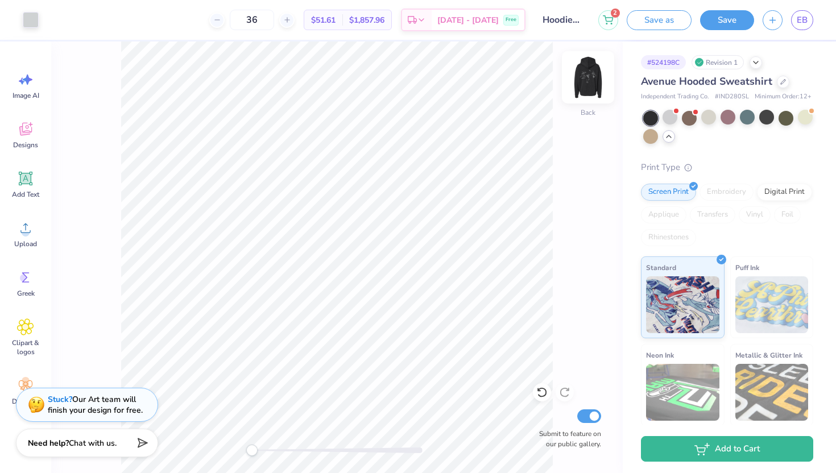
click at [584, 80] on img at bounding box center [588, 78] width 46 height 46
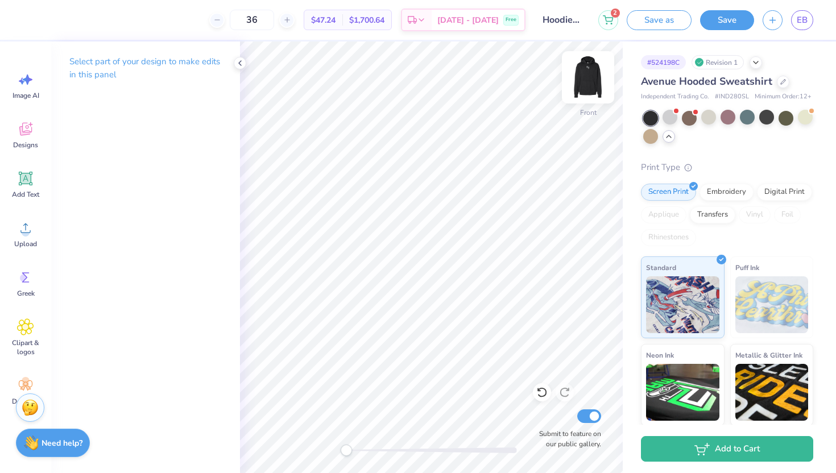
click at [594, 73] on img at bounding box center [588, 78] width 46 height 46
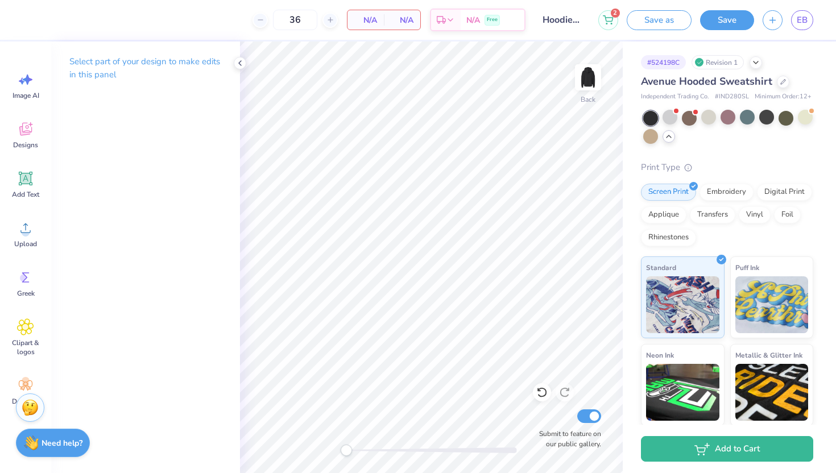
click at [234, 61] on div at bounding box center [240, 63] width 13 height 13
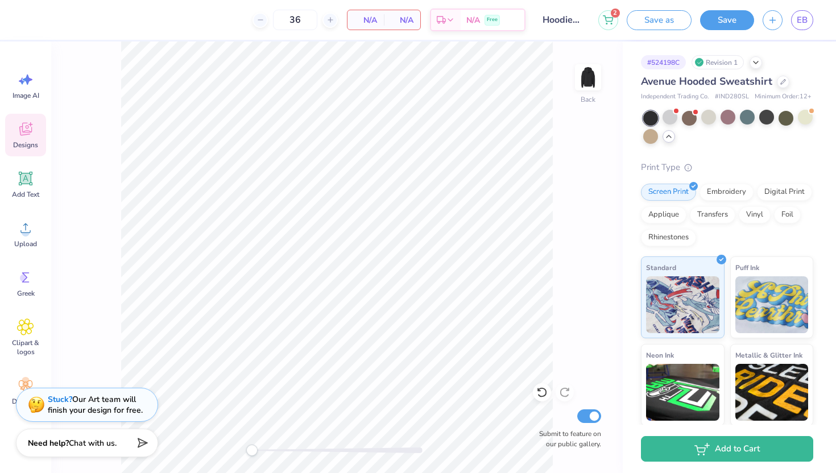
click at [30, 124] on icon at bounding box center [30, 124] width 5 height 5
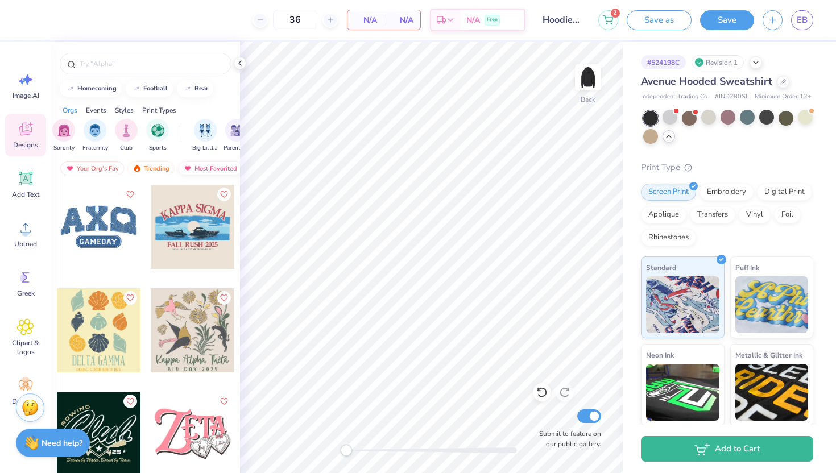
scroll to position [0, 66]
click at [208, 164] on div "Newest" at bounding box center [201, 169] width 43 height 14
click at [197, 168] on div "Newest" at bounding box center [201, 169] width 43 height 14
click at [90, 133] on img "filter for Fraternity" at bounding box center [95, 129] width 13 height 13
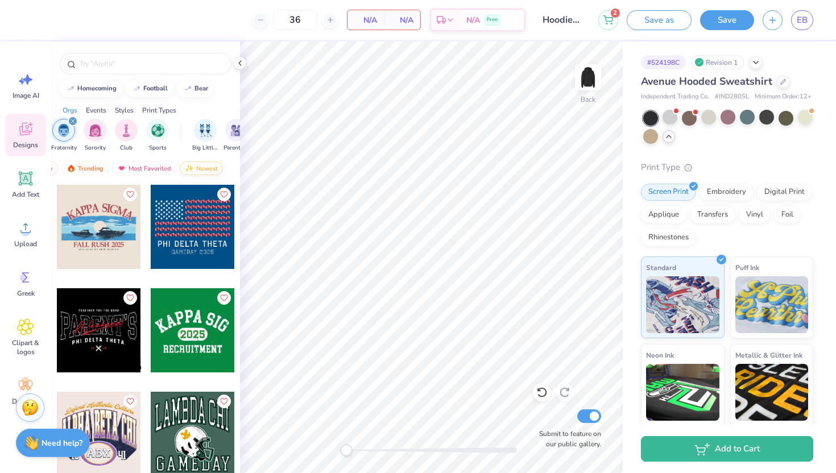
click at [206, 168] on div "Newest" at bounding box center [201, 169] width 43 height 14
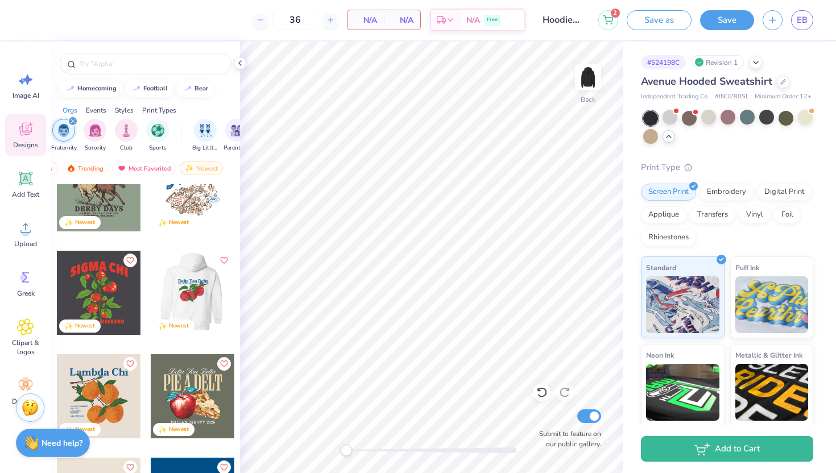
scroll to position [1285, 0]
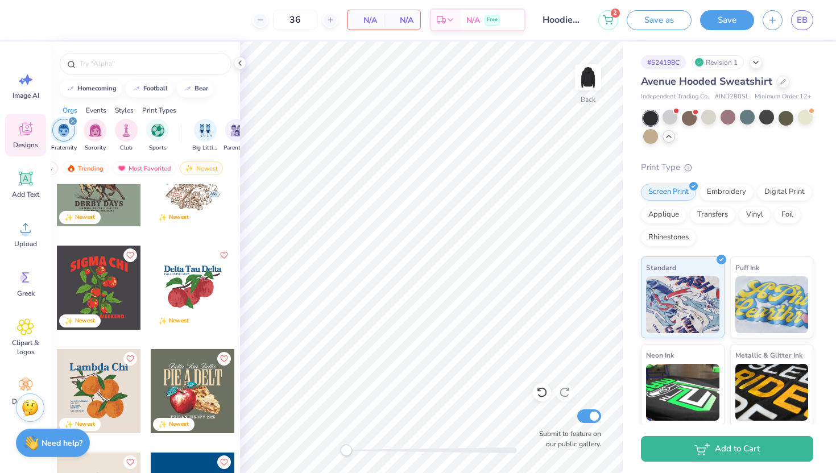
click at [101, 374] on div at bounding box center [99, 391] width 84 height 84
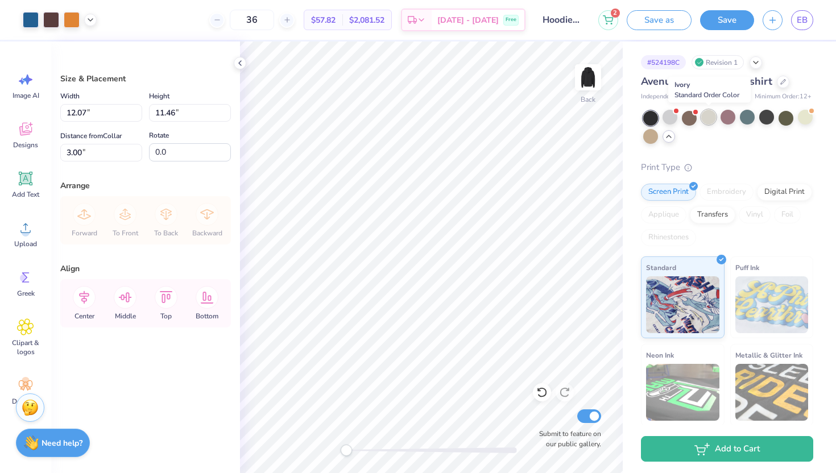
click at [705, 119] on div at bounding box center [708, 117] width 15 height 15
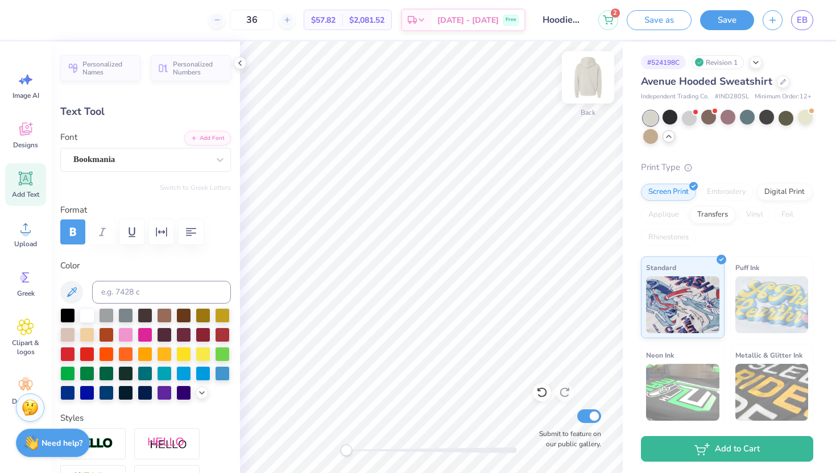
scroll to position [0, 0]
type textarea "Kappa Sigma"
click at [345, 451] on div "Accessibility label" at bounding box center [346, 450] width 11 height 11
drag, startPoint x: 344, startPoint y: 453, endPoint x: 366, endPoint y: 454, distance: 22.2
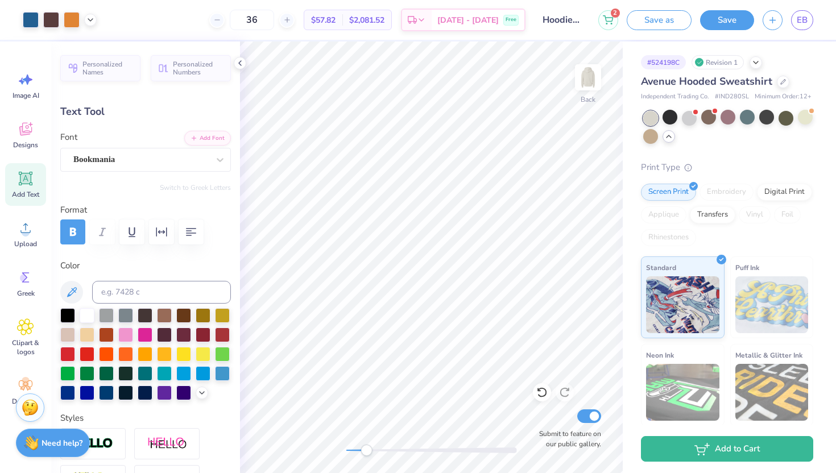
click at [366, 454] on div "Accessibility label" at bounding box center [366, 450] width 11 height 11
type input "3.60"
type input "0.27"
type input "10.77"
type input "2.68"
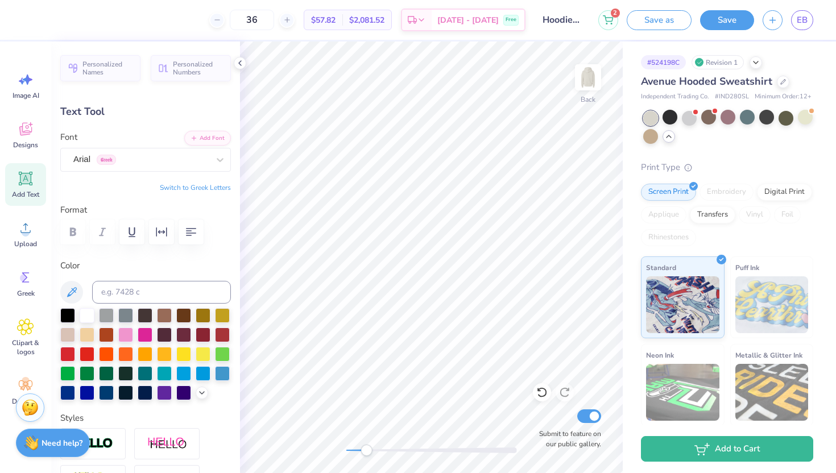
type input "0.31"
type input "12.77"
type textarea "CORAL GABLES, FL"
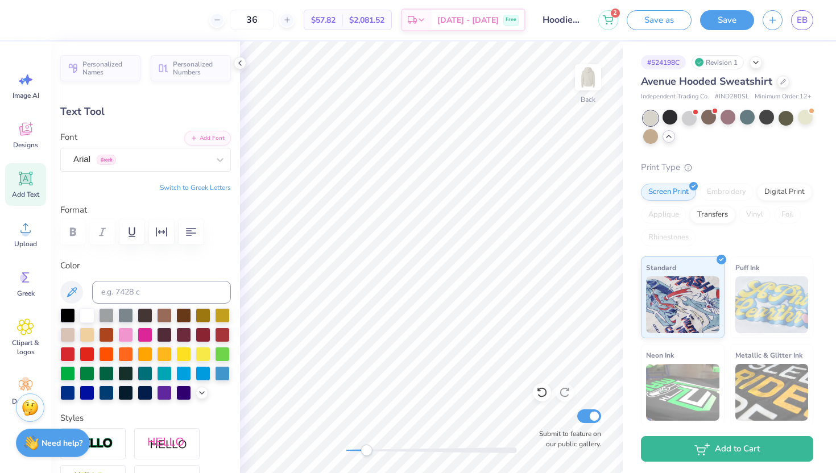
type input "2.11"
type input "0.27"
type input "11.79"
type textarea "EPSILLON"
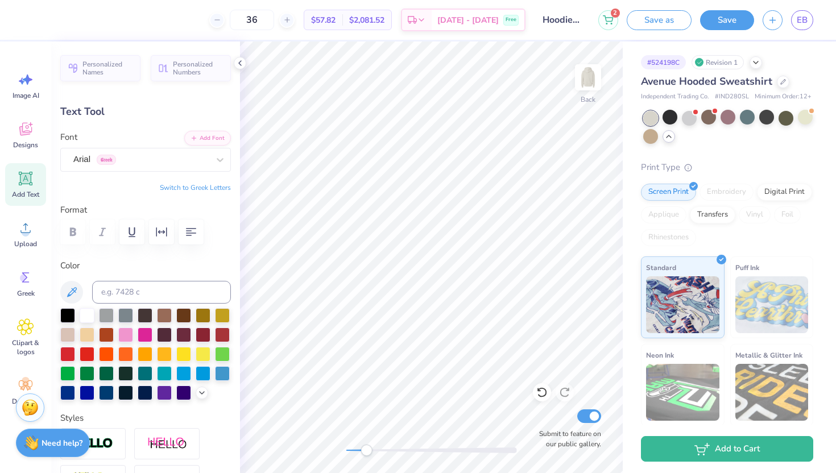
scroll to position [0, 0]
type input "1.69"
type input "12.13"
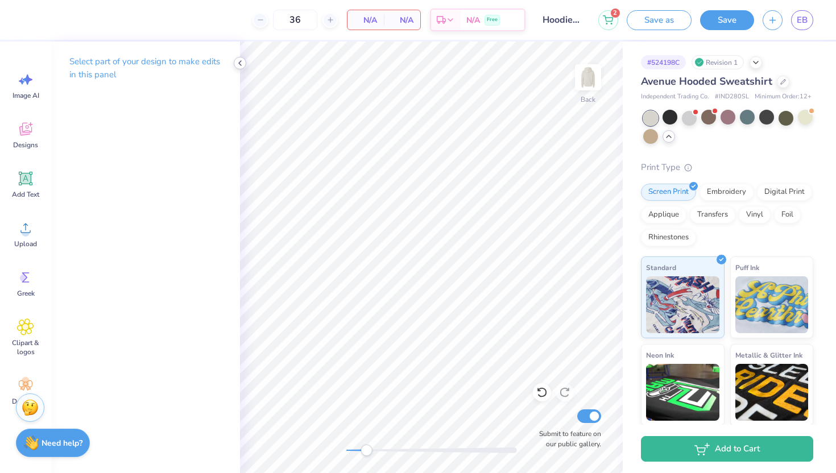
click at [240, 63] on icon at bounding box center [240, 63] width 9 height 9
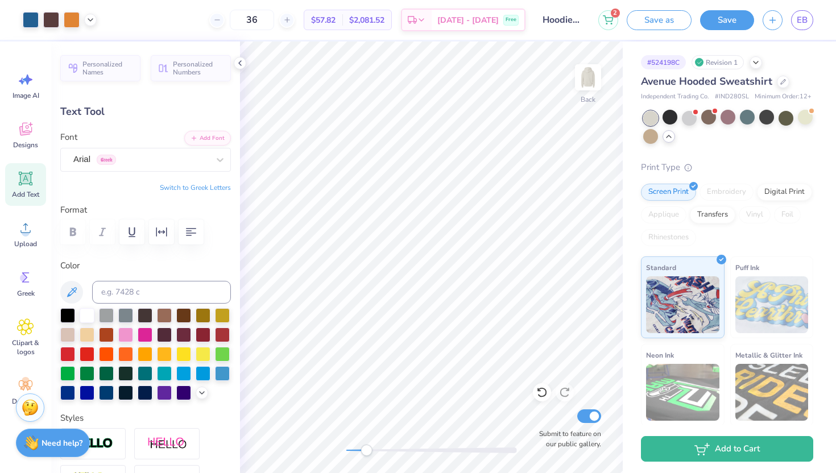
type input "3.60"
type input "10.77"
type input "3.34"
type input "0.31"
type input "12.82"
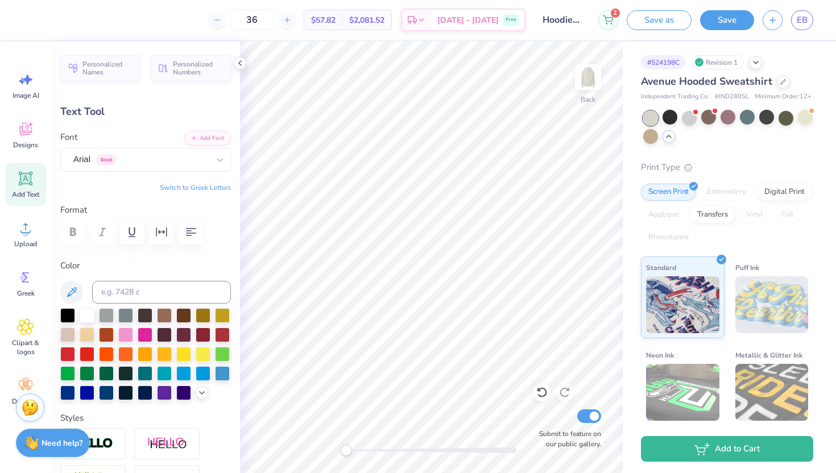
click at [310, 447] on div "Back Submit to feature on our public gallery." at bounding box center [431, 258] width 383 height 432
type input "3.34"
type input "0.31"
type input "12.82"
click at [239, 65] on icon at bounding box center [240, 63] width 9 height 9
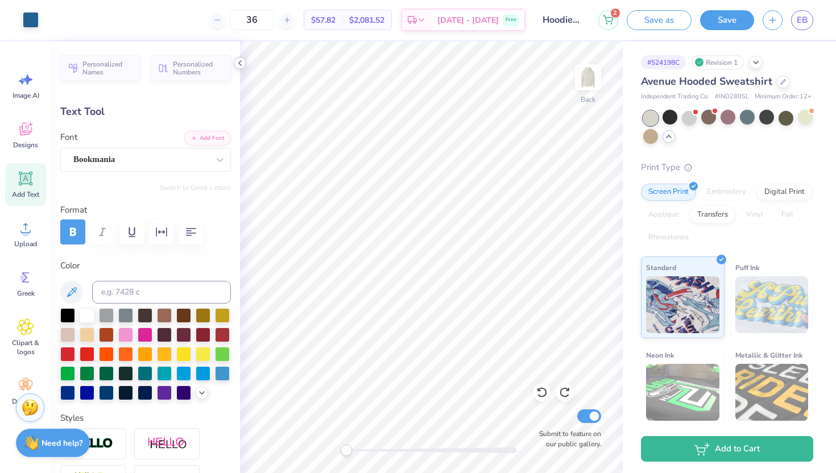
type input "13.30"
type input "1.96"
type input "2.80"
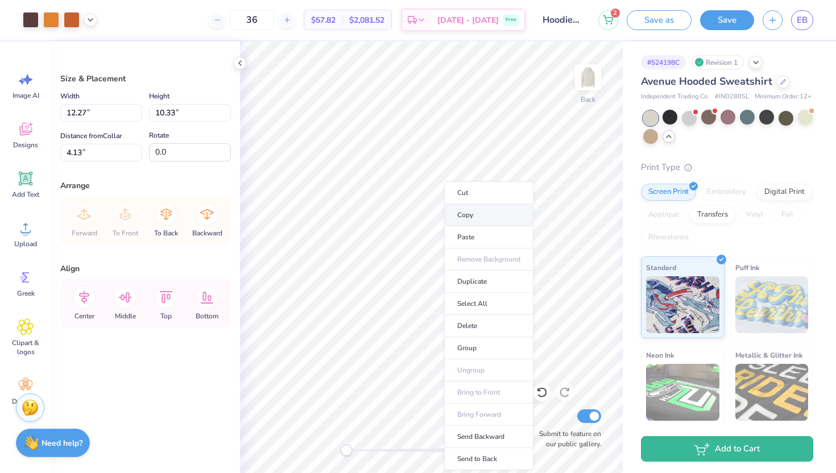
click at [485, 217] on li "Copy" at bounding box center [488, 215] width 89 height 22
click at [586, 95] on img at bounding box center [588, 78] width 46 height 46
type input "11.87"
type input "9.99"
type input "6.04"
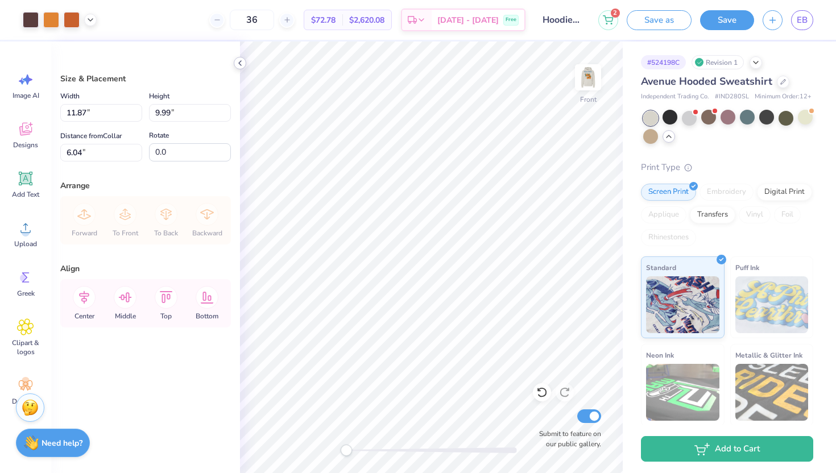
click at [239, 65] on icon at bounding box center [240, 63] width 9 height 9
type input "6.00"
drag, startPoint x: 346, startPoint y: 453, endPoint x: 385, endPoint y: 454, distance: 38.7
click at [385, 454] on div "Accessibility label" at bounding box center [385, 450] width 11 height 11
click at [383, 448] on div "Accessibility label" at bounding box center [384, 450] width 11 height 11
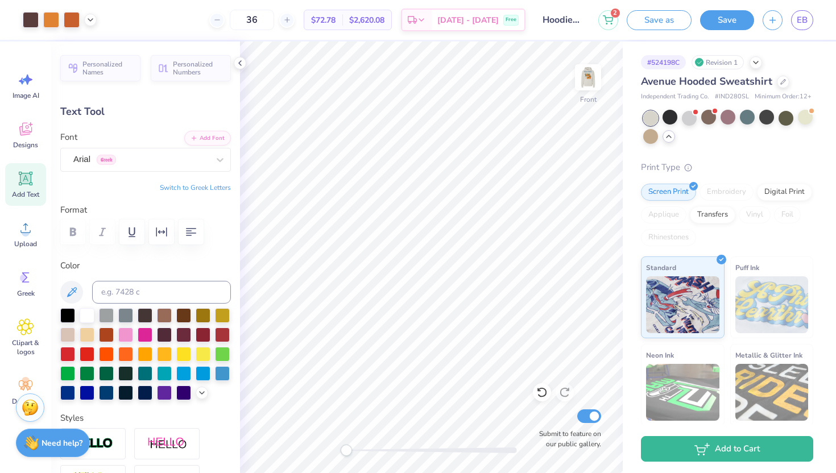
click at [337, 444] on div "Front Submit to feature on our public gallery." at bounding box center [431, 258] width 383 height 432
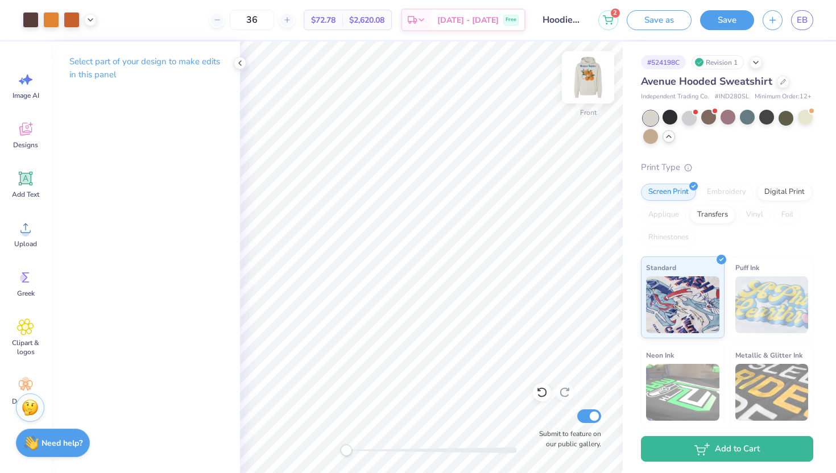
click at [587, 84] on img at bounding box center [588, 78] width 46 height 46
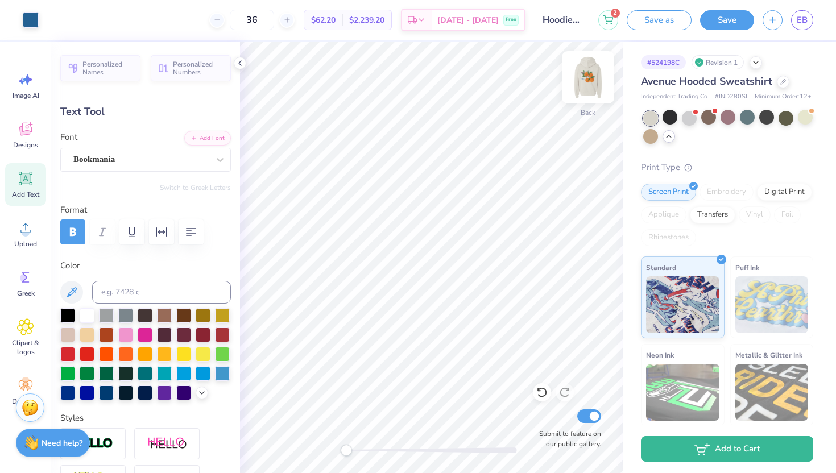
type input "6.44"
type input "0.95"
type input "1.58"
click at [583, 87] on img at bounding box center [588, 78] width 46 height 46
click at [25, 142] on span "Designs" at bounding box center [25, 145] width 25 height 9
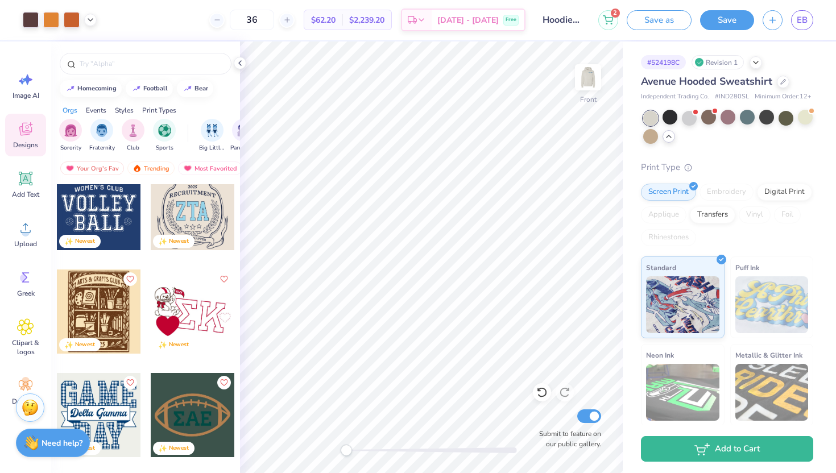
scroll to position [1573, 0]
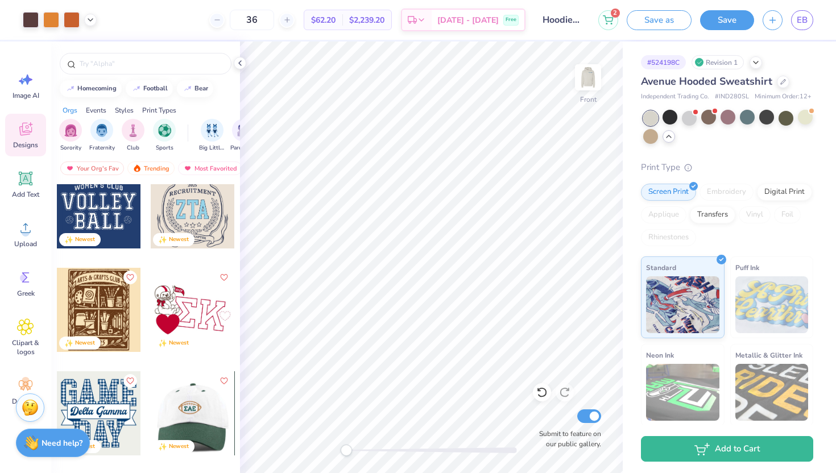
click at [151, 398] on div at bounding box center [109, 413] width 84 height 84
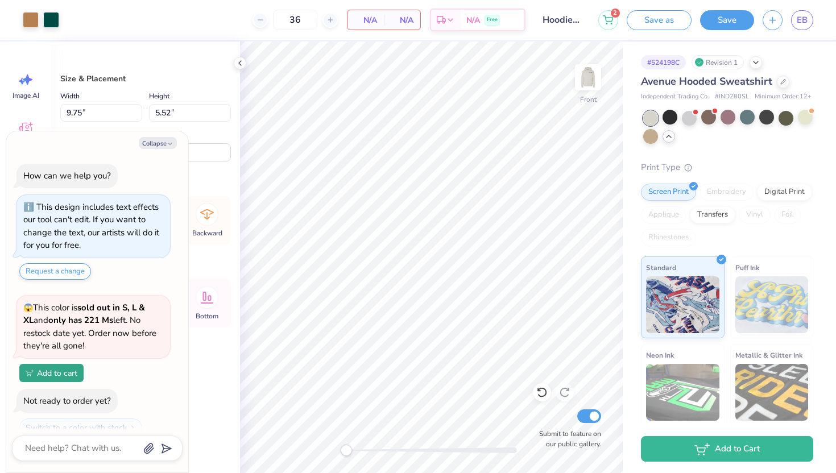
scroll to position [429, 0]
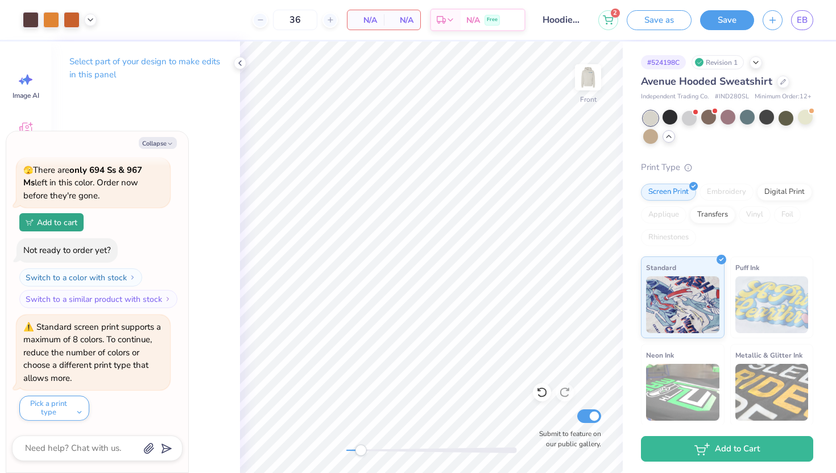
click at [360, 441] on div "Front Submit to feature on our public gallery." at bounding box center [431, 258] width 383 height 432
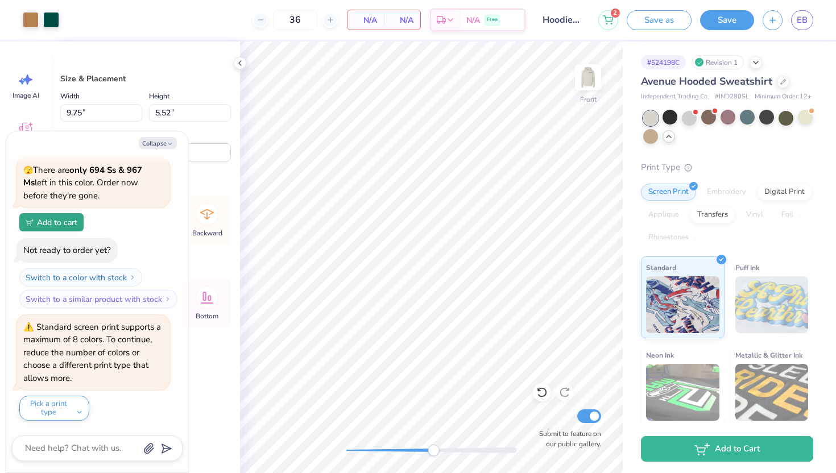
click at [404, 453] on div at bounding box center [431, 450] width 171 height 11
click at [393, 452] on div at bounding box center [431, 451] width 171 height 6
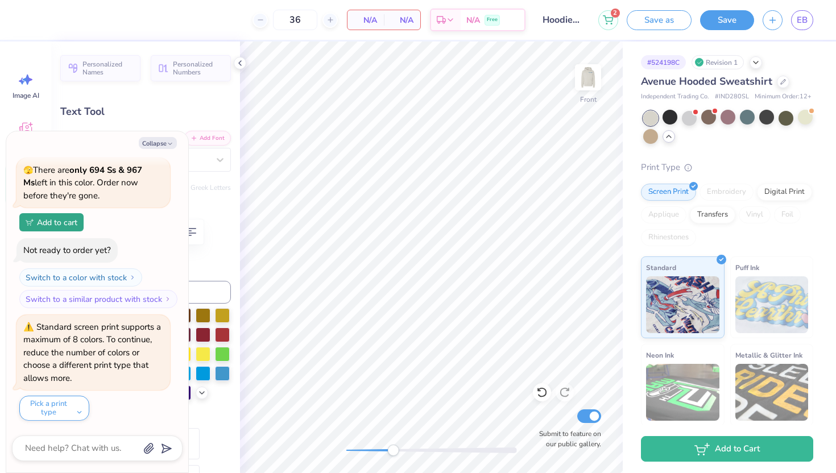
type textarea "x"
type textarea "SE"
type textarea "x"
type textarea "S"
click at [457, 217] on li "Copy" at bounding box center [476, 215] width 89 height 22
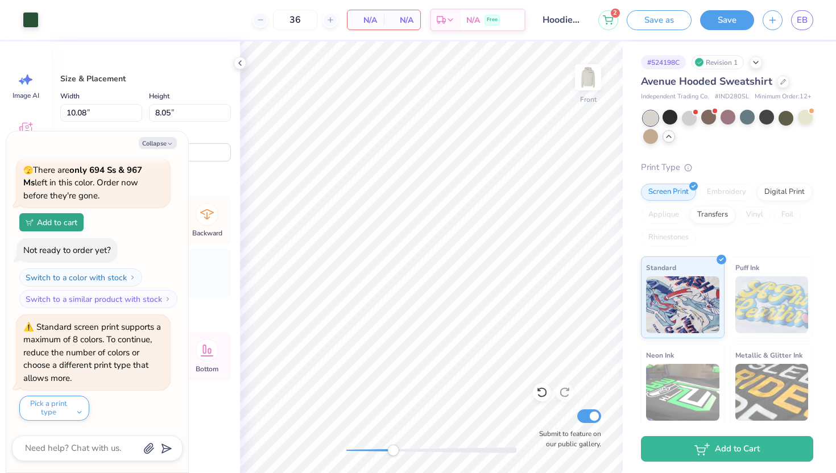
type textarea "x"
type input "9.75"
type input "5.52"
type input "12.74"
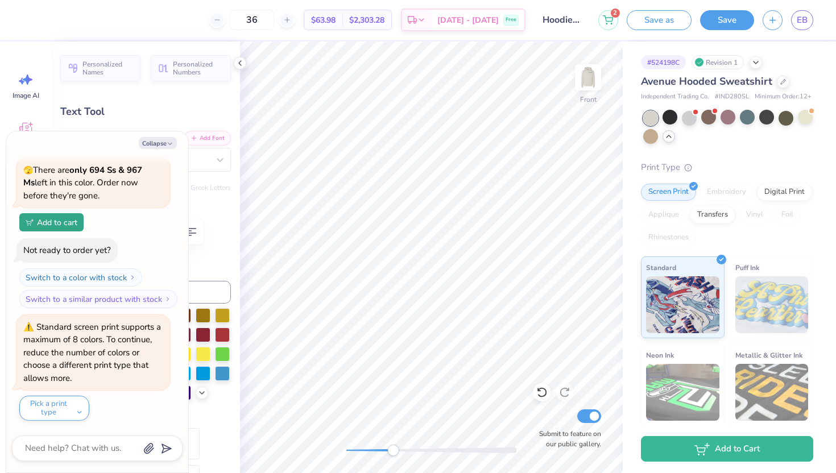
type textarea "x"
type textarea "K"
click at [306, 452] on div "Front Submit to feature on our public gallery." at bounding box center [431, 258] width 383 height 432
type textarea "x"
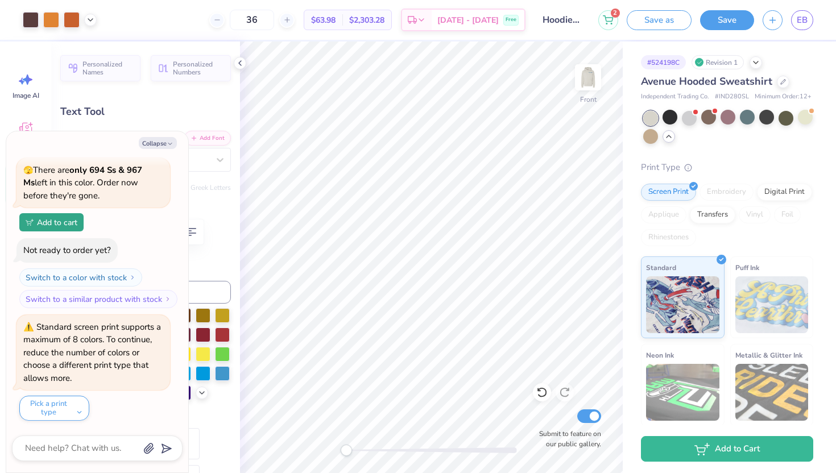
type input "12.58"
type textarea "x"
type input "1.57"
type input "8.38"
type textarea "x"
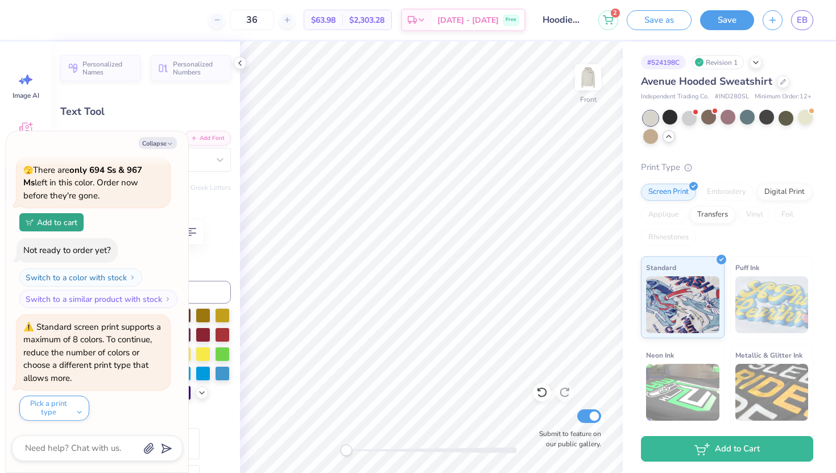
type input "13.21"
type textarea "x"
type input "8.38"
type textarea "x"
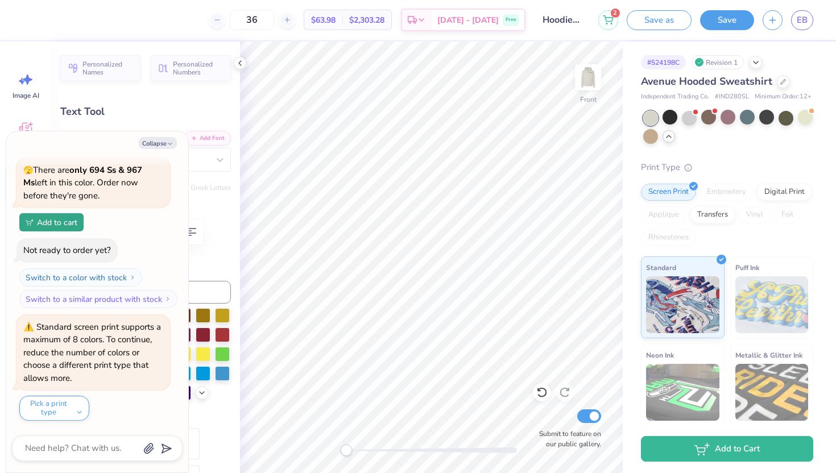
type textarea "20"
type textarea "x"
type input "12.58"
type textarea "x"
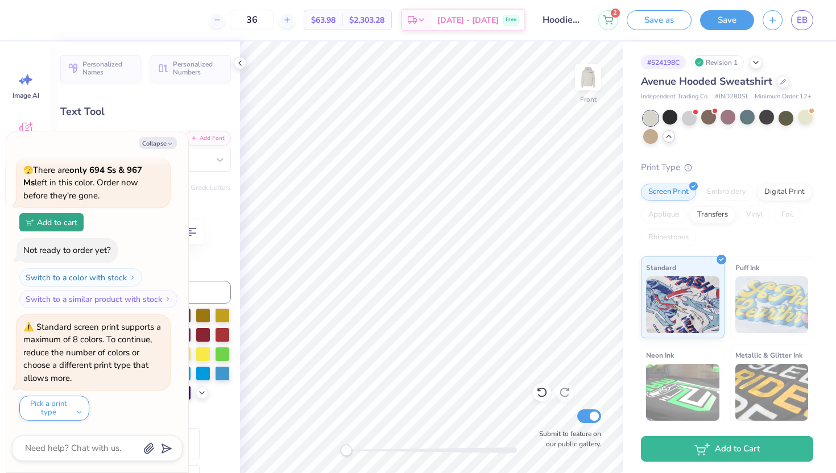
type textarea "2"
type textarea "x"
type textarea "25"
drag, startPoint x: 367, startPoint y: 450, endPoint x: 378, endPoint y: 451, distance: 10.8
click at [378, 451] on div "Accessibility label" at bounding box center [377, 450] width 11 height 11
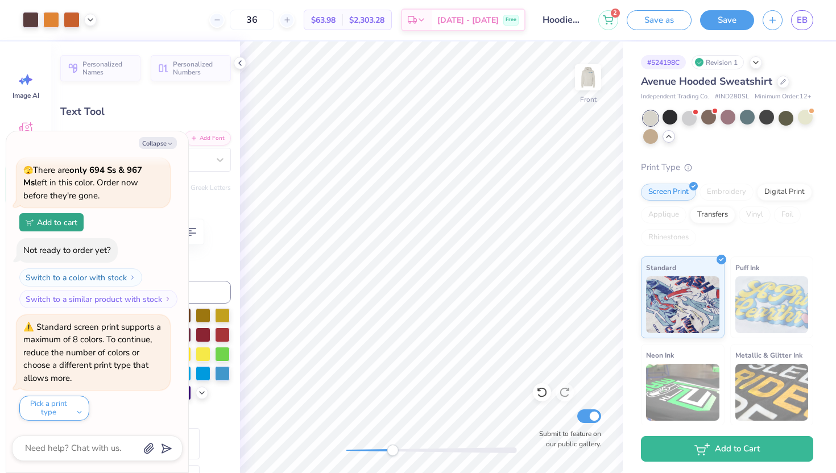
type textarea "x"
type input "8.38"
type textarea "x"
type input "1.34"
type input "9.31"
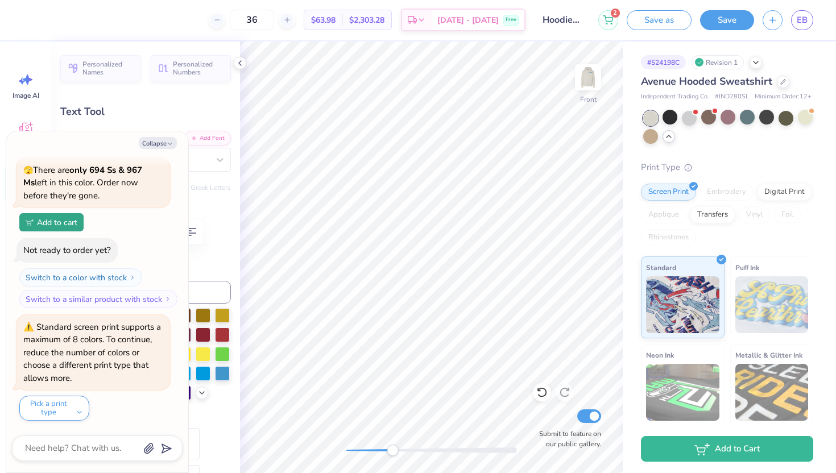
type textarea "x"
type input "2.77"
type input "13.21"
type textarea "x"
type input "2.73"
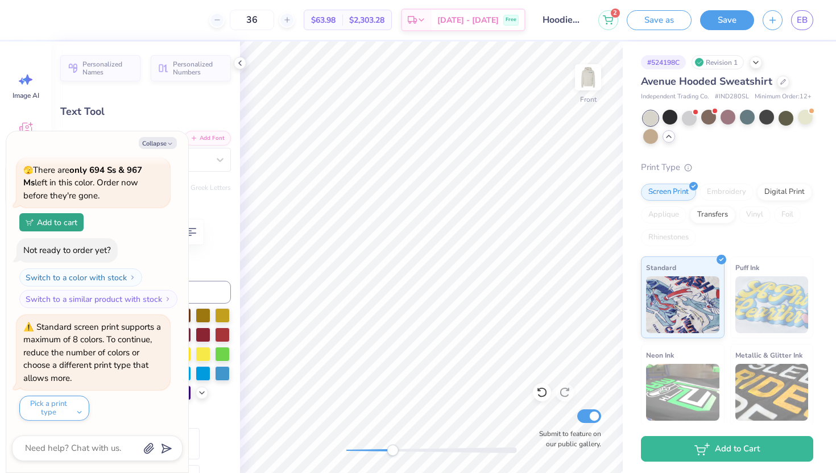
type input "12.58"
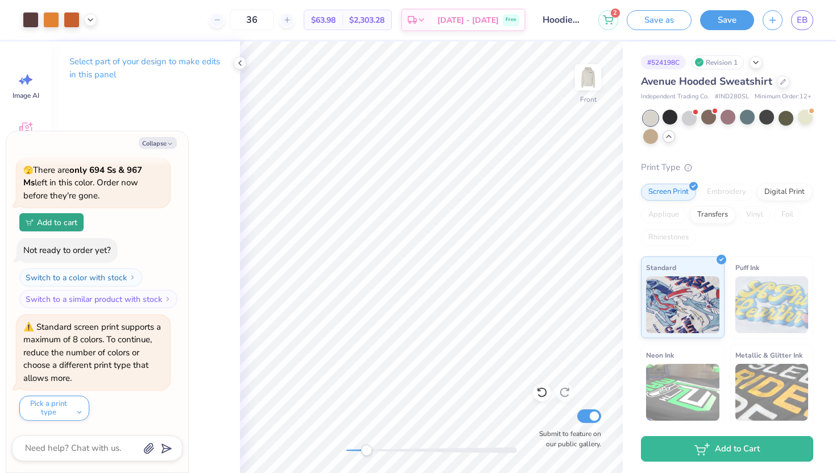
click at [366, 448] on div "Accessibility label" at bounding box center [366, 450] width 11 height 11
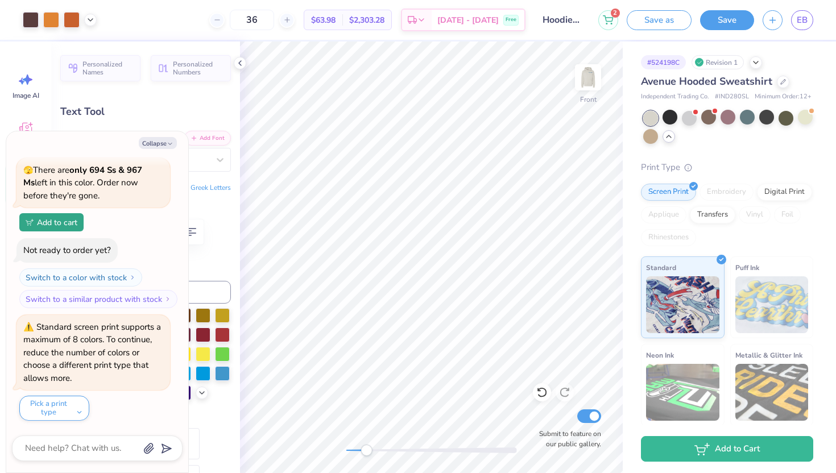
type textarea "x"
type input "3.23"
type input "0.30"
type input "13.21"
click at [314, 452] on div "Front Submit to feature on our public gallery." at bounding box center [431, 258] width 383 height 432
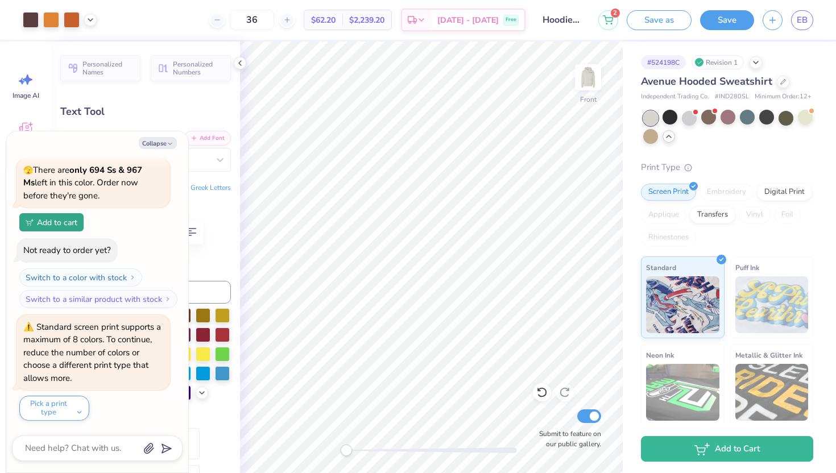
type textarea "x"
type input "2.77"
type input "1.85"
type textarea "x"
type input "2.73"
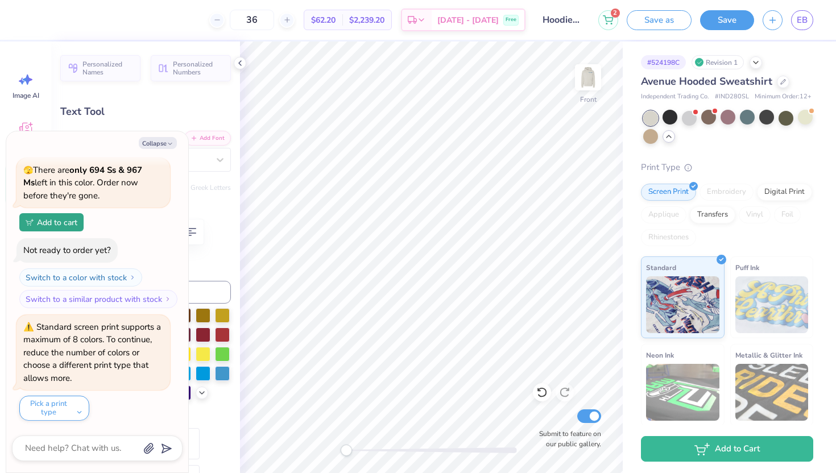
type input "12.81"
type textarea "x"
type input "2.77"
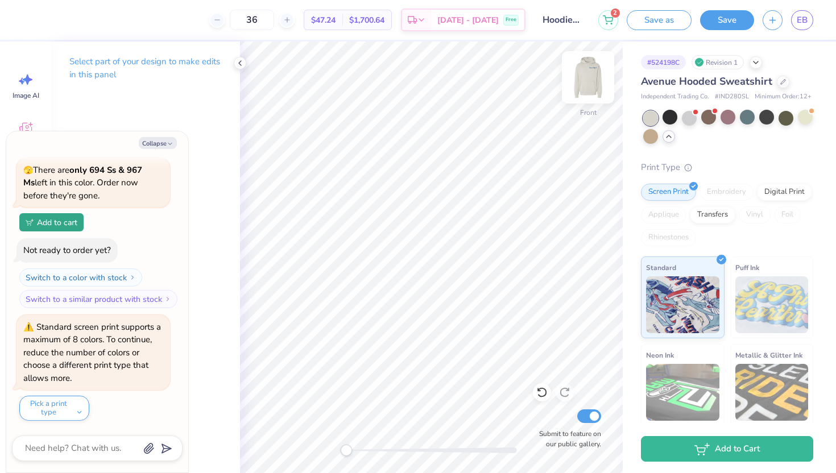
click at [588, 70] on img at bounding box center [588, 78] width 46 height 46
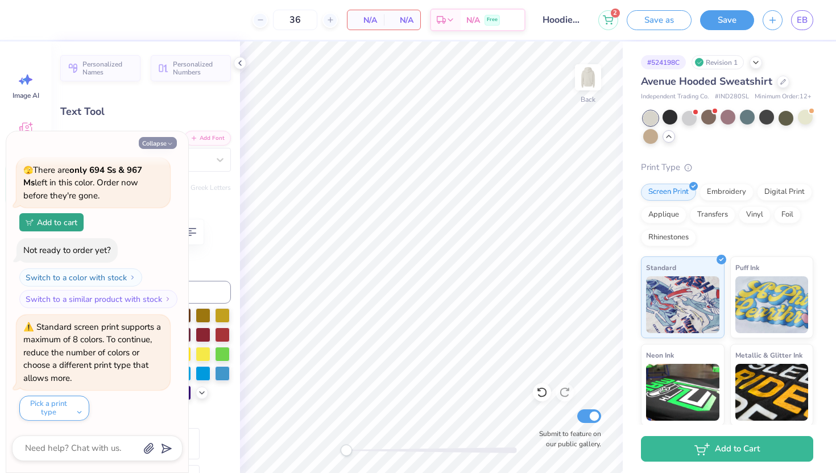
click at [161, 142] on button "Collapse" at bounding box center [158, 143] width 38 height 12
type textarea "x"
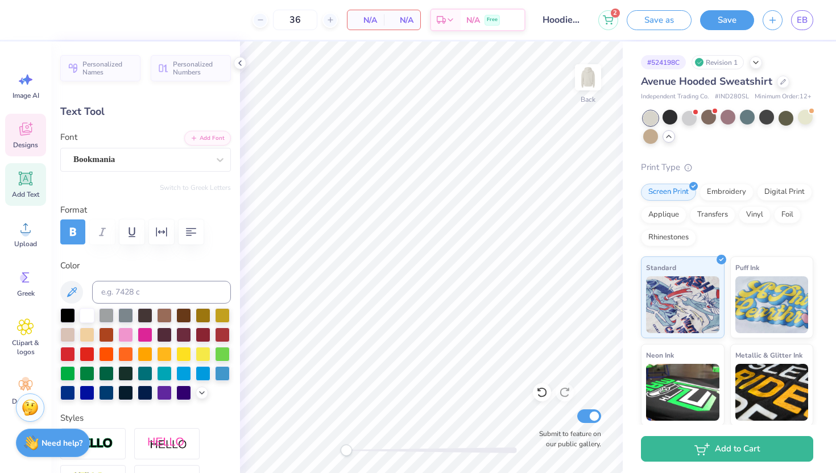
click at [26, 129] on icon at bounding box center [25, 129] width 17 height 17
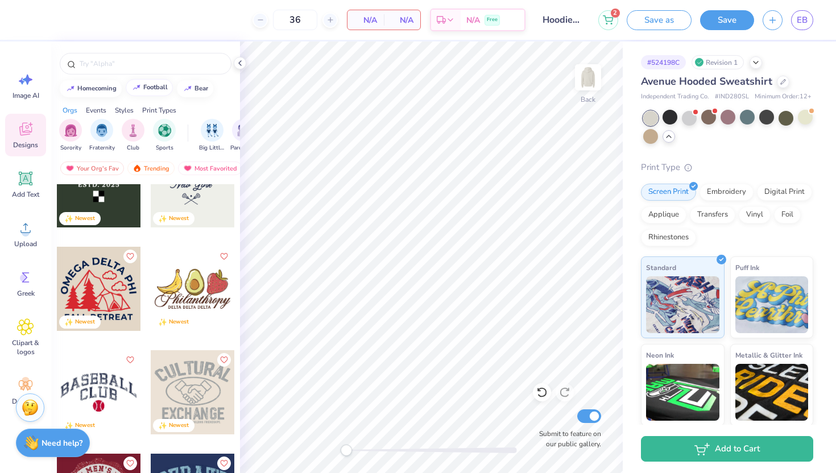
scroll to position [1213, 0]
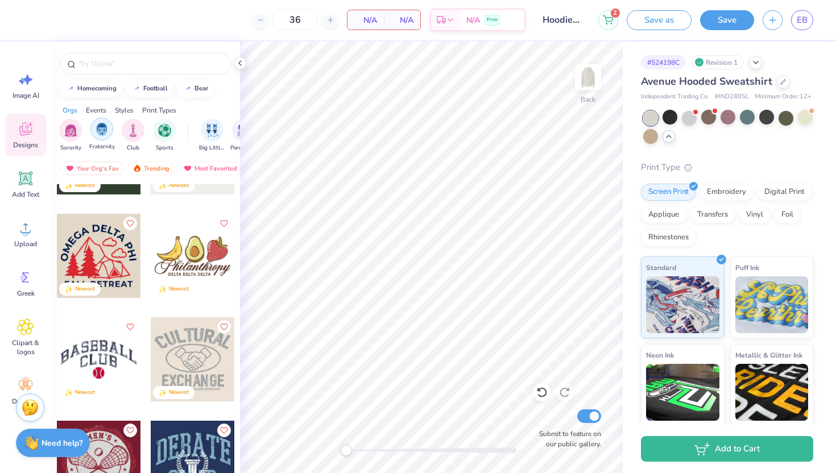
click at [103, 135] on img "filter for Fraternity" at bounding box center [102, 129] width 13 height 13
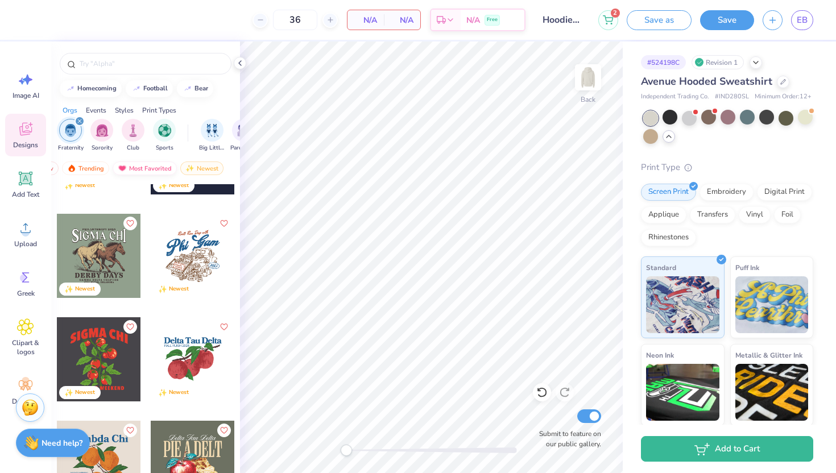
scroll to position [0, 66]
click at [210, 168] on div "Newest" at bounding box center [201, 169] width 43 height 14
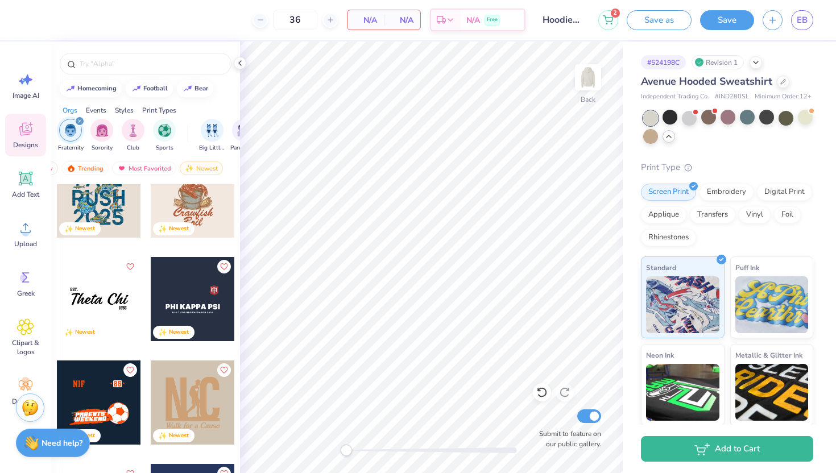
scroll to position [11234, 0]
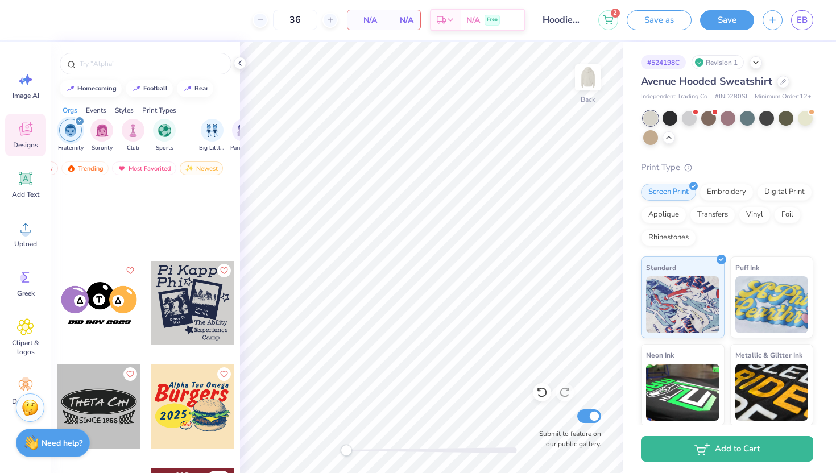
scroll to position [30704, 0]
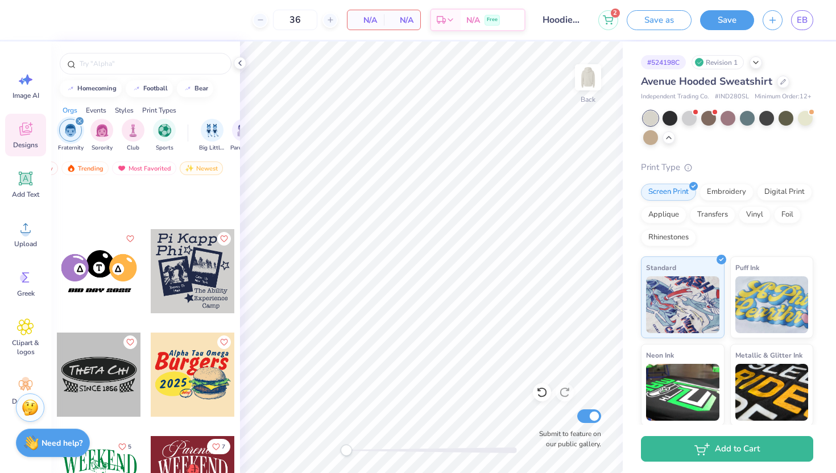
click at [111, 276] on div at bounding box center [99, 271] width 84 height 84
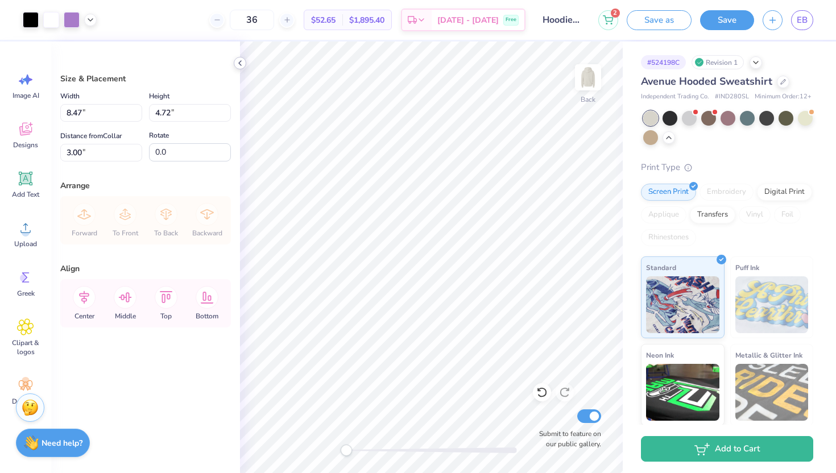
click at [242, 69] on div at bounding box center [240, 63] width 13 height 13
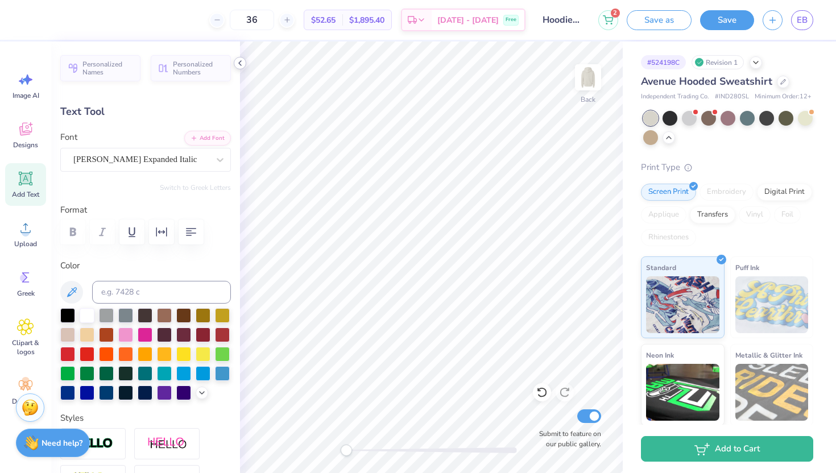
type textarea "KAPPA SIGMA"
drag, startPoint x: 349, startPoint y: 448, endPoint x: 365, endPoint y: 445, distance: 16.8
click at [365, 445] on div "Accessibility label" at bounding box center [365, 450] width 11 height 11
type input "0.72"
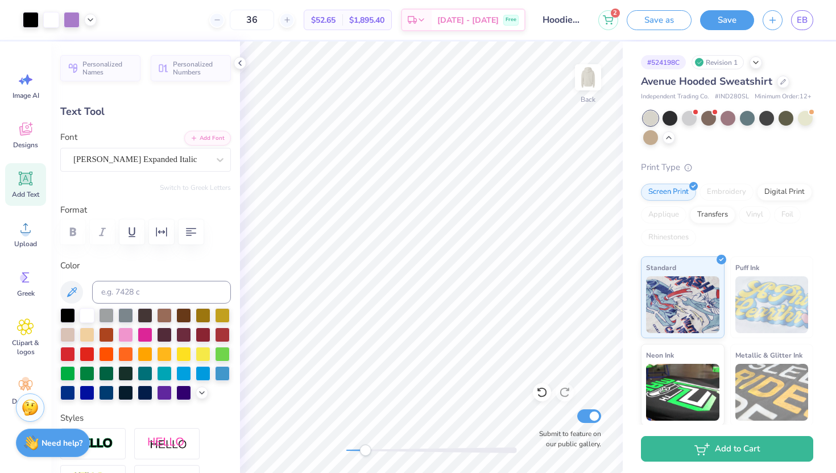
type input "0.74"
type input "4.18"
type textarea "K"
type input "0.61"
type input "4.07"
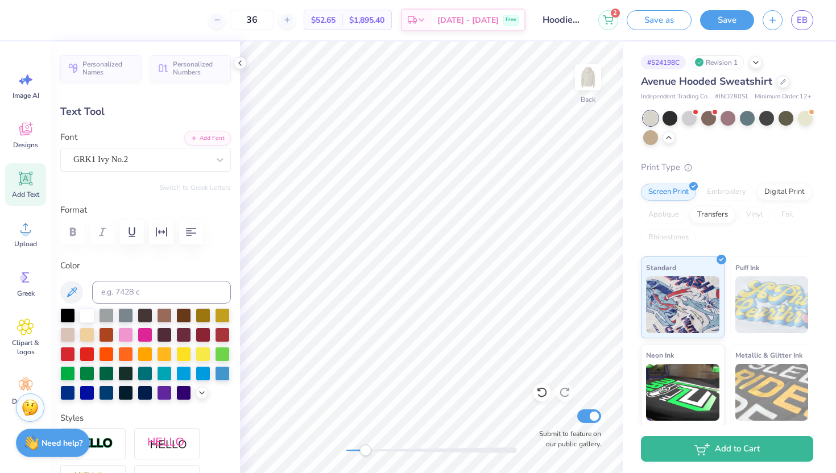
type textarea "E"
type textarea "S"
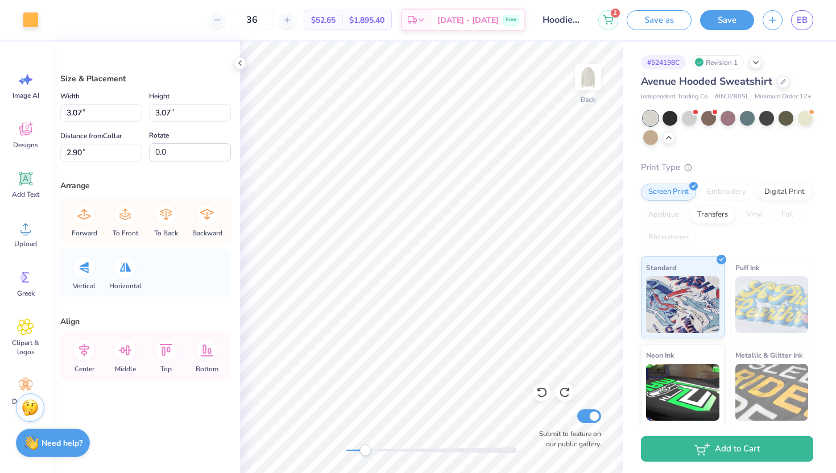
type input "2.90"
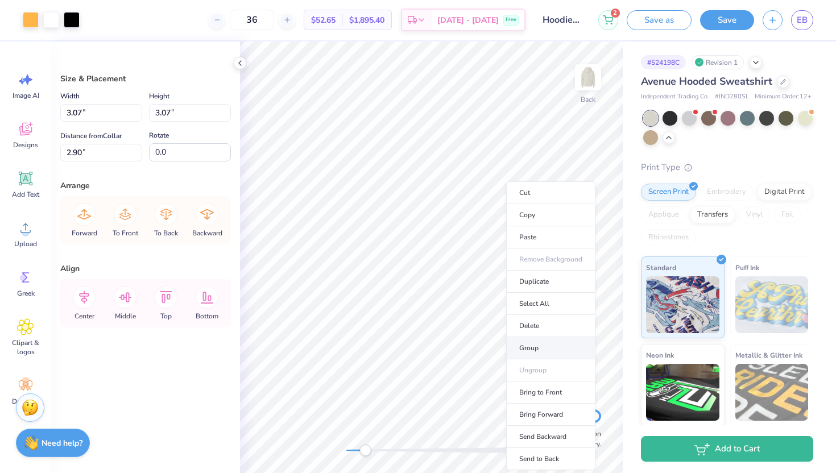
click at [531, 348] on li "Group" at bounding box center [550, 348] width 89 height 22
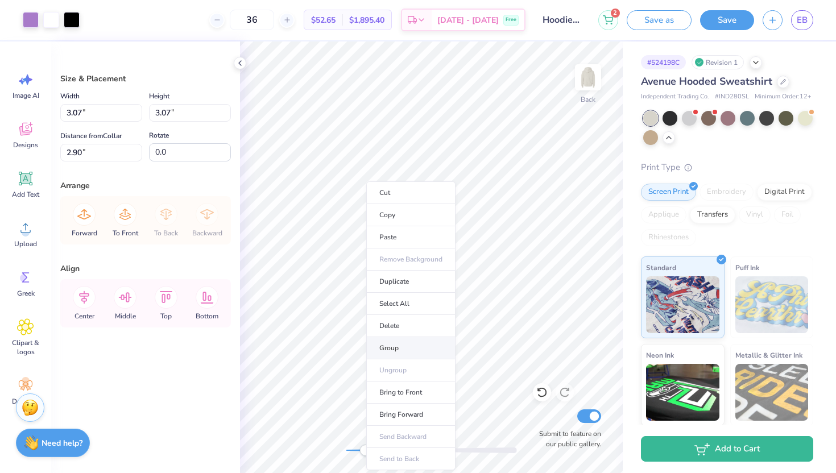
click at [422, 346] on li "Group" at bounding box center [410, 348] width 89 height 22
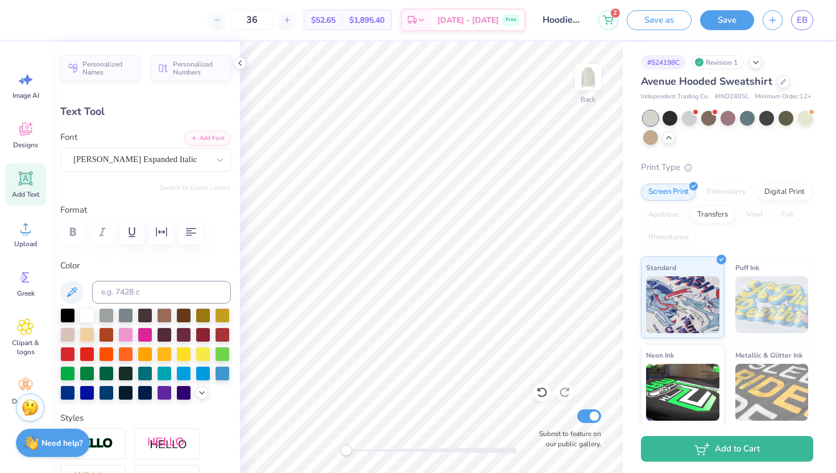
click at [334, 449] on div "Back Submit to feature on our public gallery." at bounding box center [431, 258] width 383 height 432
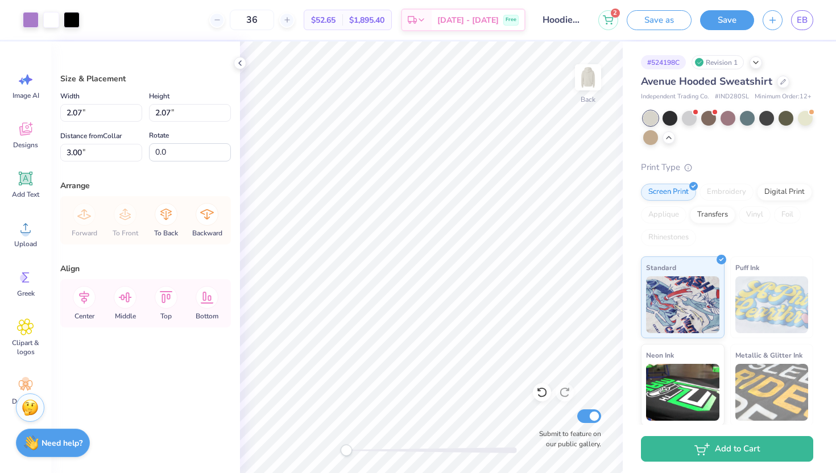
type input "1.97"
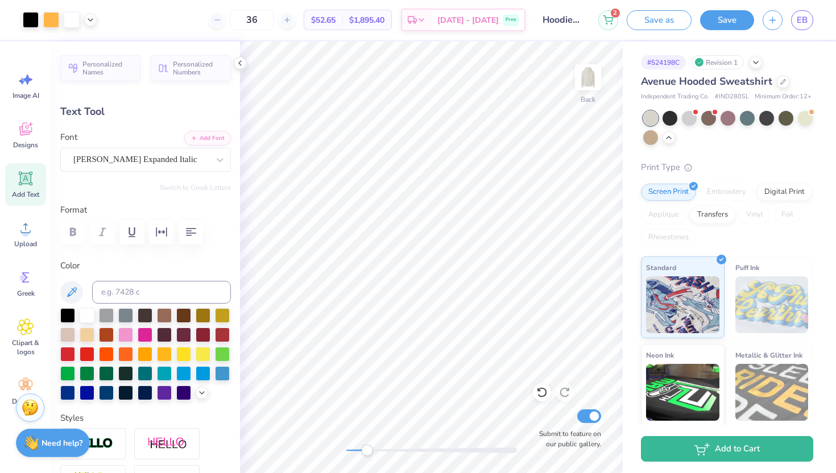
drag, startPoint x: 344, startPoint y: 453, endPoint x: 367, endPoint y: 453, distance: 23.3
click at [367, 453] on div "Accessibility label" at bounding box center [366, 450] width 11 height 11
click at [315, 437] on div "Back Submit to feature on our public gallery." at bounding box center [431, 258] width 383 height 432
type input "5.66"
click at [94, 22] on icon at bounding box center [90, 18] width 9 height 9
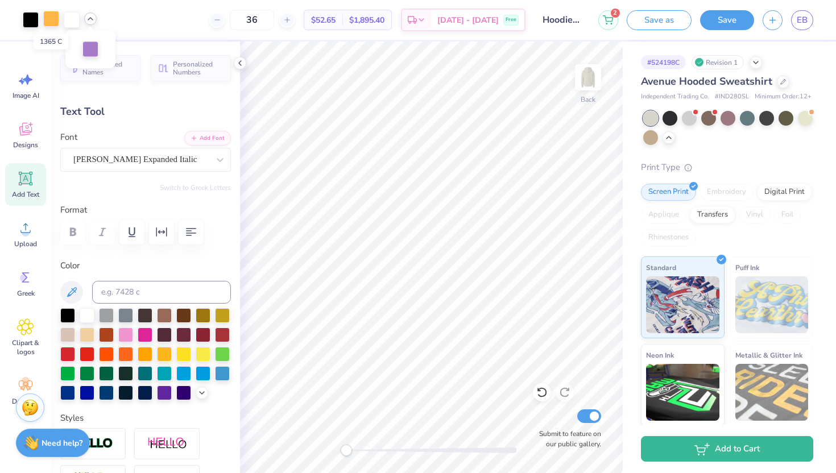
click at [48, 19] on div at bounding box center [51, 19] width 16 height 16
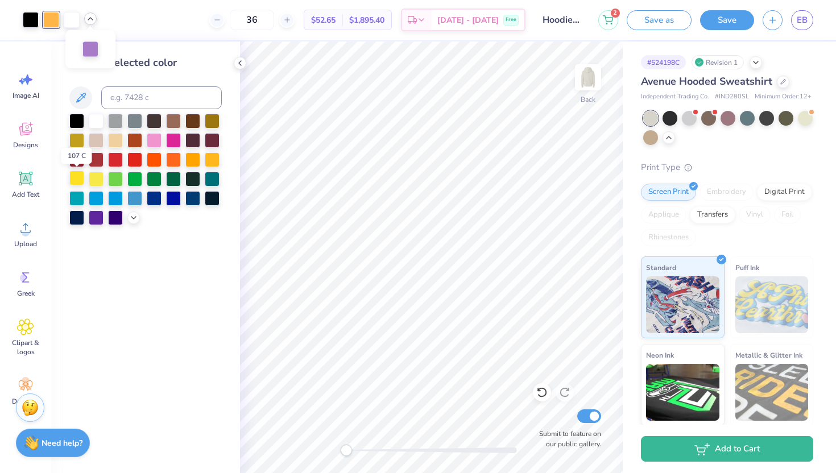
click at [80, 179] on div at bounding box center [76, 178] width 15 height 15
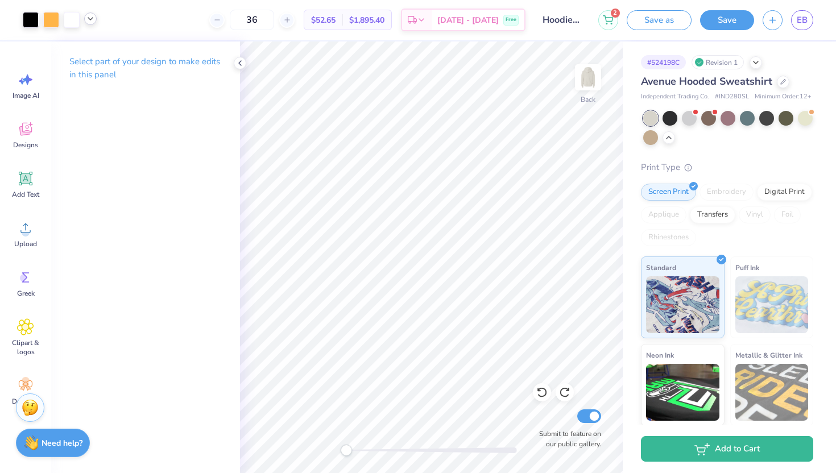
click at [96, 19] on div at bounding box center [90, 19] width 13 height 13
click at [47, 18] on div at bounding box center [51, 19] width 16 height 16
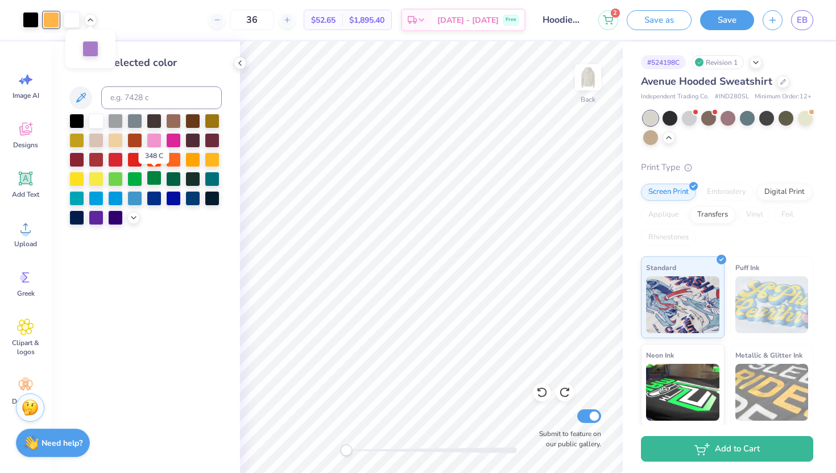
click at [153, 177] on div at bounding box center [154, 178] width 15 height 15
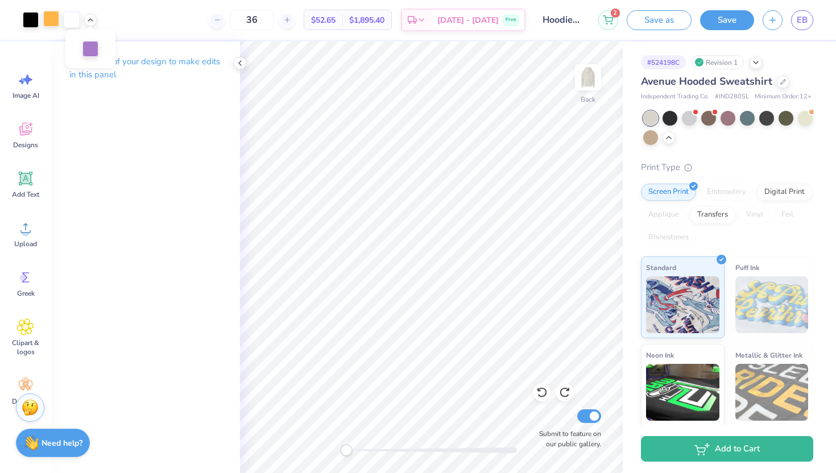
click at [47, 23] on div at bounding box center [51, 19] width 16 height 16
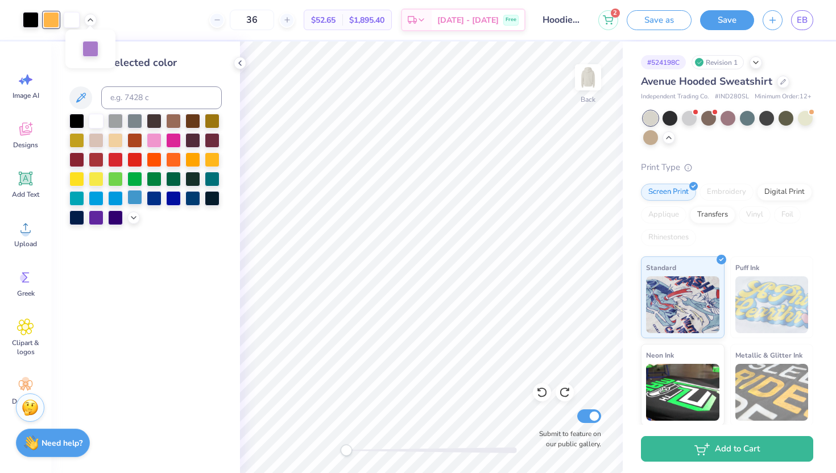
click at [133, 197] on div at bounding box center [134, 197] width 15 height 15
click at [156, 197] on div at bounding box center [154, 197] width 15 height 15
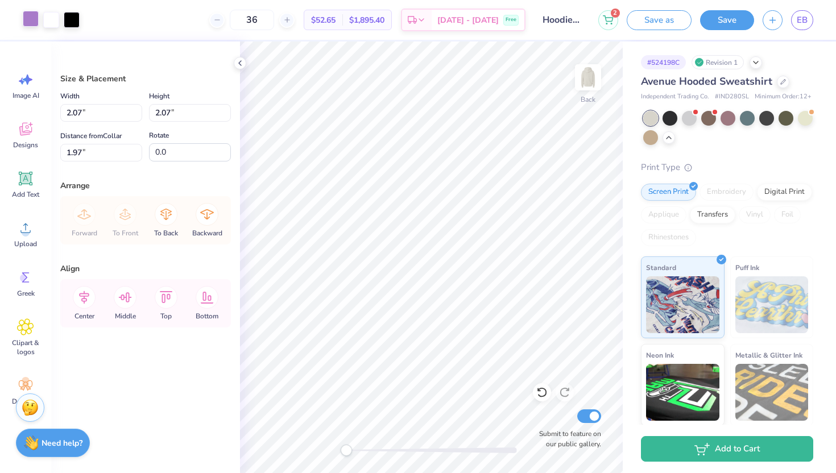
click at [36, 23] on div at bounding box center [31, 19] width 16 height 16
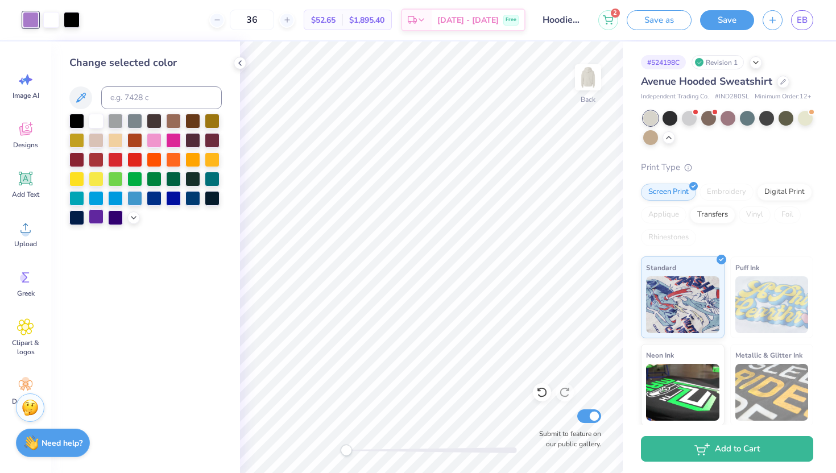
click at [100, 216] on div at bounding box center [96, 216] width 15 height 15
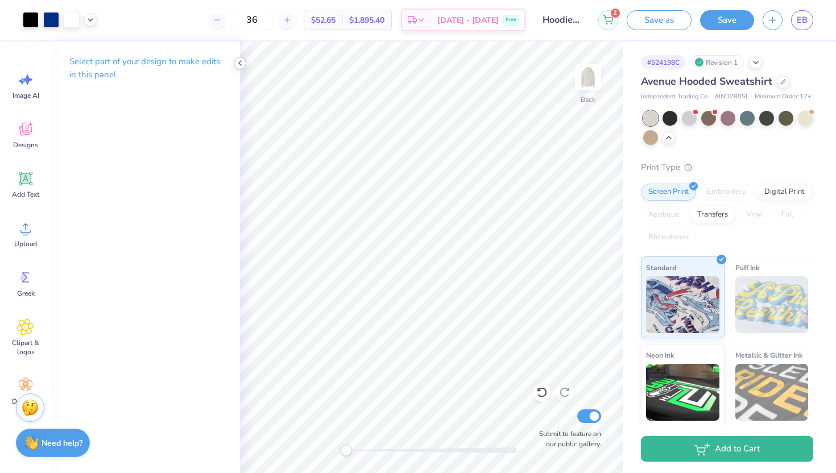
click at [239, 63] on polyline at bounding box center [240, 63] width 2 height 5
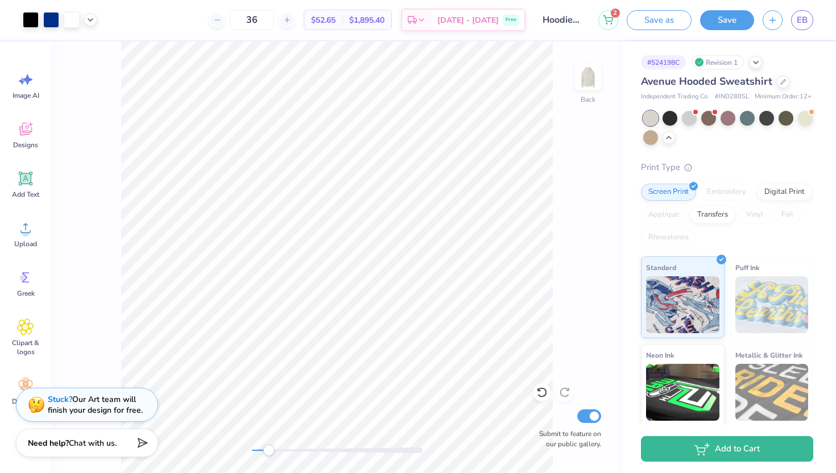
drag, startPoint x: 255, startPoint y: 448, endPoint x: 276, endPoint y: 447, distance: 21.1
click at [274, 447] on div "Accessibility label" at bounding box center [268, 450] width 11 height 11
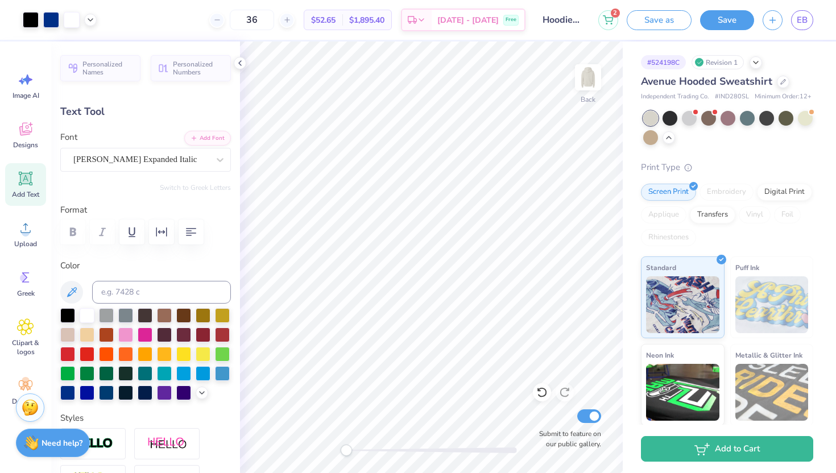
click at [294, 444] on div "Back Submit to feature on our public gallery." at bounding box center [431, 258] width 383 height 432
click at [241, 64] on icon at bounding box center [240, 63] width 9 height 9
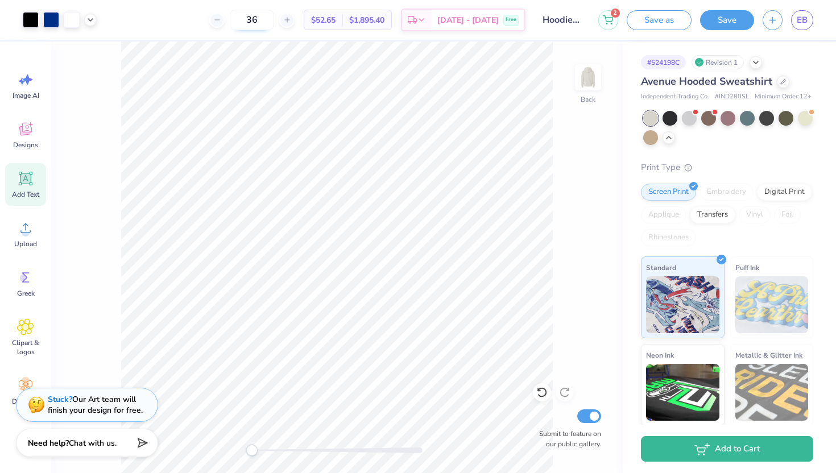
click at [274, 20] on input "36" at bounding box center [252, 20] width 44 height 20
type input "3"
type input "24"
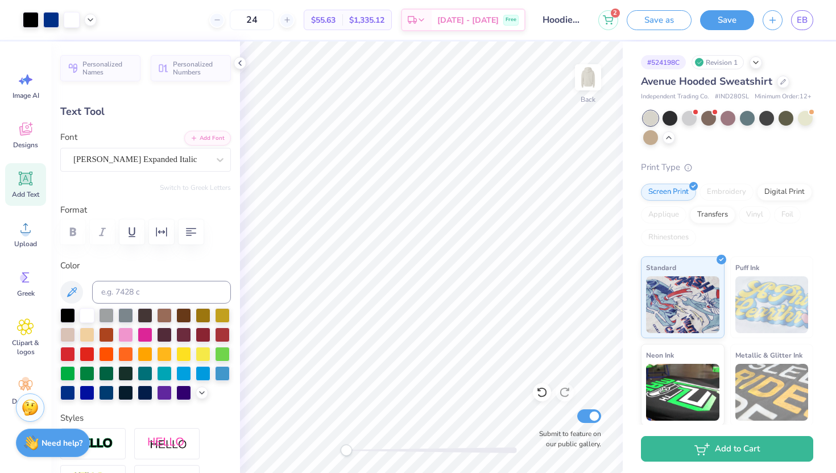
type input "14.09"
click at [241, 67] on icon at bounding box center [240, 63] width 9 height 9
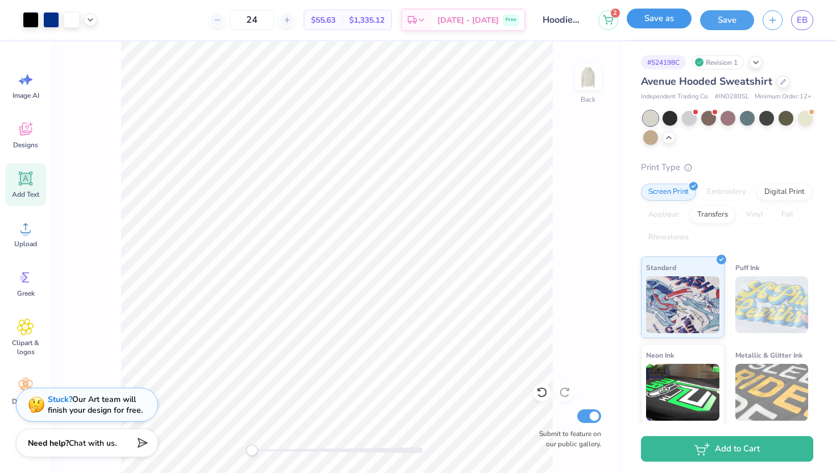
click at [654, 24] on button "Save as" at bounding box center [659, 19] width 65 height 20
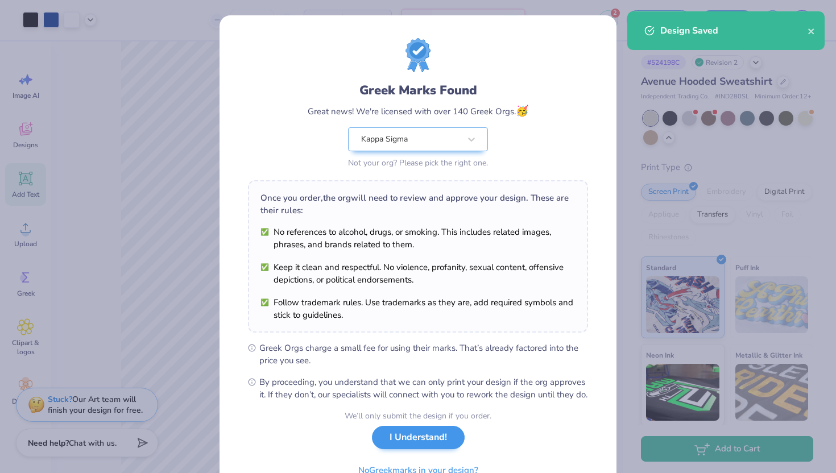
click at [413, 462] on div "We’ll only submit the design if you order. I Understand! No Greek marks in your…" at bounding box center [418, 446] width 147 height 72
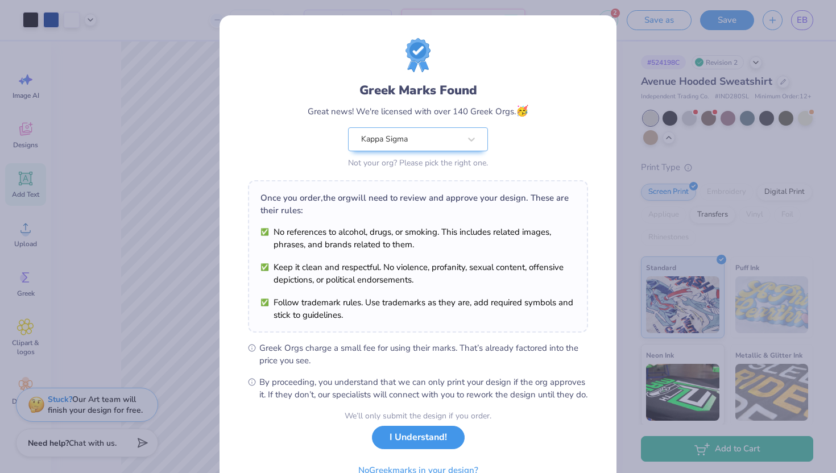
click at [411, 449] on button "I Understand!" at bounding box center [418, 437] width 93 height 23
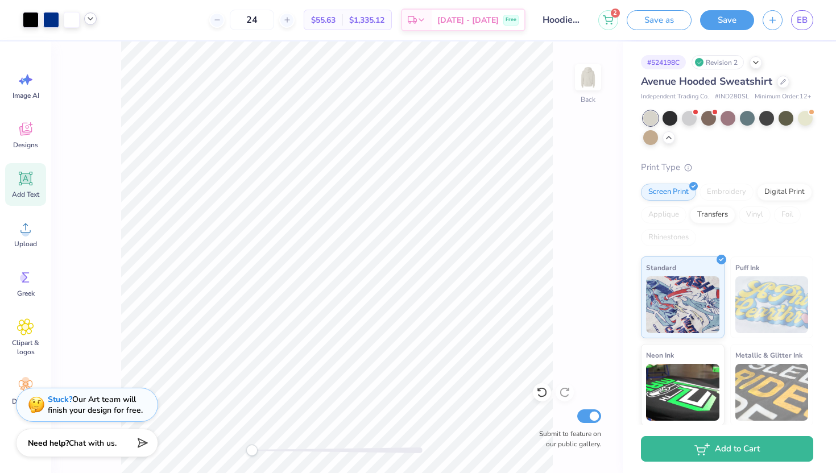
click at [94, 20] on icon at bounding box center [90, 18] width 9 height 9
click at [92, 51] on div at bounding box center [90, 48] width 16 height 16
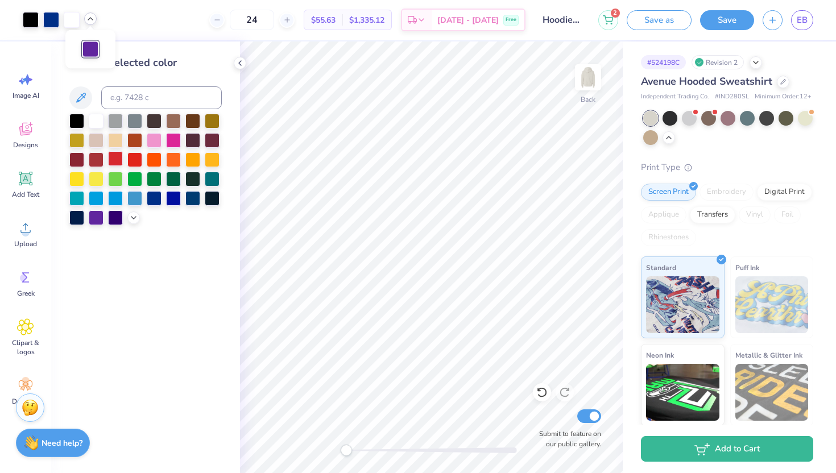
click at [115, 159] on div at bounding box center [115, 158] width 15 height 15
click at [97, 159] on div at bounding box center [96, 158] width 15 height 15
click at [110, 161] on div at bounding box center [115, 158] width 15 height 15
click at [98, 159] on div at bounding box center [96, 158] width 15 height 15
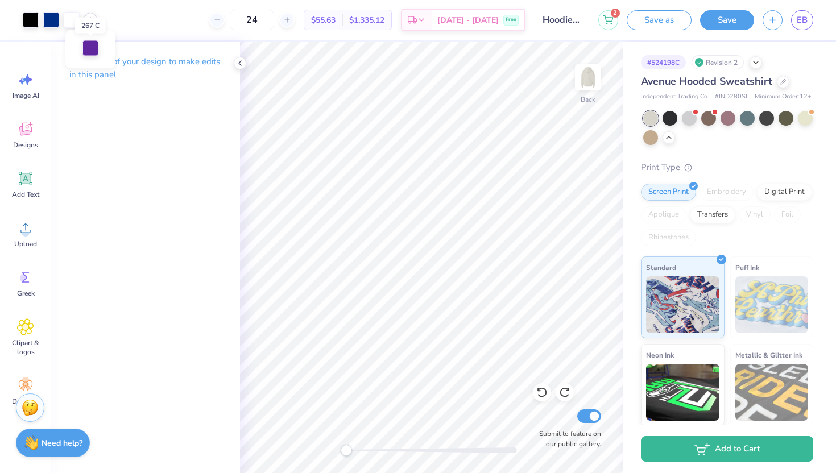
click at [90, 50] on div at bounding box center [90, 48] width 16 height 16
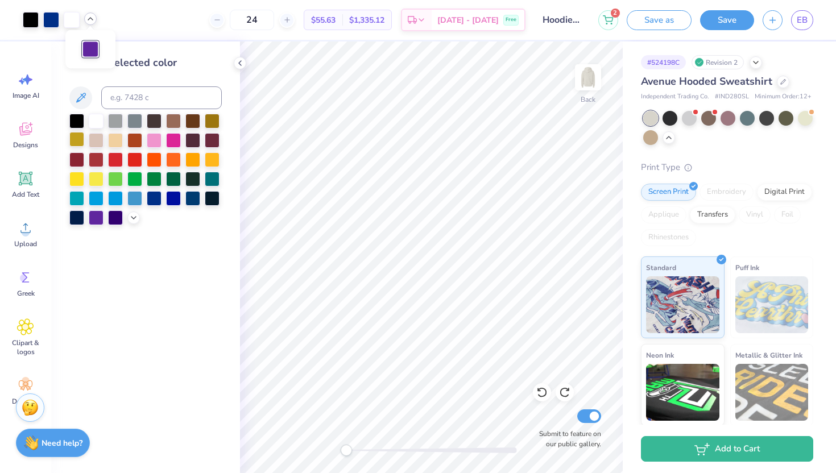
click at [81, 139] on div at bounding box center [76, 139] width 15 height 15
click at [96, 143] on div at bounding box center [96, 139] width 15 height 15
click at [81, 161] on div at bounding box center [76, 158] width 15 height 15
click at [125, 217] on div at bounding box center [145, 169] width 152 height 111
click at [133, 218] on polyline at bounding box center [133, 217] width 5 height 2
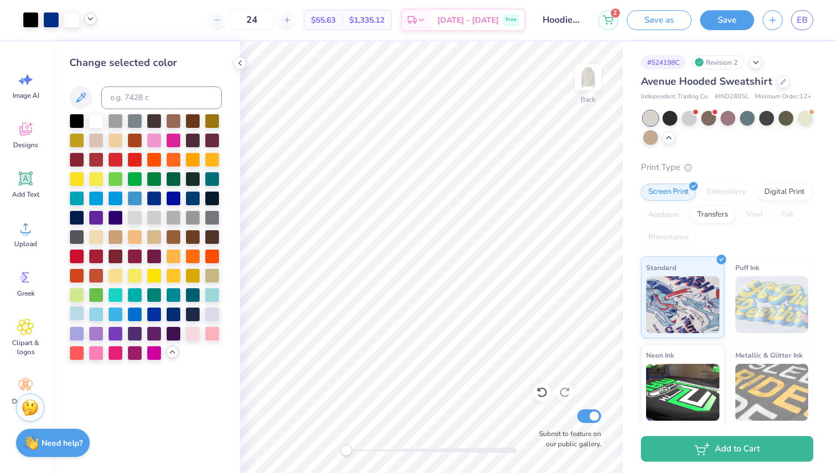
click at [76, 316] on div at bounding box center [76, 313] width 15 height 15
click at [170, 215] on div at bounding box center [173, 216] width 15 height 15
click at [188, 273] on div at bounding box center [192, 274] width 15 height 15
click at [209, 276] on div at bounding box center [212, 274] width 15 height 15
click at [177, 276] on div at bounding box center [173, 274] width 15 height 15
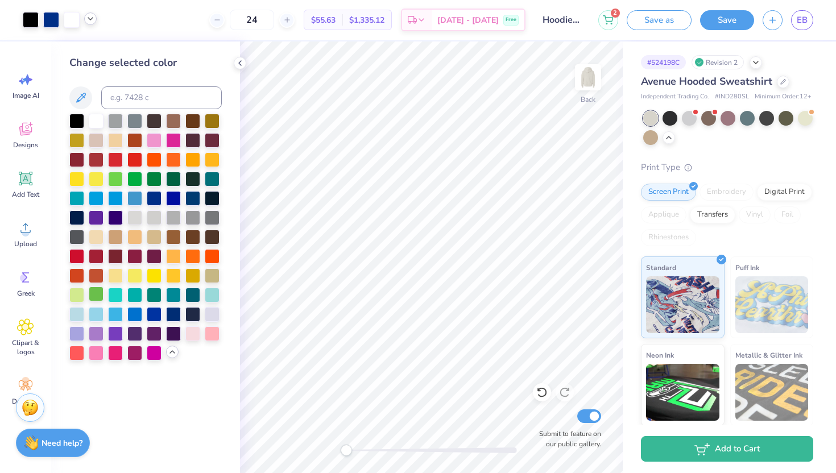
click at [98, 299] on div at bounding box center [96, 294] width 15 height 15
click at [159, 332] on div at bounding box center [154, 332] width 15 height 15
click at [216, 312] on div at bounding box center [212, 313] width 15 height 15
click at [213, 290] on div at bounding box center [212, 294] width 15 height 15
click at [213, 276] on div at bounding box center [212, 274] width 15 height 15
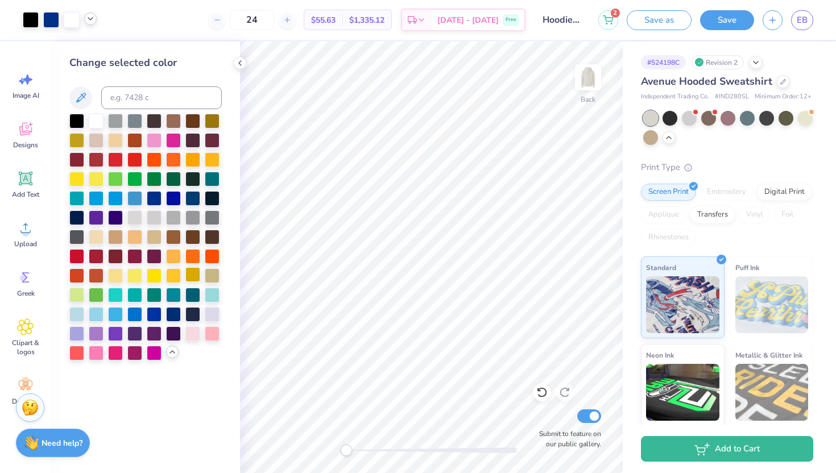
click at [193, 268] on div at bounding box center [192, 274] width 15 height 15
click at [241, 62] on icon at bounding box center [240, 63] width 9 height 9
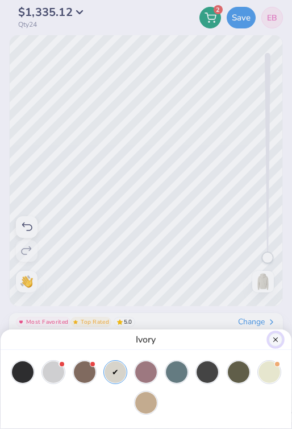
click at [276, 338] on button "Close" at bounding box center [276, 340] width 14 height 14
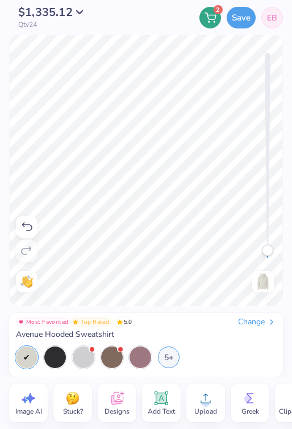
drag, startPoint x: 265, startPoint y: 259, endPoint x: 265, endPoint y: 250, distance: 8.5
click at [265, 250] on div "Accessibility label" at bounding box center [267, 250] width 11 height 11
click at [270, 250] on div "Accessibility label" at bounding box center [267, 250] width 11 height 11
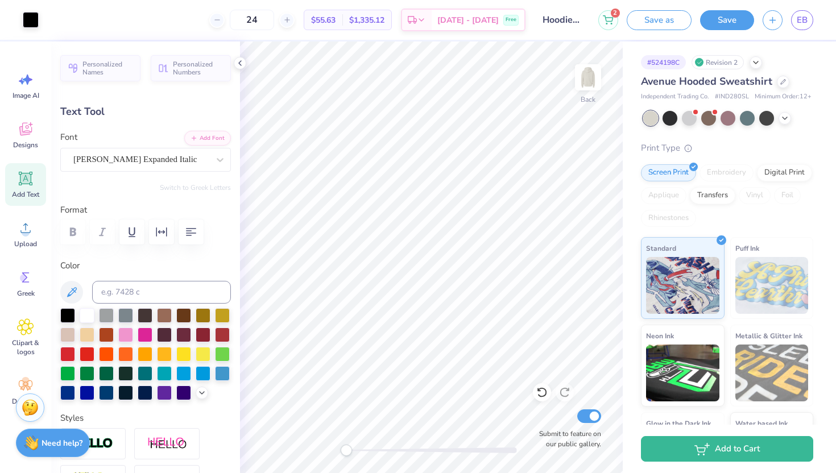
type input "5.92"
click at [88, 311] on div at bounding box center [87, 314] width 15 height 15
click at [655, 26] on button "Save as" at bounding box center [659, 19] width 65 height 20
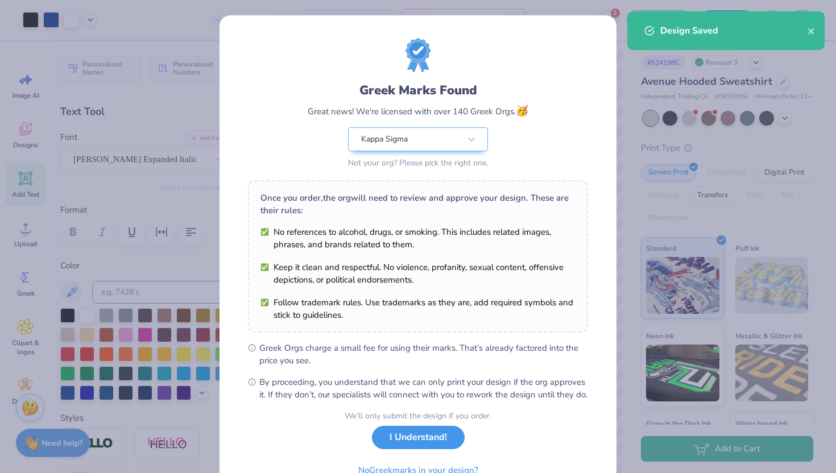
click at [387, 449] on button "I Understand!" at bounding box center [418, 437] width 93 height 23
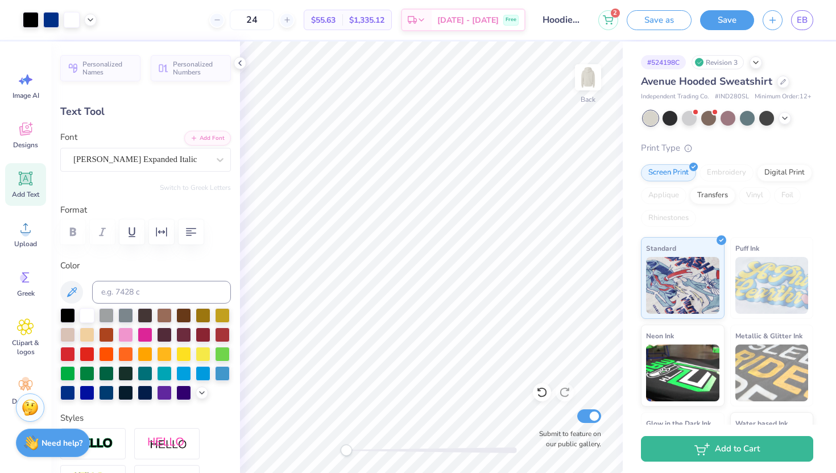
click at [98, 15] on div "Art colors 24 $55.63 Per Item $1,335.12 Total Est. Delivery [DATE] - [DATE] Fre…" at bounding box center [418, 20] width 836 height 40
click at [88, 22] on icon at bounding box center [90, 18] width 9 height 9
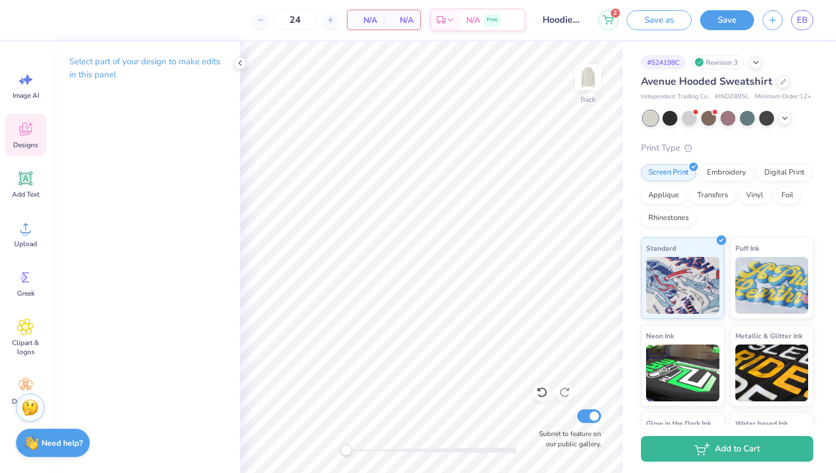
click at [26, 141] on span "Designs" at bounding box center [25, 145] width 25 height 9
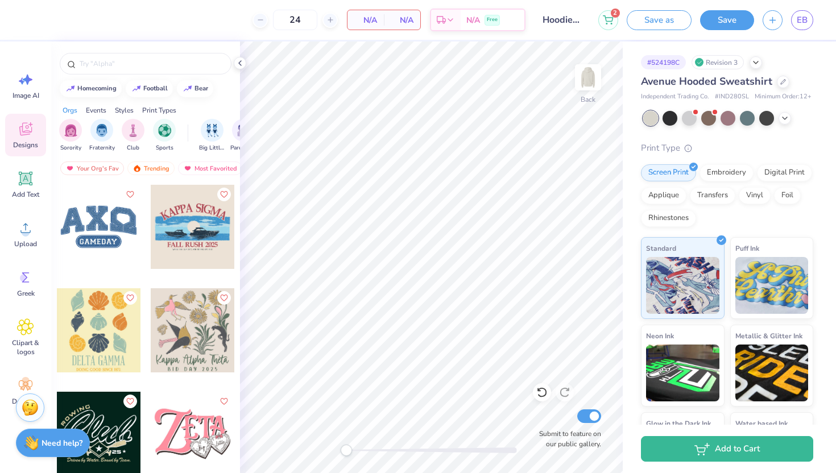
click at [122, 109] on div "Styles" at bounding box center [124, 110] width 19 height 10
click at [164, 137] on div "filter for Varsity" at bounding box center [164, 129] width 23 height 23
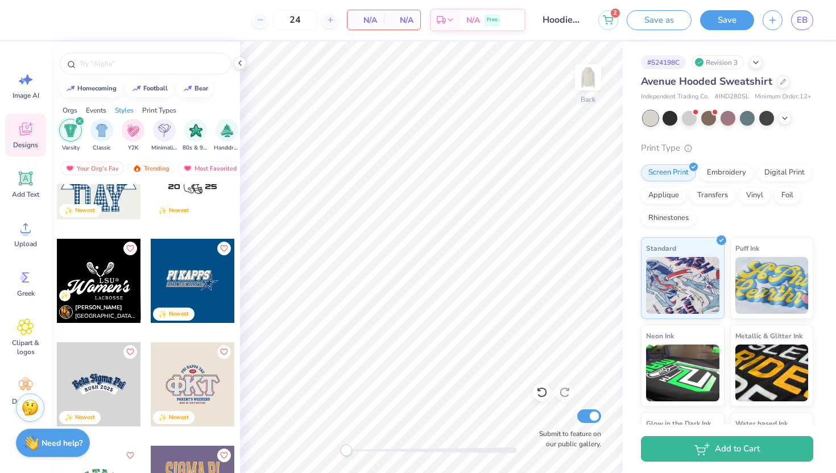
scroll to position [369, 0]
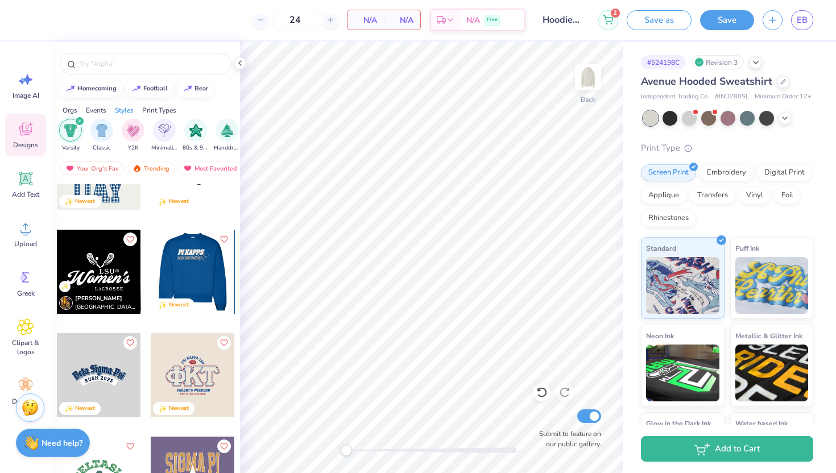
click at [203, 282] on div at bounding box center [192, 272] width 84 height 84
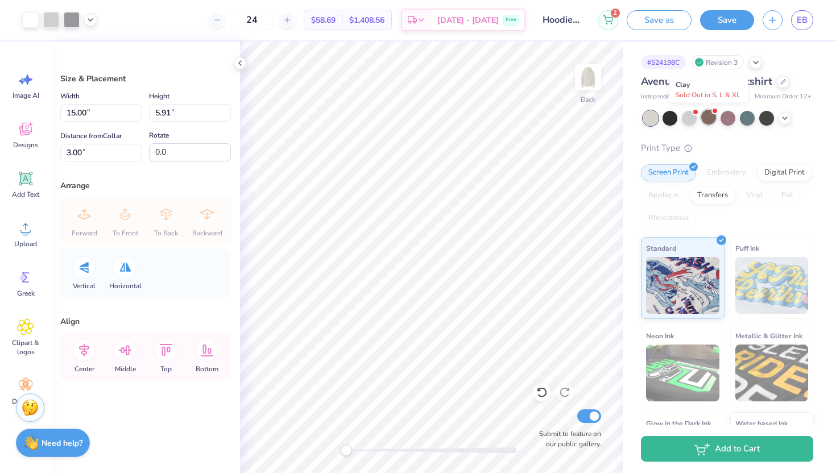
click at [710, 118] on div at bounding box center [708, 117] width 15 height 15
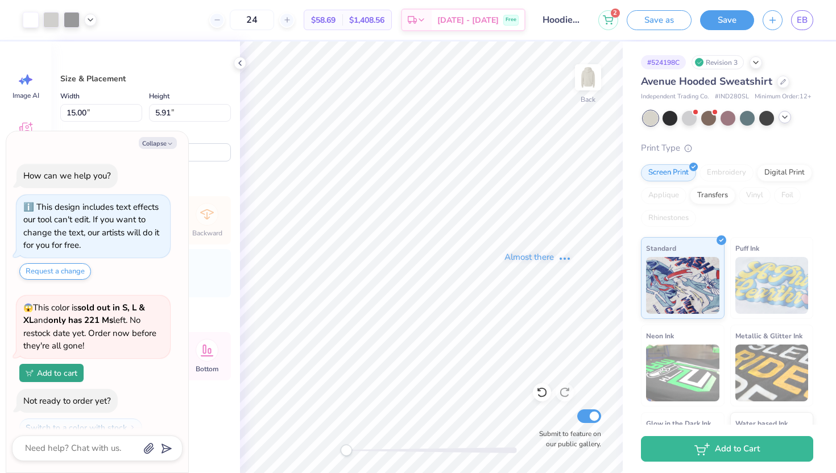
click at [783, 121] on icon at bounding box center [784, 117] width 9 height 9
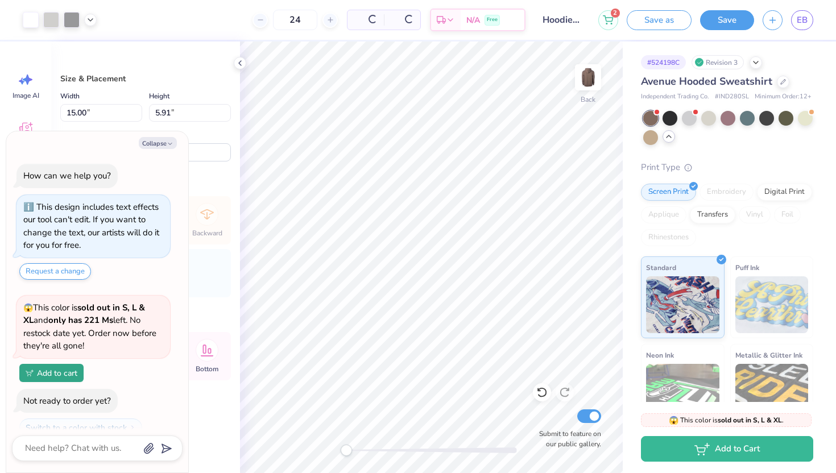
scroll to position [608, 0]
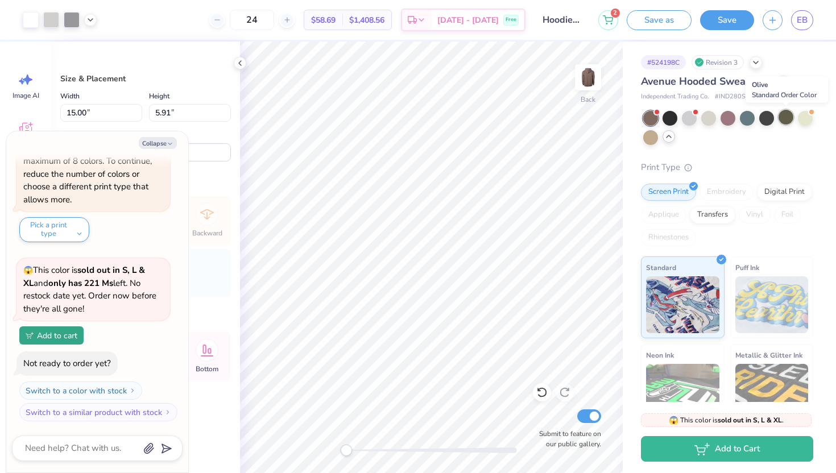
click at [784, 121] on div at bounding box center [786, 117] width 15 height 15
click at [675, 118] on div at bounding box center [670, 117] width 15 height 15
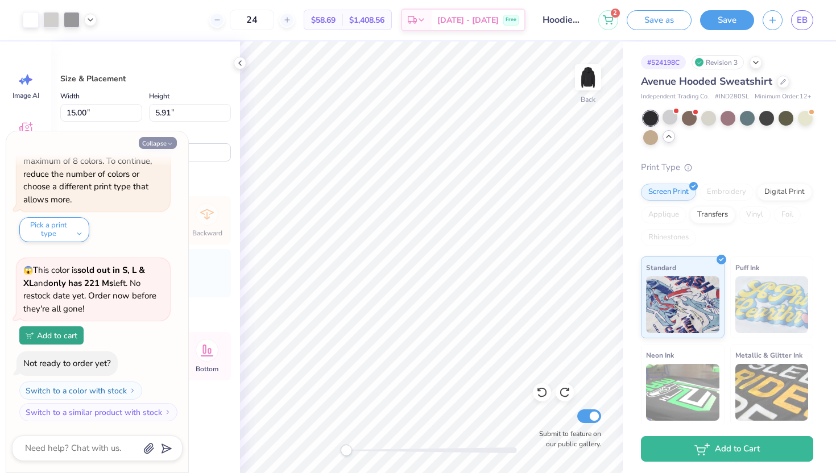
click at [162, 143] on button "Collapse" at bounding box center [158, 143] width 38 height 12
type textarea "x"
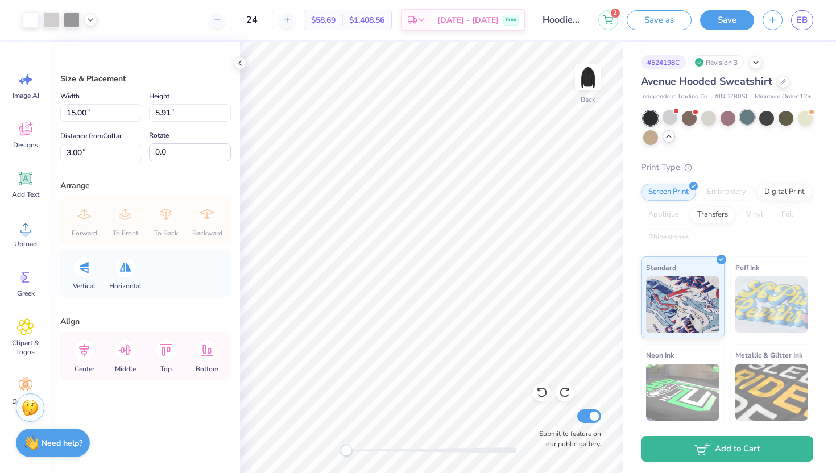
click at [745, 119] on div at bounding box center [747, 117] width 15 height 15
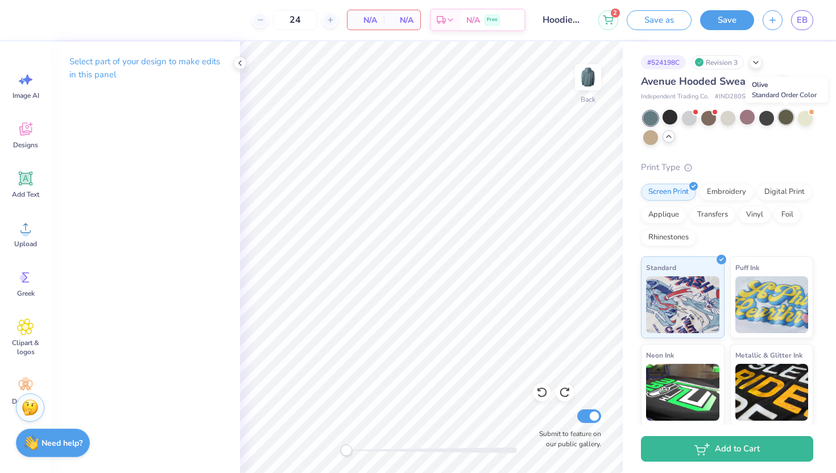
click at [781, 120] on div at bounding box center [786, 117] width 15 height 15
click at [13, 131] on div "Designs" at bounding box center [25, 135] width 41 height 43
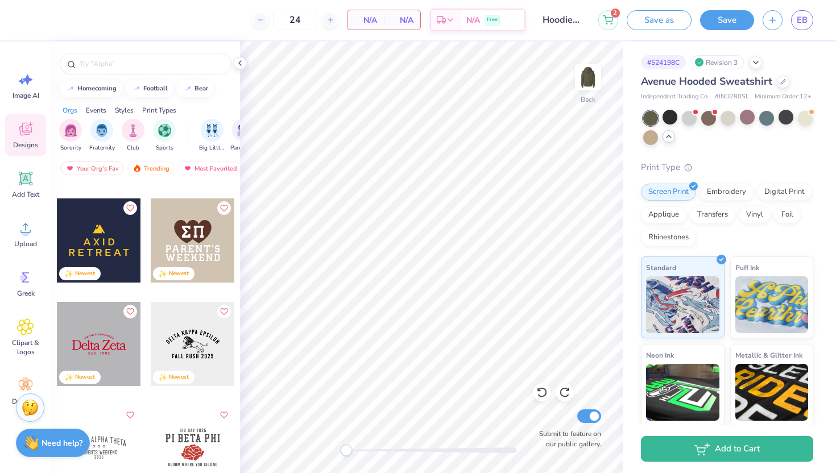
scroll to position [3085, 0]
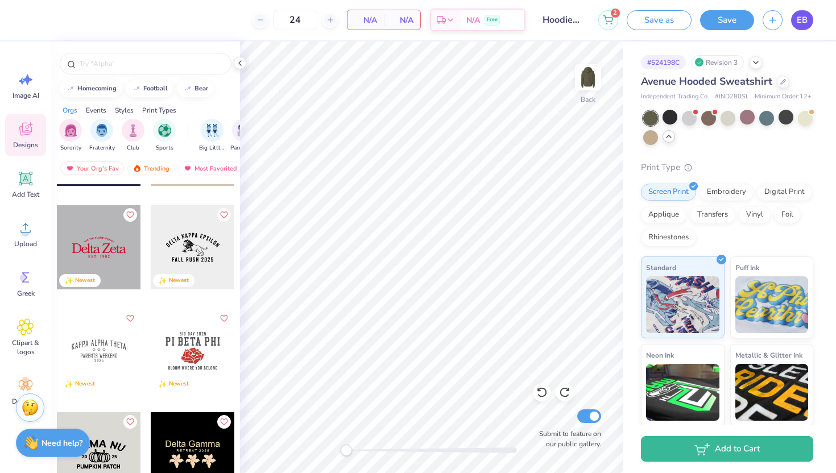
click at [807, 18] on span "EB" at bounding box center [802, 20] width 11 height 13
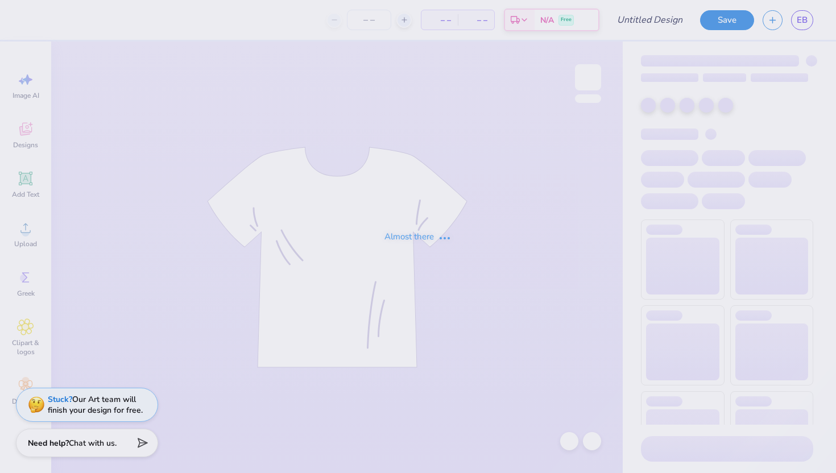
type input "Hoodies Kappa Sigma"
type input "24"
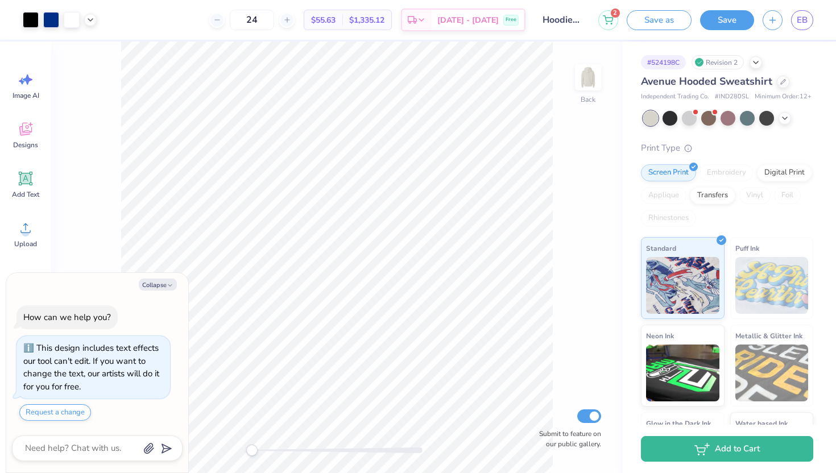
click at [180, 285] on div "Collapse" at bounding box center [97, 285] width 171 height 12
click at [167, 283] on icon "button" at bounding box center [170, 285] width 7 height 7
type textarea "x"
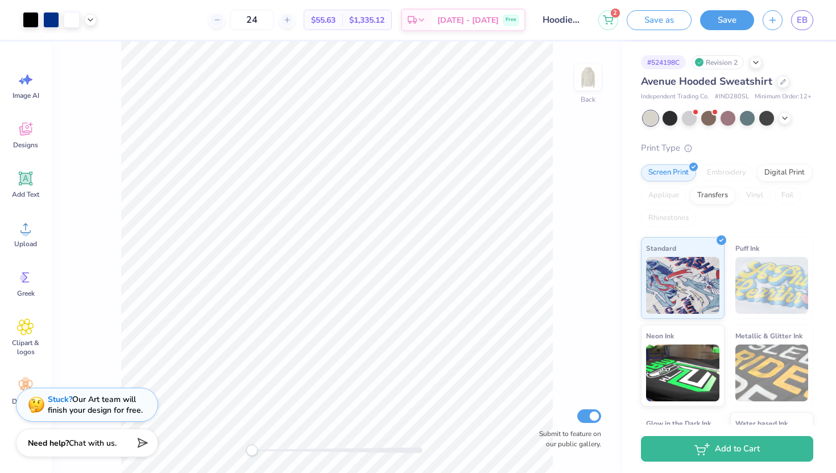
click at [774, 80] on div "Avenue Hooded Sweatshirt" at bounding box center [727, 81] width 172 height 15
click at [784, 85] on div at bounding box center [783, 81] width 13 height 13
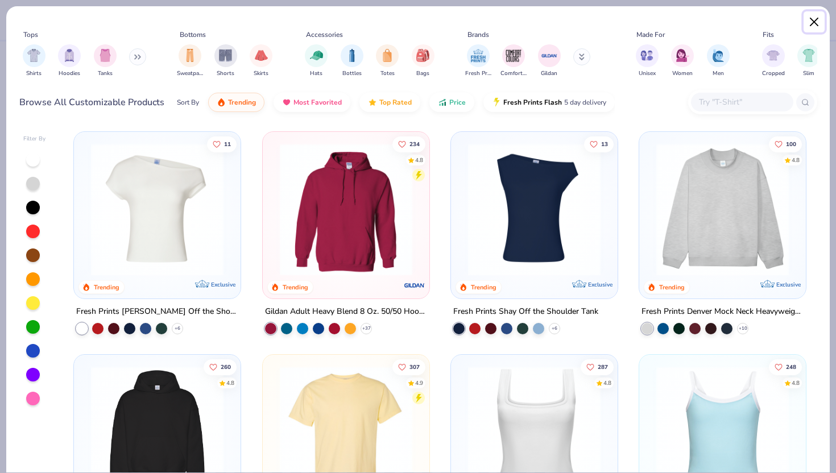
click at [816, 14] on button "Close" at bounding box center [815, 22] width 22 height 22
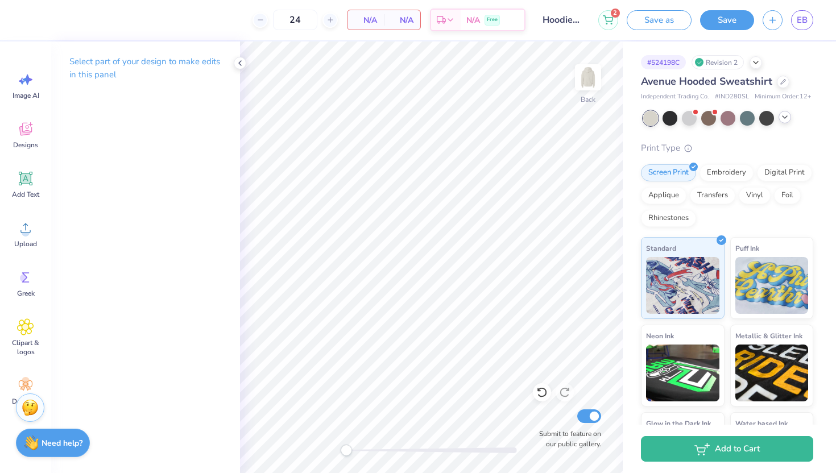
click at [786, 122] on div at bounding box center [785, 117] width 13 height 13
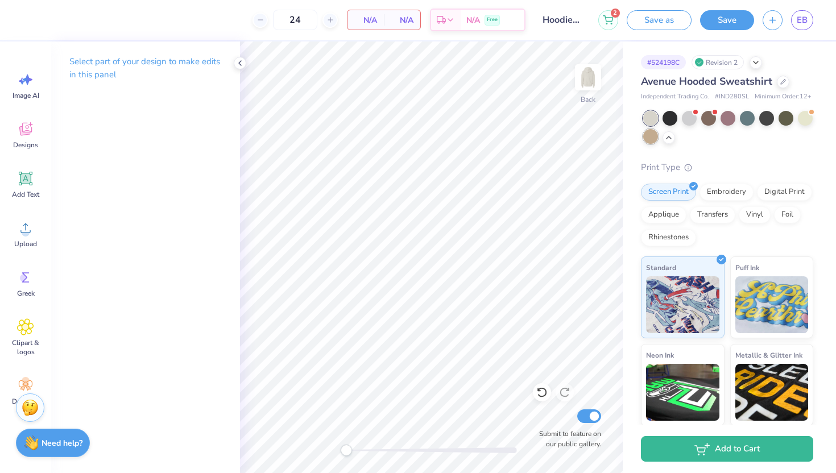
click at [648, 137] on div at bounding box center [650, 136] width 15 height 15
click at [28, 135] on icon at bounding box center [25, 129] width 17 height 17
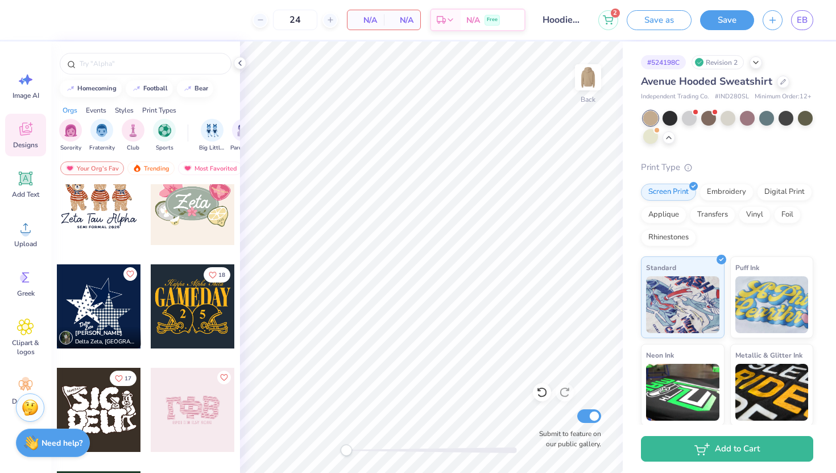
scroll to position [563, 0]
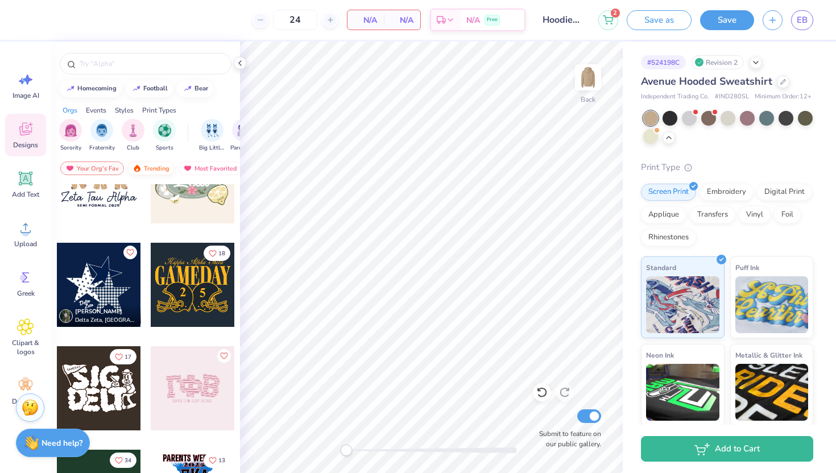
click at [145, 167] on div "Trending" at bounding box center [150, 169] width 47 height 14
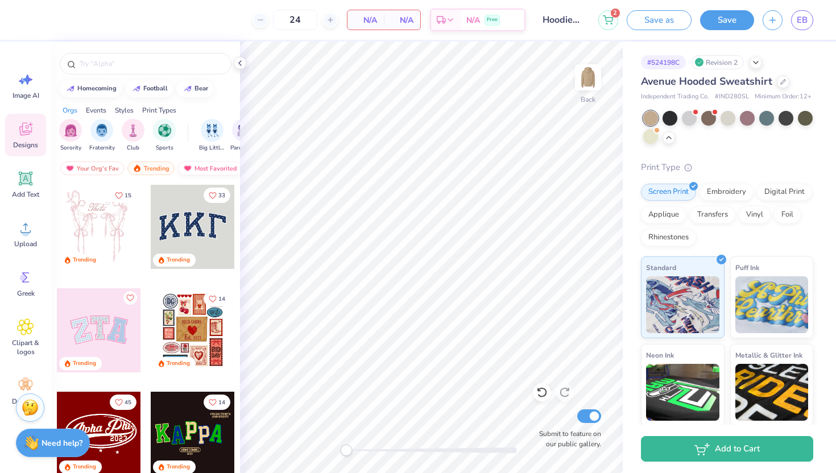
scroll to position [0, 66]
click at [205, 170] on div "Newest" at bounding box center [201, 169] width 43 height 14
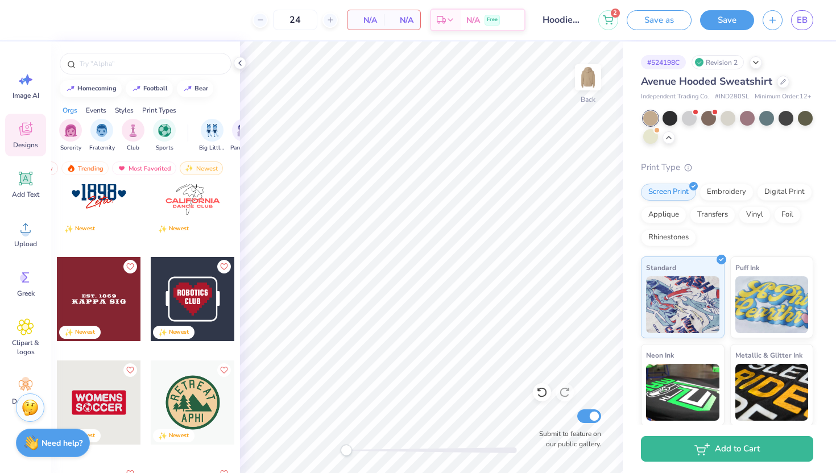
scroll to position [3658, 0]
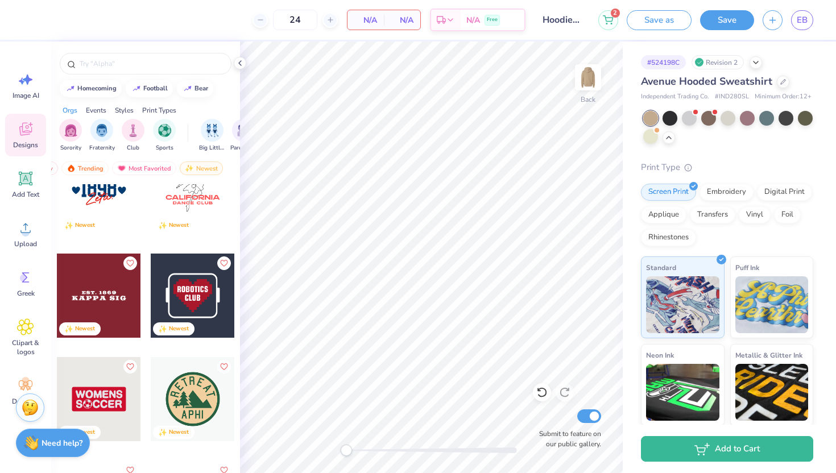
click at [123, 294] on div at bounding box center [99, 296] width 84 height 84
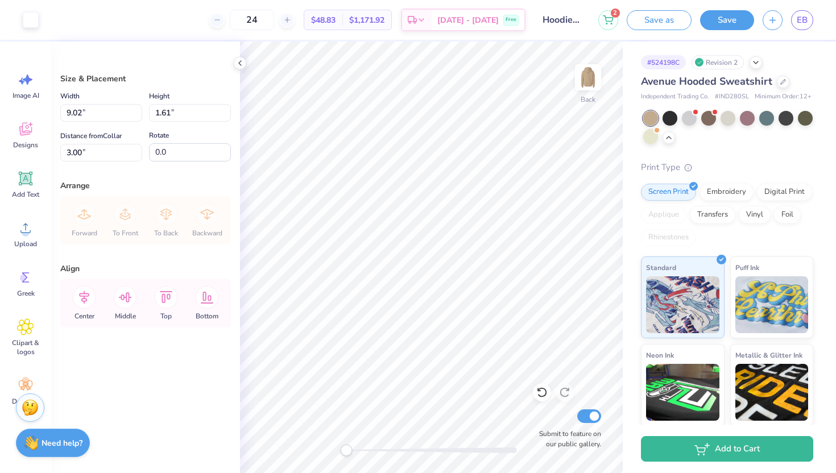
type input "5.47"
type input "0.98"
type input "3.63"
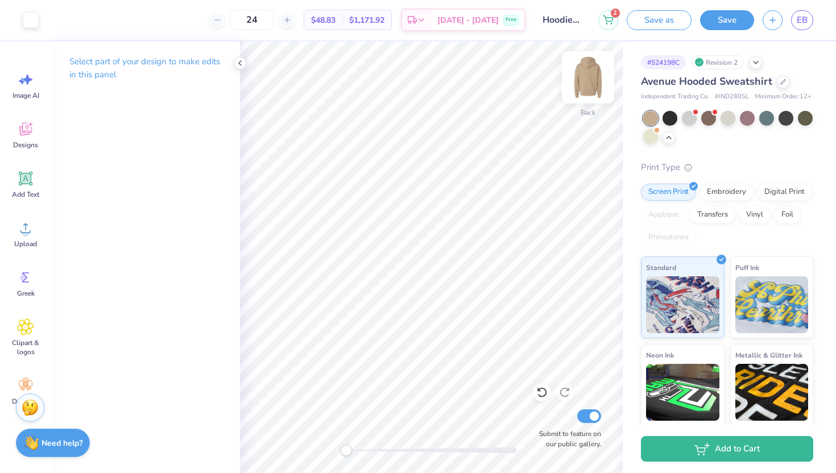
click at [586, 90] on img at bounding box center [588, 78] width 46 height 46
click at [30, 138] on div "Designs" at bounding box center [25, 135] width 41 height 43
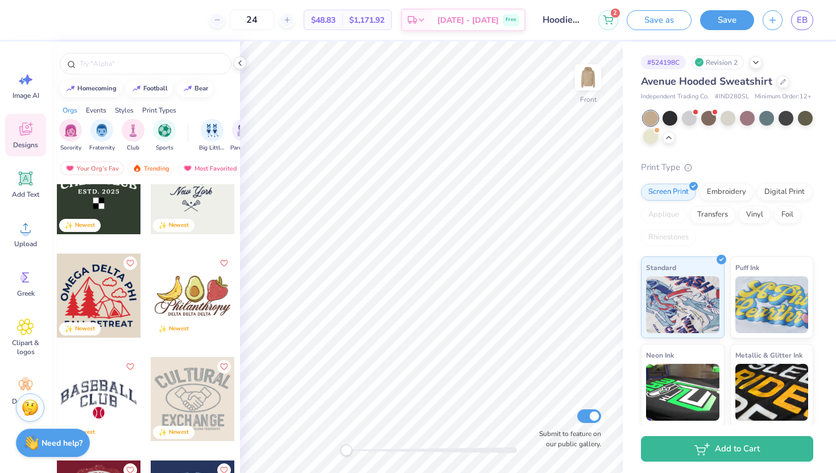
scroll to position [1318, 0]
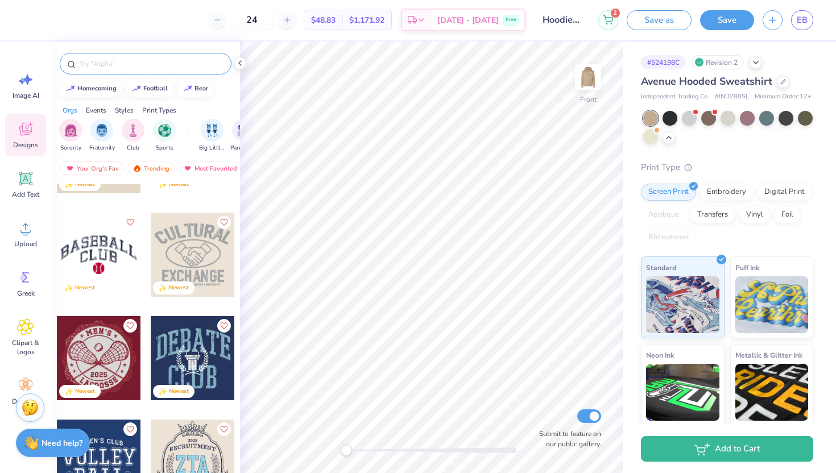
click at [124, 60] on input "text" at bounding box center [152, 63] width 146 height 11
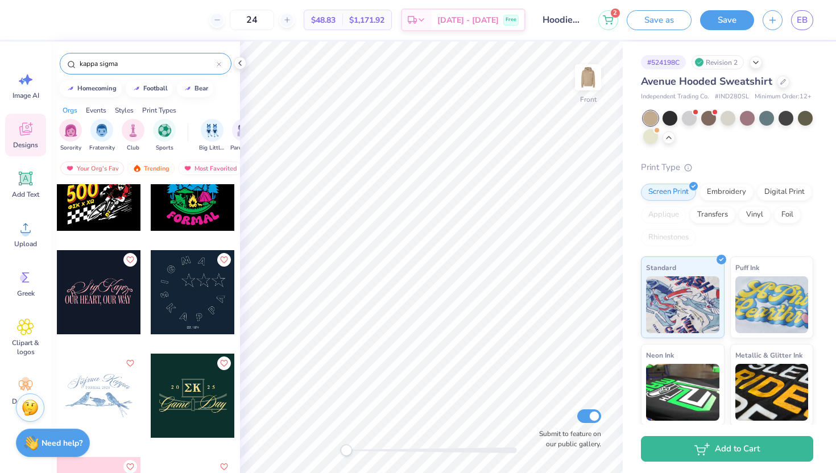
scroll to position [5425, 0]
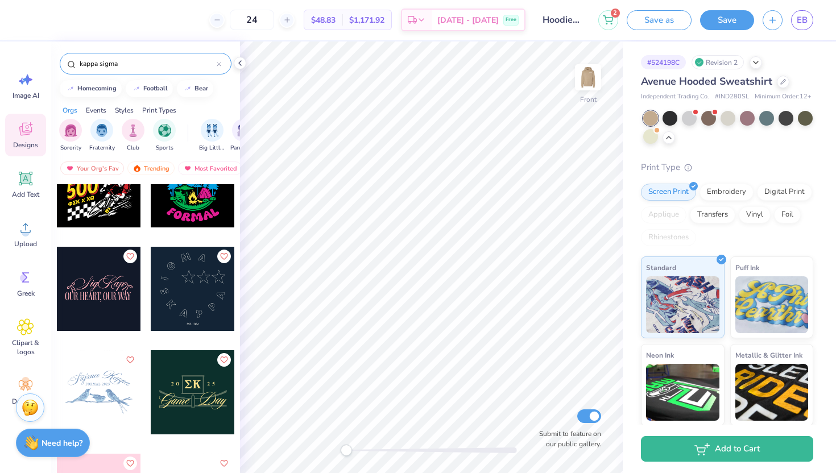
click at [111, 68] on input "kappa sigma" at bounding box center [148, 63] width 138 height 11
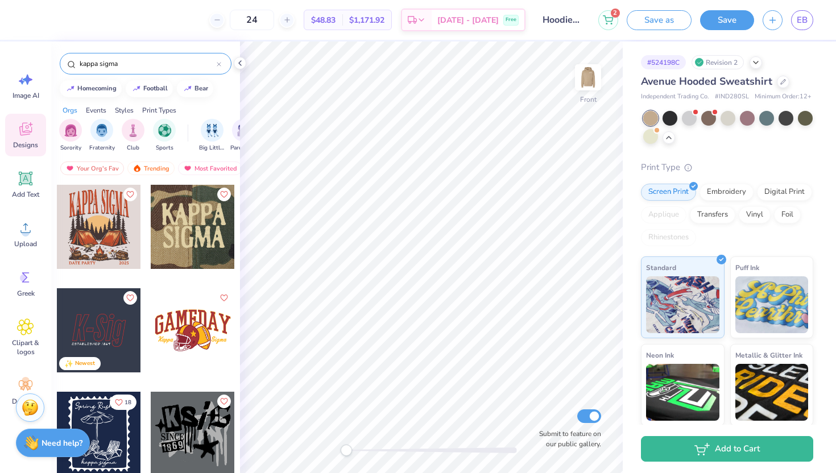
click at [111, 68] on input "kappa sigma" at bounding box center [148, 63] width 138 height 11
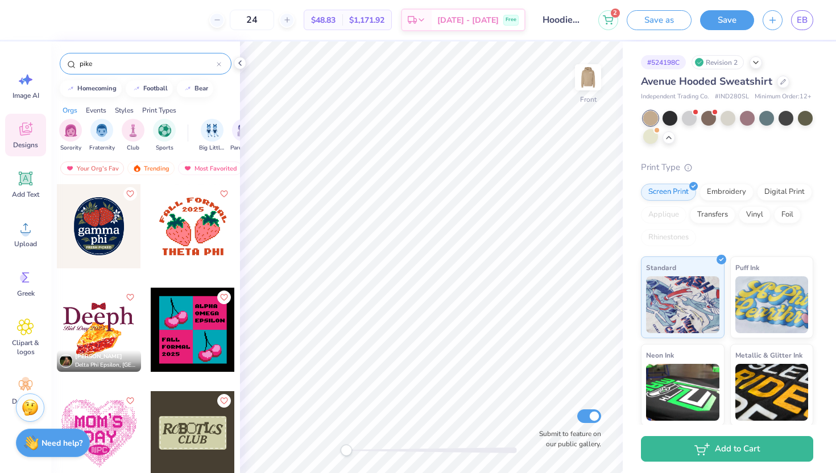
scroll to position [10266, 0]
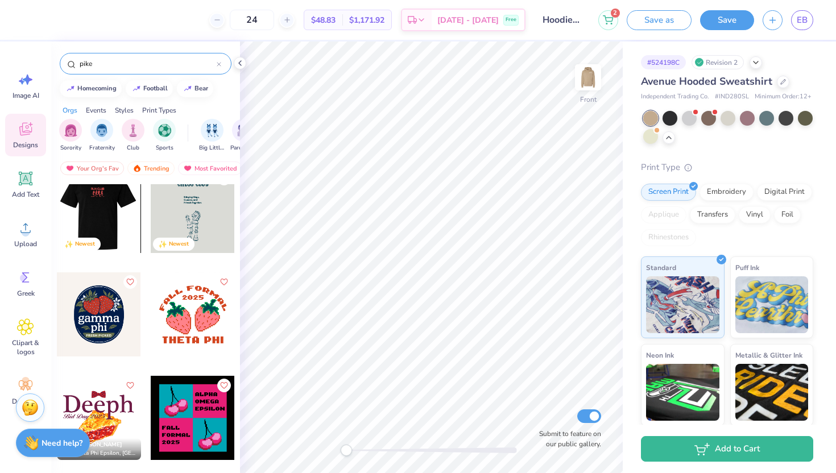
type input "pike"
click at [114, 210] on div at bounding box center [98, 211] width 84 height 84
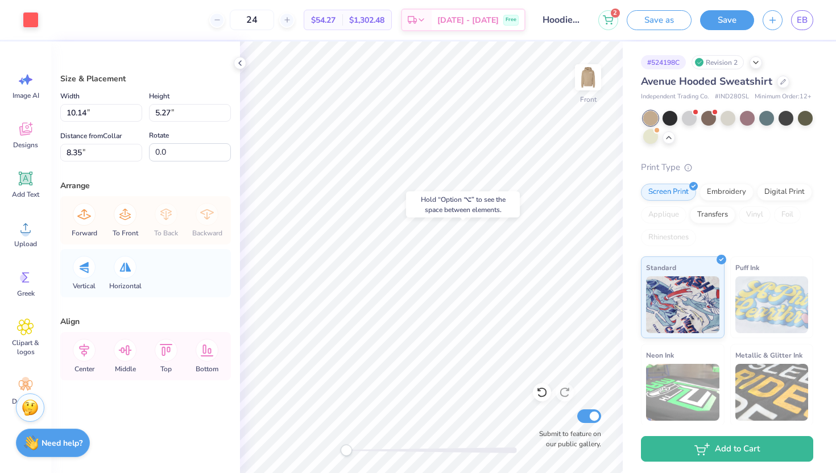
click at [406, 203] on div "Hold “Option ⌥” to see the space between elements." at bounding box center [463, 204] width 121 height 33
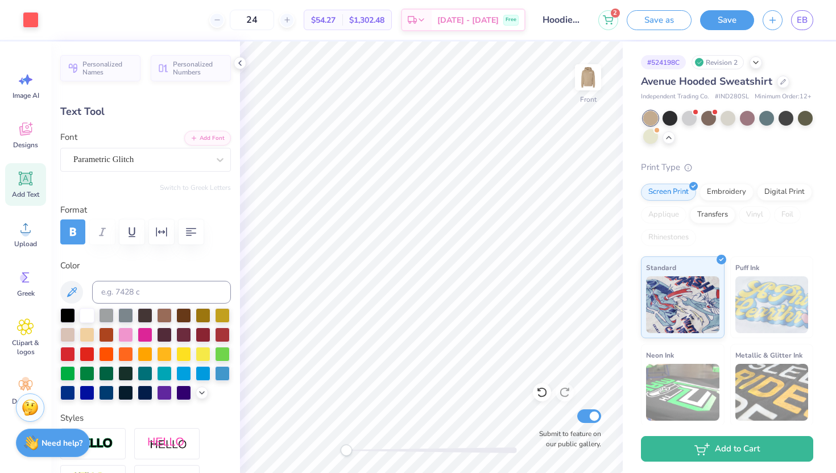
type input "11.70"
type input "1.97"
type input "15.22"
click at [586, 88] on img at bounding box center [588, 78] width 46 height 46
type input "12.10"
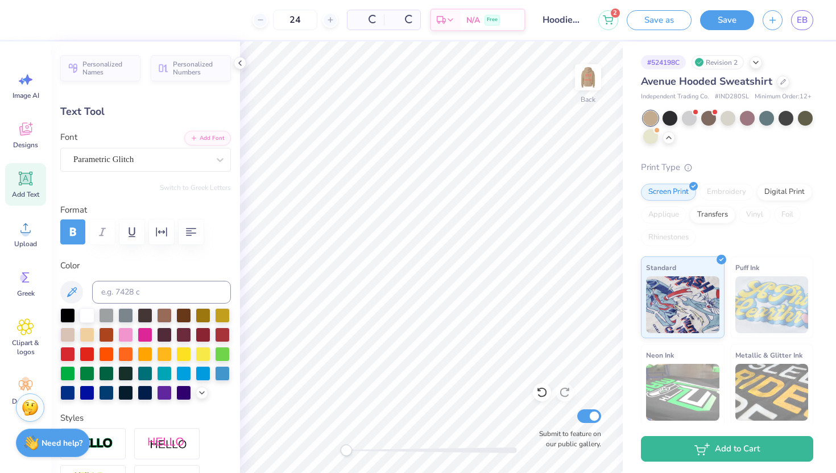
type input "2.04"
type input "12.43"
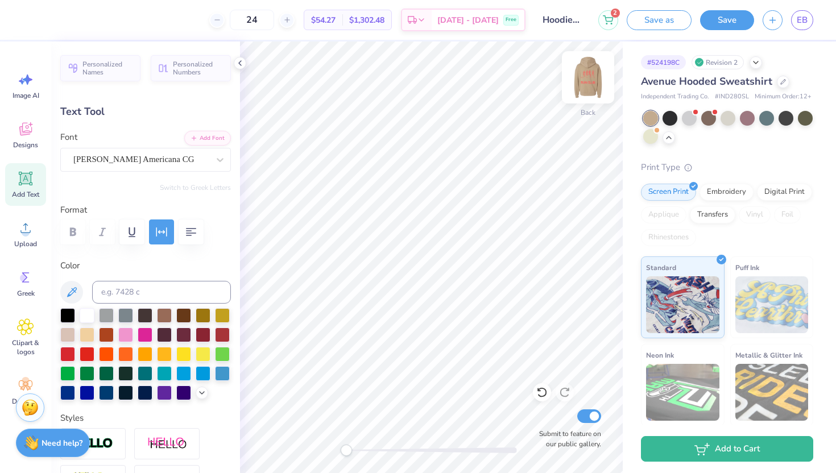
scroll to position [1, 2]
type textarea "KAPPA SIG RUN CLUB"
type input "1.31"
type input "2.94"
type input "3.49"
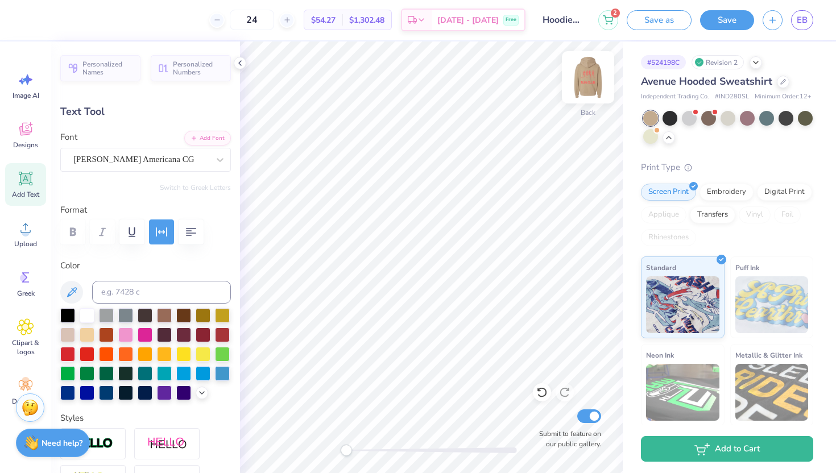
type input "0.35"
type input "3.00"
type input "5.47"
type input "1.31"
type input "4.05"
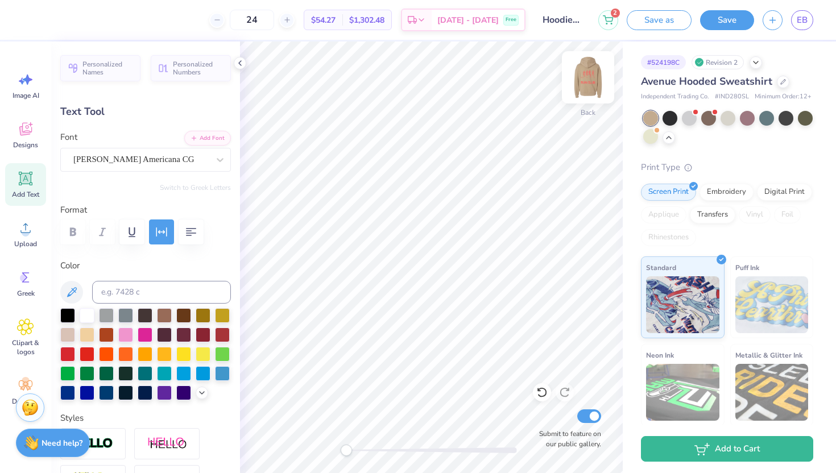
type input "3.49"
type input "0.35"
type input "6.51"
type input "5.47"
type input "1.31"
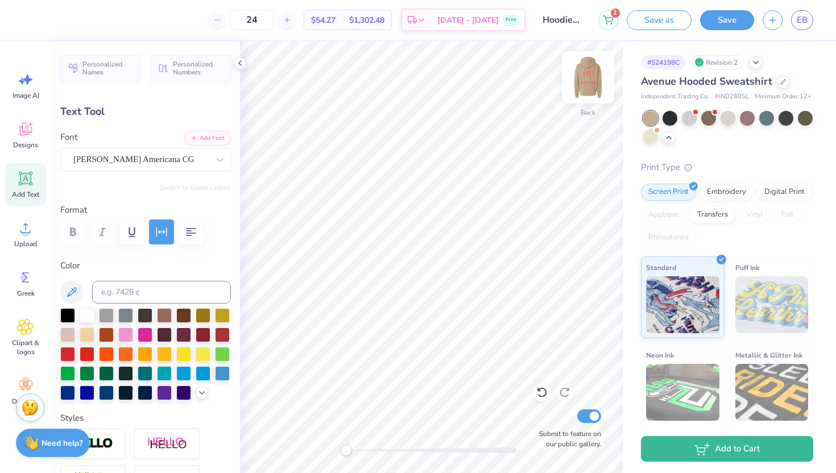
type input "3.00"
click at [188, 235] on icon "button" at bounding box center [191, 232] width 10 height 8
type input "3.49"
type input "0.35"
type input "4.85"
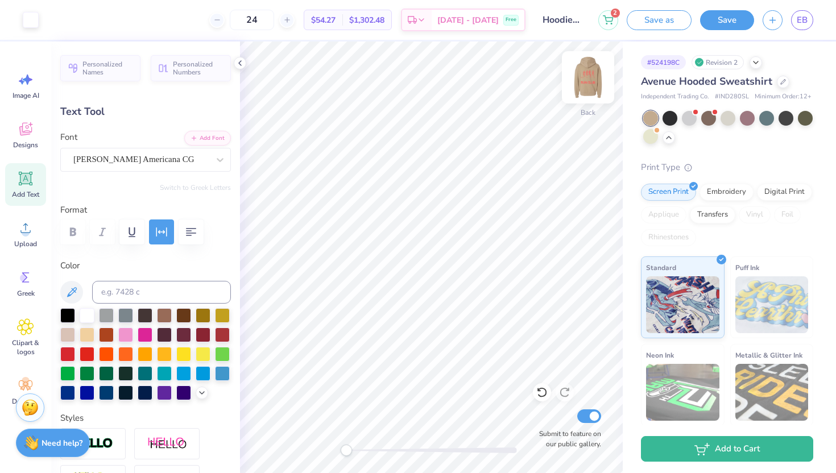
click at [578, 89] on img at bounding box center [588, 78] width 46 height 46
type input "11.74"
type input "0.78"
type input "11.59"
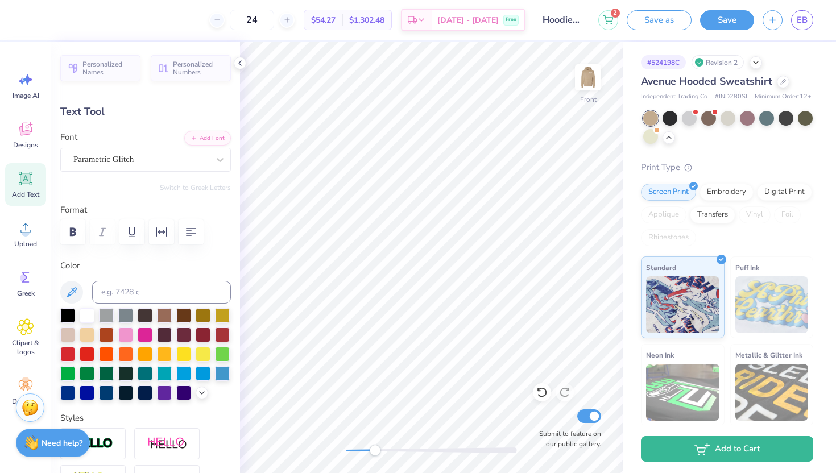
drag, startPoint x: 345, startPoint y: 451, endPoint x: 375, endPoint y: 449, distance: 29.6
click at [375, 449] on div "Accessibility label" at bounding box center [374, 450] width 11 height 11
type textarea "Men of Zeal"
click at [287, 445] on div "Front Submit to feature on our public gallery." at bounding box center [431, 258] width 383 height 432
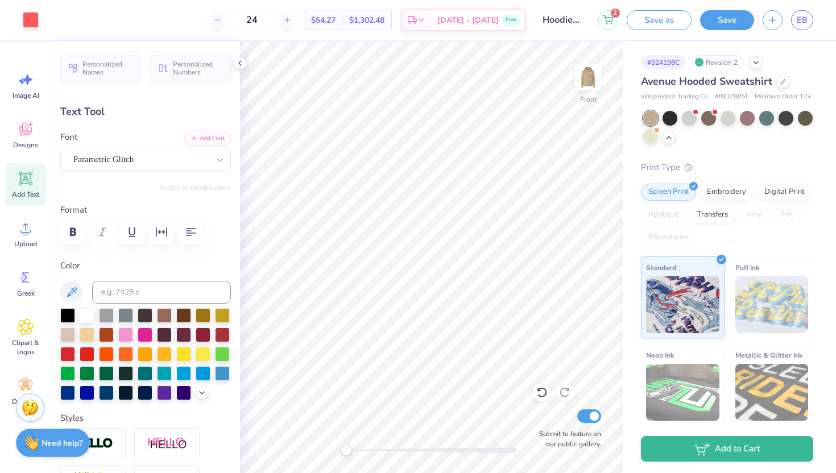
type input "3.76"
type input "0.63"
click at [584, 93] on img at bounding box center [588, 78] width 46 height 46
click at [584, 95] on img at bounding box center [588, 78] width 46 height 46
type input "11.63"
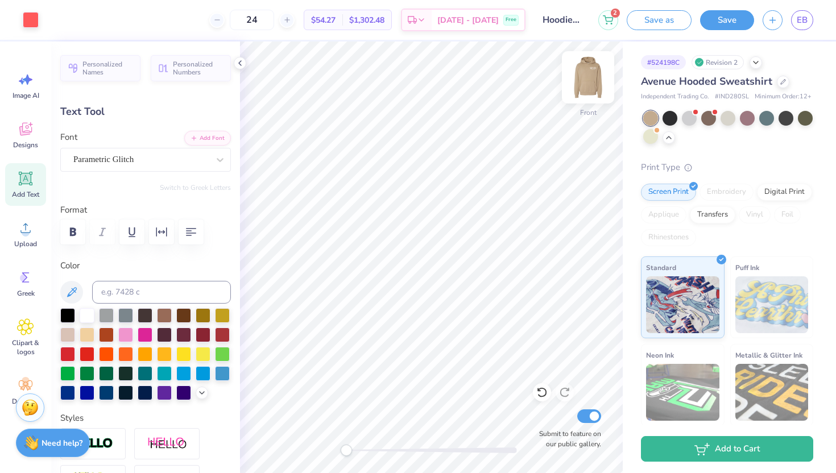
click at [586, 94] on img at bounding box center [588, 78] width 46 height 46
click at [581, 83] on img at bounding box center [588, 78] width 46 height 46
type input "5.47"
type input "1.31"
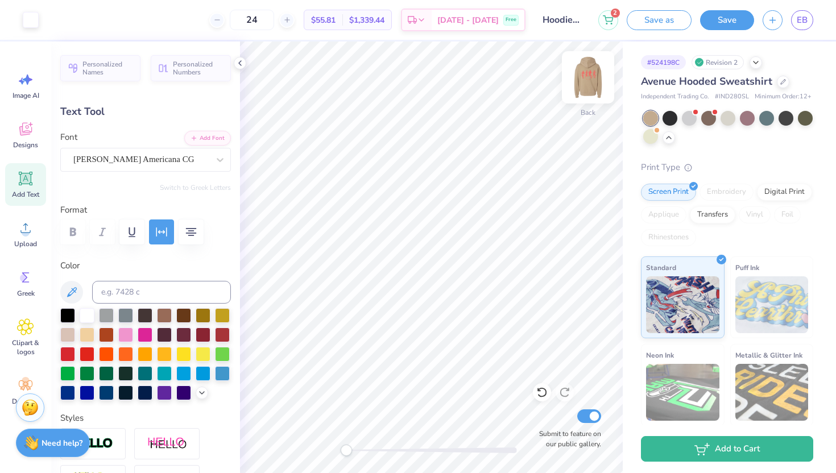
type input "3.00"
type textarea "KAPPA SIG"
type input "3.49"
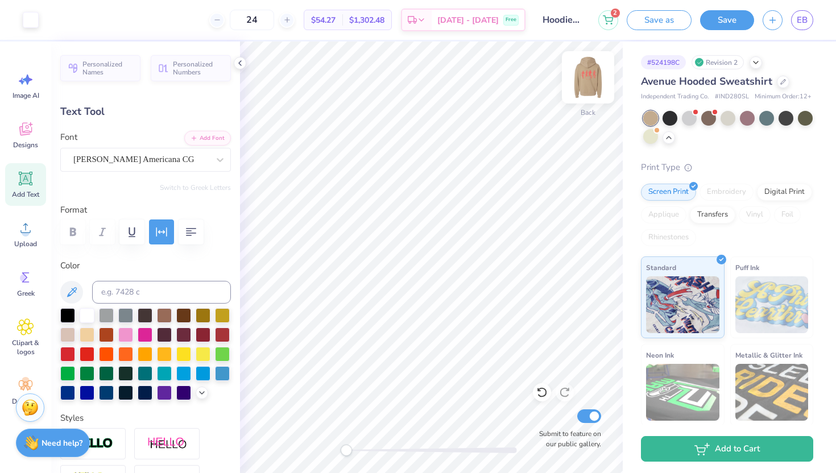
type input "0.35"
drag, startPoint x: 343, startPoint y: 452, endPoint x: 390, endPoint y: 452, distance: 47.2
click at [390, 452] on div "Accessibility label" at bounding box center [392, 450] width 11 height 11
type input "4.19"
click at [338, 449] on div "Back Submit to feature on our public gallery." at bounding box center [431, 258] width 383 height 432
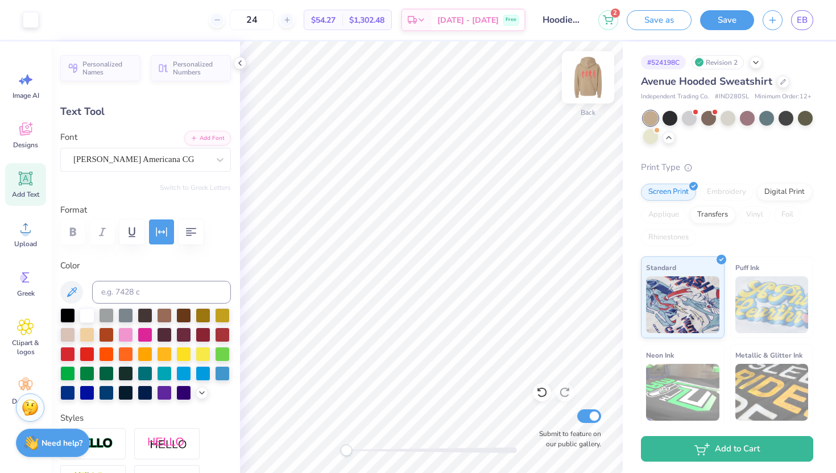
click at [578, 83] on img at bounding box center [588, 78] width 46 height 46
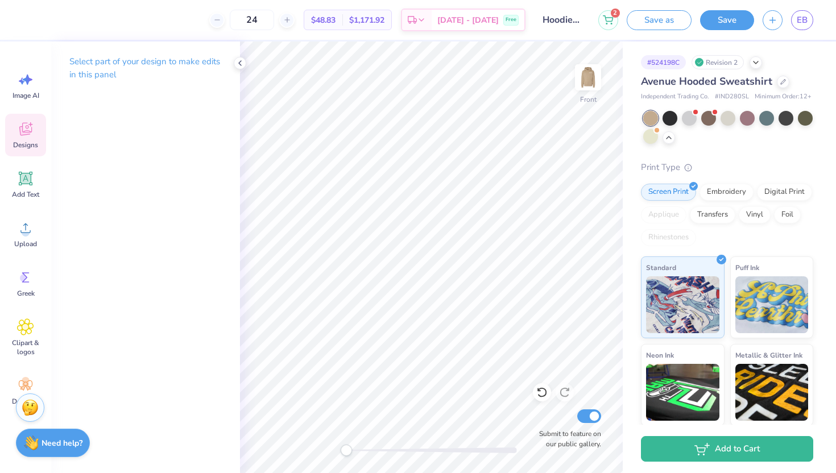
click at [23, 133] on icon at bounding box center [25, 130] width 11 height 9
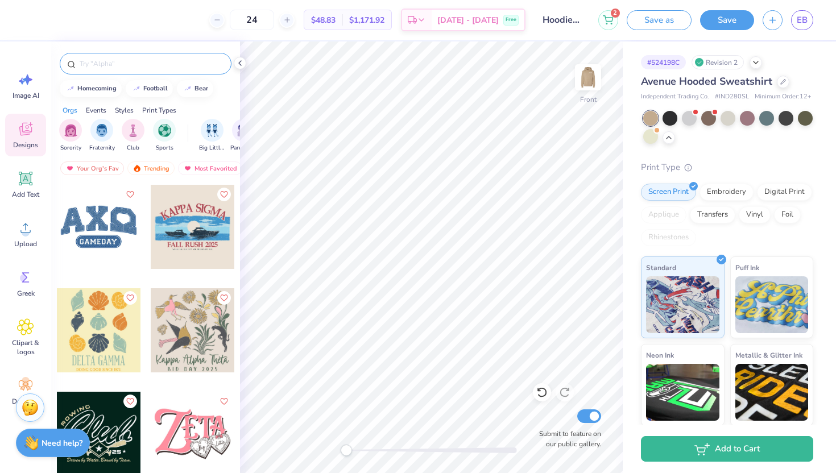
click at [130, 62] on input "text" at bounding box center [152, 63] width 146 height 11
type input "c"
type input "horse"
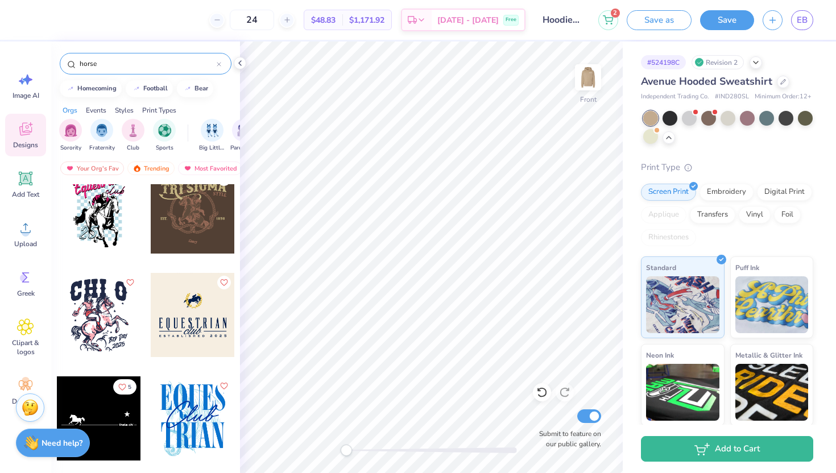
scroll to position [746, 0]
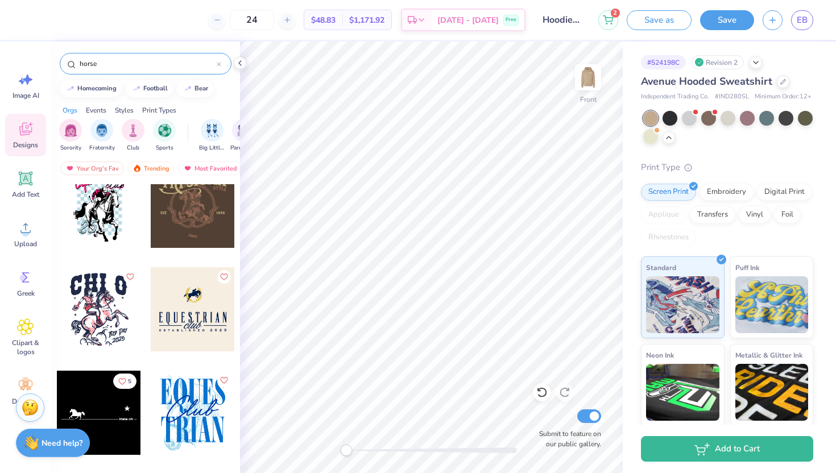
click at [105, 403] on div at bounding box center [99, 413] width 84 height 84
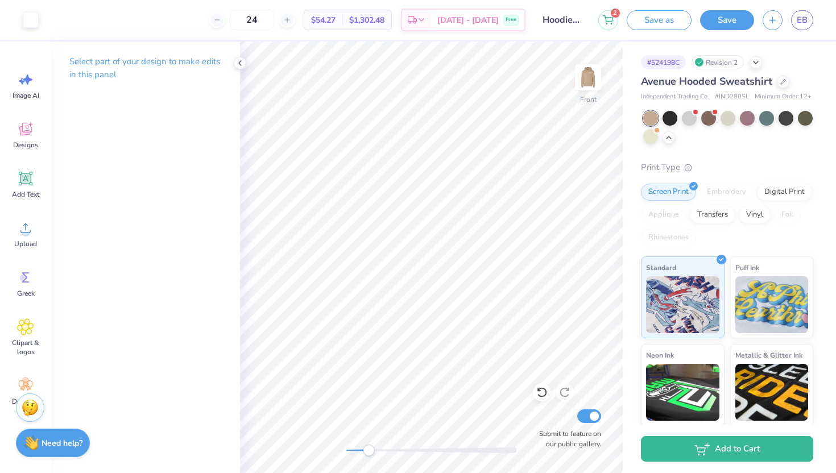
drag, startPoint x: 342, startPoint y: 451, endPoint x: 369, endPoint y: 451, distance: 26.2
click at [369, 451] on div "Accessibility label" at bounding box center [368, 450] width 11 height 11
drag, startPoint x: 370, startPoint y: 456, endPoint x: 396, endPoint y: 453, distance: 26.3
click at [396, 453] on div "Accessibility label" at bounding box center [391, 450] width 11 height 11
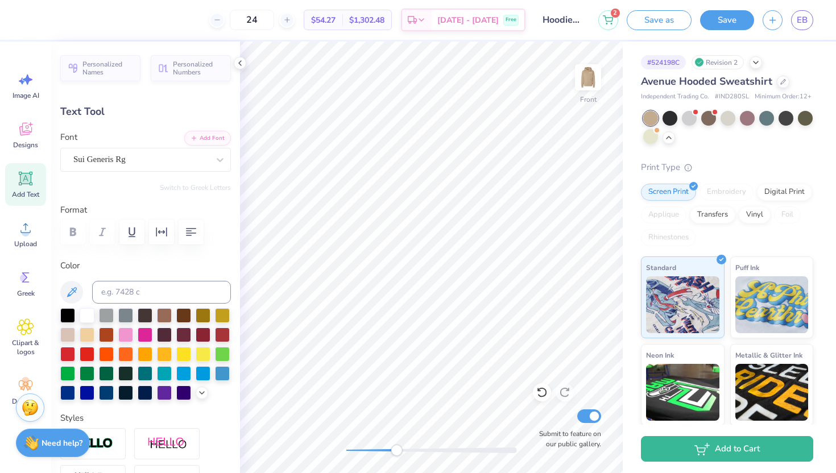
scroll to position [0, 0]
type textarea "kappa sig"
drag, startPoint x: 396, startPoint y: 449, endPoint x: 362, endPoint y: 449, distance: 33.6
click at [377, 449] on div "Accessibility label" at bounding box center [382, 450] width 11 height 11
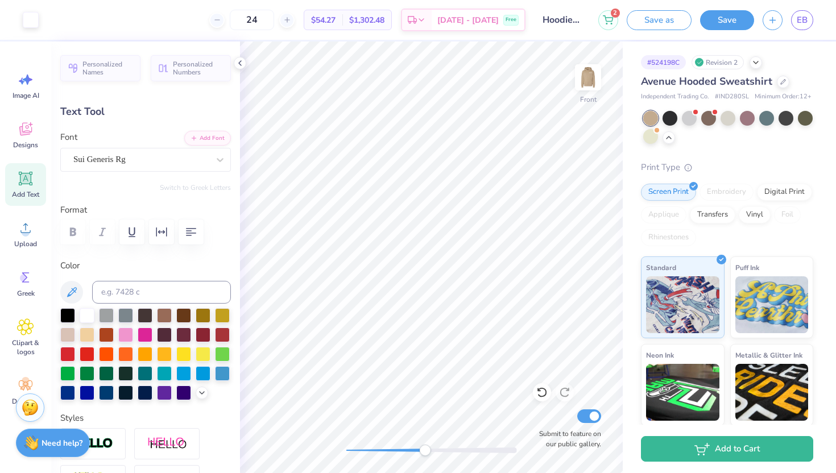
drag, startPoint x: 360, startPoint y: 452, endPoint x: 425, endPoint y: 448, distance: 65.0
click at [425, 448] on div "Accessibility label" at bounding box center [424, 450] width 11 height 11
type input "3.12"
type input "0.54"
type input "16.48"
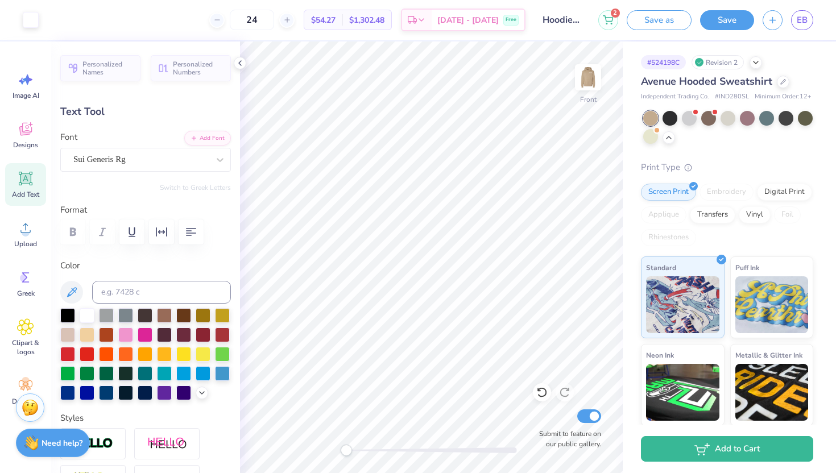
click at [322, 440] on div "Front Submit to feature on our public gallery." at bounding box center [431, 258] width 383 height 432
click at [589, 90] on img at bounding box center [588, 78] width 46 height 46
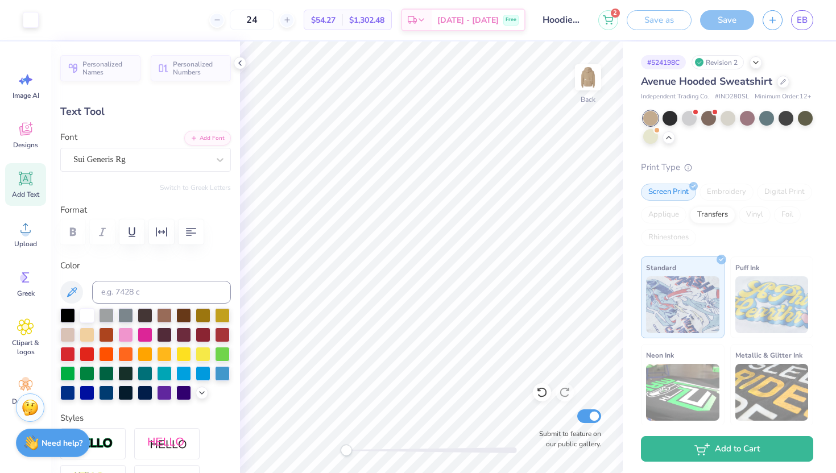
click at [589, 89] on img at bounding box center [588, 77] width 23 height 23
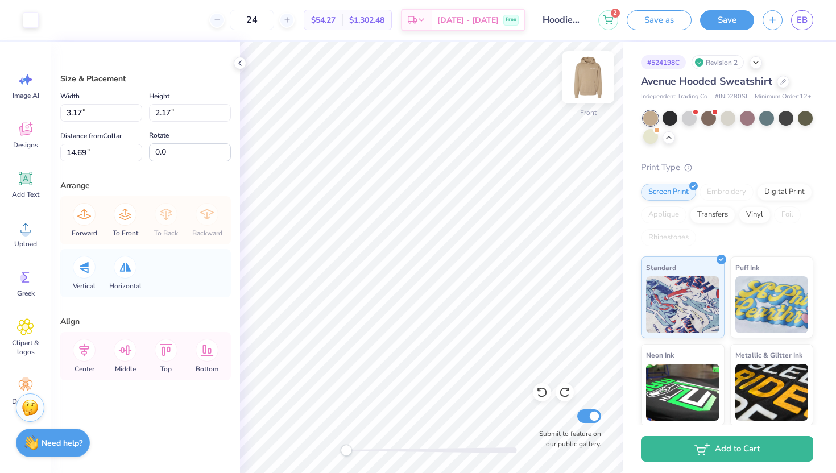
type input "14.69"
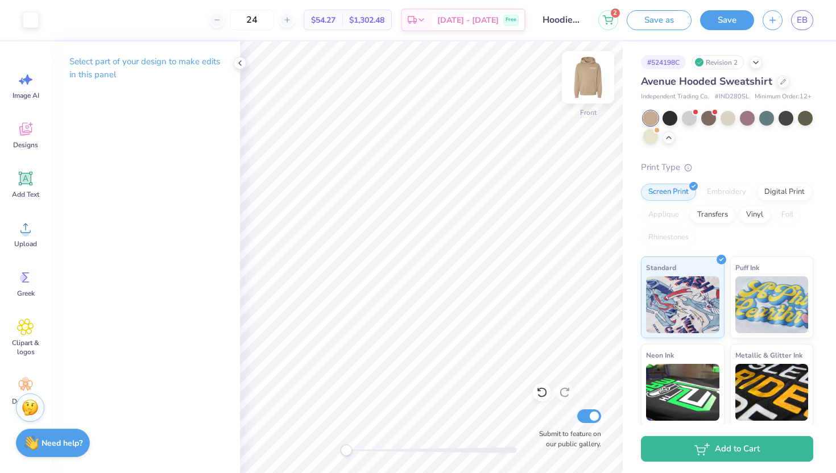
click at [600, 97] on div at bounding box center [588, 77] width 52 height 52
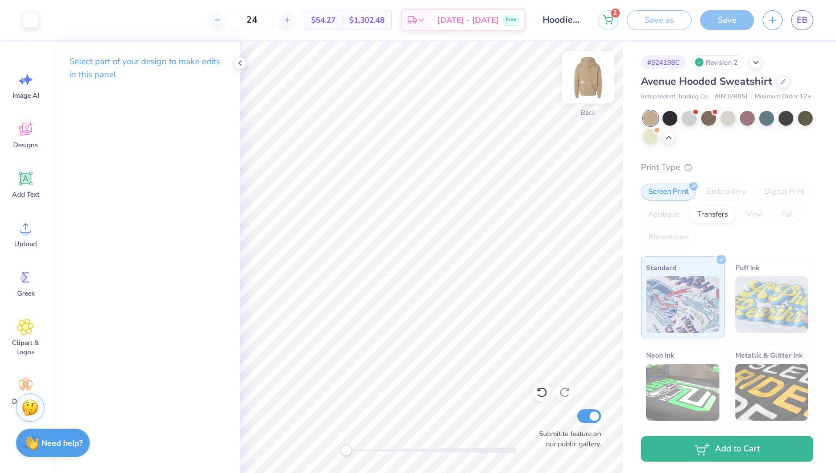
click at [593, 84] on img at bounding box center [588, 78] width 46 height 46
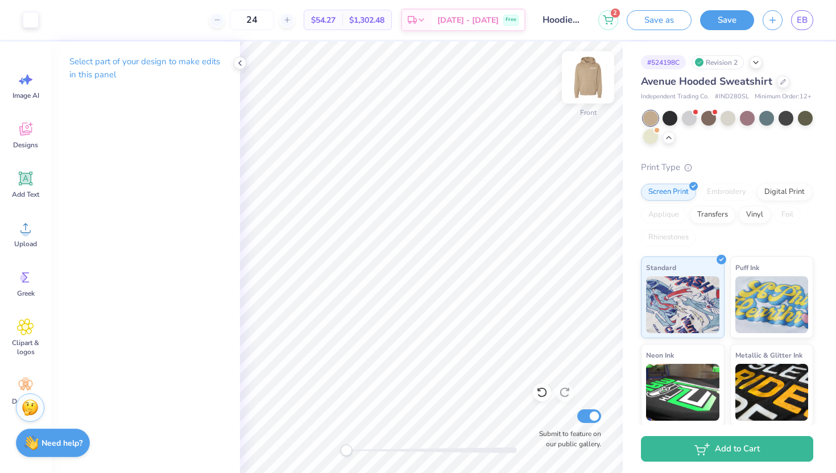
click at [589, 91] on img at bounding box center [588, 78] width 46 height 46
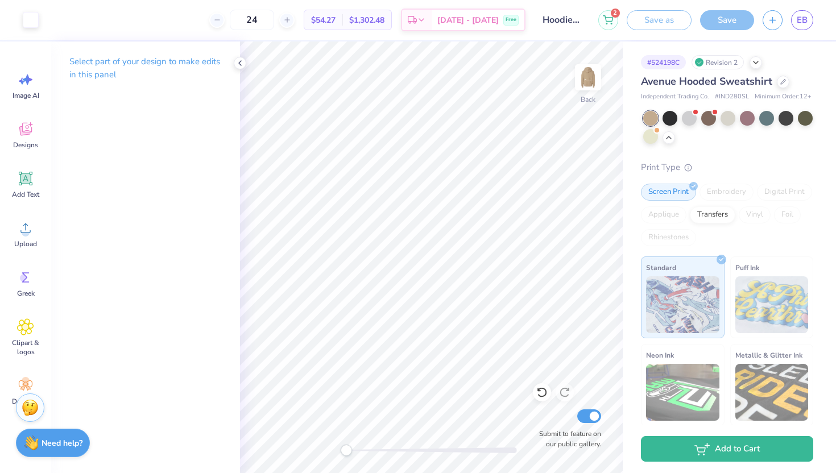
click at [589, 89] on img at bounding box center [588, 77] width 23 height 23
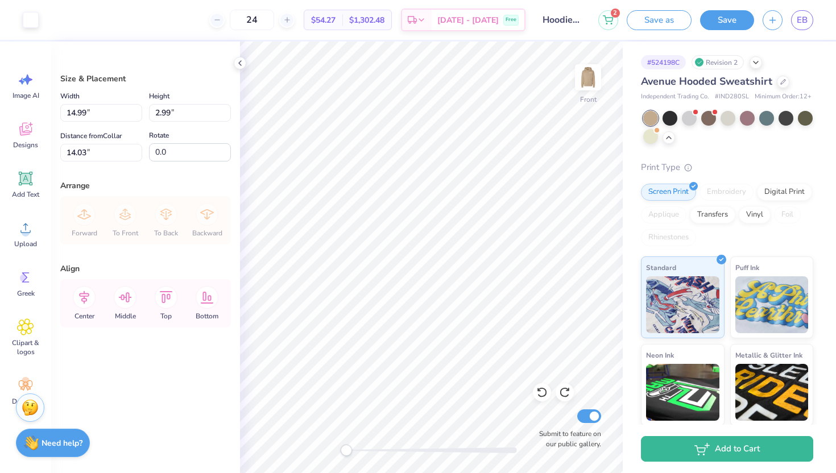
type input "6.00"
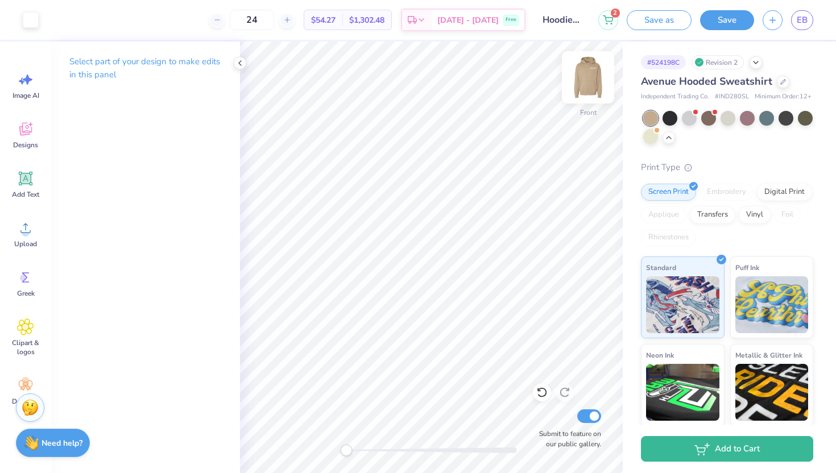
click at [583, 84] on img at bounding box center [588, 78] width 46 height 46
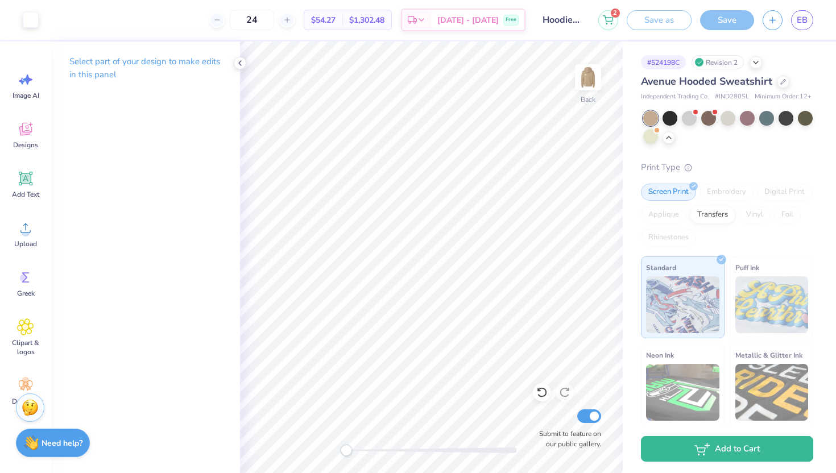
click at [583, 84] on img at bounding box center [588, 77] width 23 height 23
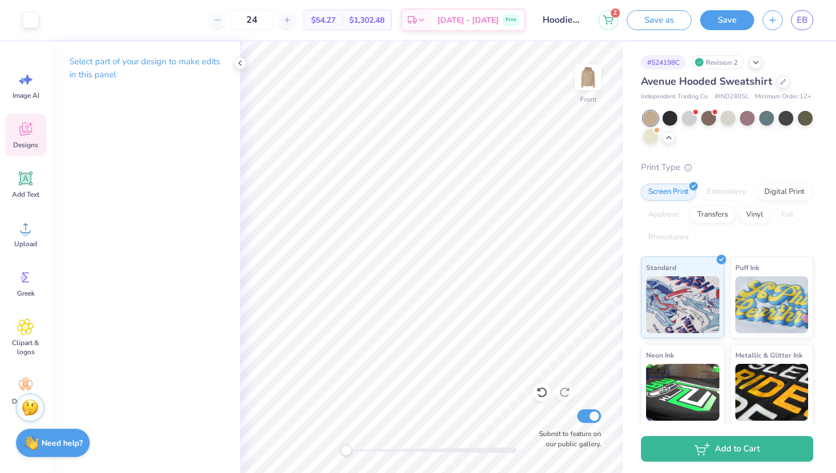
click at [27, 131] on icon at bounding box center [25, 129] width 17 height 17
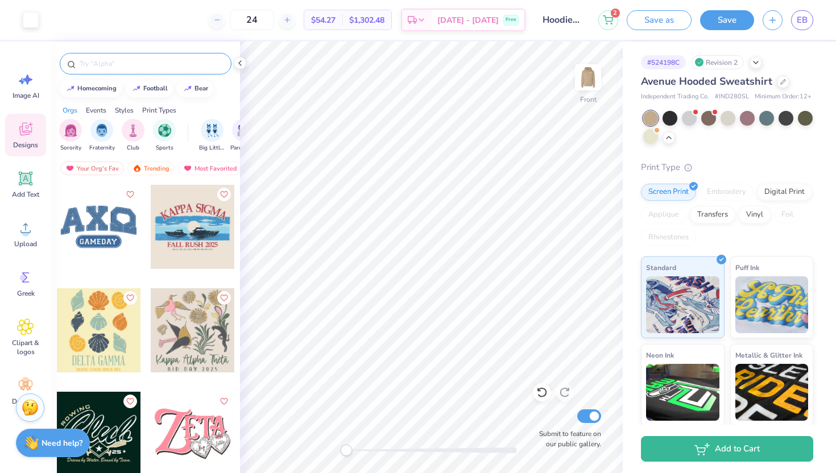
click at [180, 69] on input "text" at bounding box center [152, 63] width 146 height 11
type input "i"
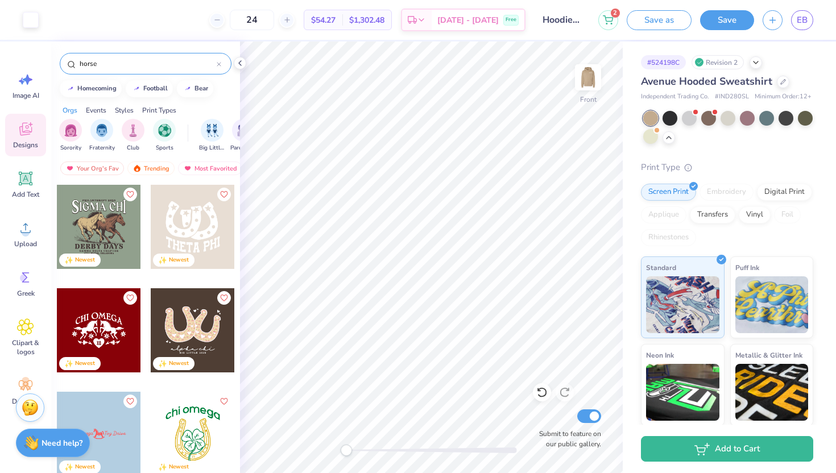
type input "horse"
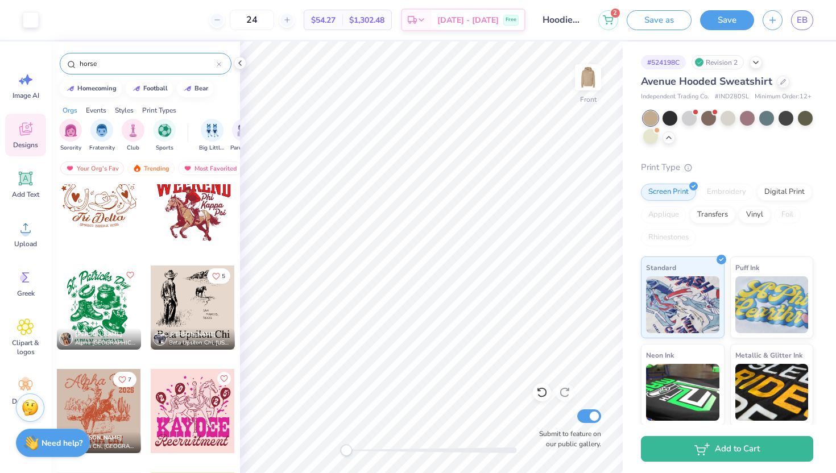
scroll to position [1796, 0]
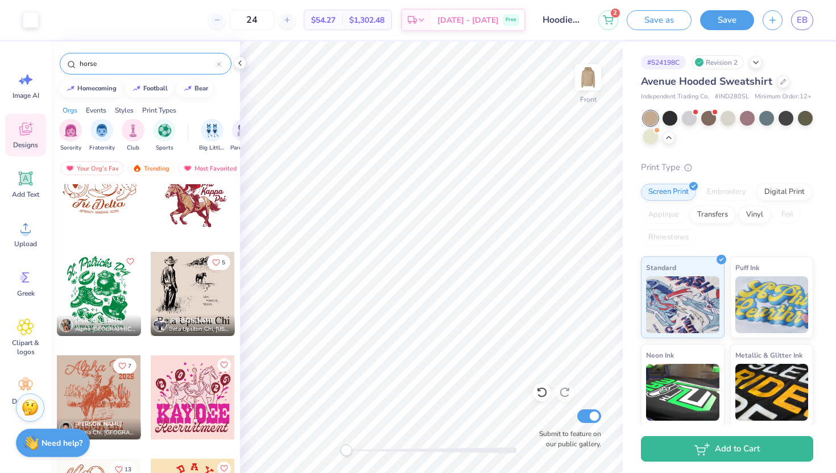
click at [171, 299] on div at bounding box center [193, 294] width 84 height 84
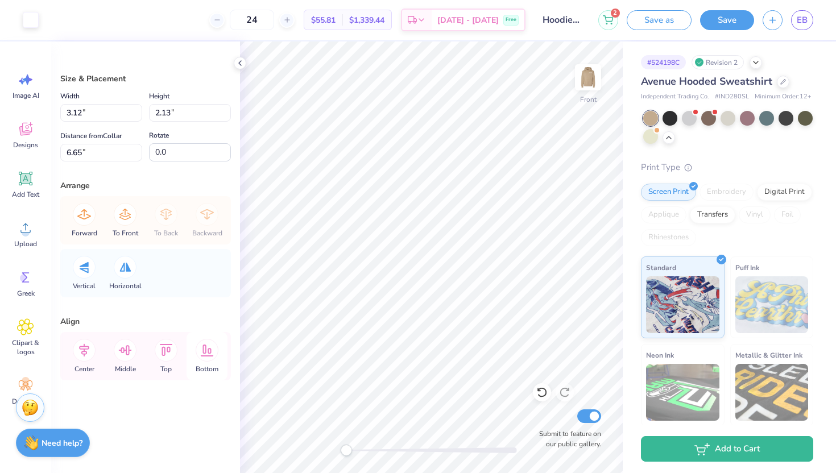
type input "3.12"
type input "2.13"
type input "6.65"
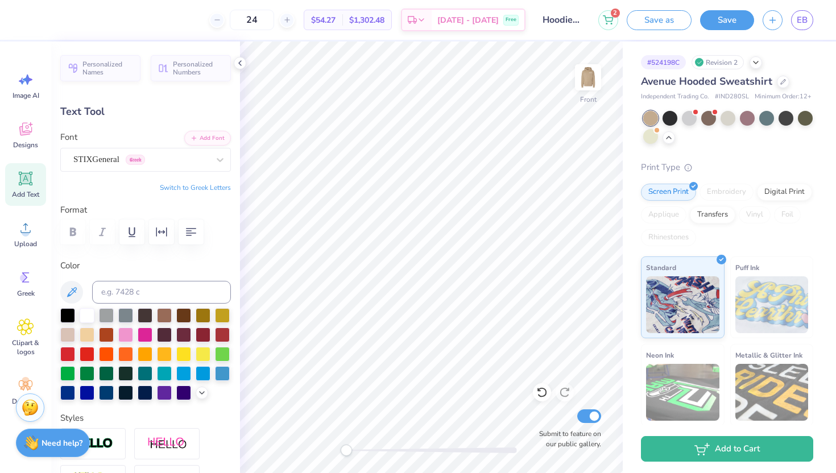
type textarea "Kappa Sigma"
type input "9.76"
click at [212, 185] on button "Switch to Greek Letters" at bounding box center [195, 187] width 71 height 9
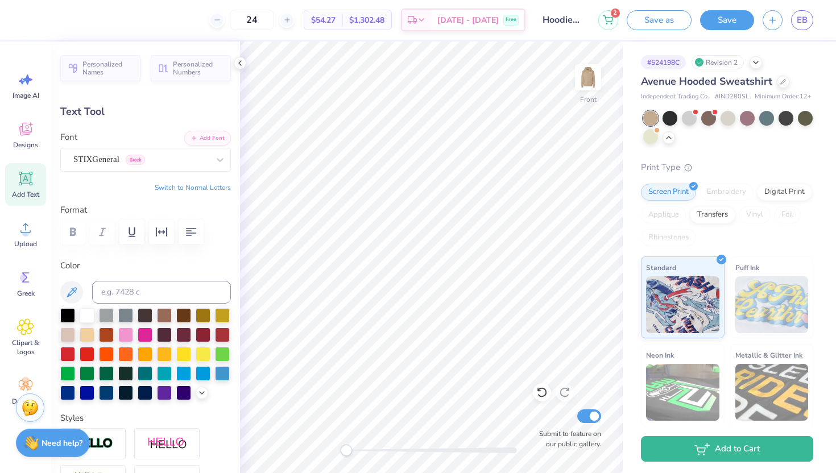
type textarea "ΚΣ"
type input "8.54"
type input "0.67"
type input "18.30"
type input "2.09"
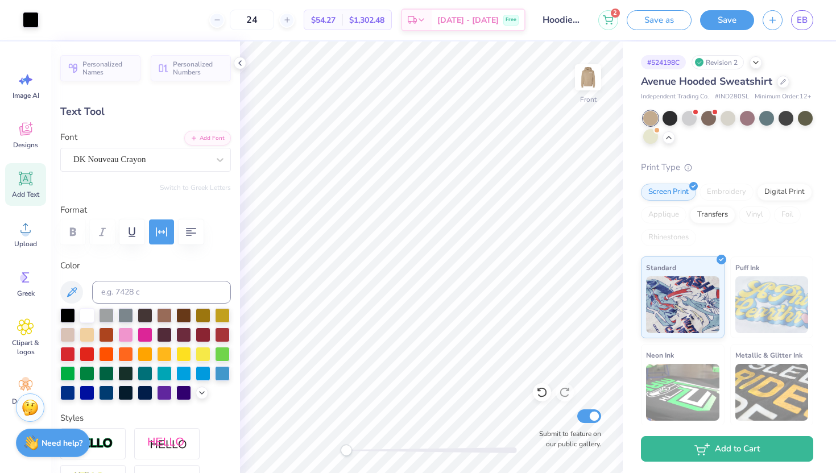
type input "0.50"
type input "13.43"
drag, startPoint x: 349, startPoint y: 449, endPoint x: 369, endPoint y: 447, distance: 19.5
click at [369, 447] on div "Accessibility label" at bounding box center [368, 450] width 11 height 11
type textarea "GABLES,"
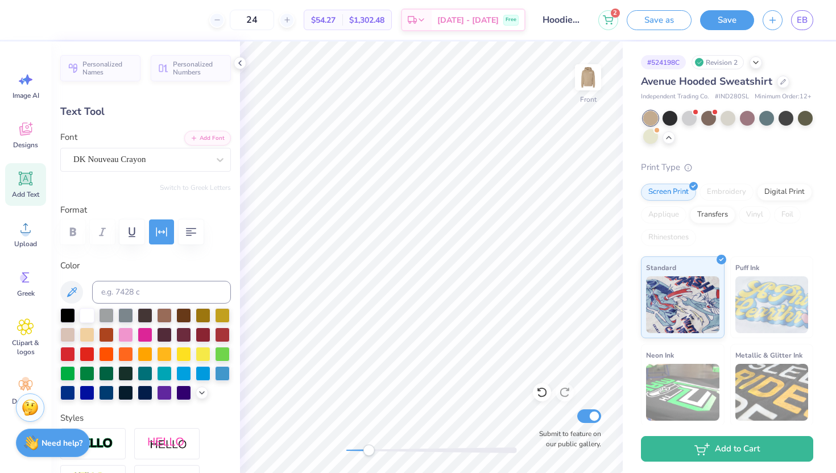
scroll to position [0, 1]
type input "0.89"
type input "0.40"
type input "12.80"
type textarea "CORAL"
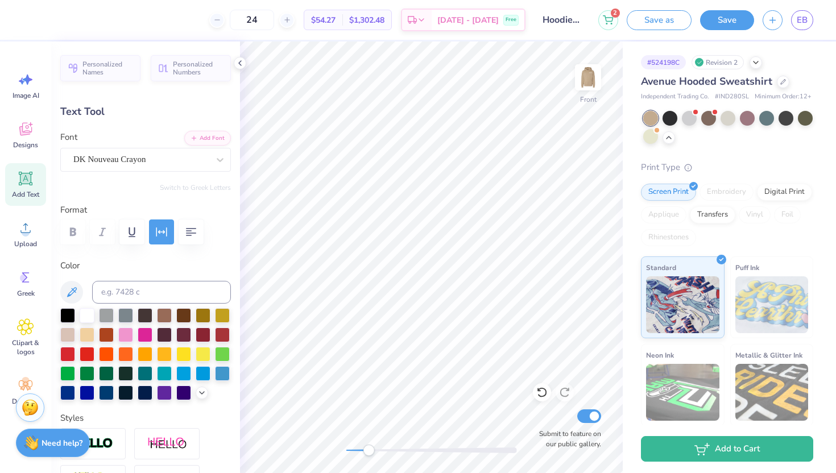
scroll to position [0, 1]
type input "1.47"
type input "14.04"
type textarea "[US_STATE]"
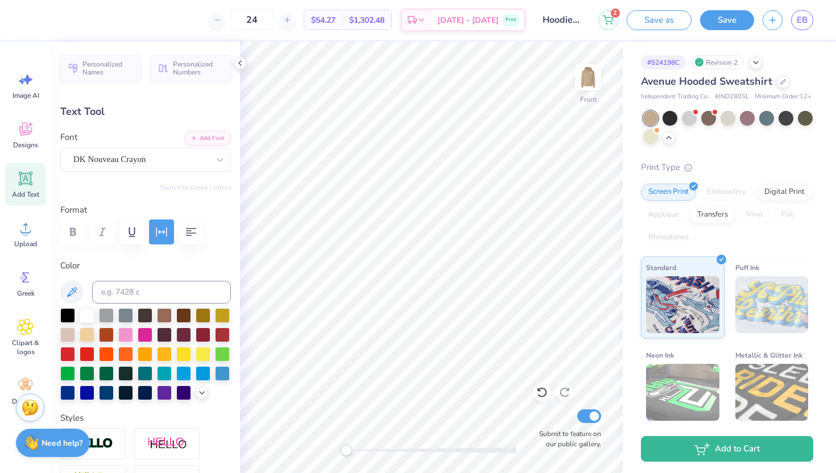
click at [320, 450] on div "Front Submit to feature on our public gallery." at bounding box center [431, 258] width 383 height 432
click at [405, 451] on div at bounding box center [431, 451] width 171 height 6
drag, startPoint x: 394, startPoint y: 450, endPoint x: 369, endPoint y: 451, distance: 25.0
click at [369, 451] on div "Accessibility label" at bounding box center [369, 450] width 11 height 11
type input "1.93"
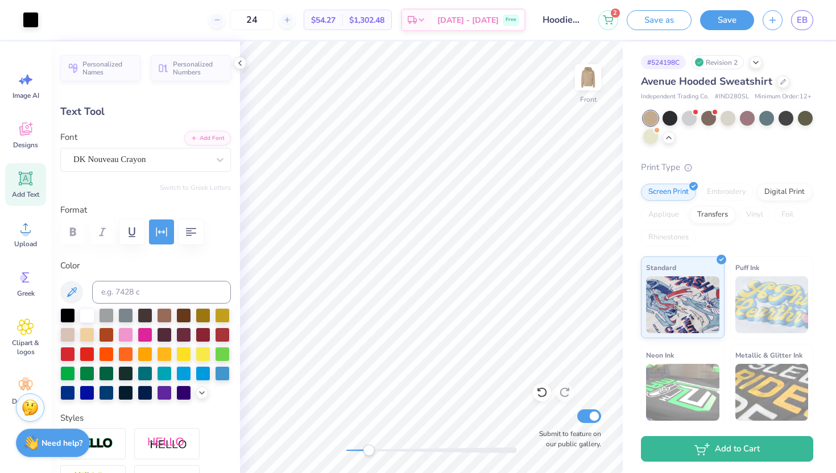
type input "0.51"
type input "13.53"
type input "1.99"
type input "0.42"
type input "14.03"
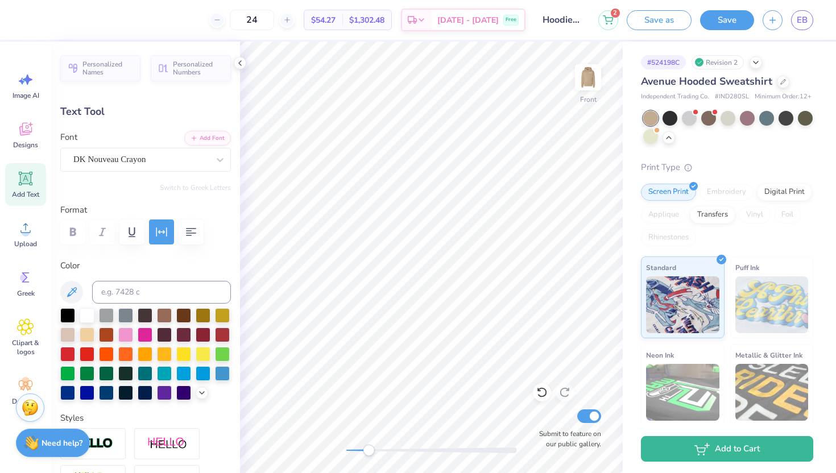
type input "1.48"
type input "12.80"
type input "8.54"
type input "0.67"
type input "18.30"
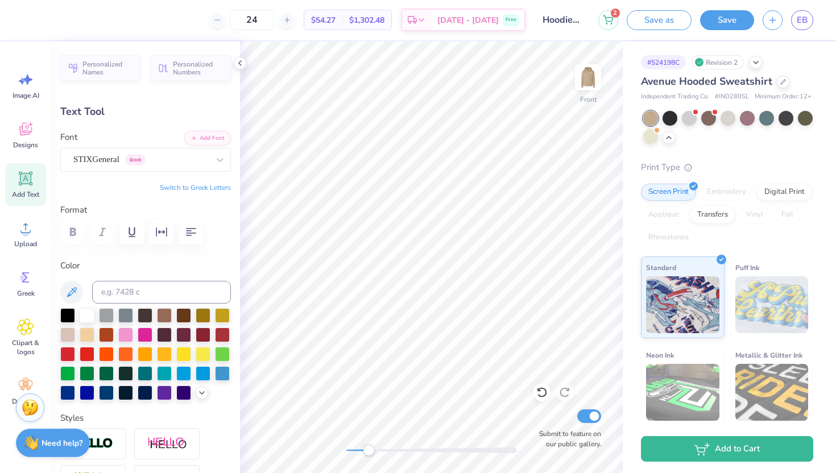
type input "1.48"
type input "0.42"
type input "12.80"
type input "8.54"
type input "0.67"
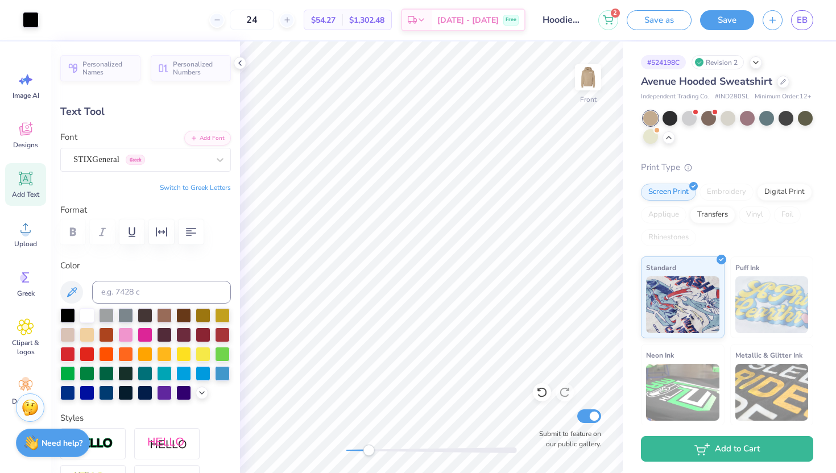
type input "18.30"
click at [331, 446] on div "Front Submit to feature on our public gallery." at bounding box center [431, 258] width 383 height 432
type input "2.35"
type input "1.20"
type input "16.63"
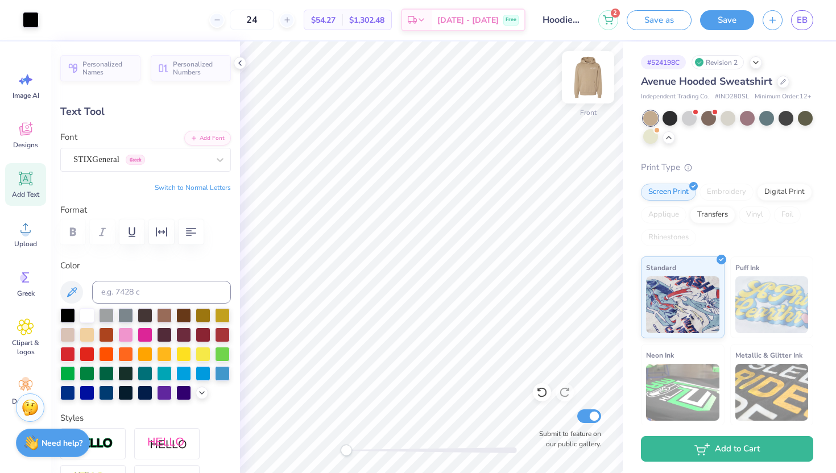
click at [591, 85] on img at bounding box center [588, 78] width 46 height 46
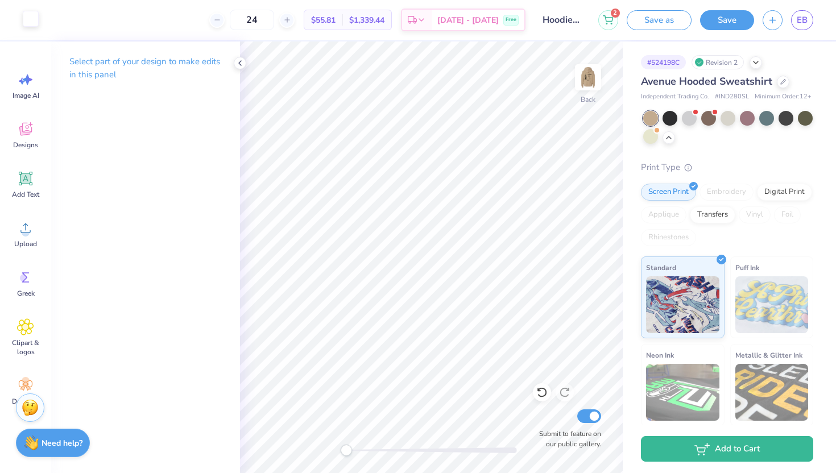
click at [28, 24] on div at bounding box center [31, 19] width 16 height 16
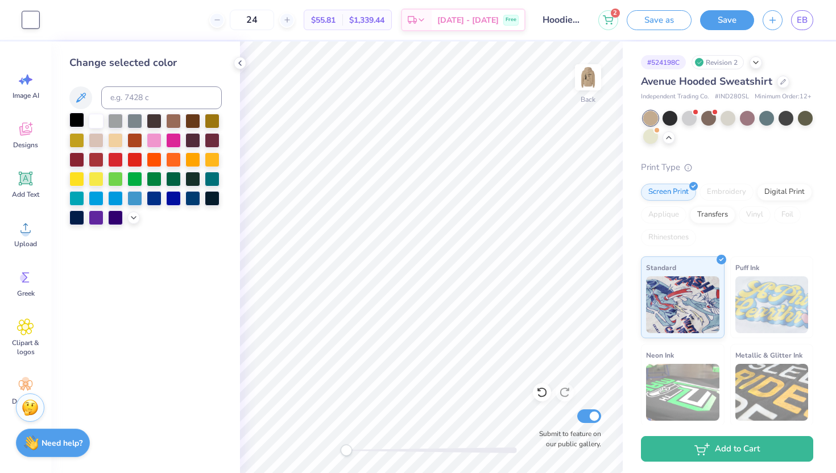
click at [79, 119] on div at bounding box center [76, 120] width 15 height 15
click at [243, 61] on icon at bounding box center [240, 63] width 9 height 9
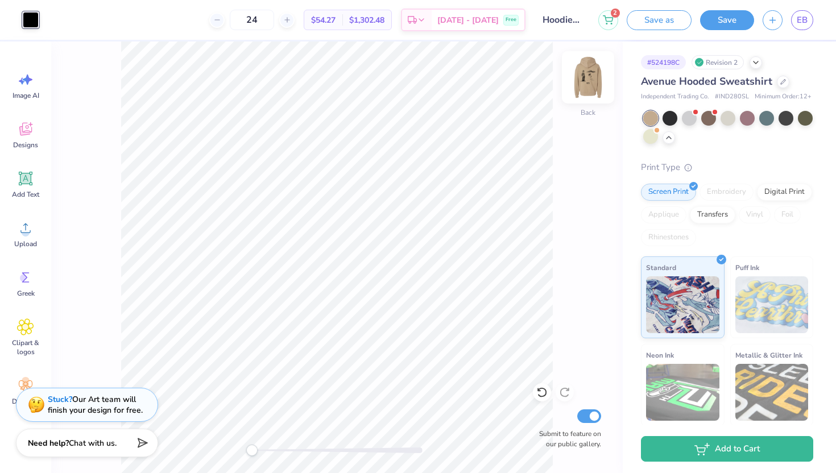
click at [591, 85] on img at bounding box center [588, 78] width 46 height 46
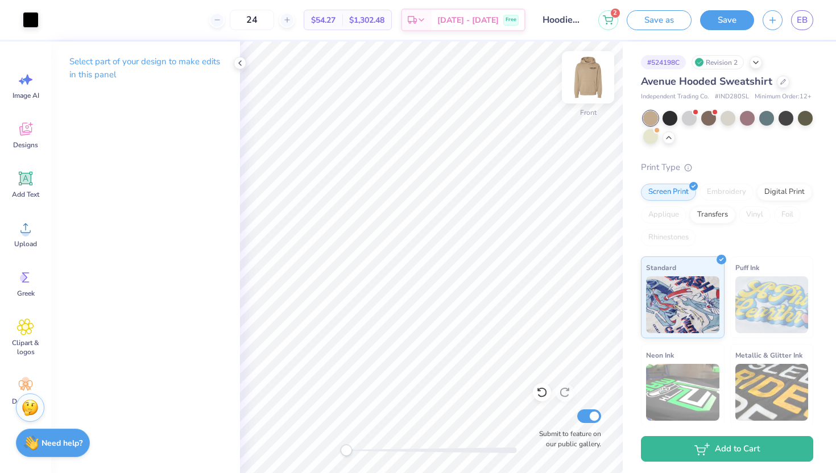
click at [588, 87] on img at bounding box center [588, 78] width 46 height 46
click at [242, 63] on icon at bounding box center [240, 63] width 9 height 9
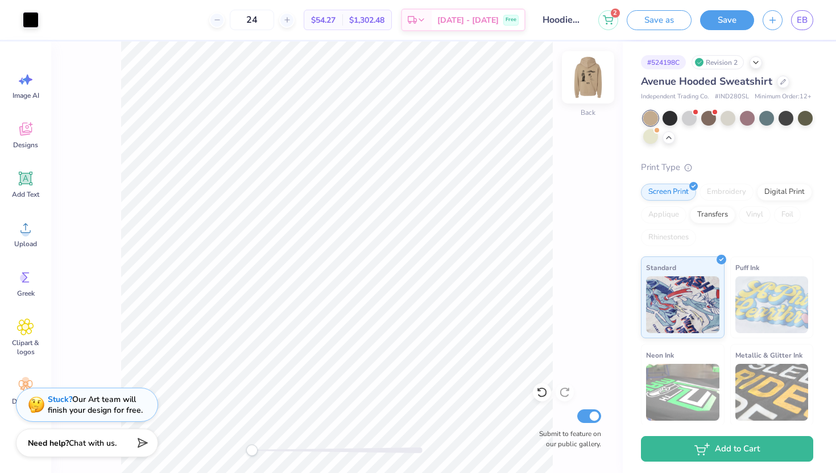
click at [586, 88] on img at bounding box center [588, 78] width 46 height 46
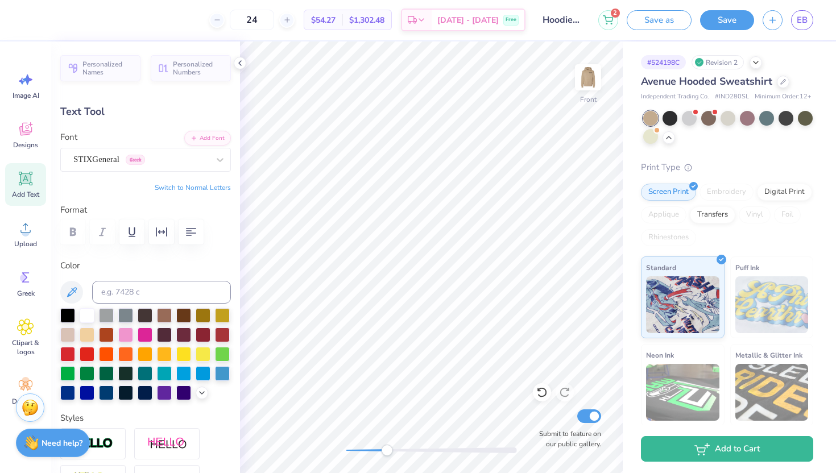
drag, startPoint x: 346, startPoint y: 452, endPoint x: 387, endPoint y: 454, distance: 41.0
click at [387, 454] on div "Accessibility label" at bounding box center [386, 450] width 11 height 11
drag, startPoint x: 393, startPoint y: 449, endPoint x: 412, endPoint y: 453, distance: 19.7
click at [412, 452] on div "Accessibility label" at bounding box center [411, 450] width 11 height 11
type input "1.93"
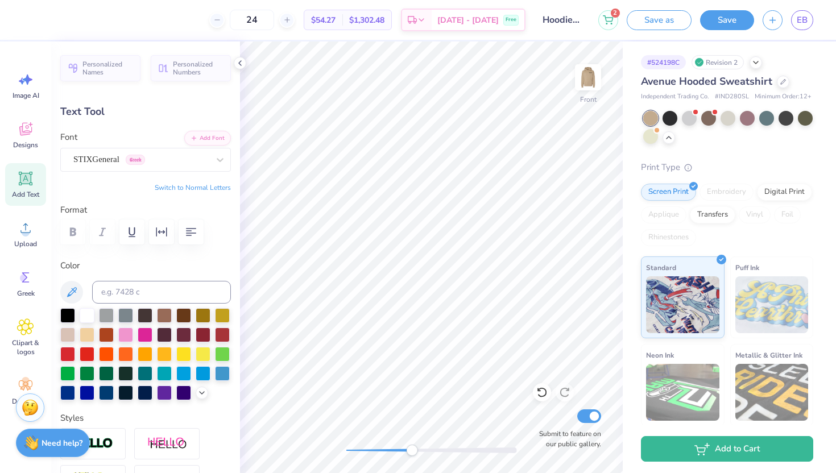
type input "0.51"
type input "13.38"
drag, startPoint x: 415, startPoint y: 451, endPoint x: 424, endPoint y: 452, distance: 9.7
click at [424, 452] on div "Accessibility label" at bounding box center [424, 450] width 11 height 11
click at [333, 447] on div "Front Submit to feature on our public gallery." at bounding box center [431, 258] width 383 height 432
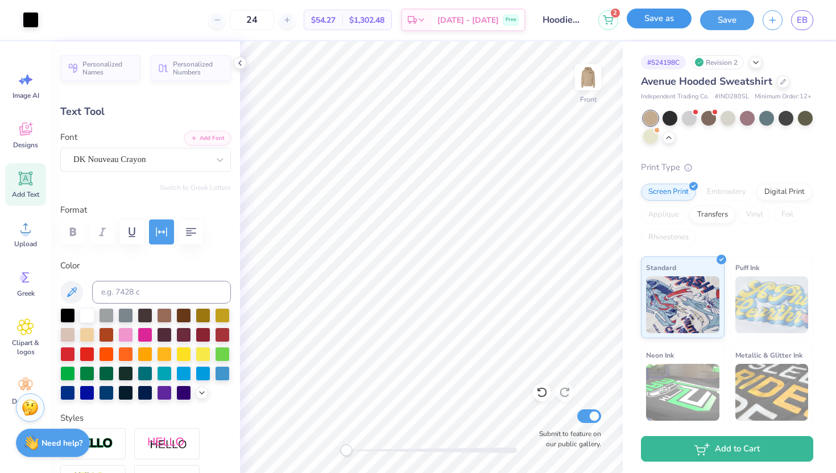
click at [675, 24] on button "Save as" at bounding box center [659, 19] width 65 height 20
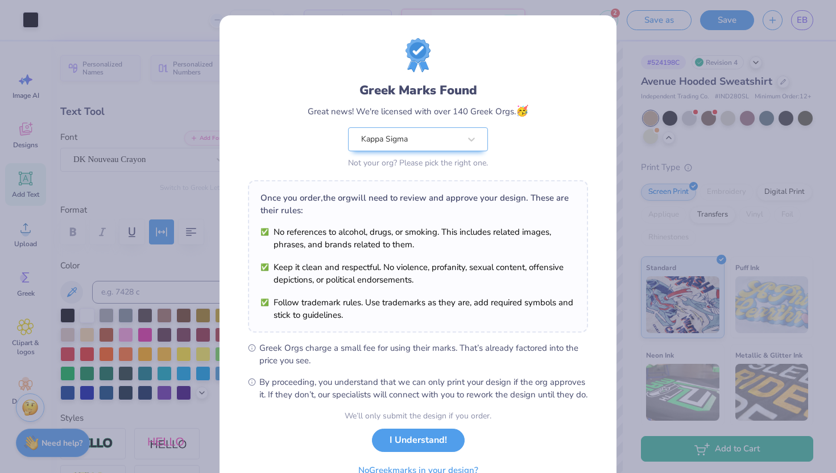
click at [408, 452] on button "I Understand!" at bounding box center [418, 440] width 93 height 23
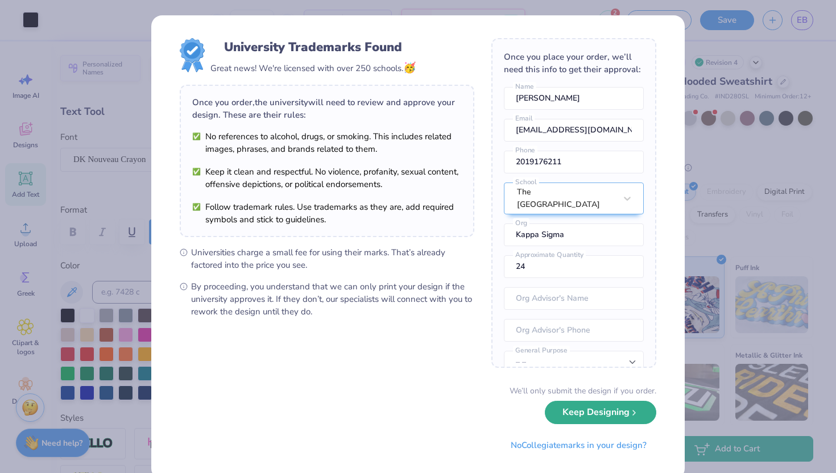
click at [605, 410] on button "Keep Designing" at bounding box center [600, 412] width 111 height 23
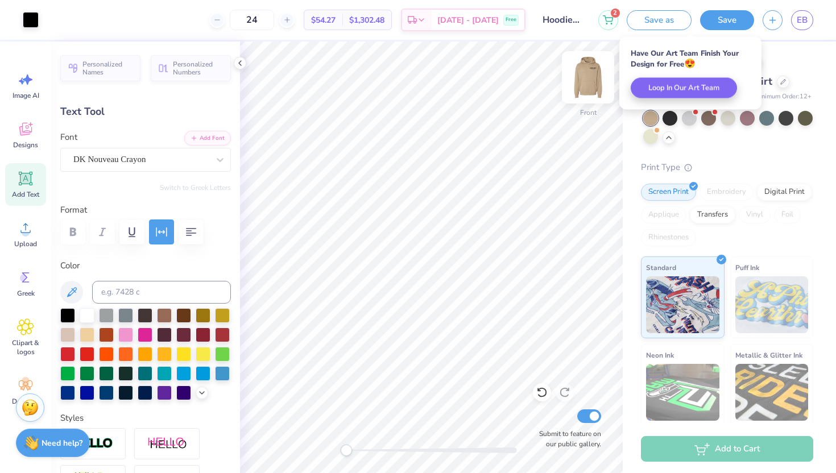
click at [591, 83] on img at bounding box center [588, 78] width 46 height 46
